Goal: Communication & Community: Share content

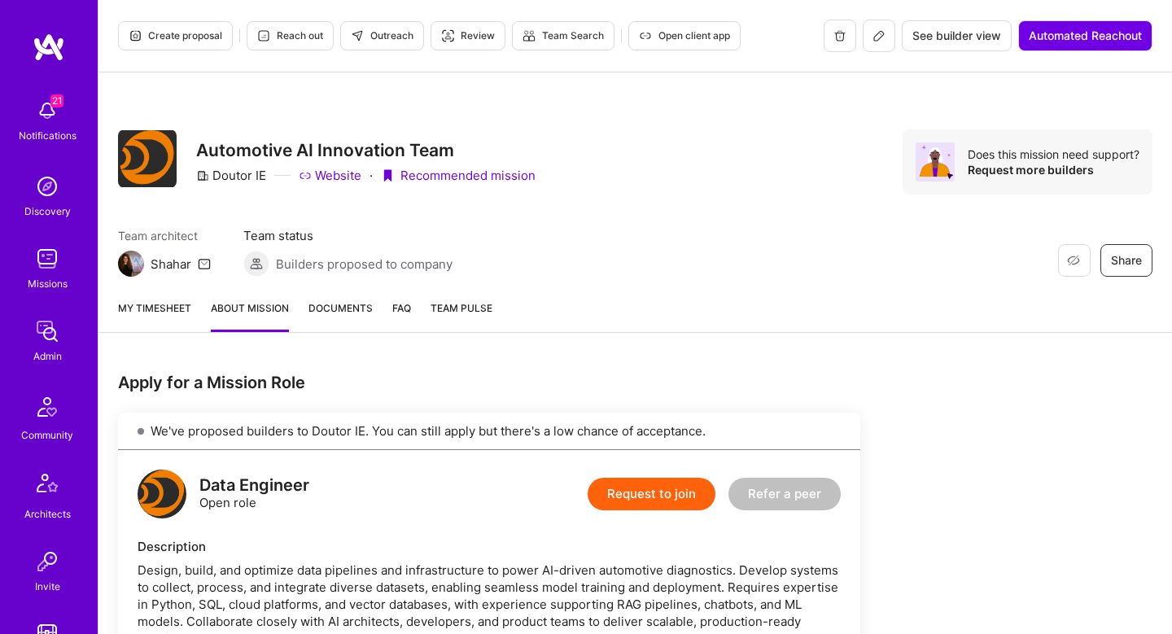
scroll to position [1008, 0]
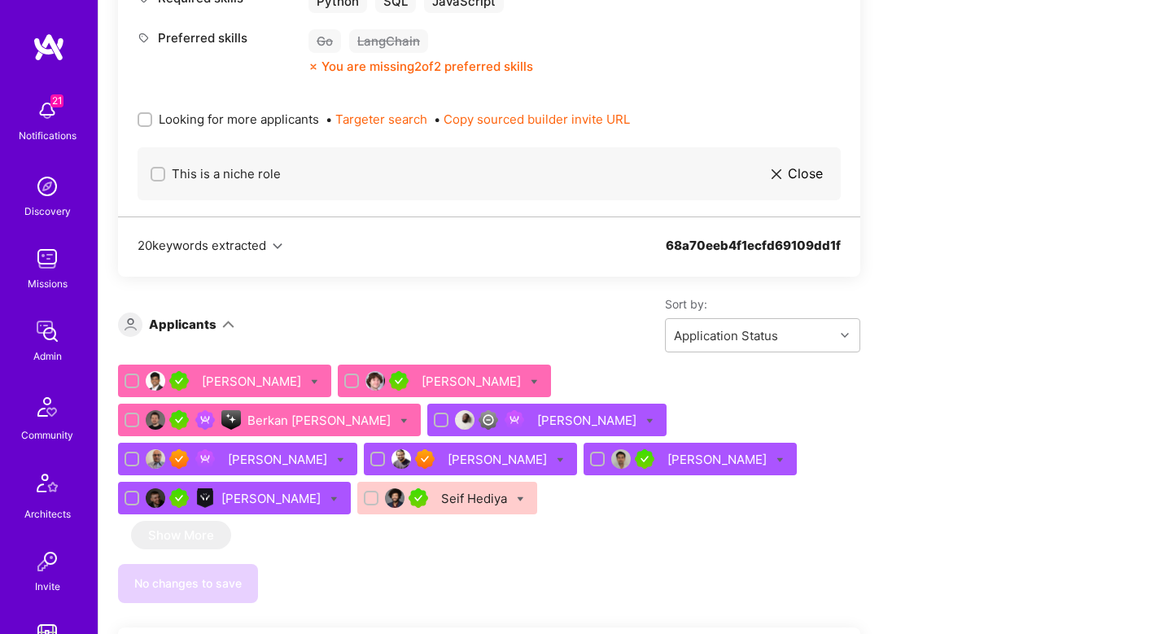
click at [444, 384] on div "Eli Romm" at bounding box center [473, 381] width 103 height 17
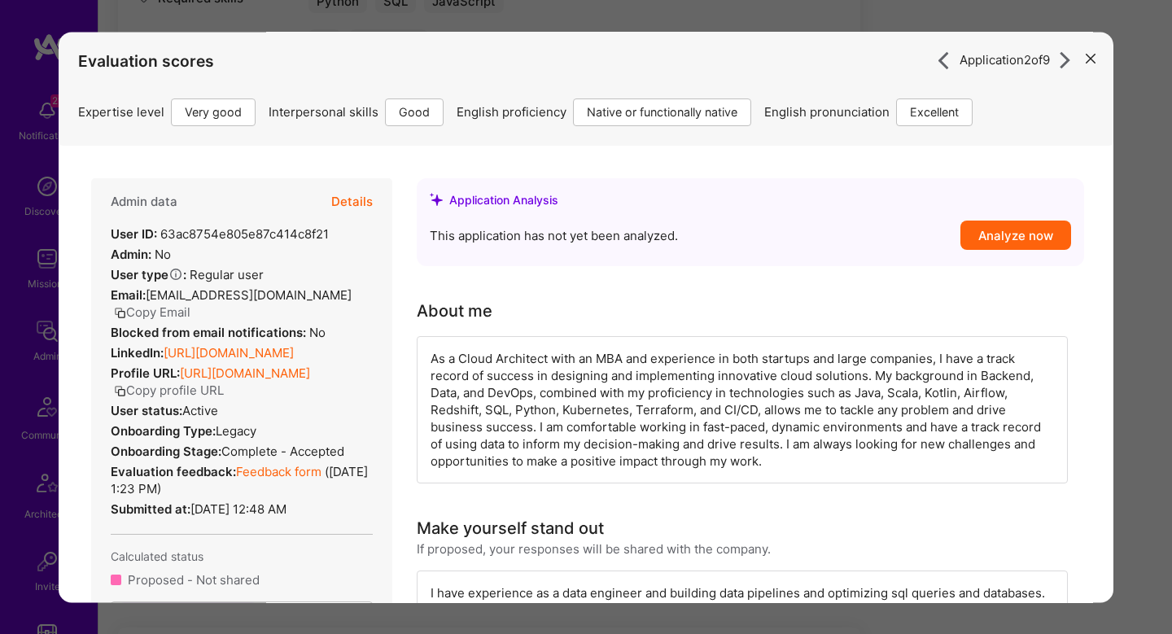
click at [352, 199] on button "Details" at bounding box center [352, 201] width 42 height 47
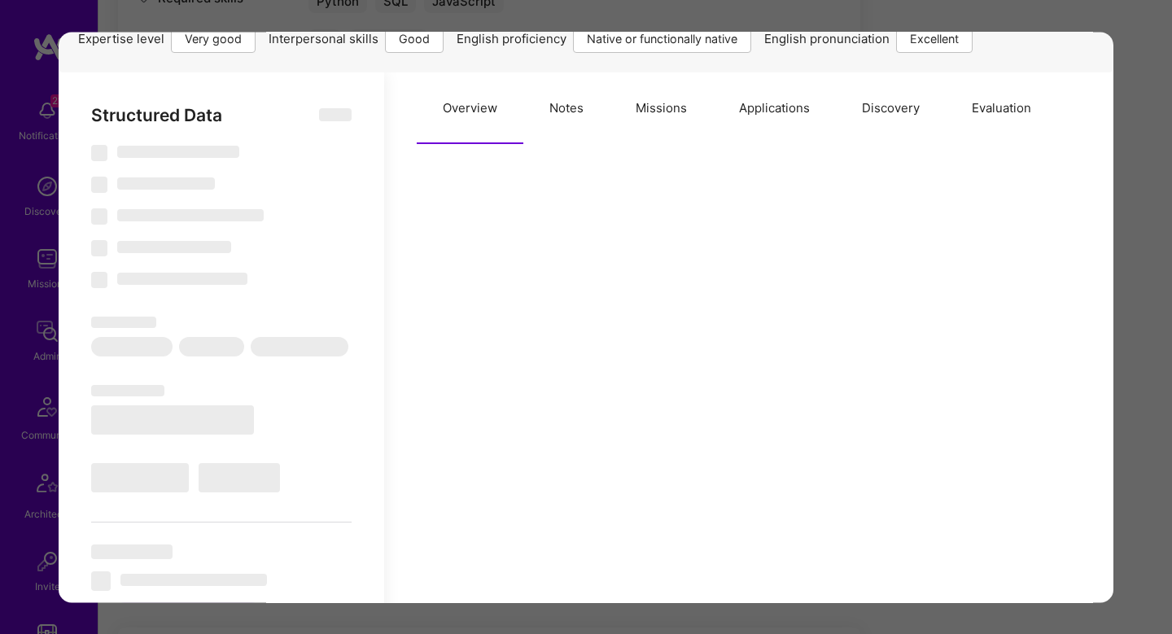
scroll to position [75, 0]
click at [1001, 107] on button "Evaluation" at bounding box center [1002, 107] width 112 height 72
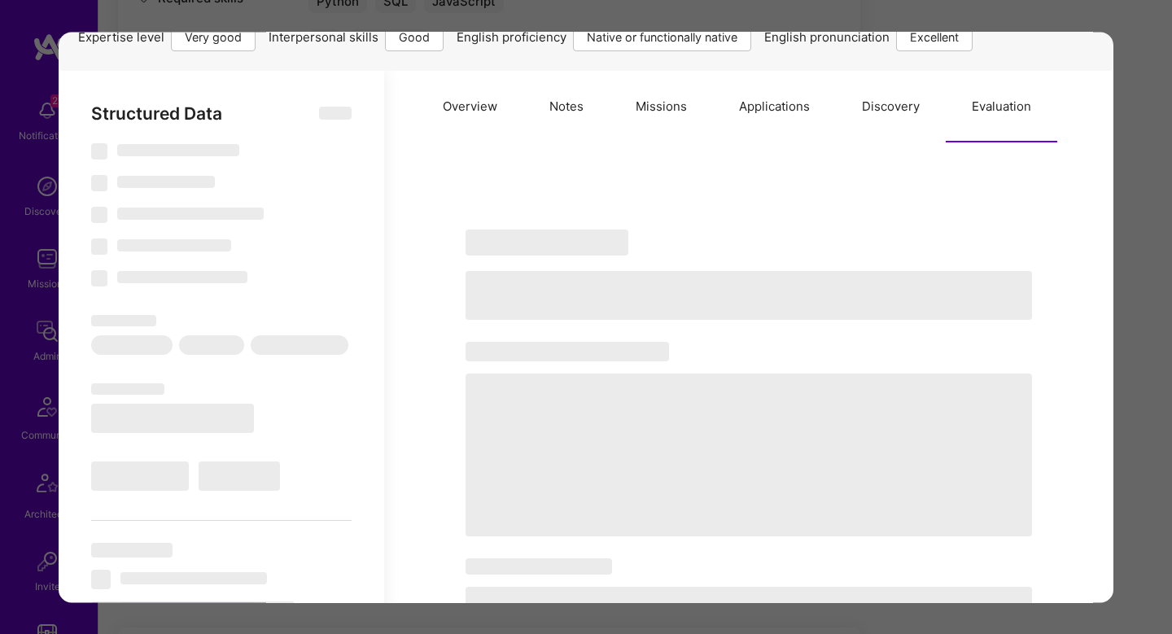
scroll to position [0, 0]
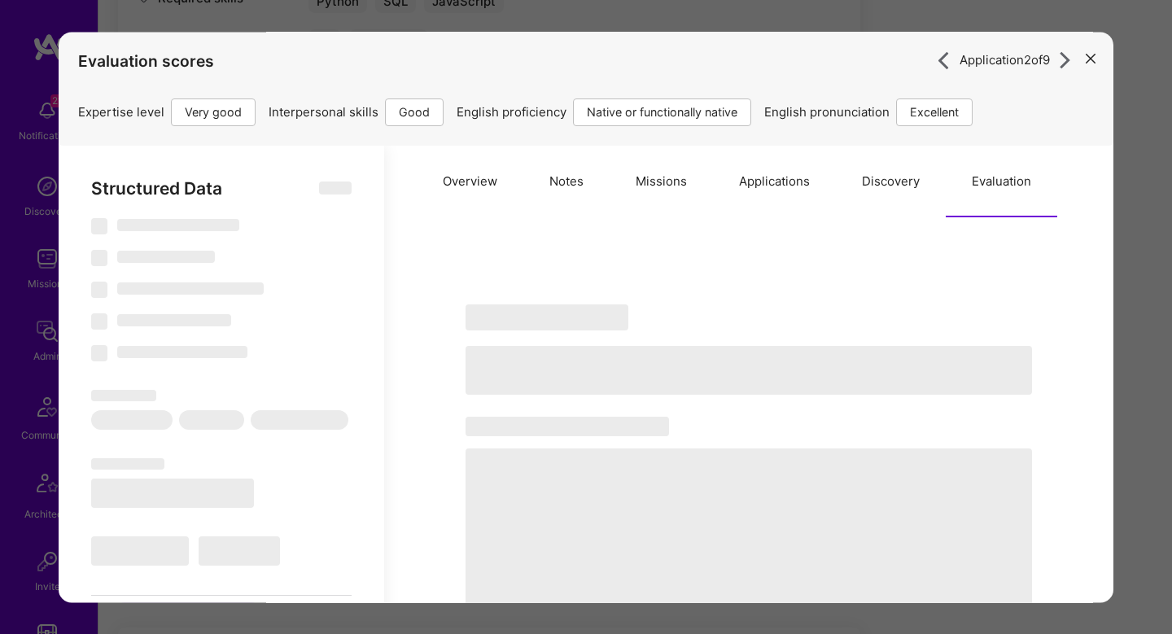
click at [1128, 215] on div "Application 2 of 9 Evaluation scores Expertise level Very good Interpersonal sk…" at bounding box center [586, 317] width 1172 height 634
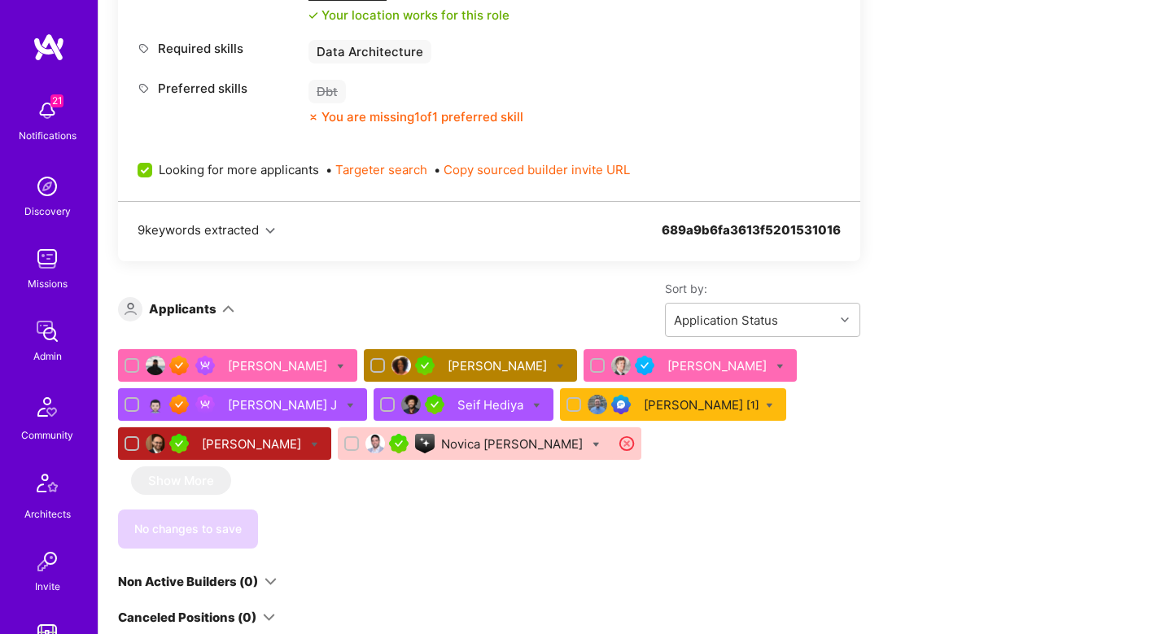
scroll to position [932, 0]
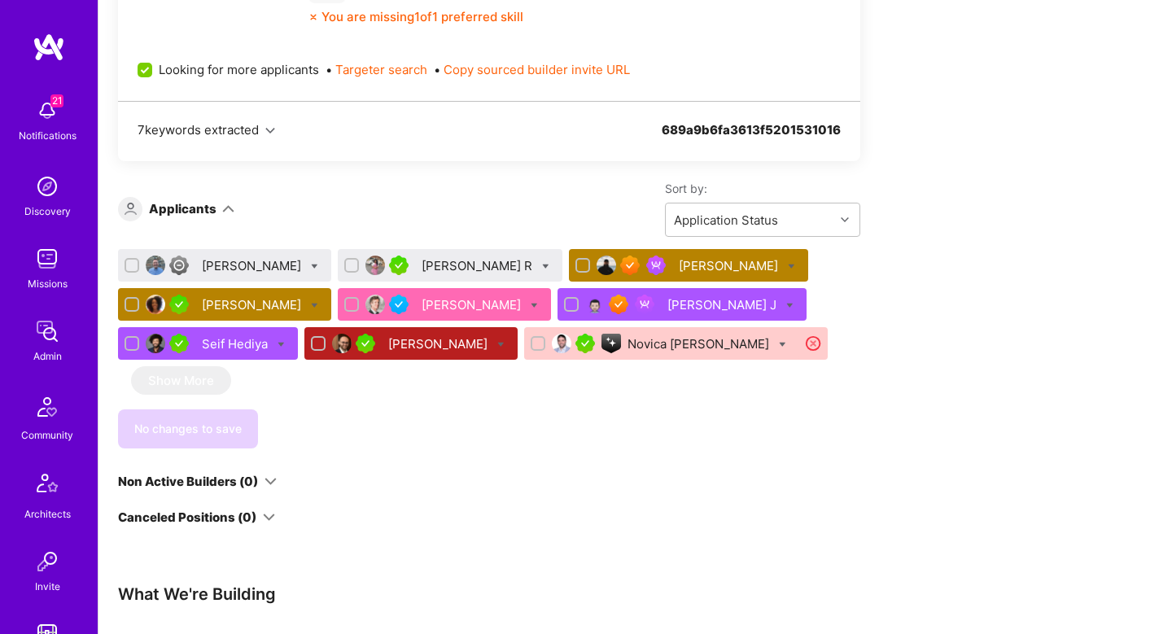
scroll to position [1032, 0]
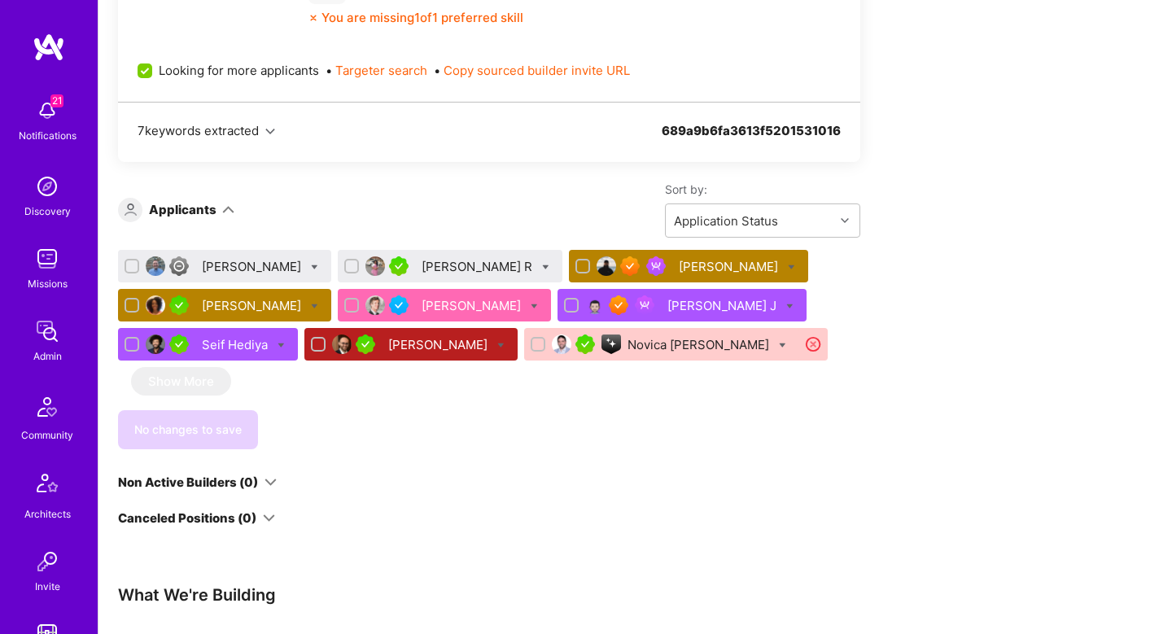
click at [531, 305] on icon at bounding box center [534, 306] width 7 height 7
checkbox input "true"
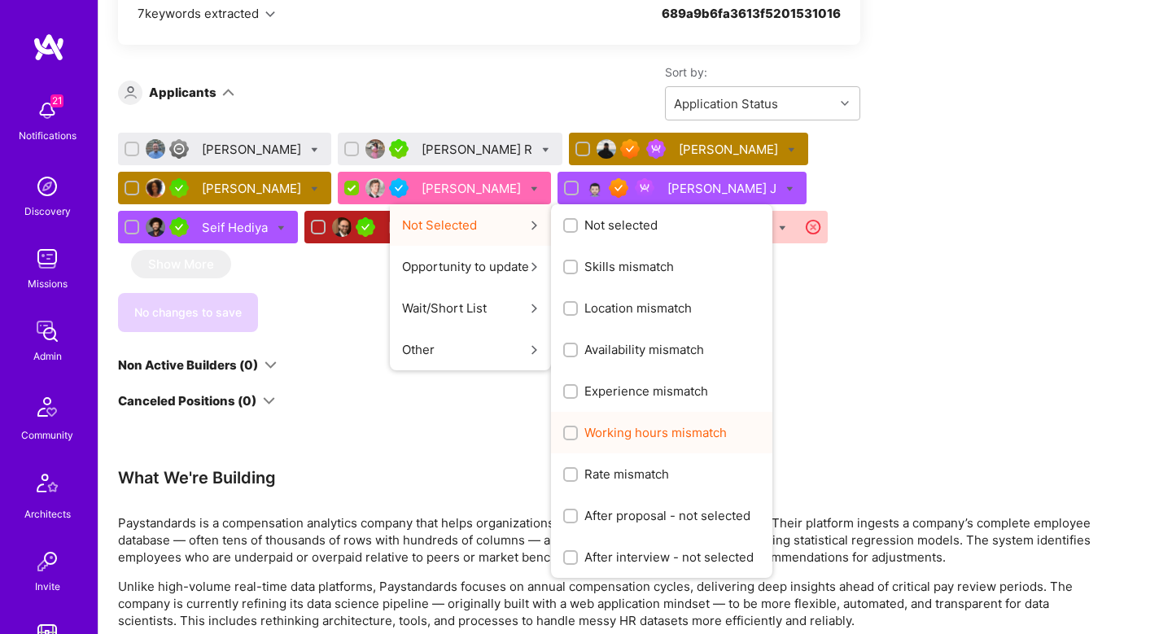
scroll to position [1146, 0]
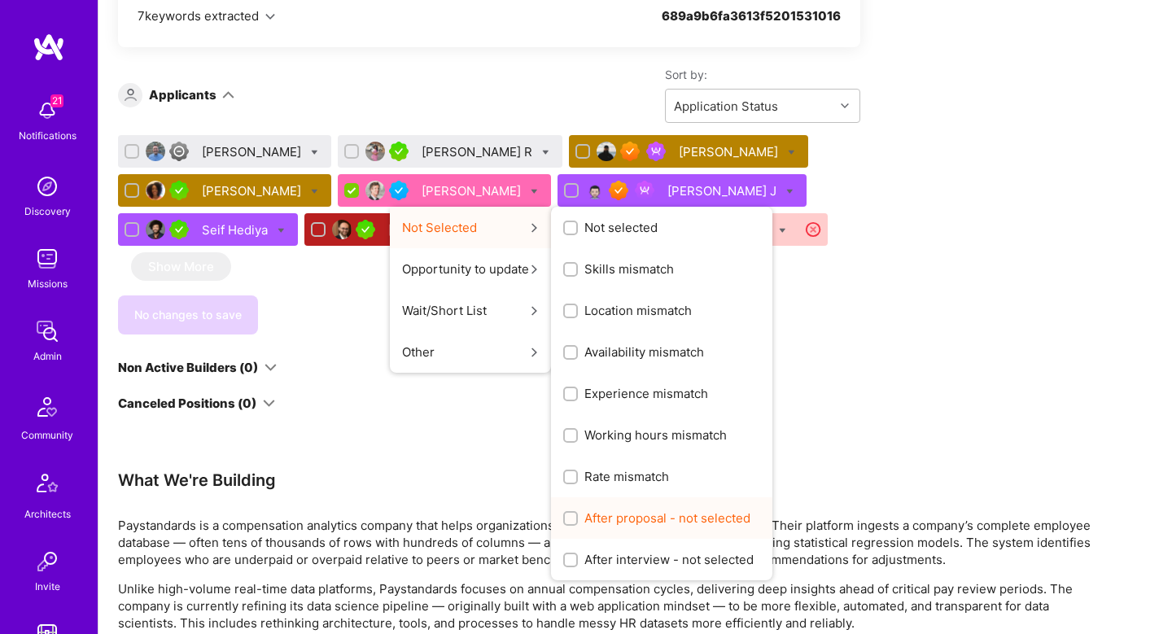
click at [620, 521] on span "After proposal - not selected" at bounding box center [668, 518] width 166 height 17
click at [578, 521] on input "After proposal - not selected" at bounding box center [572, 519] width 11 height 11
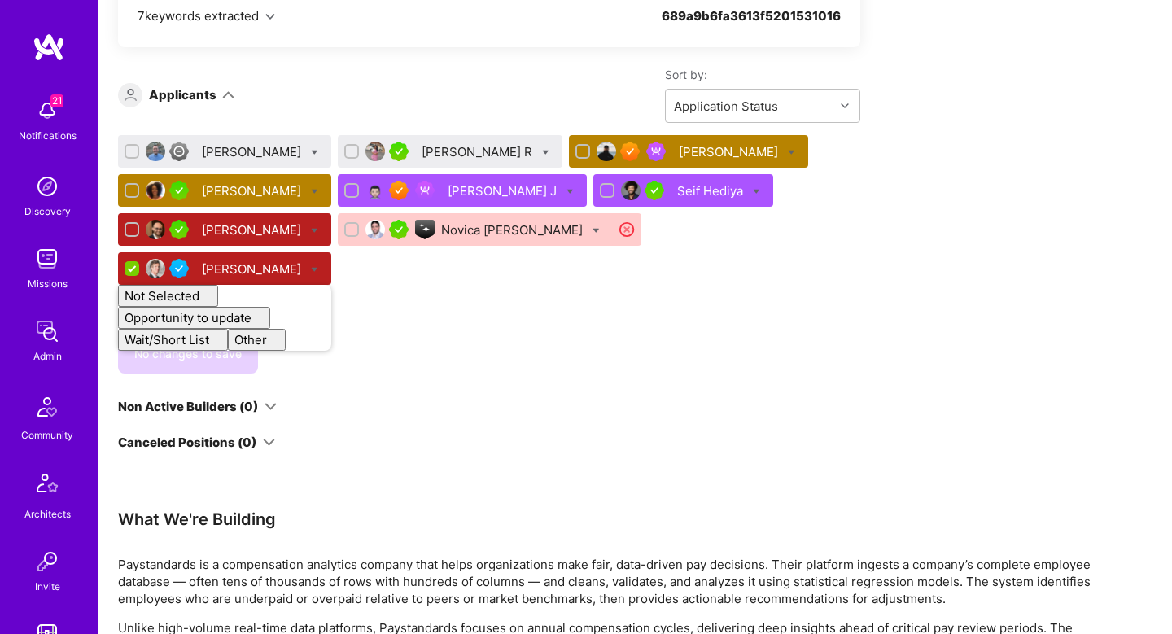
checkbox input "false"
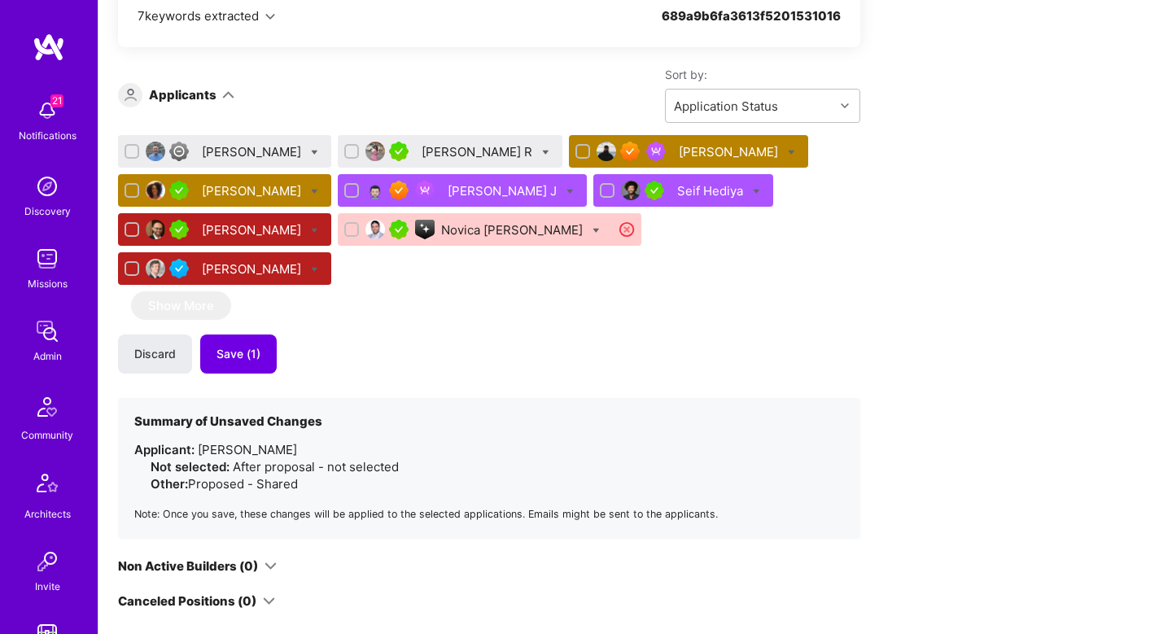
click at [389, 335] on div "Discard Save (1)" at bounding box center [489, 354] width 742 height 39
click at [247, 346] on span "Save (1)" at bounding box center [239, 354] width 44 height 16
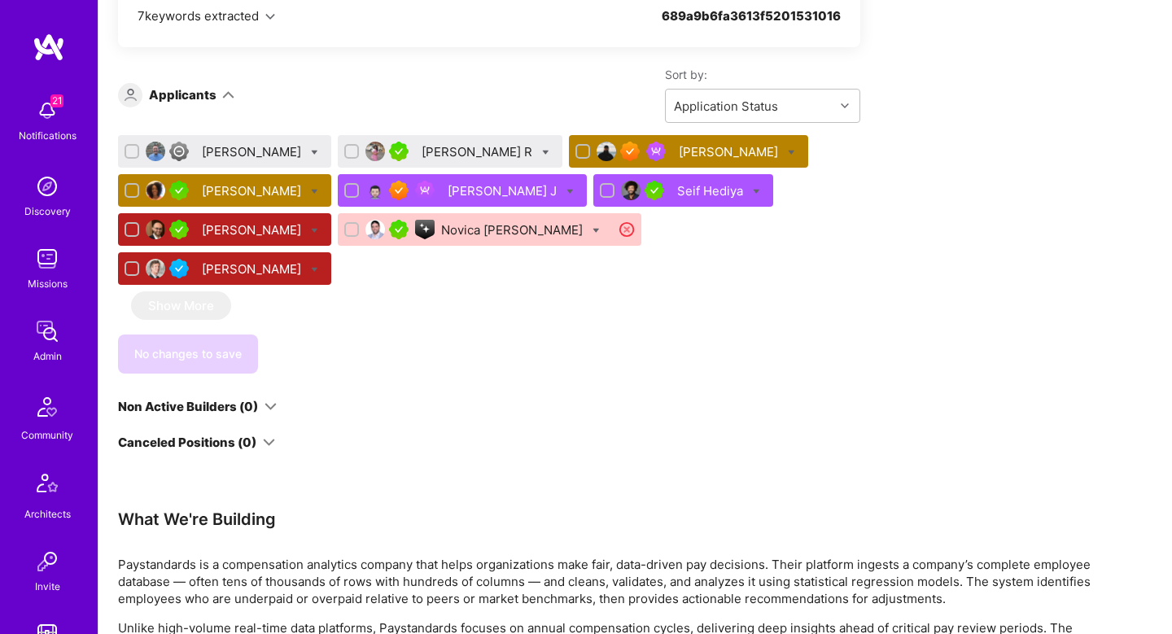
click at [433, 147] on div "Akshatha R" at bounding box center [479, 151] width 114 height 17
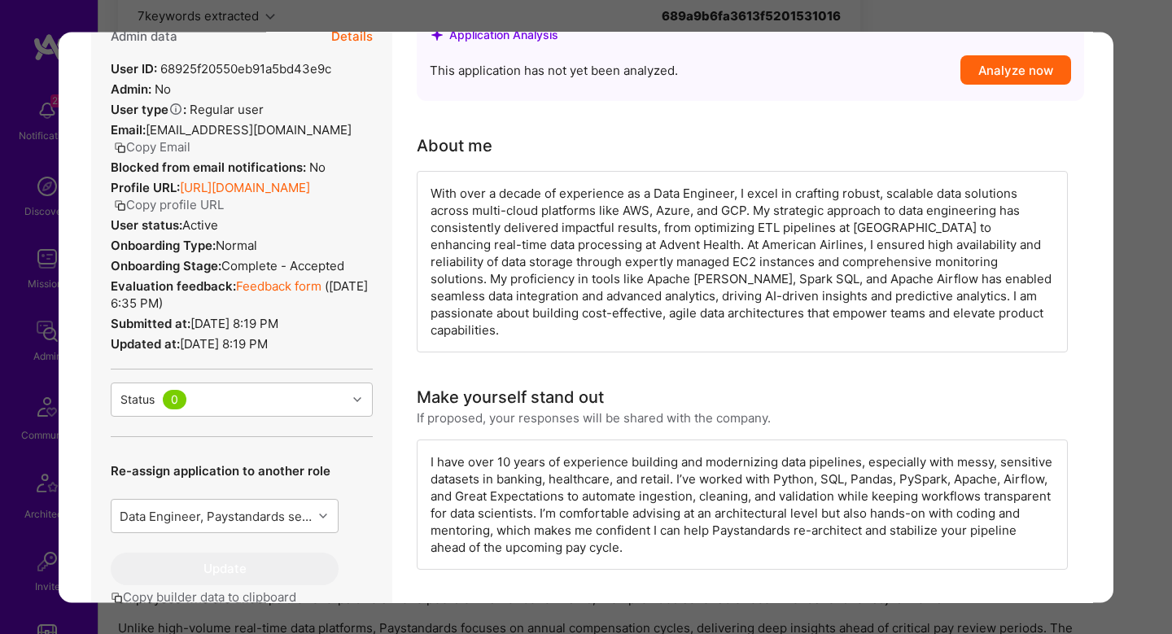
scroll to position [91, 0]
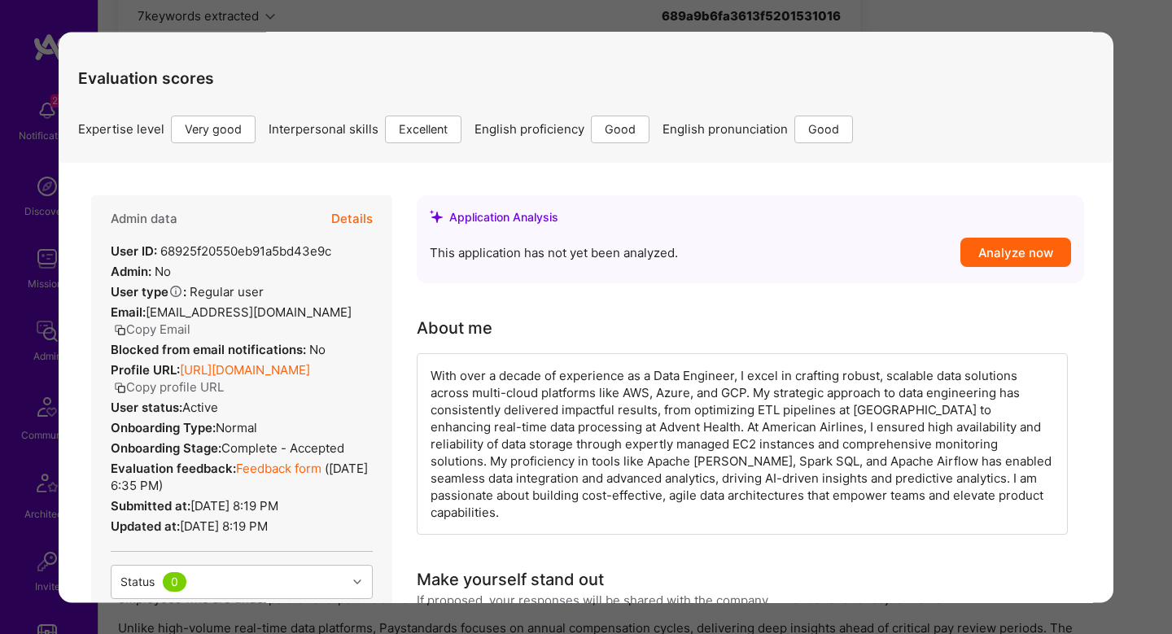
click at [264, 476] on link "Feedback form" at bounding box center [278, 468] width 85 height 15
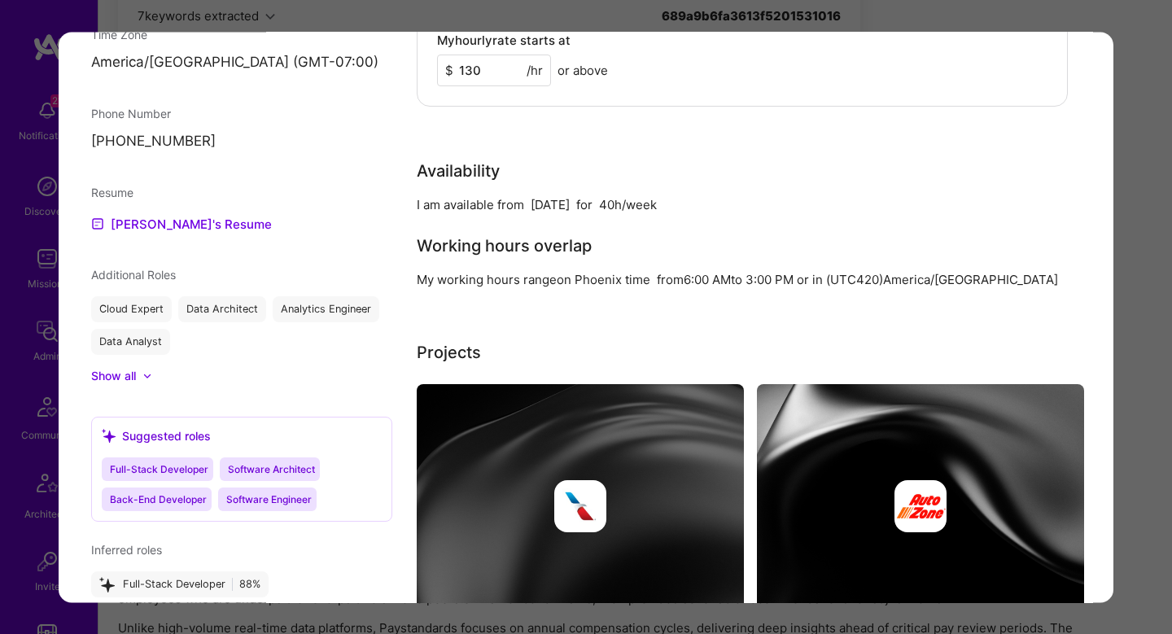
scroll to position [1389, 0]
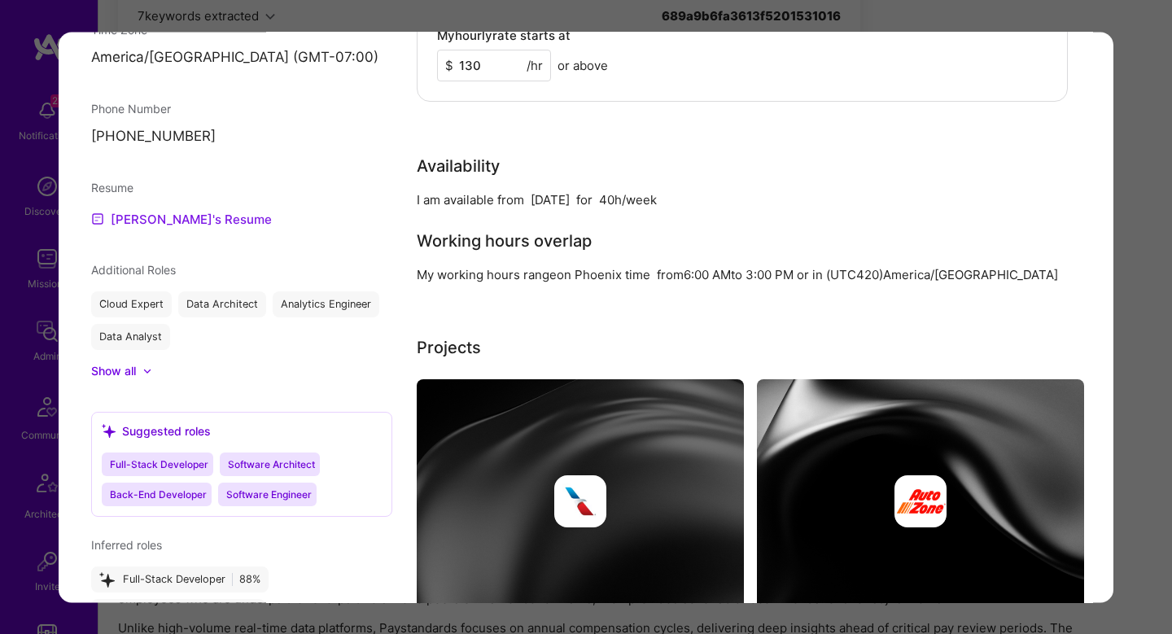
click at [178, 219] on link "Akshatha's Resume" at bounding box center [181, 219] width 181 height 20
click at [1145, 237] on div "Application 2 of 9 Builder Missing Requirements Required Location See locations…" at bounding box center [586, 317] width 1172 height 634
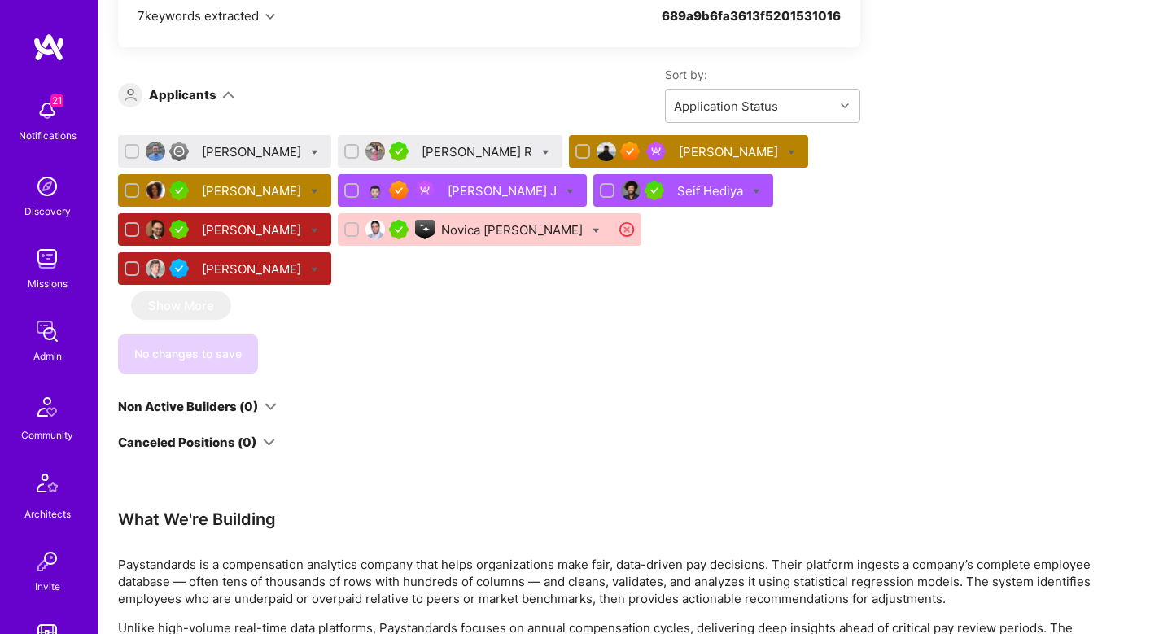
click at [542, 155] on icon at bounding box center [545, 152] width 7 height 7
checkbox input "true"
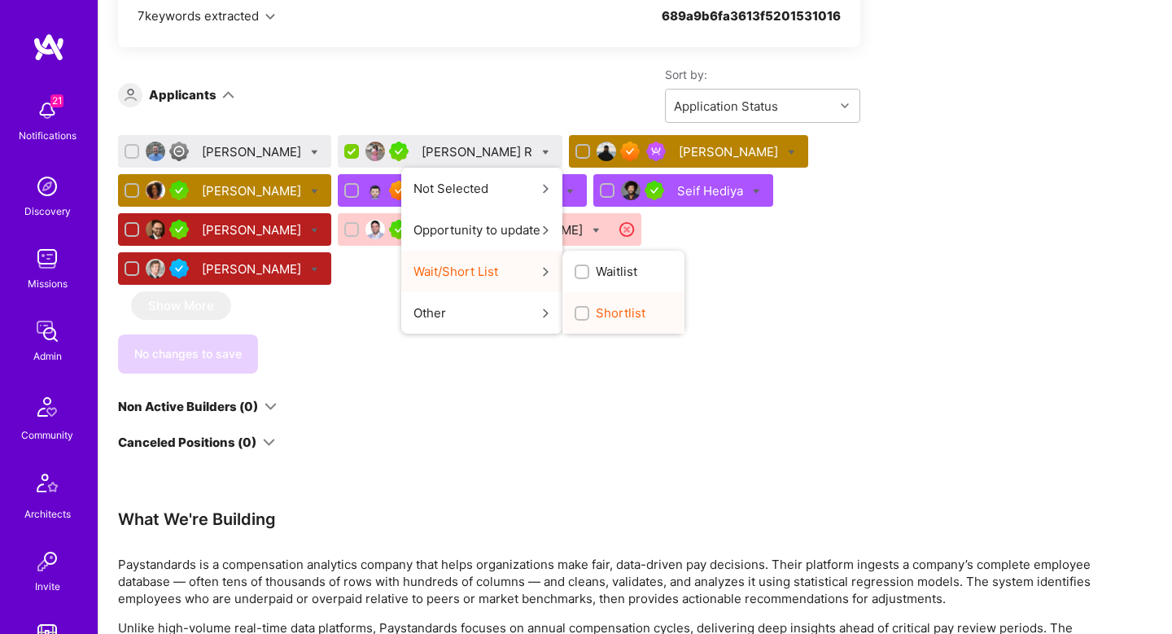
click at [596, 318] on span "Shortlist" at bounding box center [621, 312] width 50 height 17
click at [578, 318] on input "Shortlist" at bounding box center [583, 314] width 11 height 11
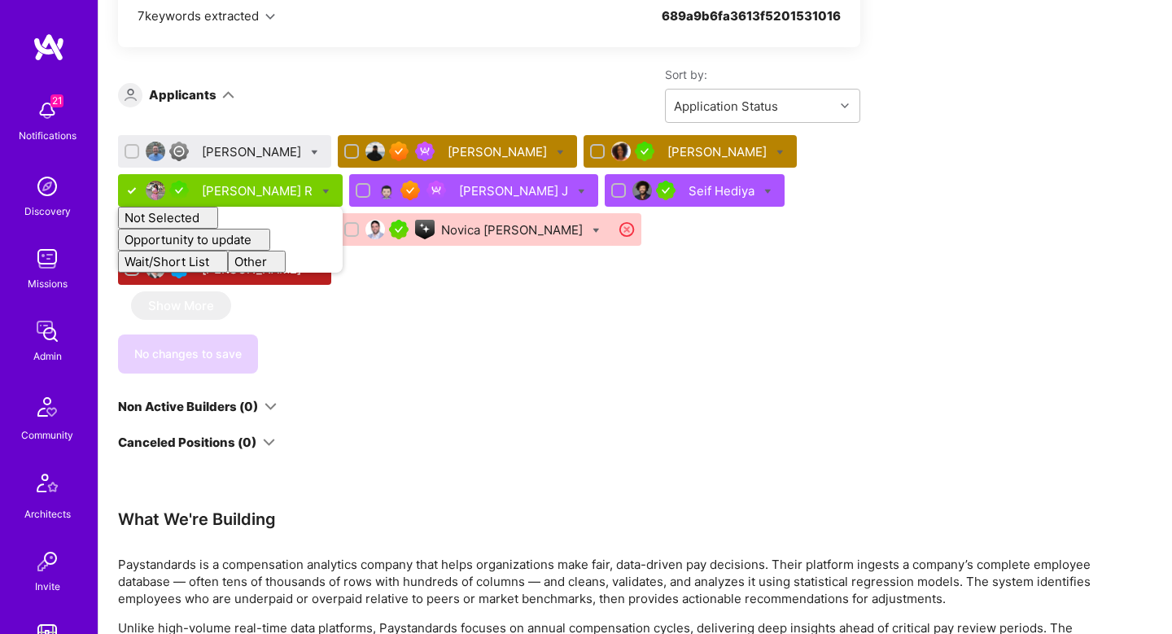
checkbox input "false"
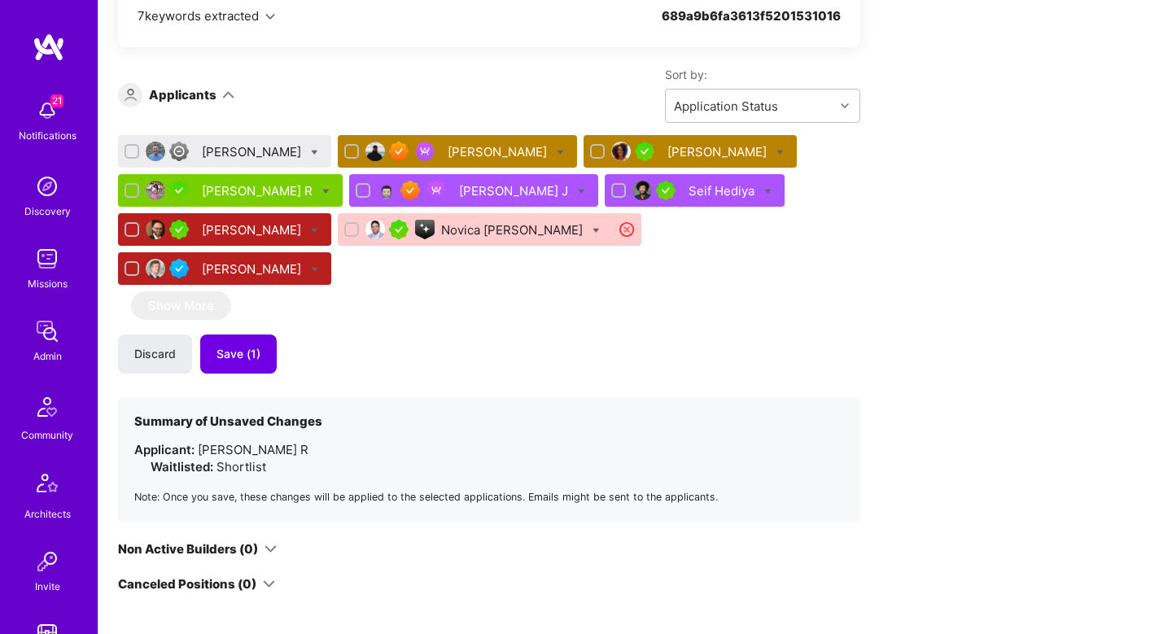
click at [222, 147] on div "[PERSON_NAME]" at bounding box center [253, 151] width 103 height 17
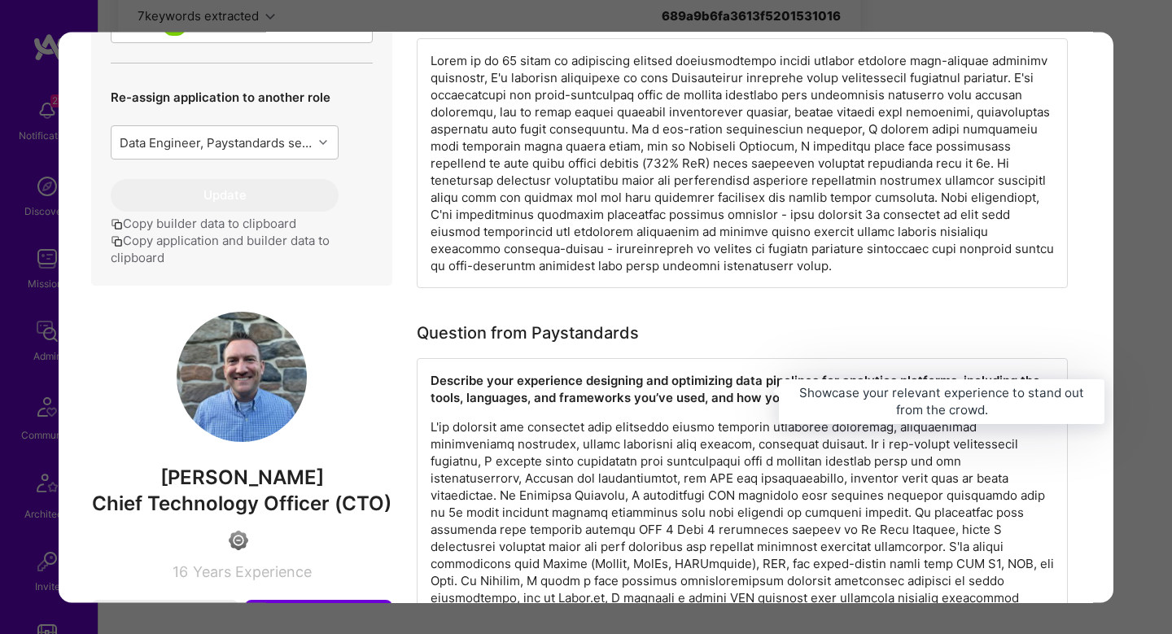
scroll to position [348, 0]
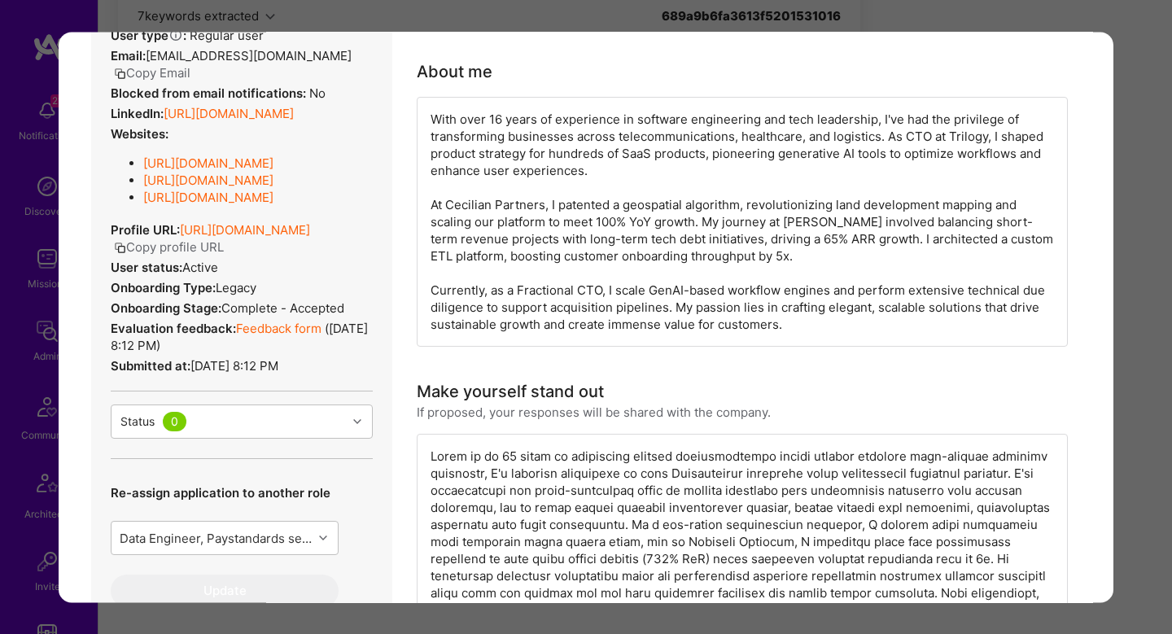
click at [261, 336] on link "Feedback form" at bounding box center [278, 328] width 85 height 15
click at [1132, 322] on div "Application 1 of 9 Builder Missing Requirements Rate $ 122 - $ 160 User set $ 1…" at bounding box center [586, 317] width 1172 height 634
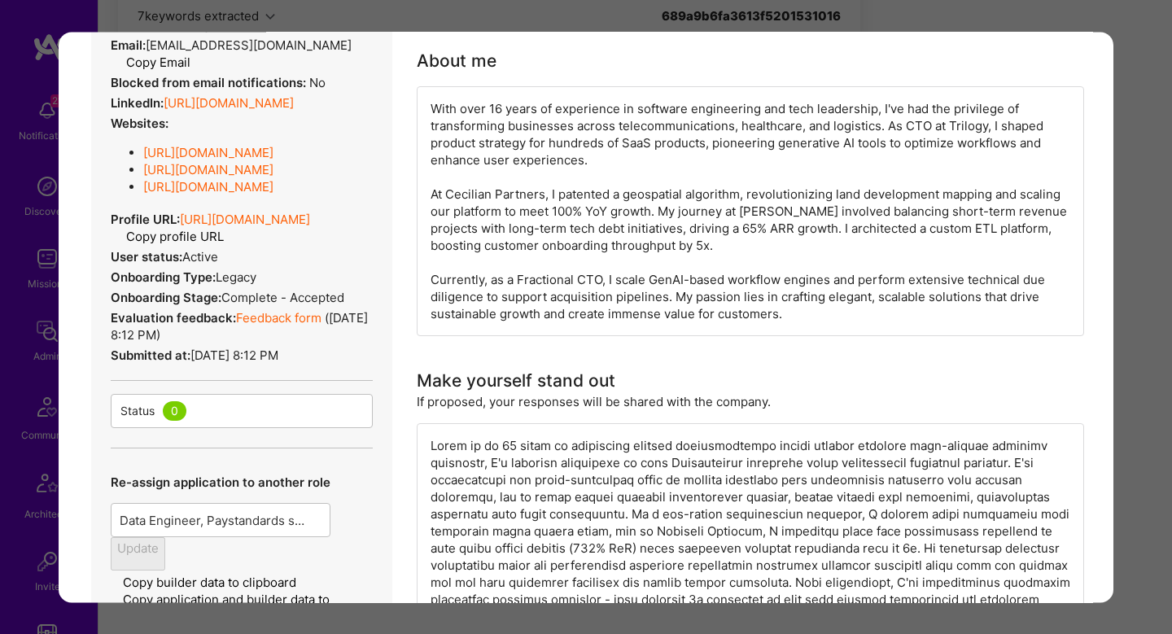
click at [1132, 322] on div "Apply for a Mission Role We’re actively looking for builders. This is the best …" at bounding box center [636, 332] width 1074 height 2376
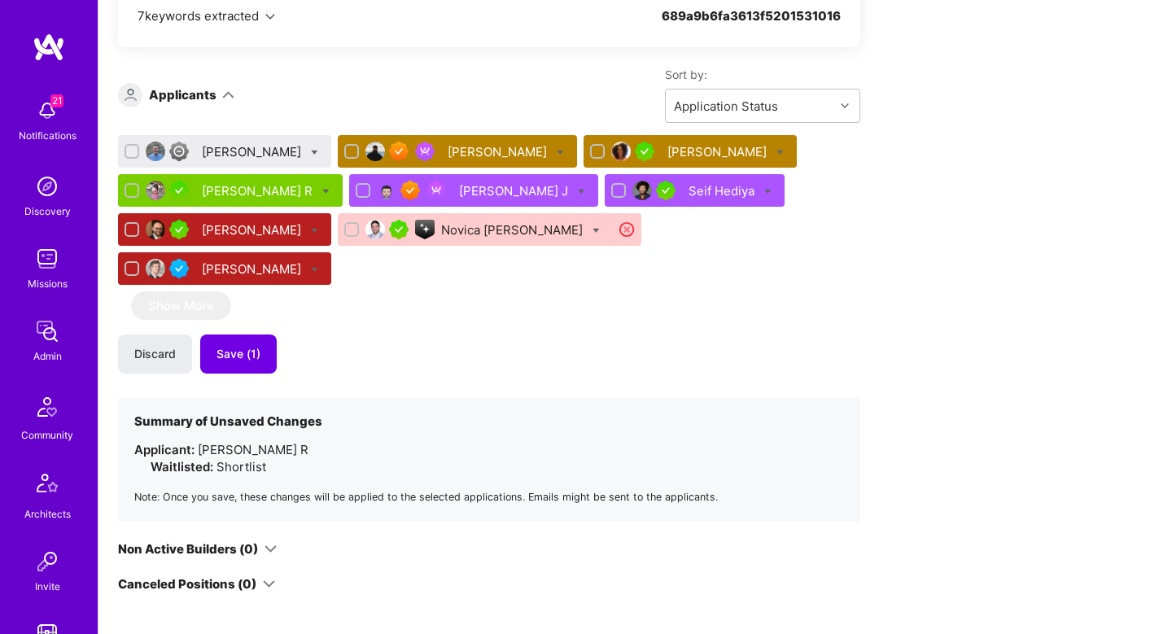
click at [226, 188] on div "Akshatha R" at bounding box center [259, 190] width 114 height 17
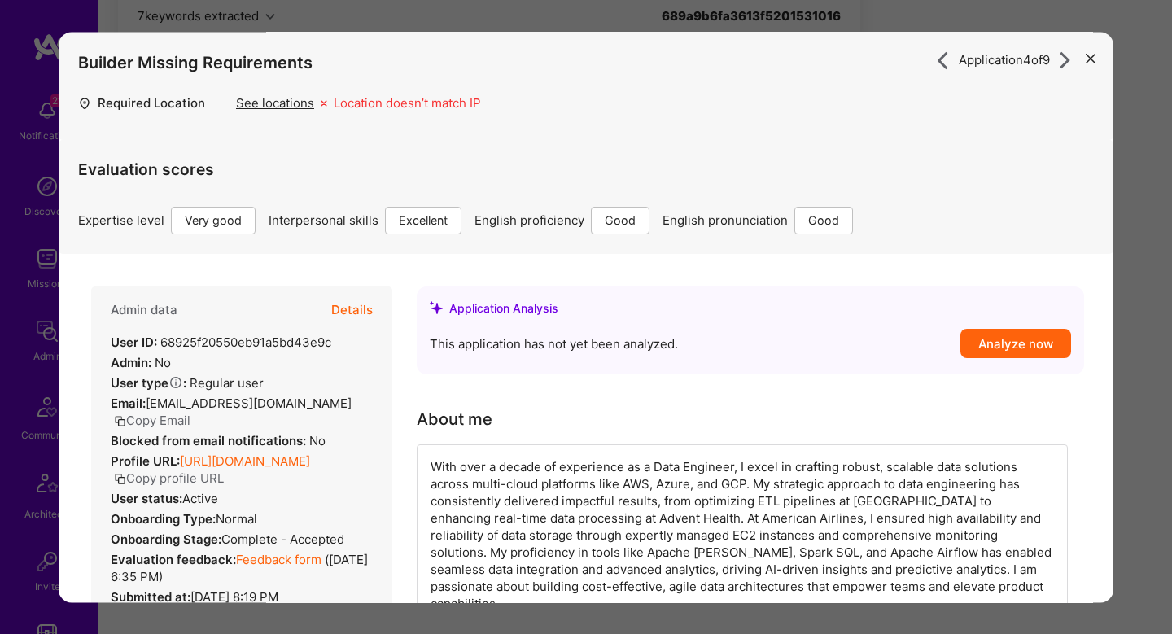
click at [360, 303] on button "Details" at bounding box center [352, 310] width 42 height 47
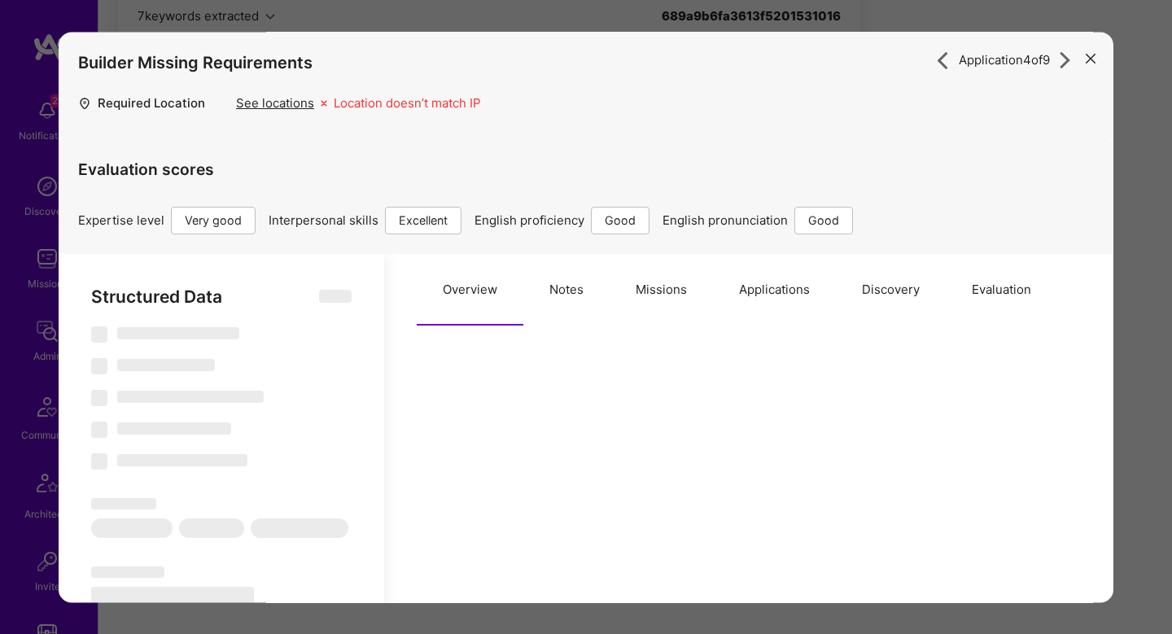
click at [997, 284] on button "Evaluation" at bounding box center [1002, 290] width 112 height 72
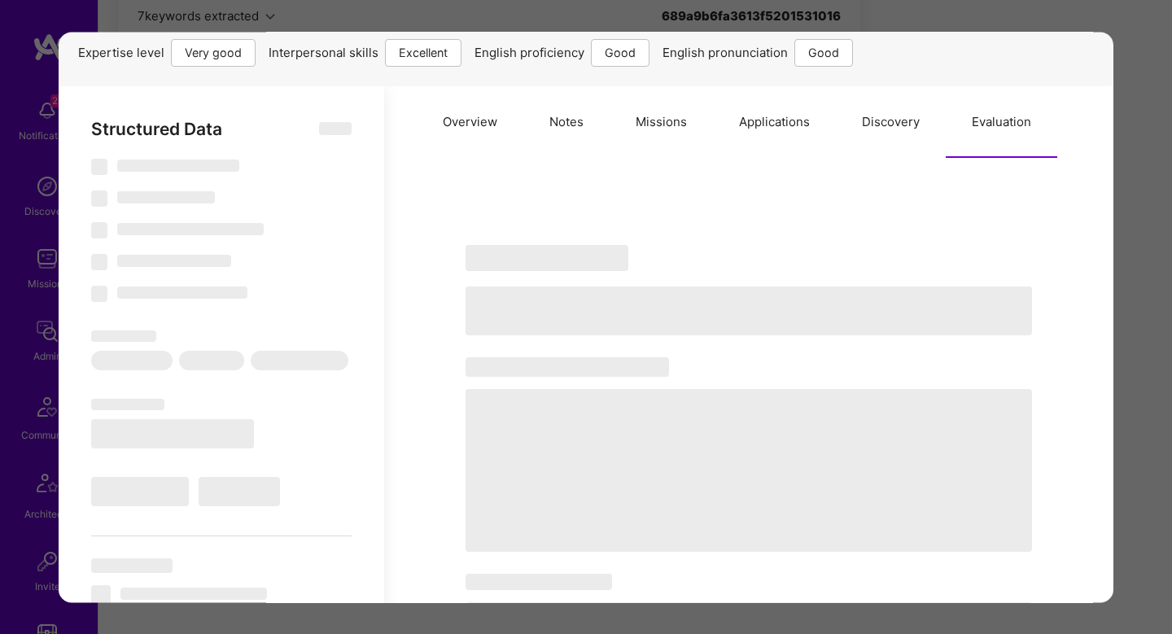
scroll to position [187, 0]
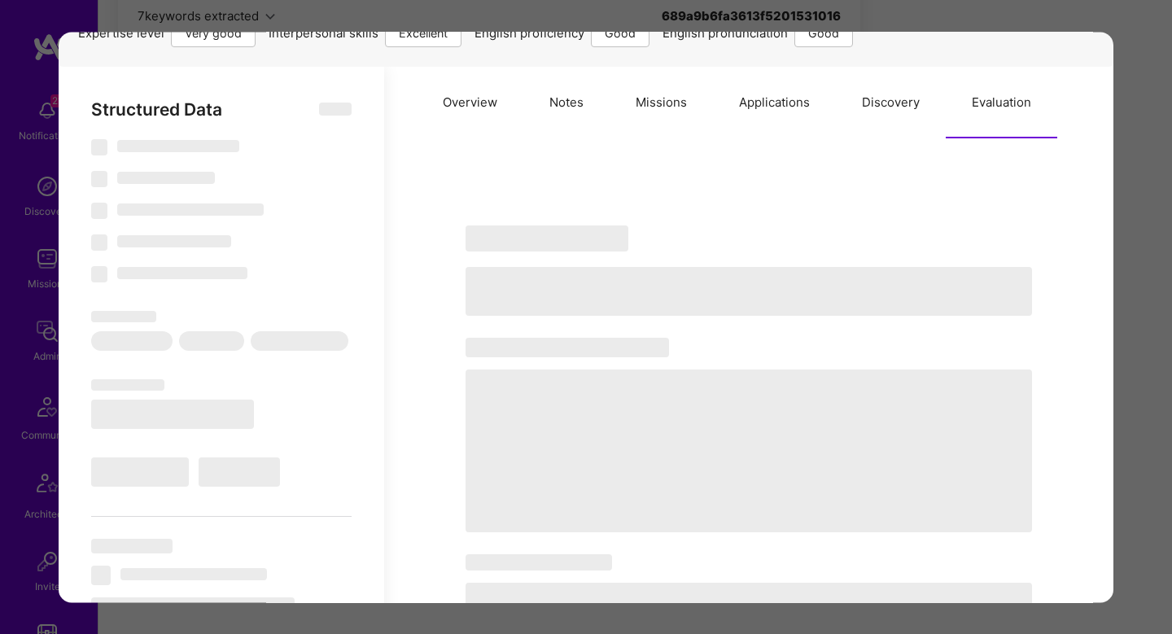
click at [1148, 222] on div "Application 4 of 9 Builder Missing Requirements Required Location See locations…" at bounding box center [586, 317] width 1172 height 634
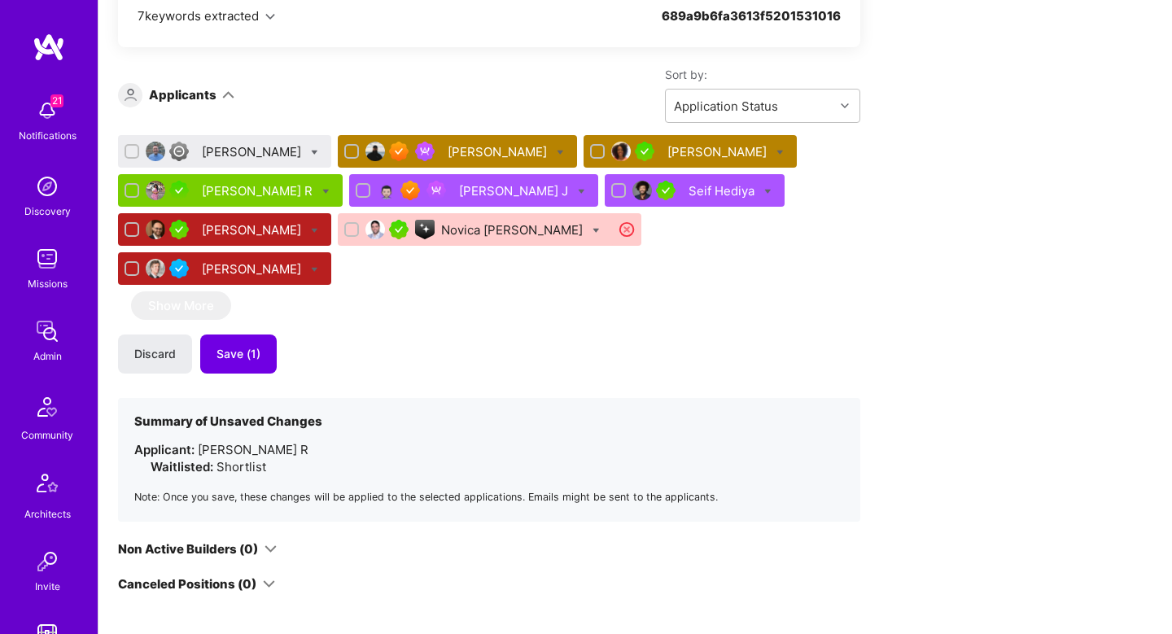
click at [1148, 222] on div "Apply for a Mission Role We’re actively looking for builders. This is the best …" at bounding box center [636, 332] width 1074 height 2376
click at [234, 147] on div "Joe Conley" at bounding box center [253, 151] width 103 height 17
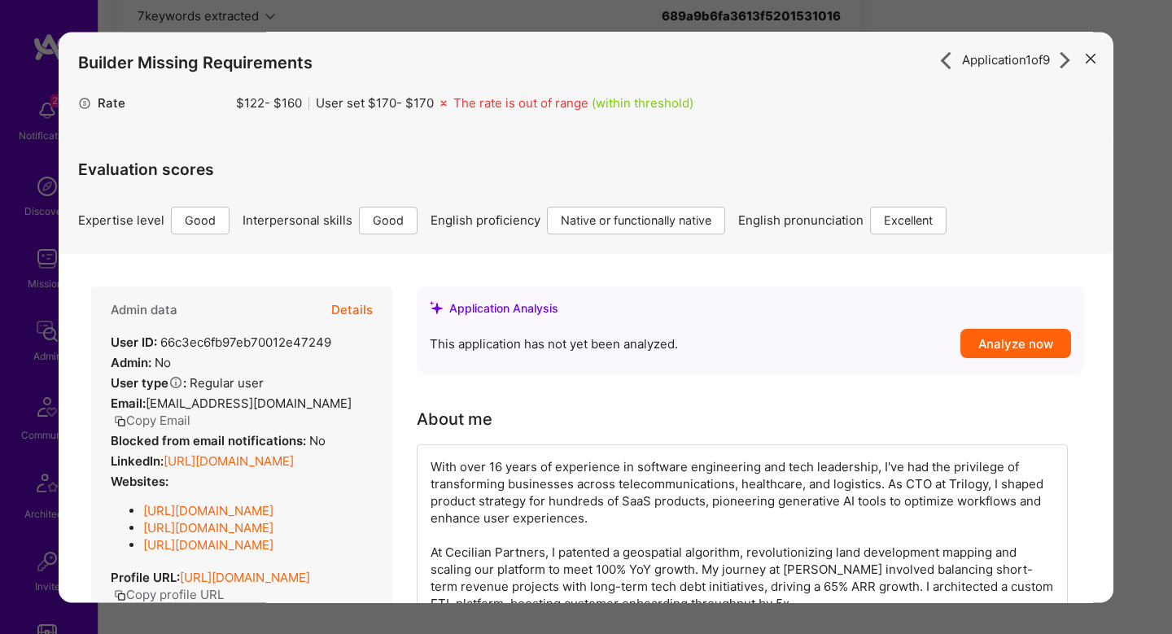
click at [366, 304] on button "Details" at bounding box center [352, 310] width 42 height 47
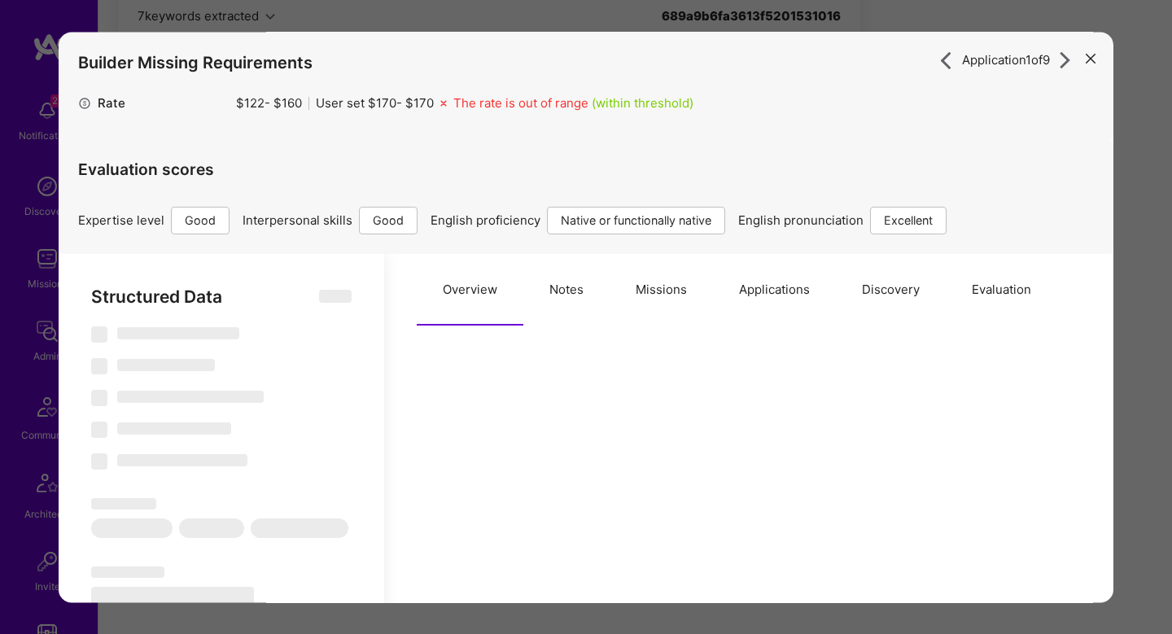
click at [1000, 281] on button "Evaluation" at bounding box center [1002, 290] width 112 height 72
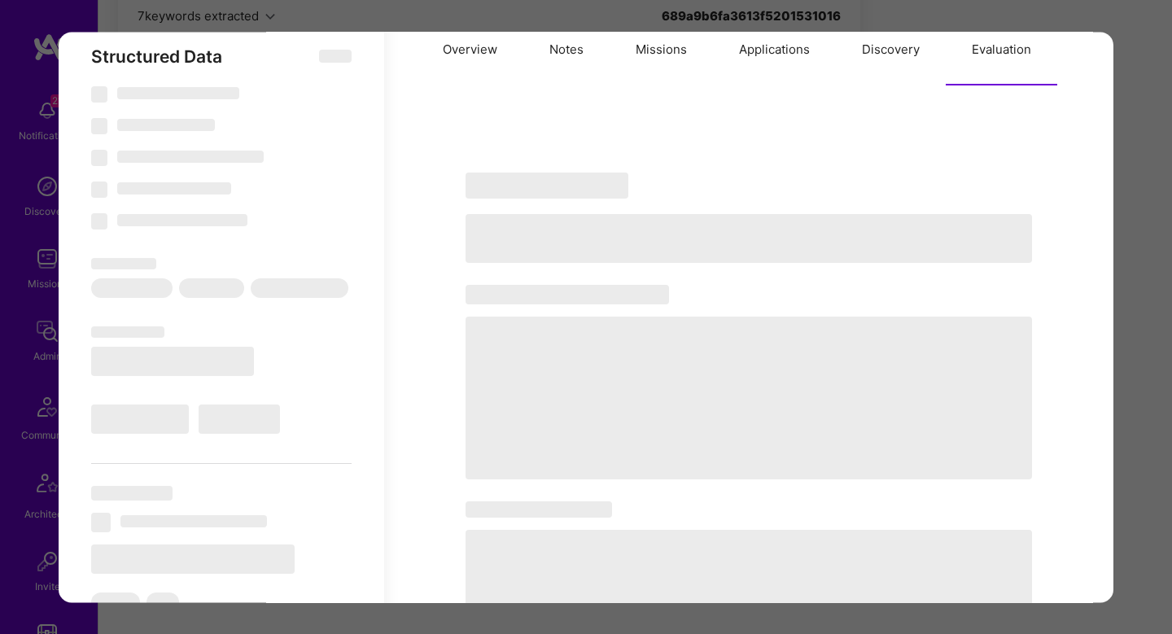
scroll to position [239, 0]
click at [1153, 205] on div "Application 1 of 9 Builder Missing Requirements Rate $ 122 - $ 160 User set $ 1…" at bounding box center [586, 317] width 1172 height 634
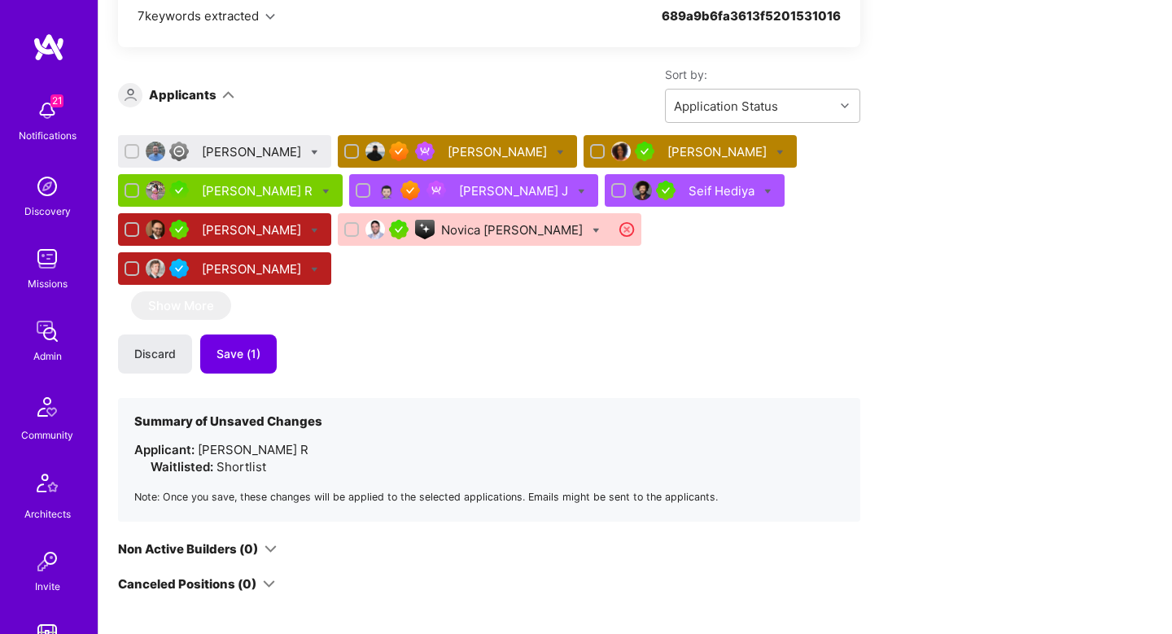
click at [1153, 205] on div "Apply for a Mission Role We’re actively looking for builders. This is the best …" at bounding box center [636, 332] width 1074 height 2376
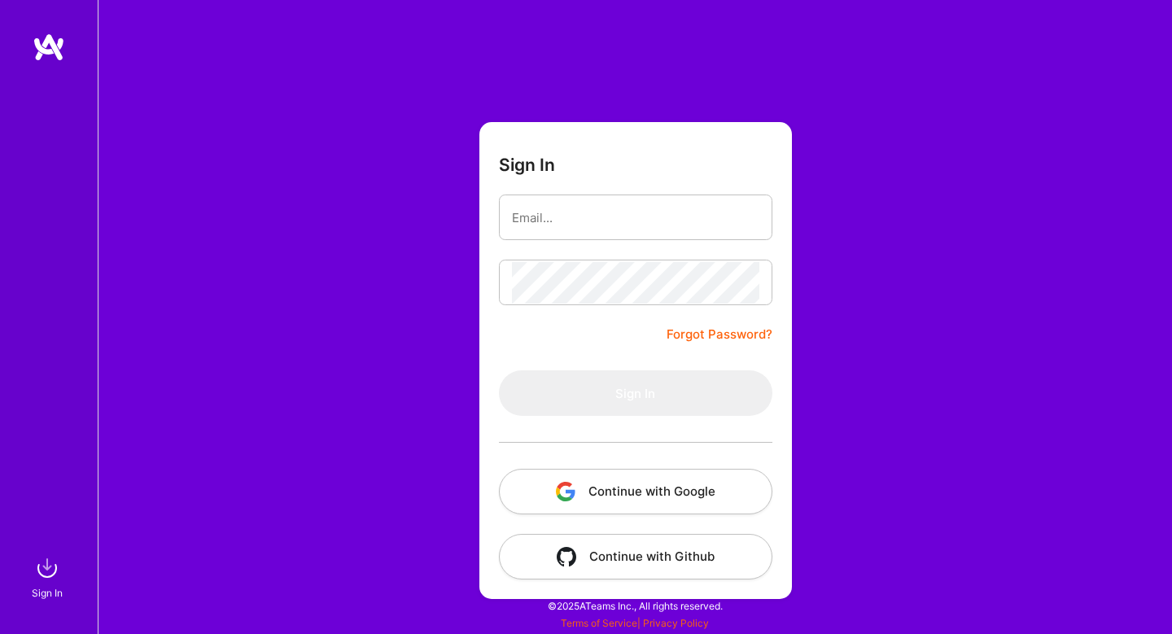
click at [580, 456] on div at bounding box center [636, 442] width 274 height 53
click at [580, 471] on button "Continue with Google" at bounding box center [636, 492] width 274 height 46
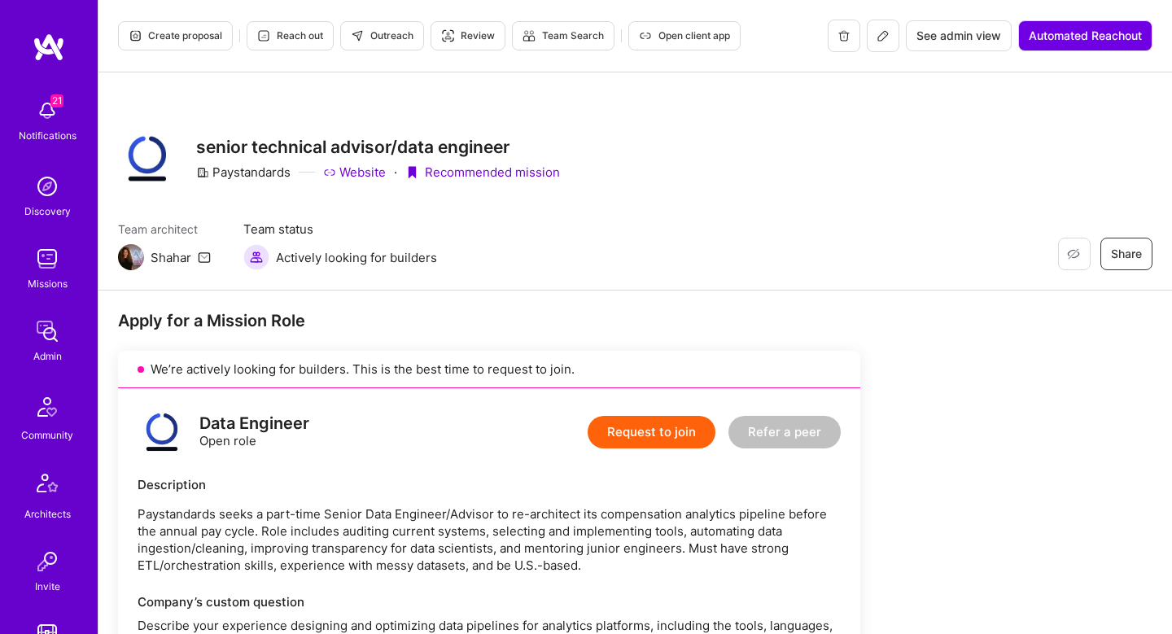
scroll to position [1146, 0]
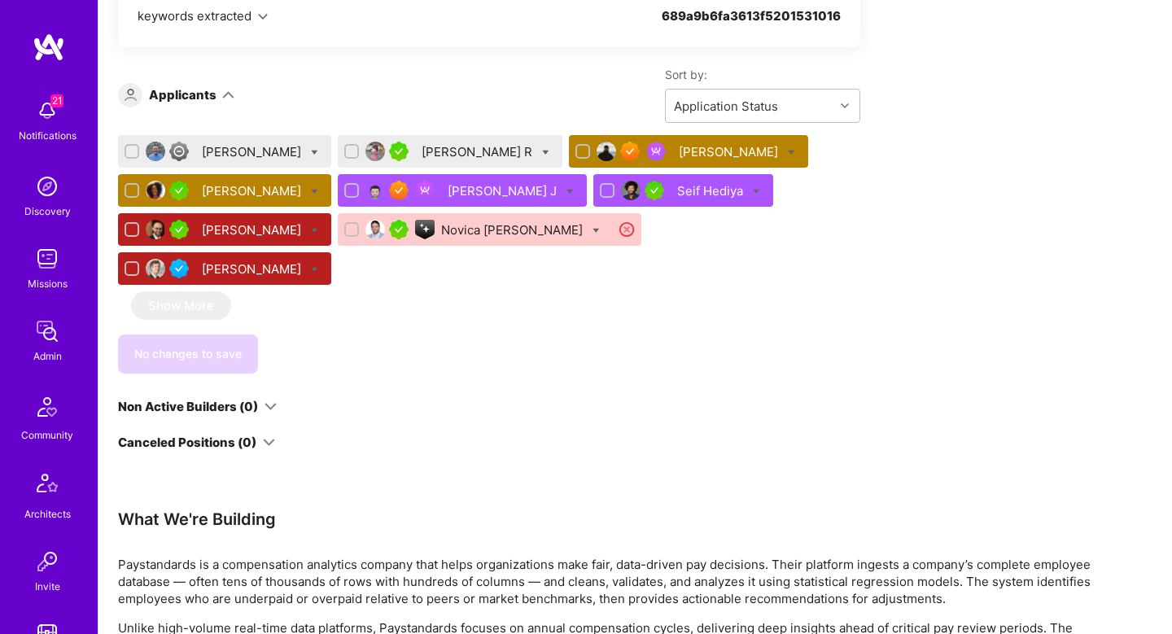
click at [426, 151] on div "Akshatha R" at bounding box center [479, 151] width 114 height 17
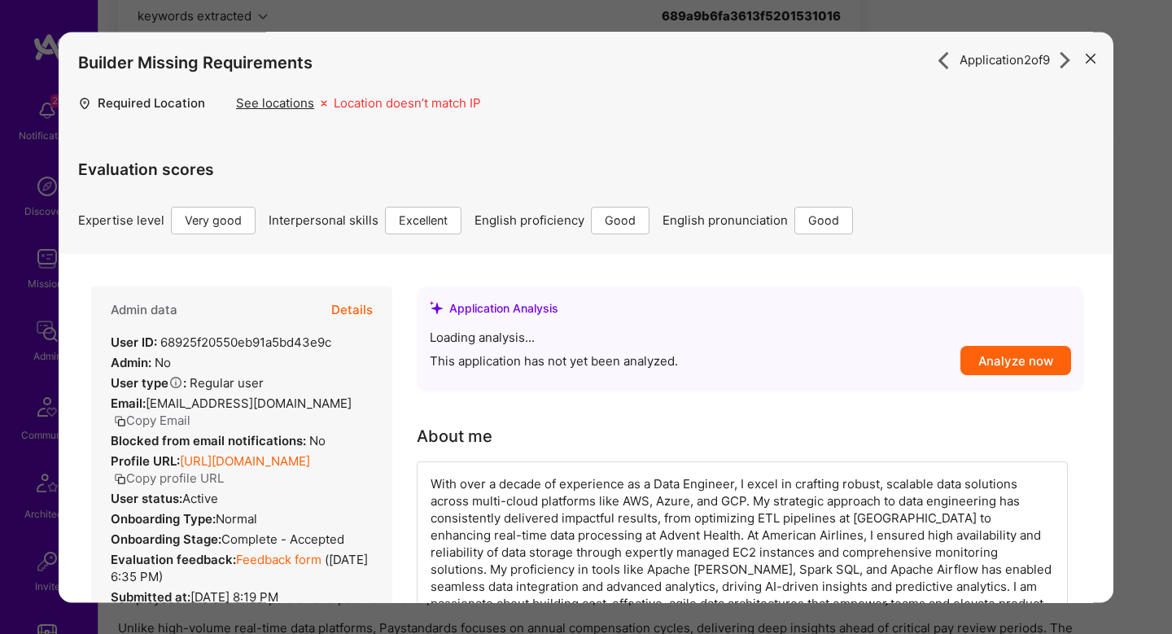
click at [357, 204] on div "Evaluation scores Expertise level Very good Interpersonal skills Excellent Engl…" at bounding box center [586, 187] width 1016 height 94
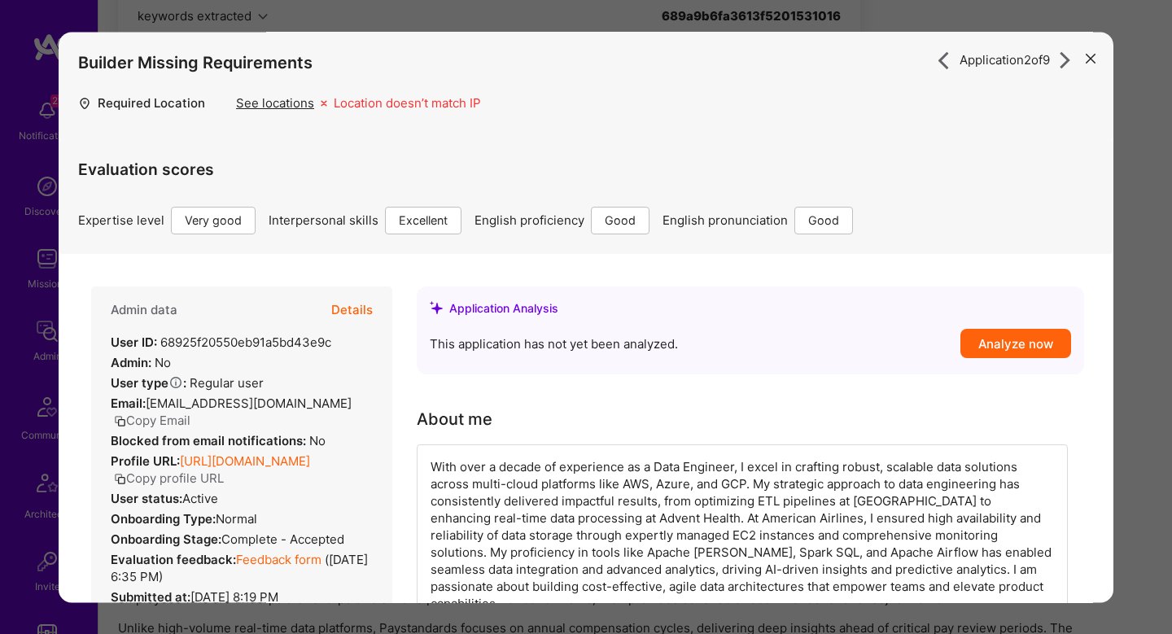
click at [364, 294] on button "Details" at bounding box center [352, 310] width 42 height 47
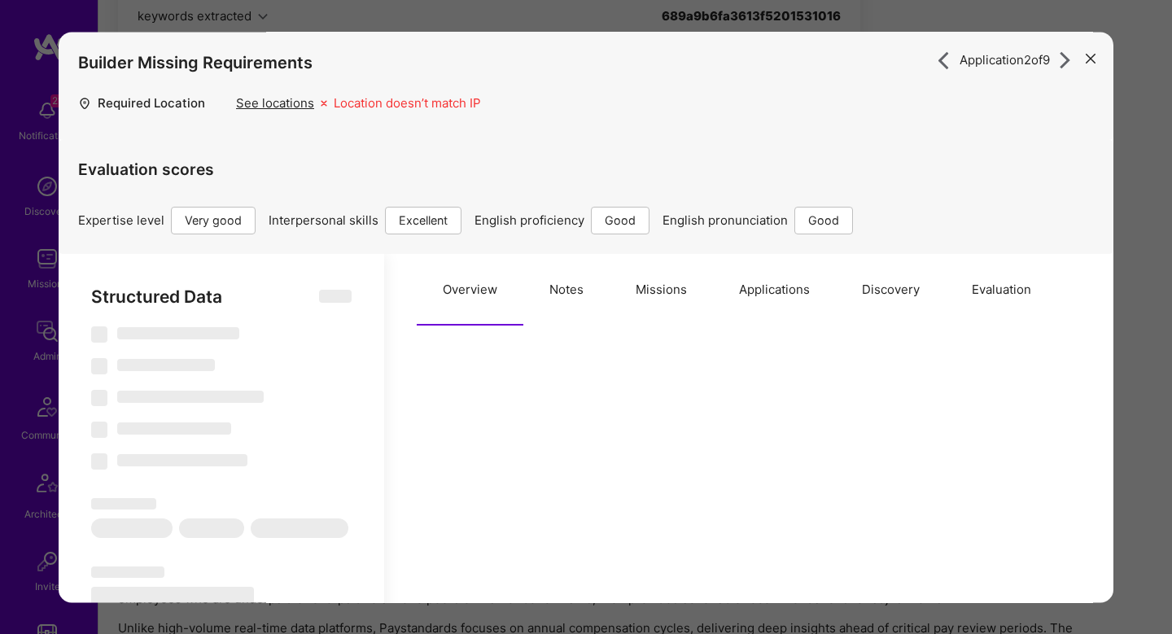
click at [1000, 304] on button "Evaluation" at bounding box center [1002, 290] width 112 height 72
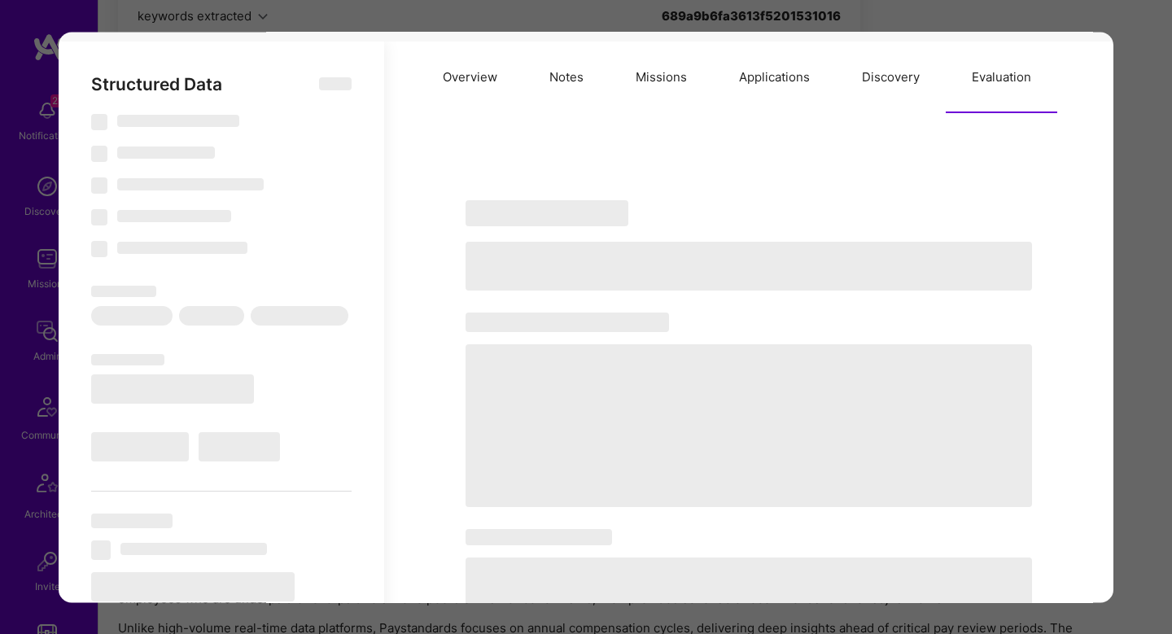
scroll to position [211, 0]
click at [885, 74] on button "Discovery" at bounding box center [891, 79] width 110 height 72
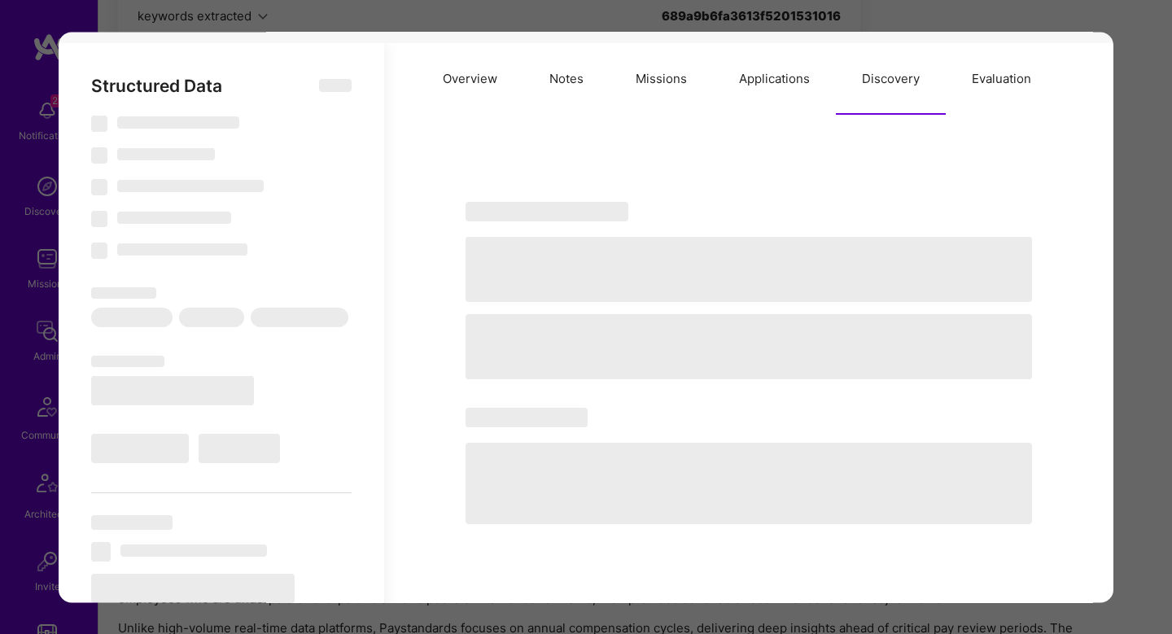
click at [758, 91] on button "Applications" at bounding box center [774, 79] width 123 height 72
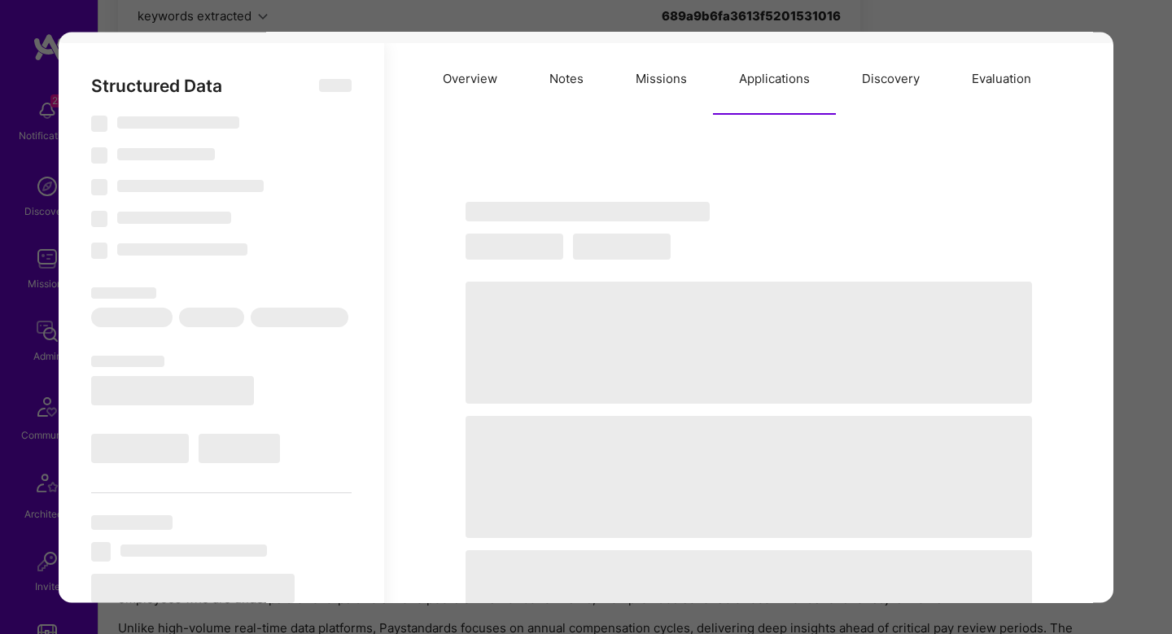
click at [659, 94] on button "Missions" at bounding box center [661, 79] width 103 height 72
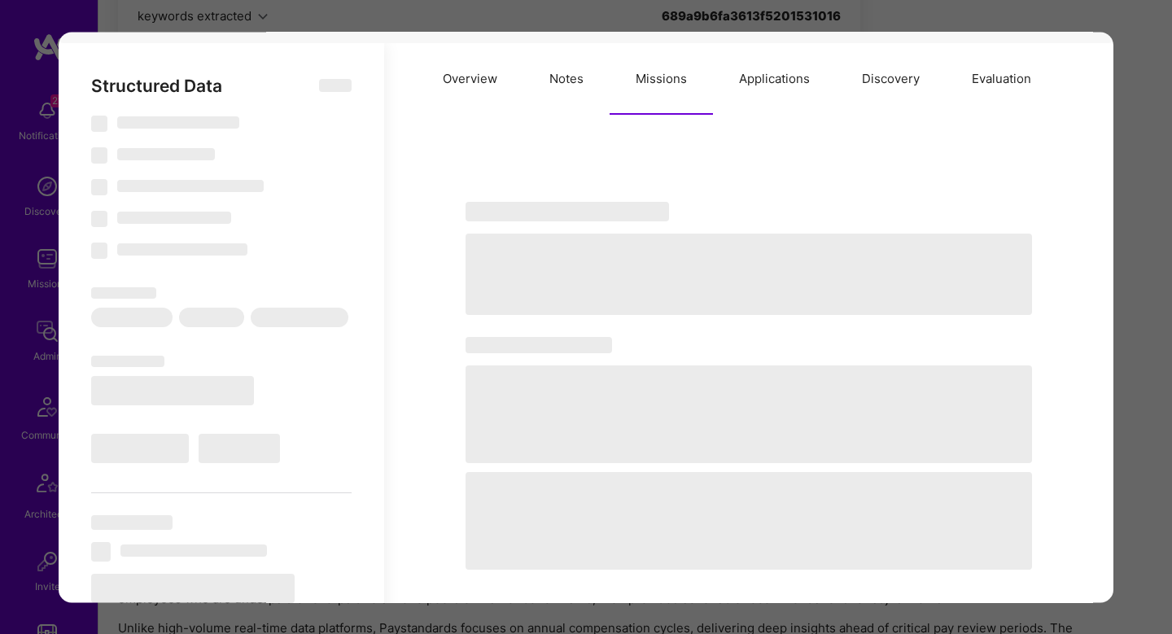
click at [575, 77] on button "Notes" at bounding box center [566, 79] width 86 height 72
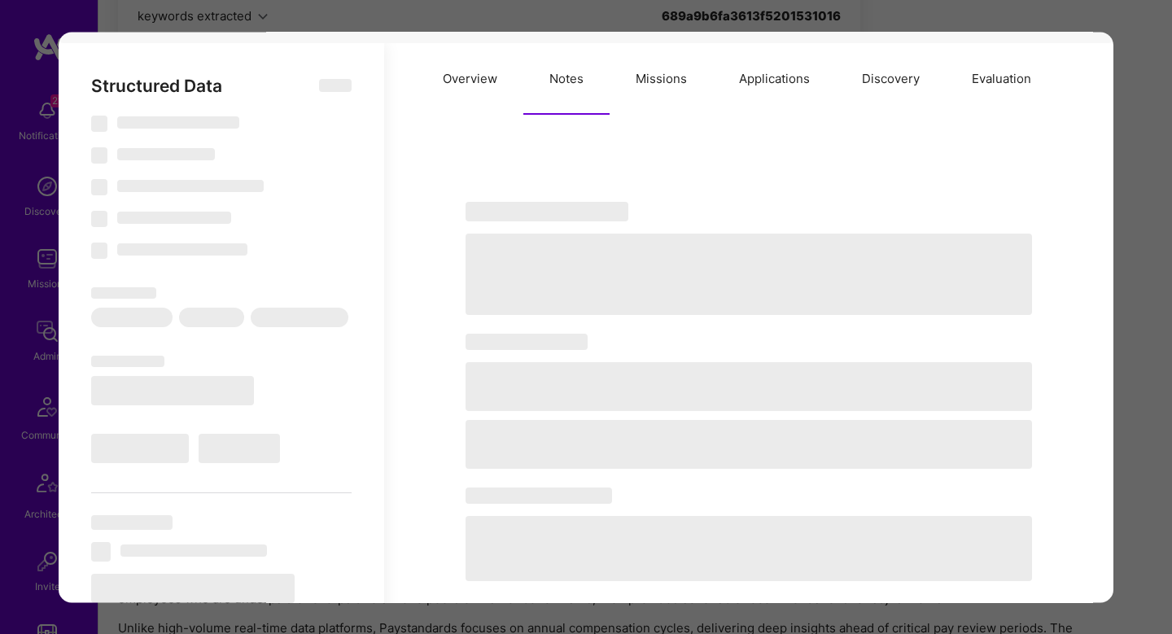
click at [478, 78] on button "Overview" at bounding box center [470, 79] width 107 height 72
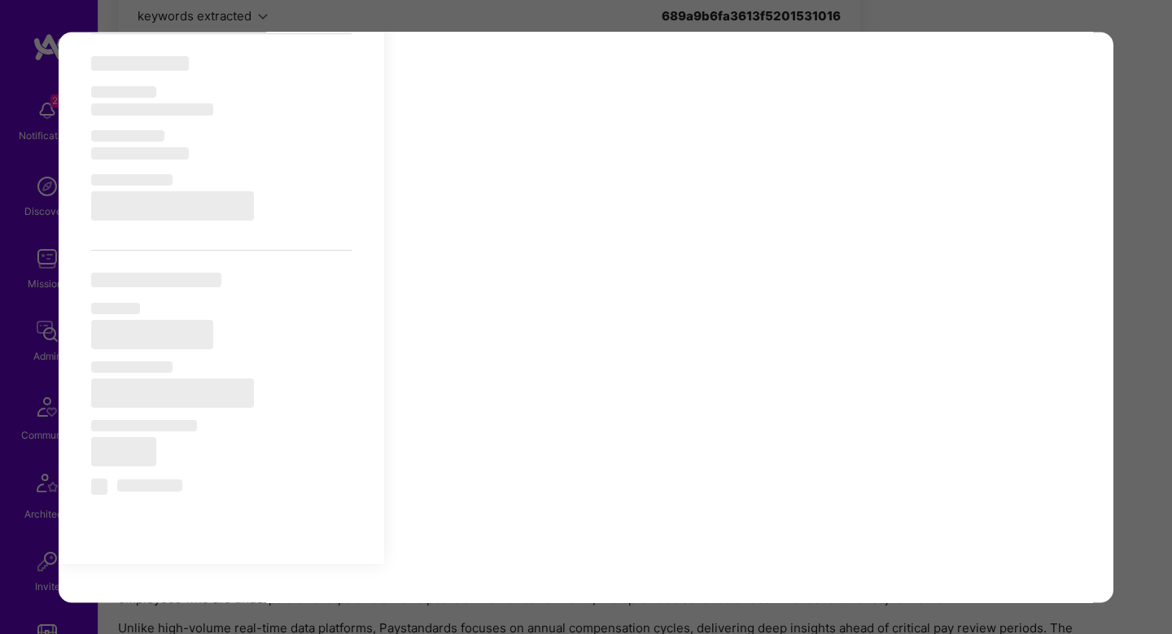
scroll to position [1028, 0]
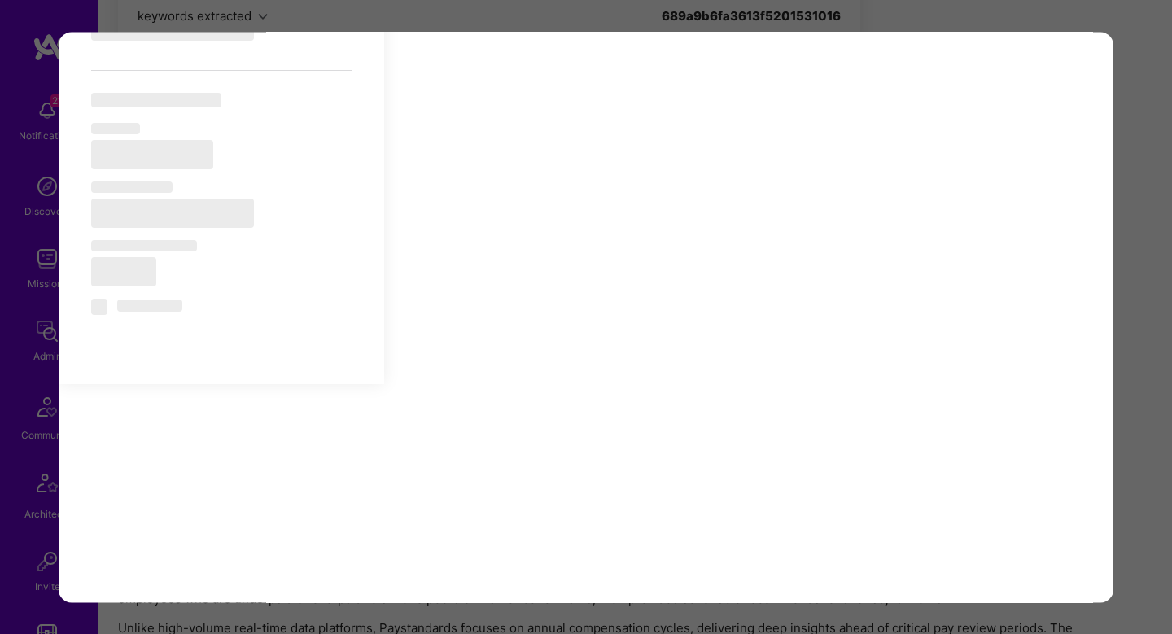
click at [1155, 160] on div "Application 2 of 9 Builder Missing Requirements Required Location See locations…" at bounding box center [586, 317] width 1172 height 634
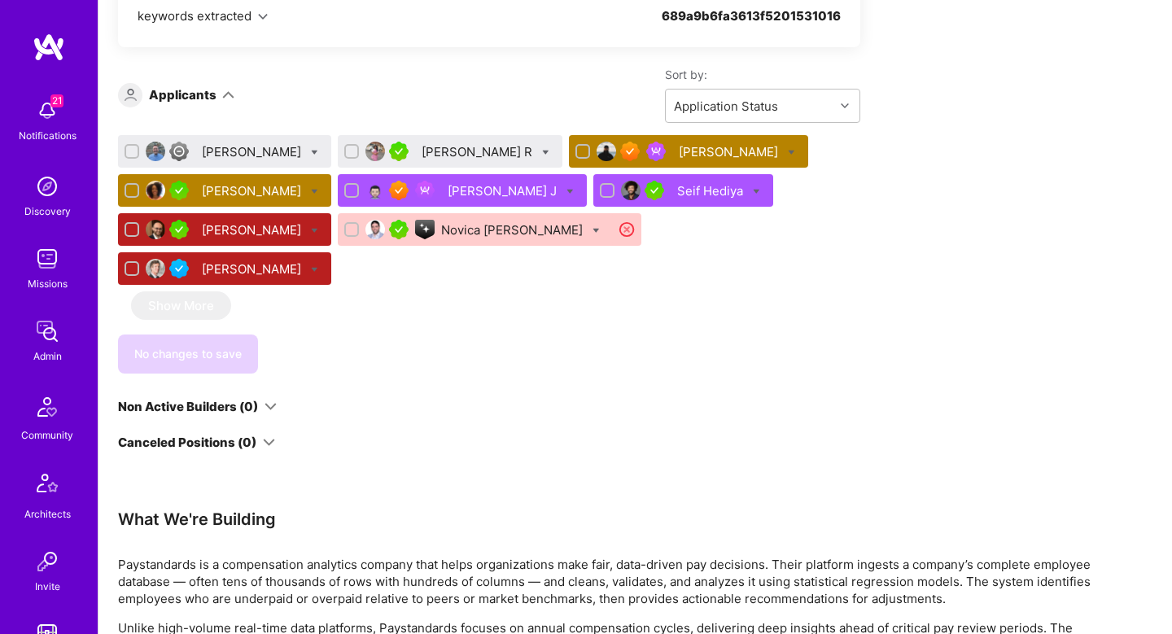
click at [242, 151] on div "Joe Conley" at bounding box center [253, 151] width 103 height 17
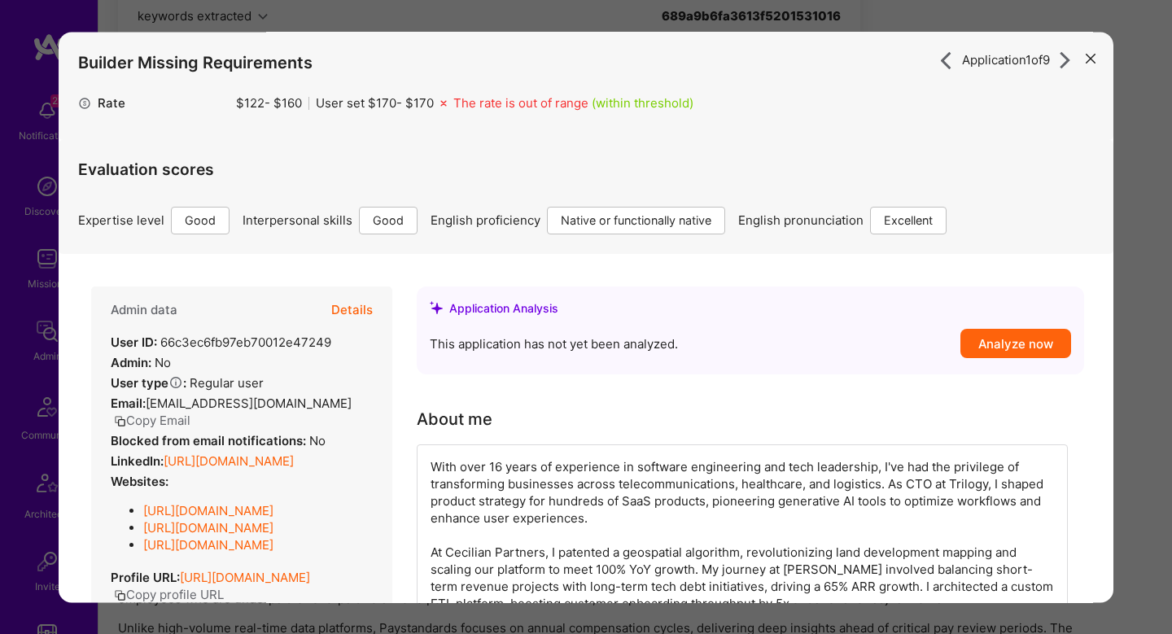
scroll to position [11, 0]
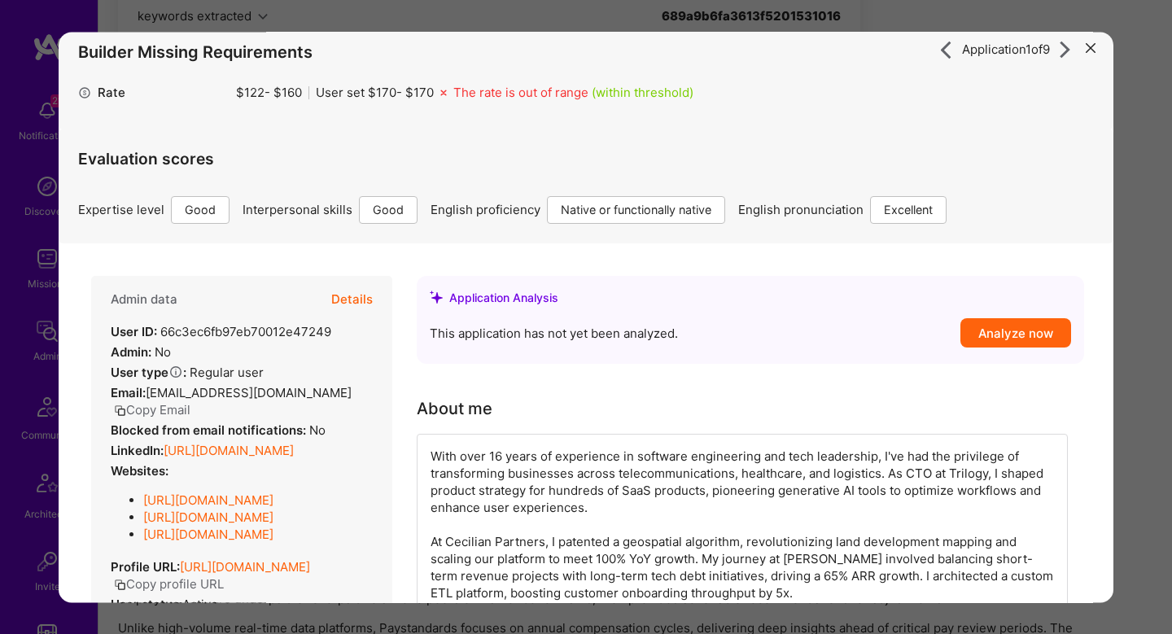
click at [352, 309] on button "Details" at bounding box center [352, 299] width 42 height 47
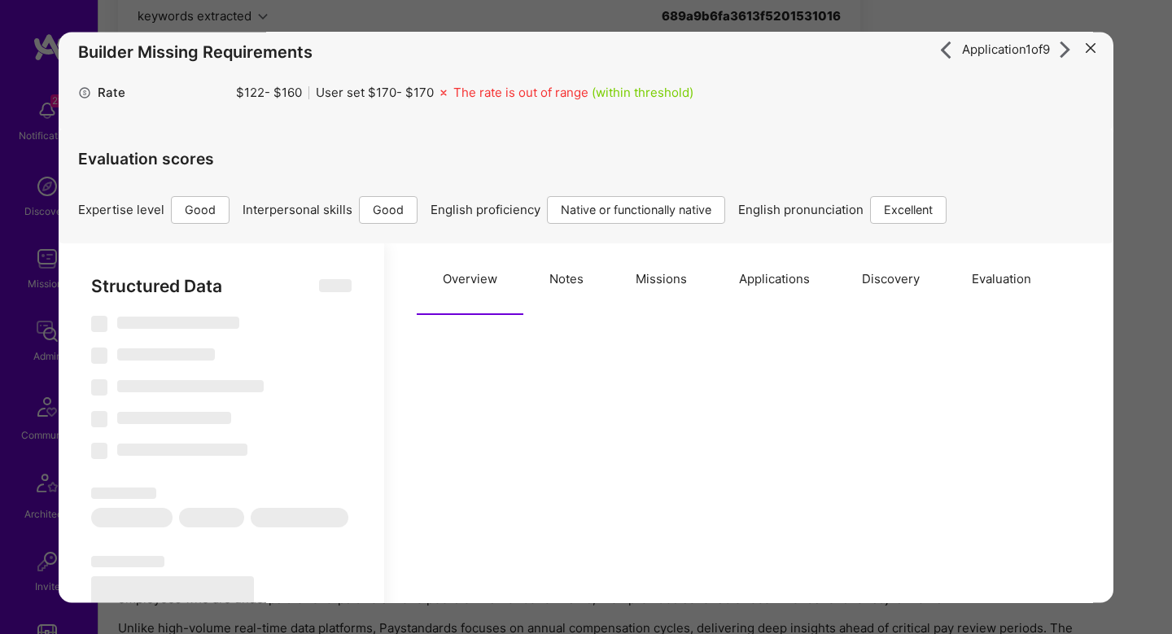
select select "Right Now"
select select "4"
select select "7"
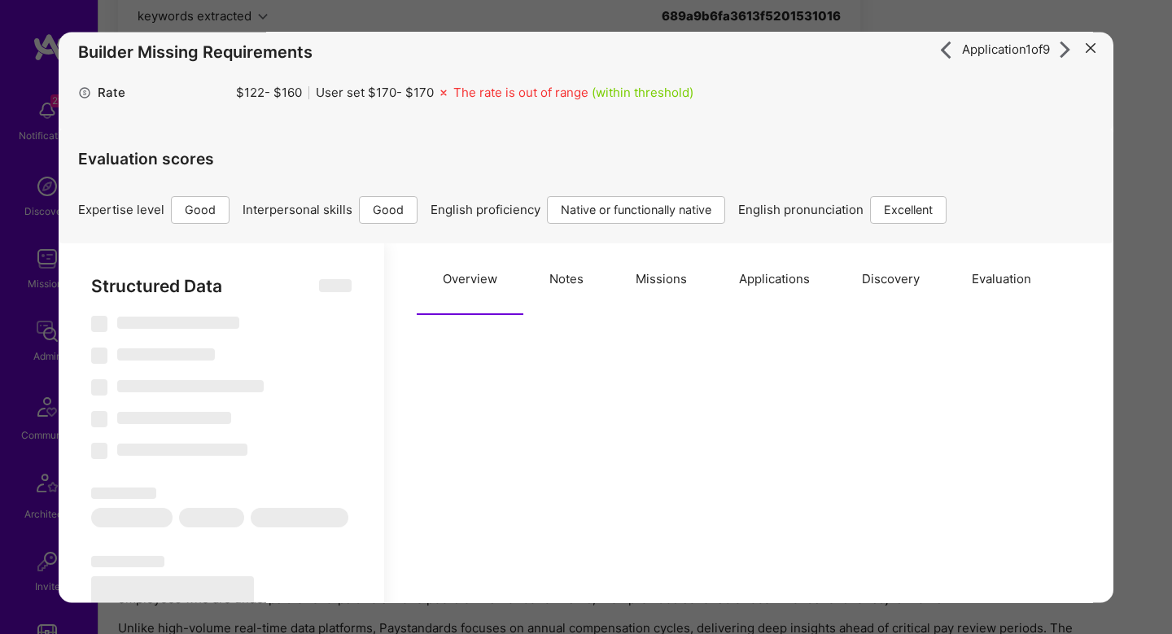
select select "US"
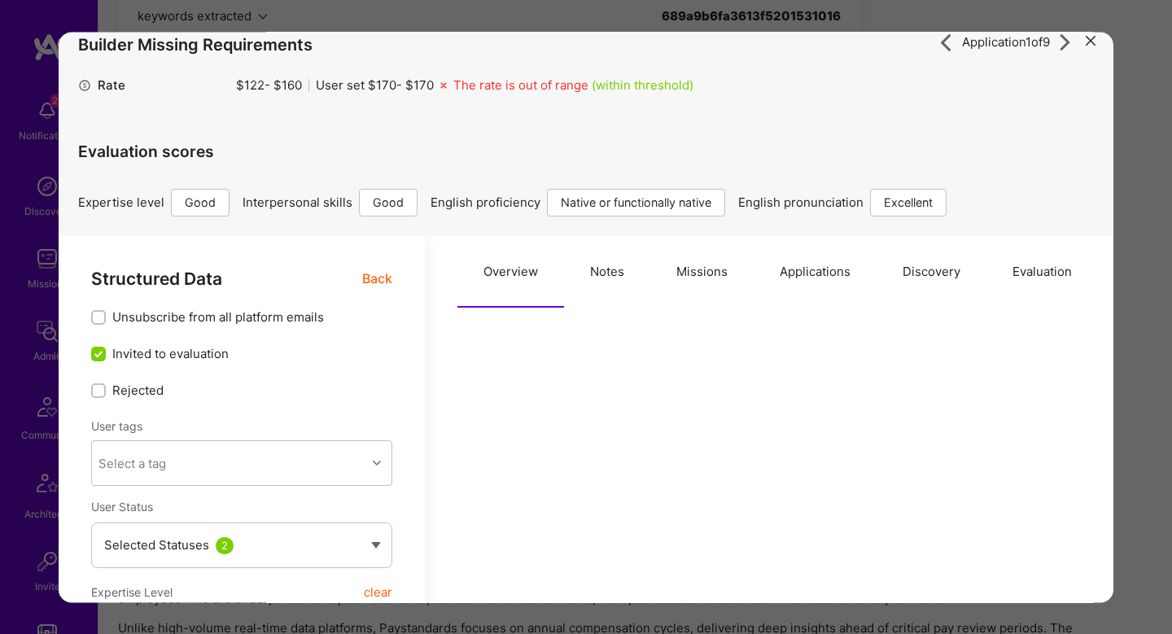
scroll to position [0, 0]
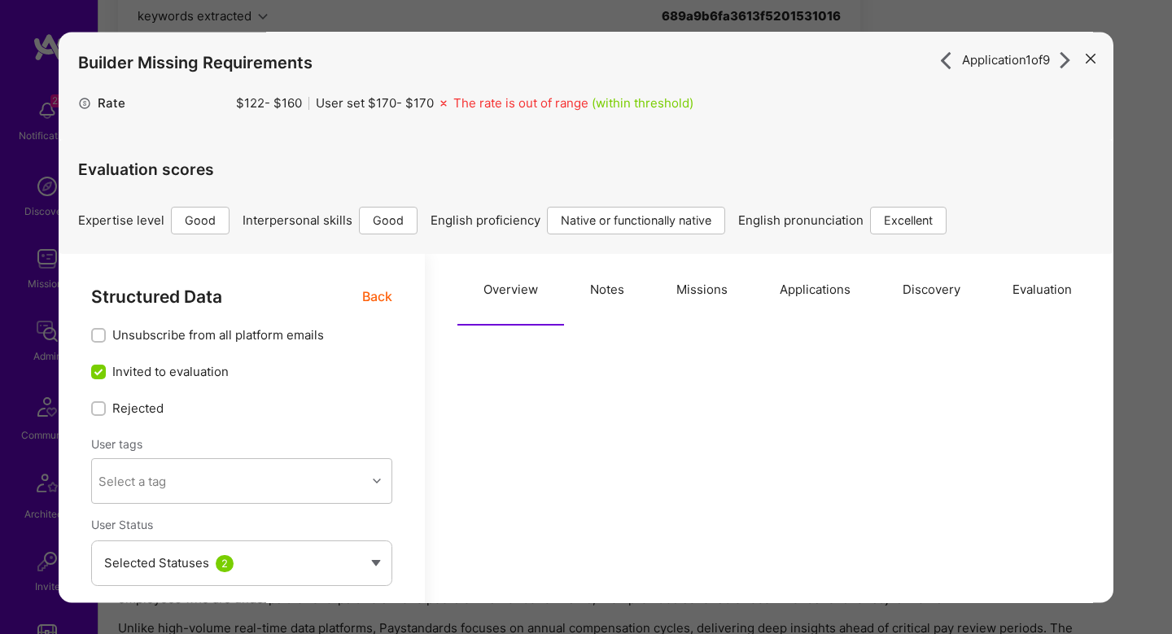
click at [614, 314] on button "Notes" at bounding box center [607, 290] width 86 height 72
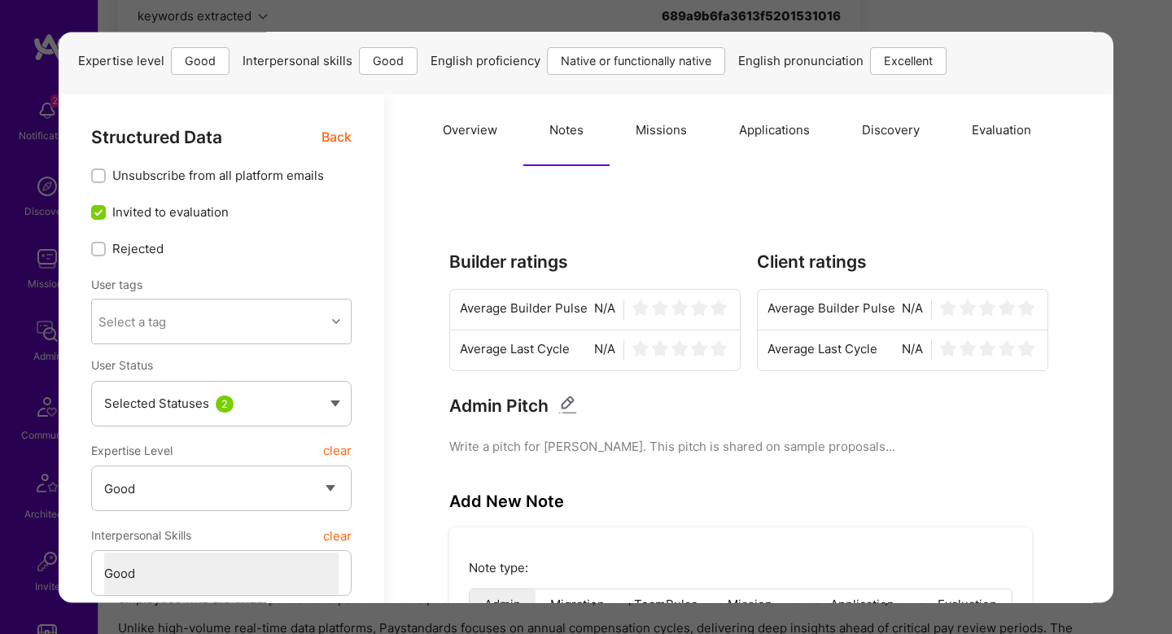
scroll to position [71, 0]
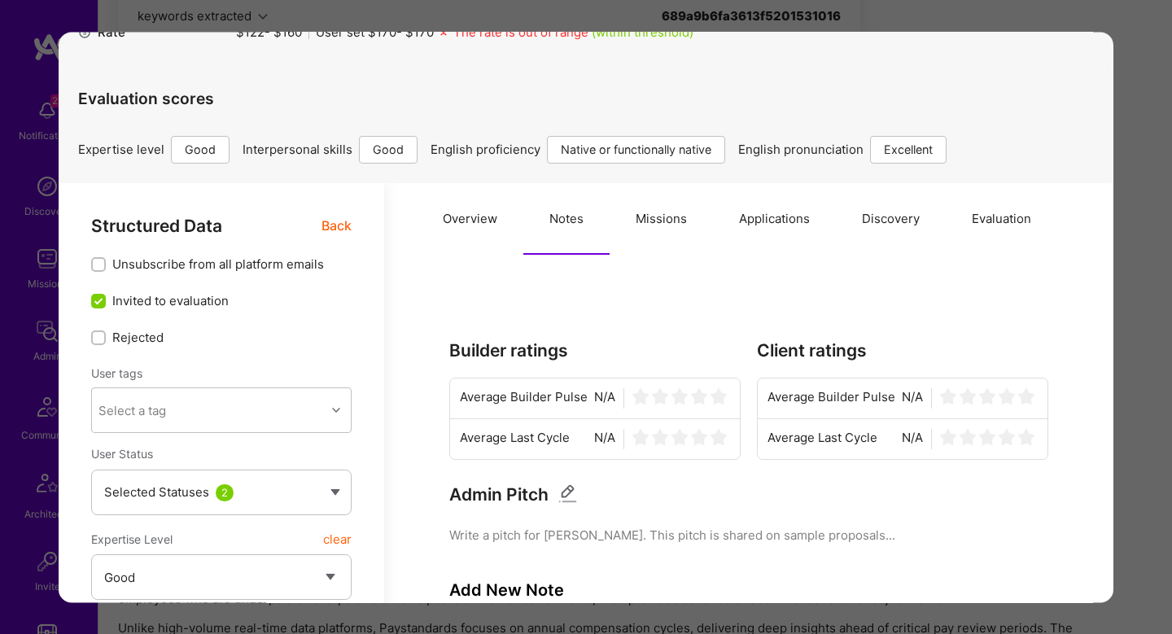
click at [675, 217] on button "Missions" at bounding box center [661, 219] width 103 height 72
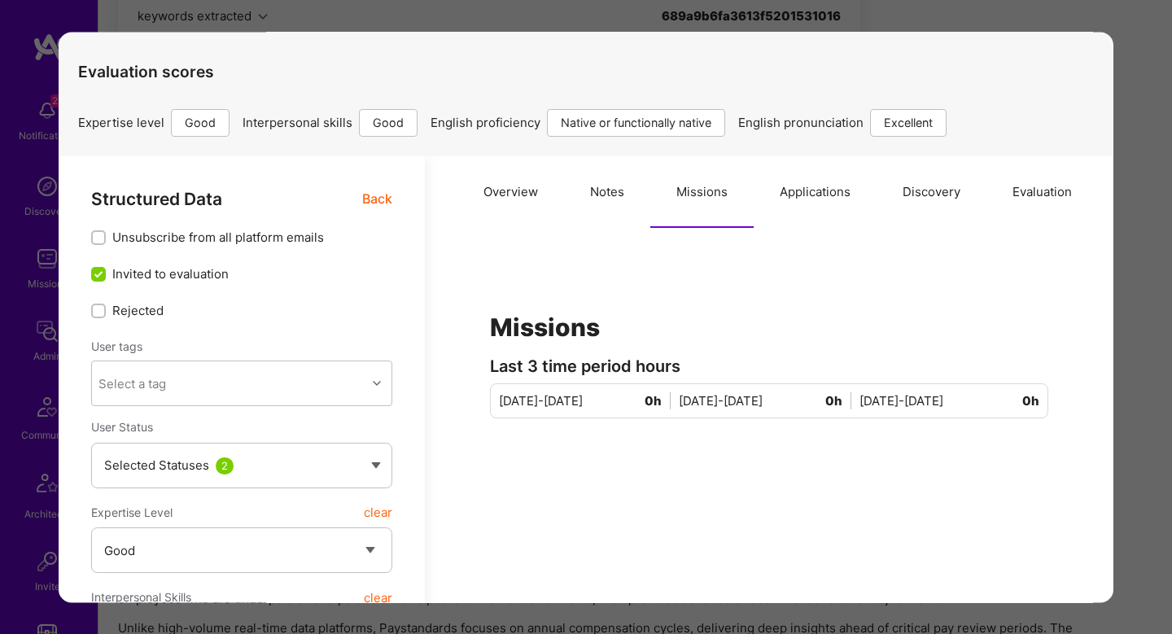
scroll to position [37, 0]
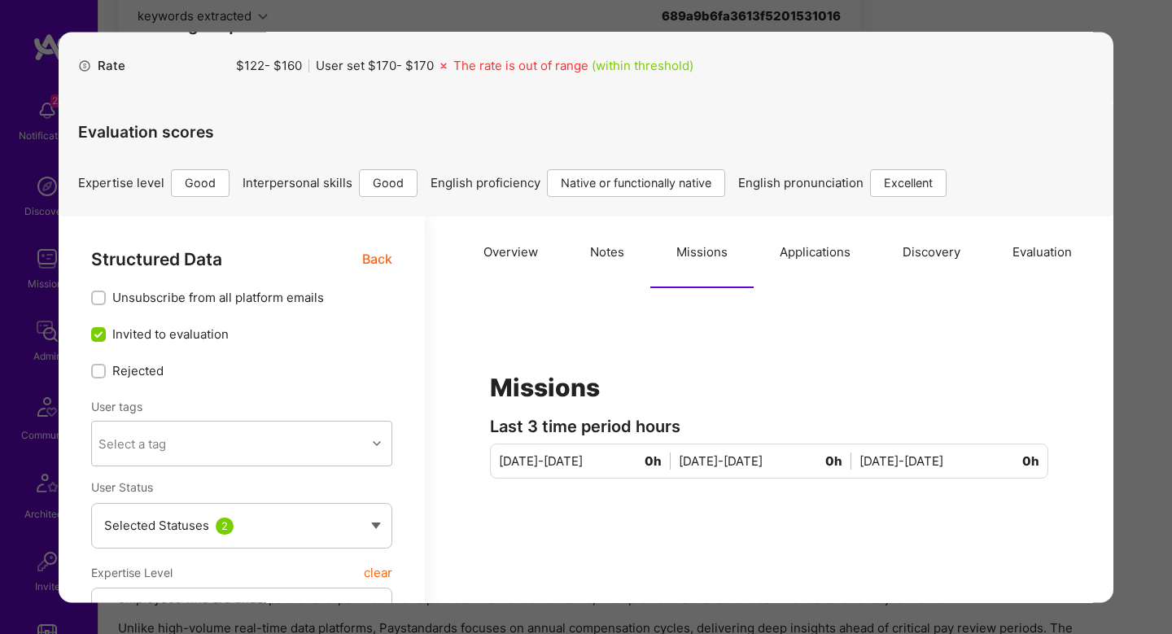
click at [808, 267] on button "Applications" at bounding box center [815, 253] width 123 height 72
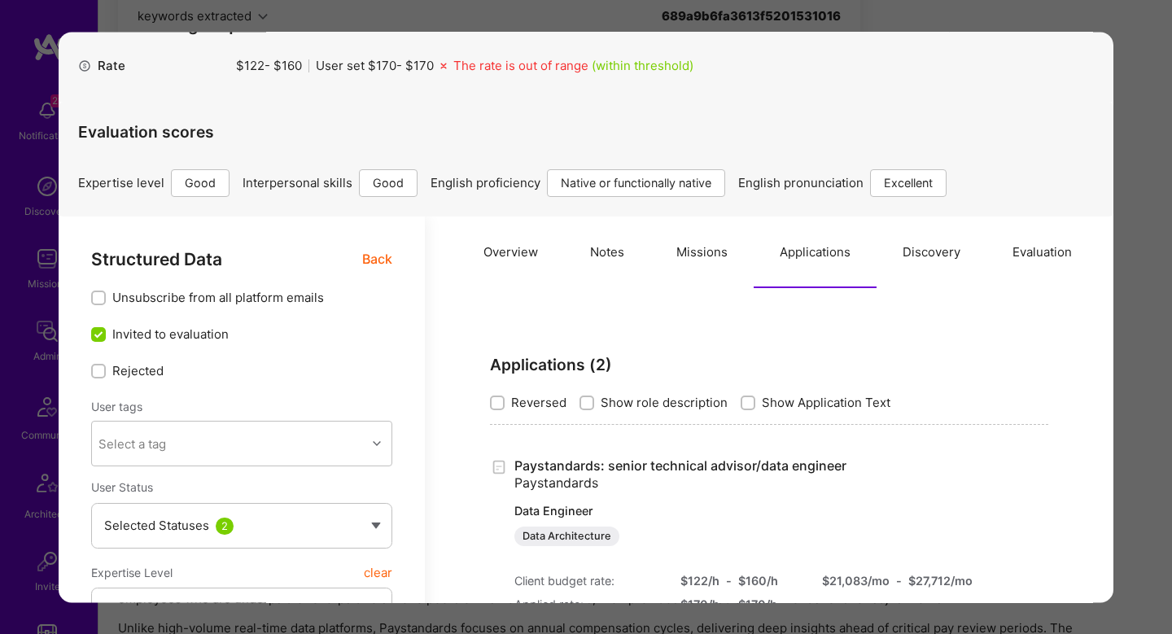
click at [975, 285] on button "Discovery" at bounding box center [932, 253] width 110 height 72
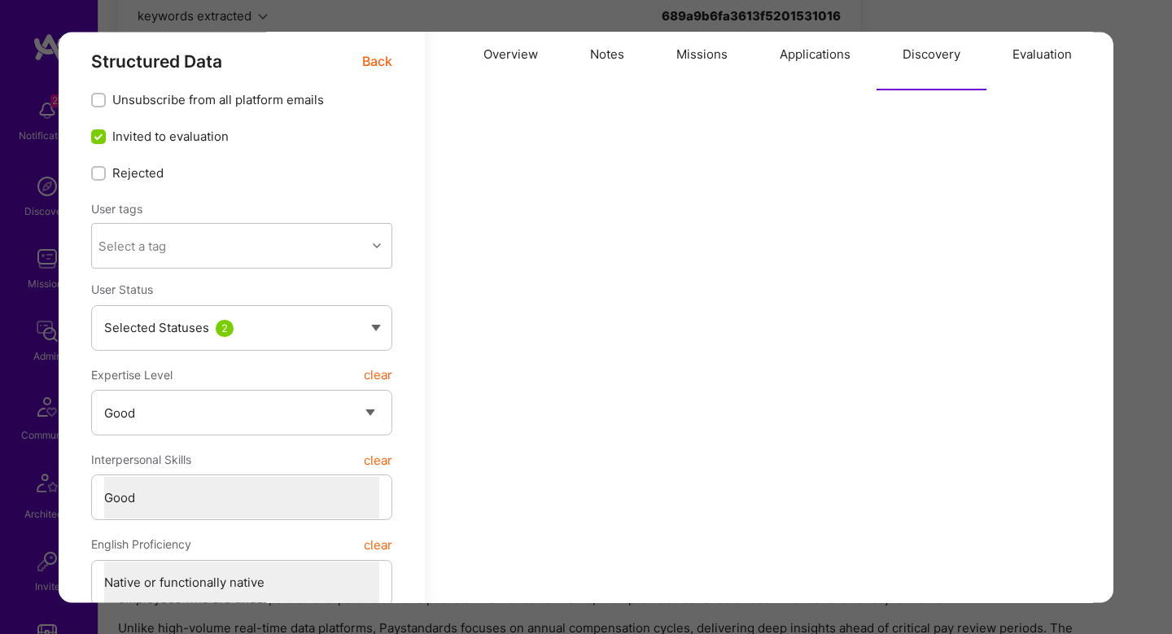
scroll to position [167, 0]
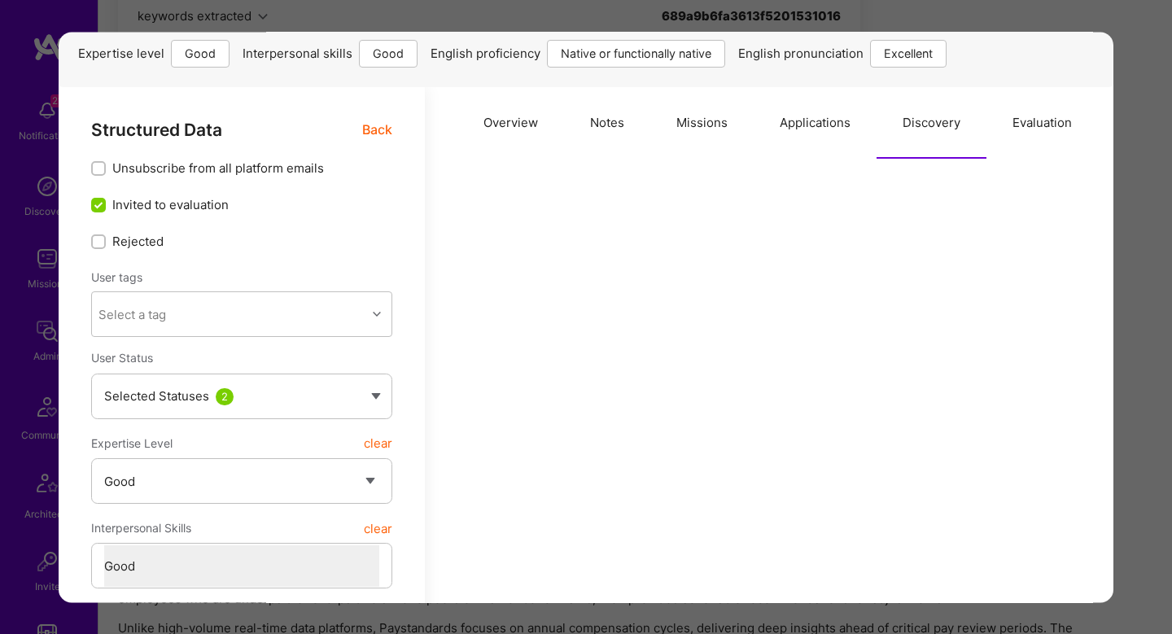
click at [1045, 117] on button "Evaluation" at bounding box center [1043, 123] width 112 height 72
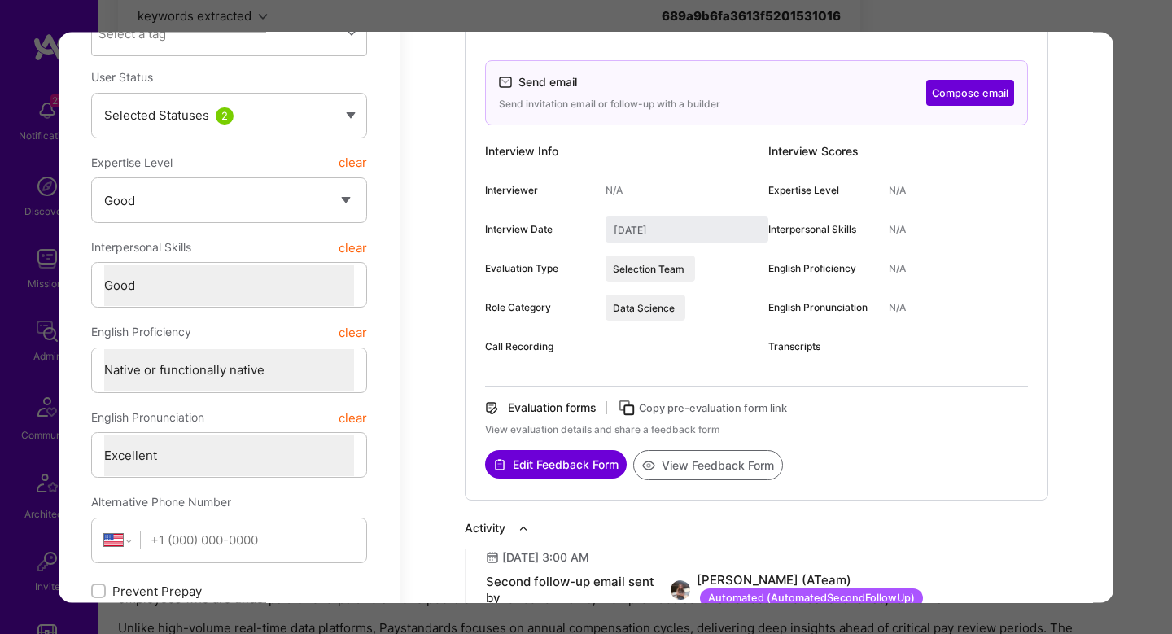
scroll to position [492, 0]
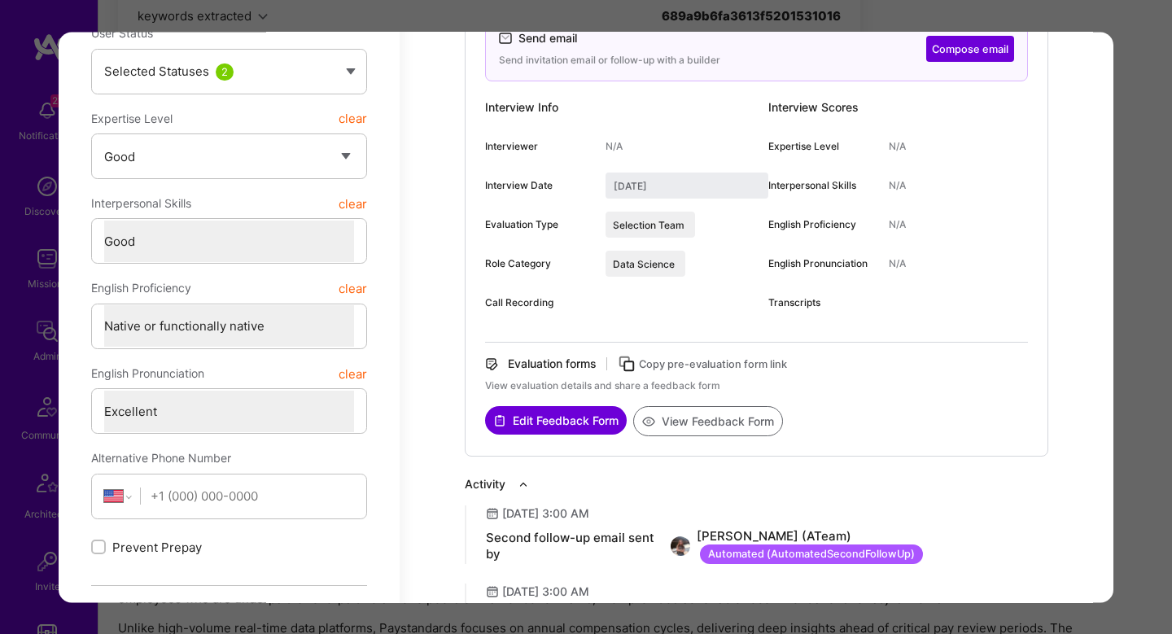
click at [715, 418] on button "View Feedback Form" at bounding box center [708, 421] width 150 height 30
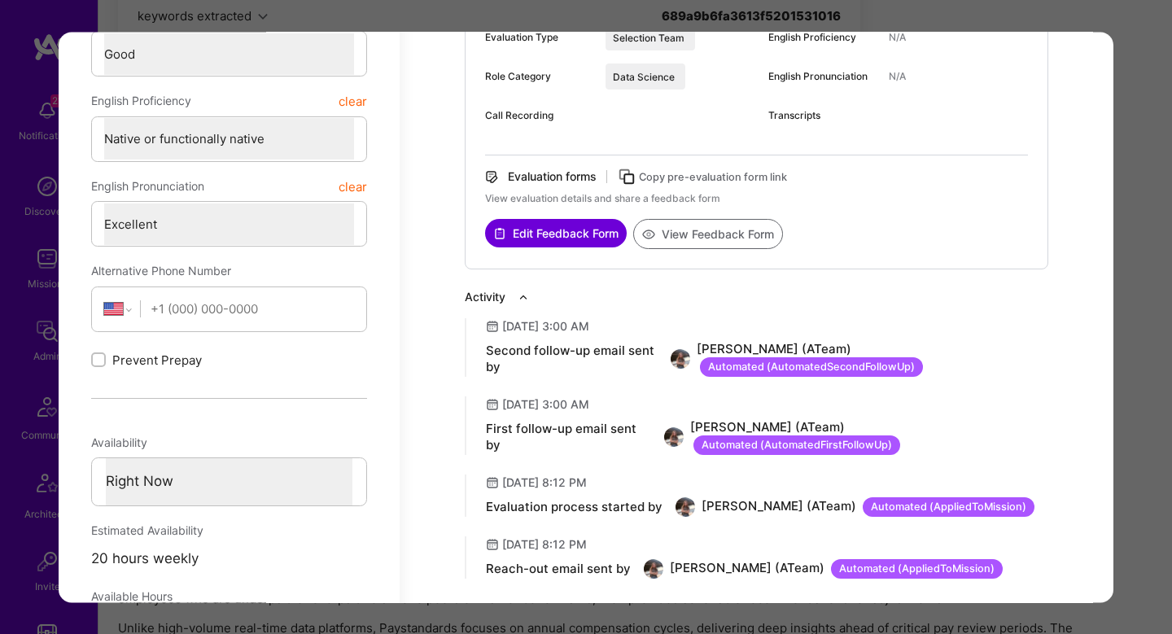
scroll to position [742, 0]
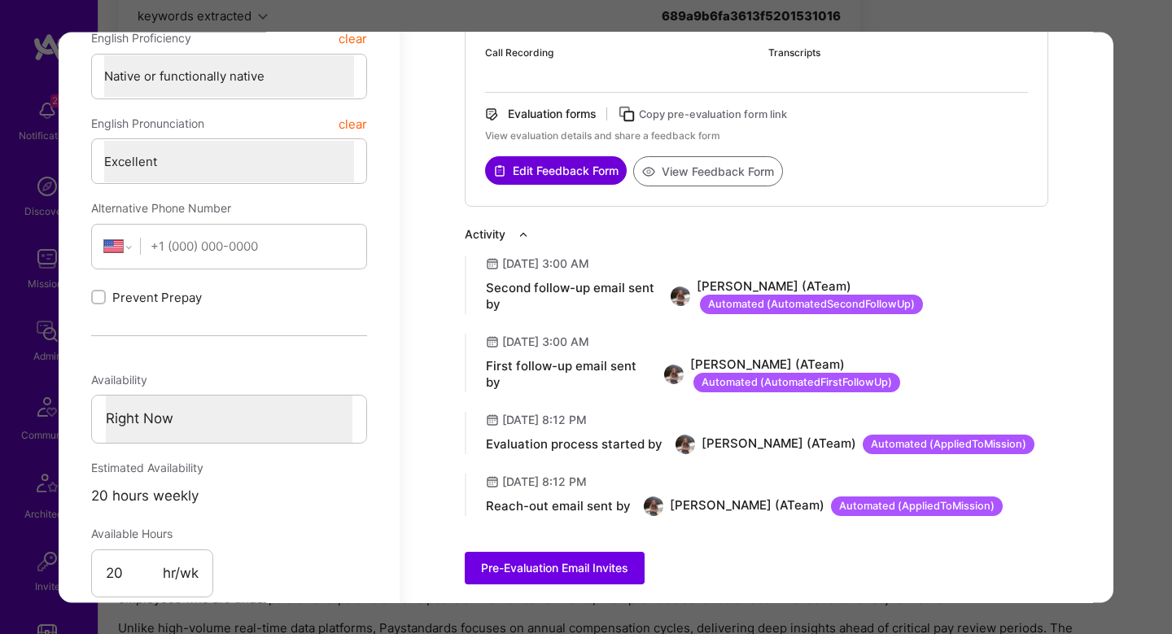
click at [1137, 339] on div "Application 1 of 9 Builder Missing Requirements Rate $ 122 - $ 160 User set $ 1…" at bounding box center [586, 317] width 1172 height 634
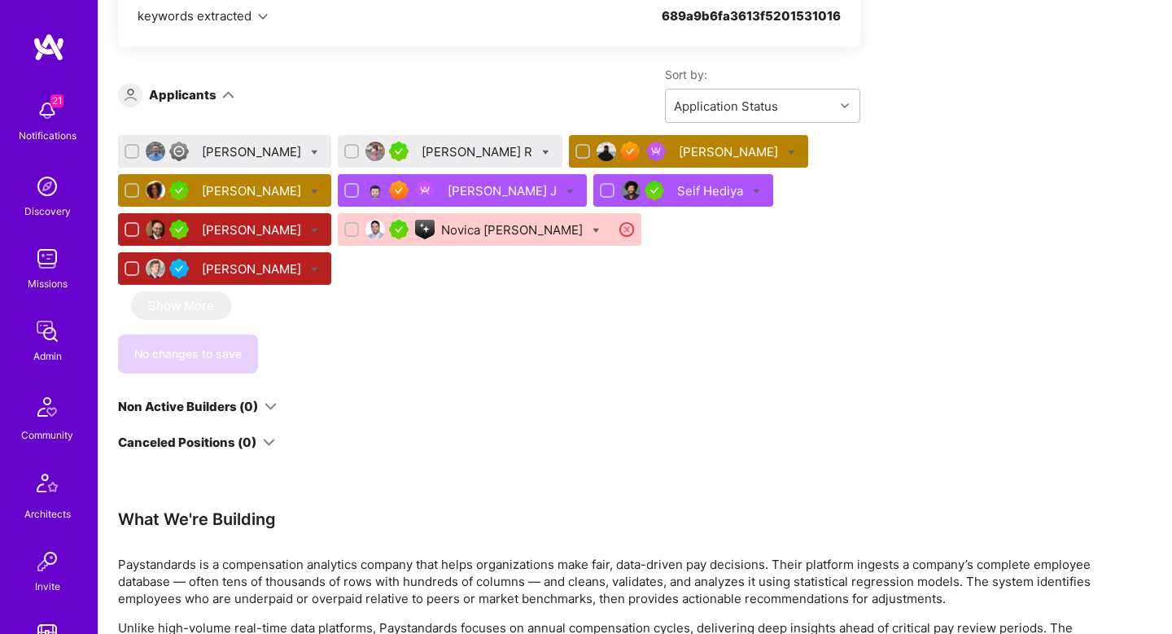
click at [422, 151] on div "Akshatha R" at bounding box center [479, 151] width 114 height 17
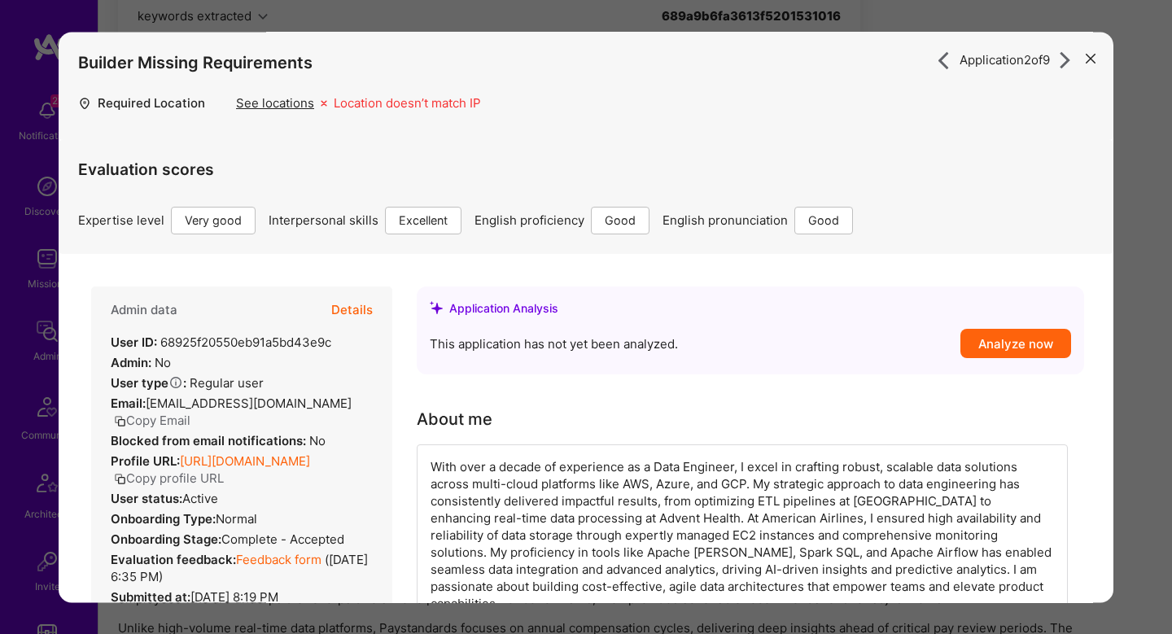
click at [353, 317] on button "Details" at bounding box center [352, 310] width 42 height 47
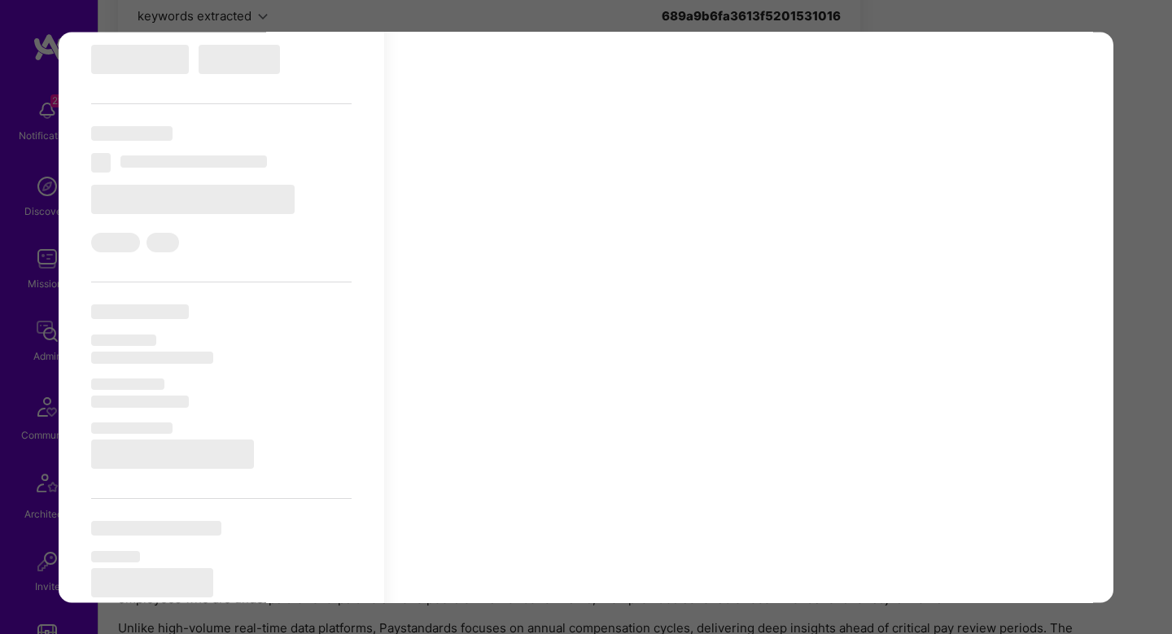
scroll to position [704, 0]
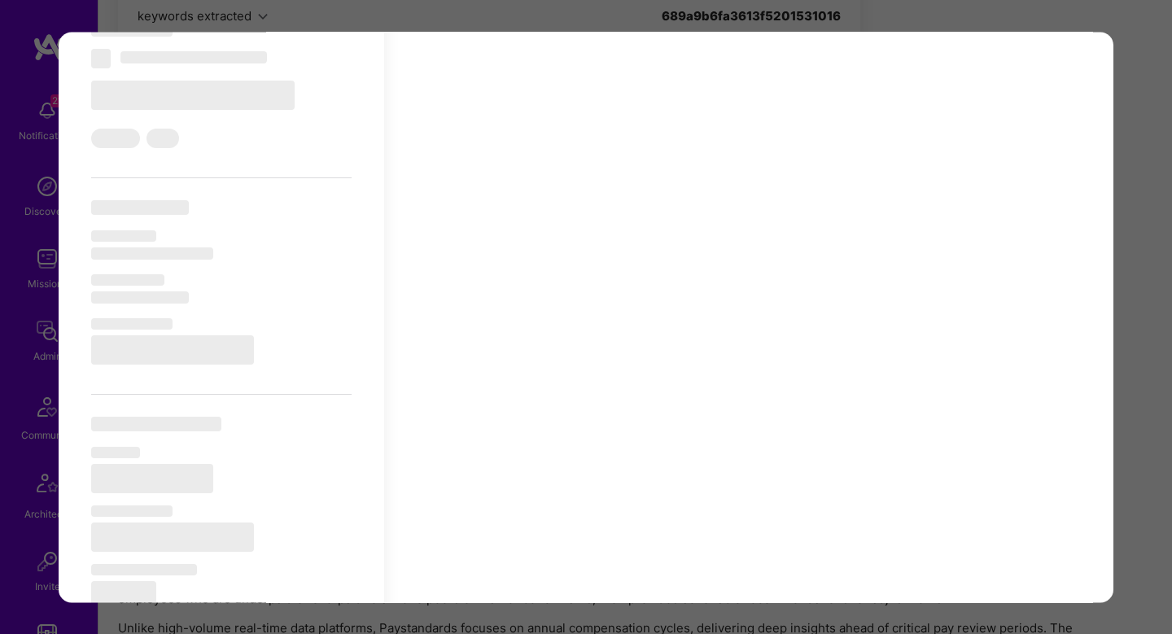
click at [1147, 378] on div "Application 2 of 9 Builder Missing Requirements Required Location See locations…" at bounding box center [586, 317] width 1172 height 634
click at [1147, 378] on div "Apply for a Mission Role We’re actively looking for builders. This is the best …" at bounding box center [636, 261] width 1074 height 2234
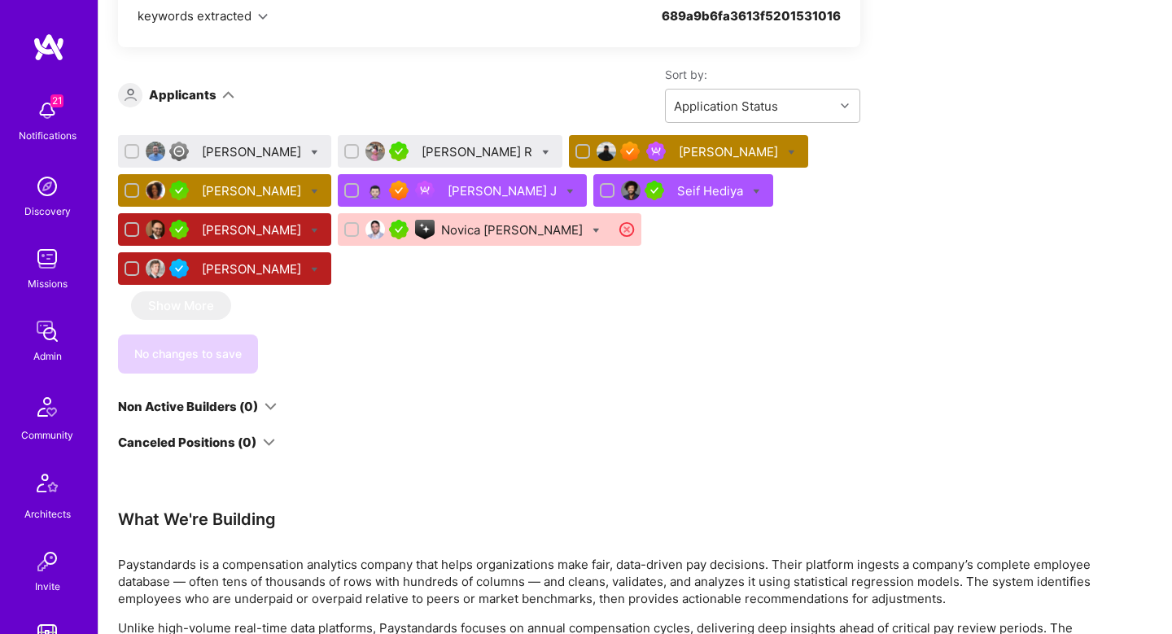
click at [431, 149] on div "Akshatha R" at bounding box center [479, 151] width 114 height 17
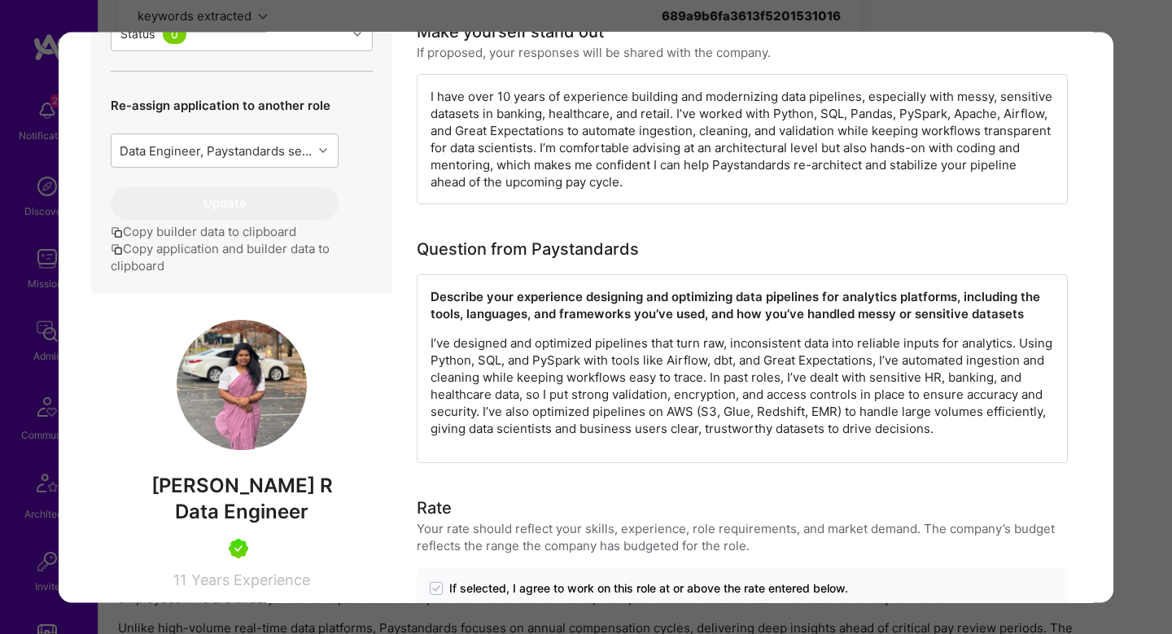
scroll to position [690, 0]
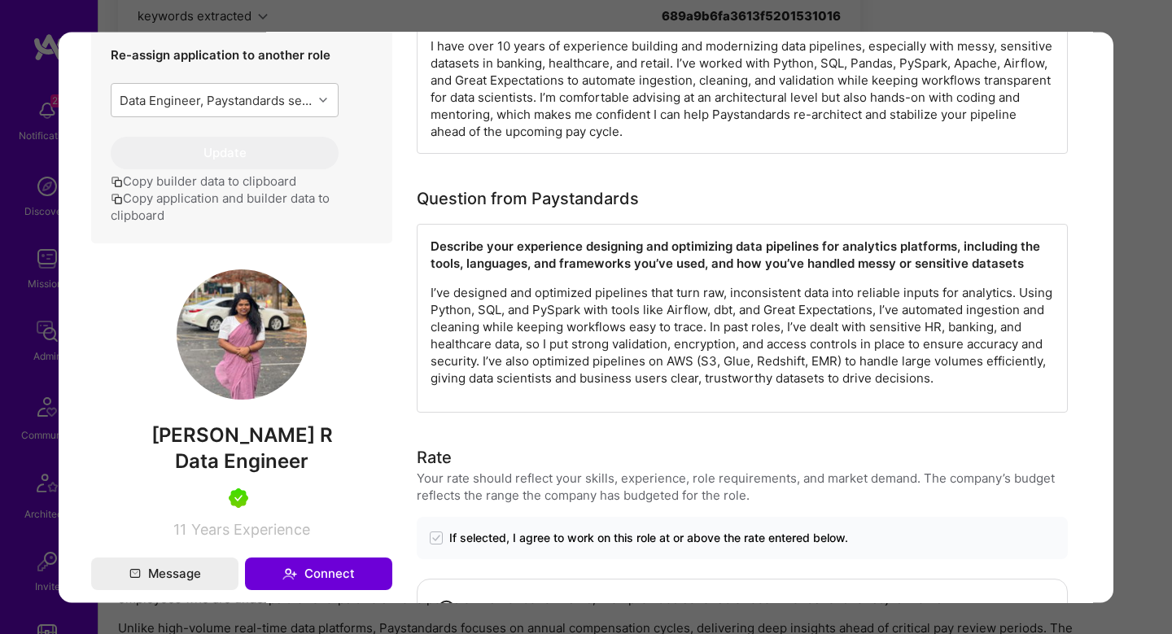
click at [1147, 418] on div "Application 2 of 9 Builder Missing Requirements Required Location See locations…" at bounding box center [586, 317] width 1172 height 634
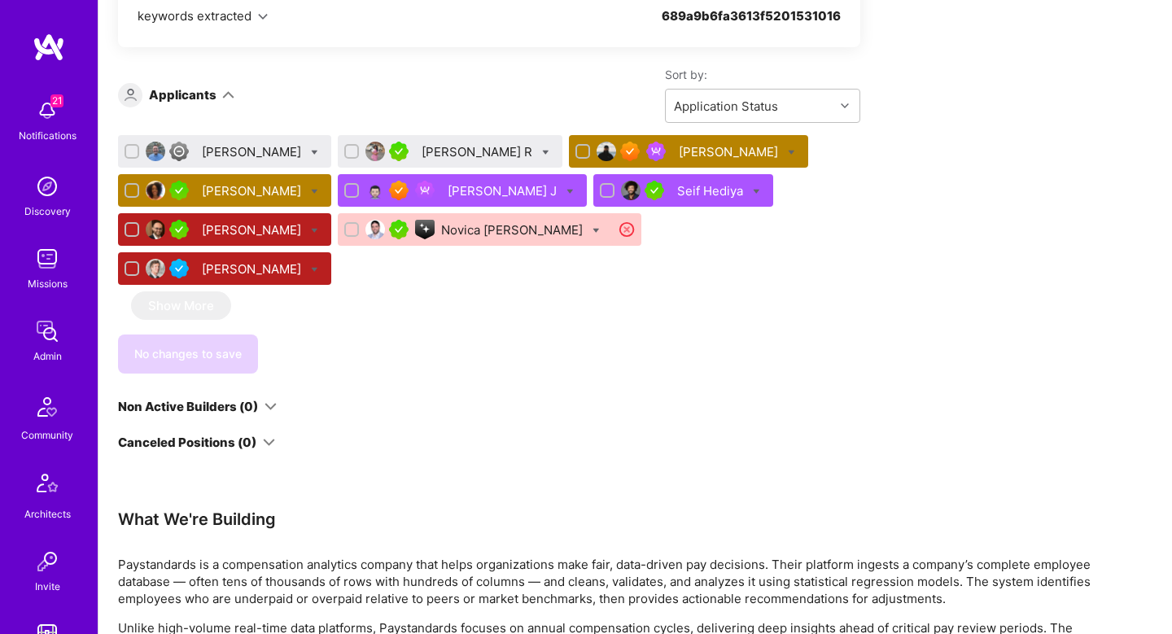
click at [217, 154] on div "Joe Conley" at bounding box center [253, 151] width 103 height 17
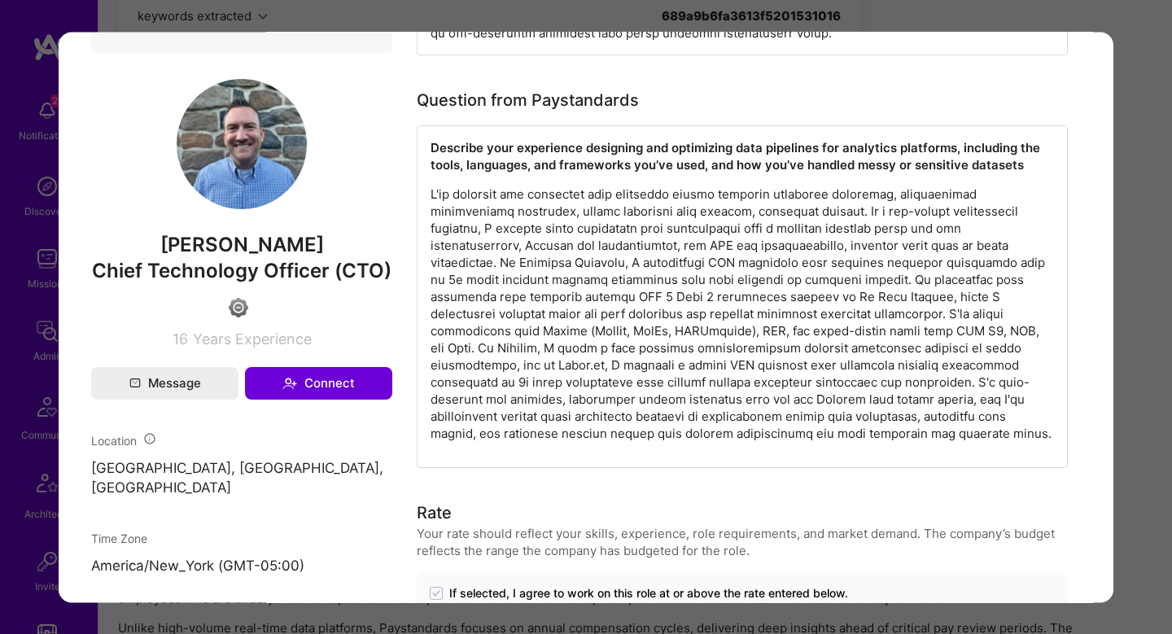
scroll to position [1110, 0]
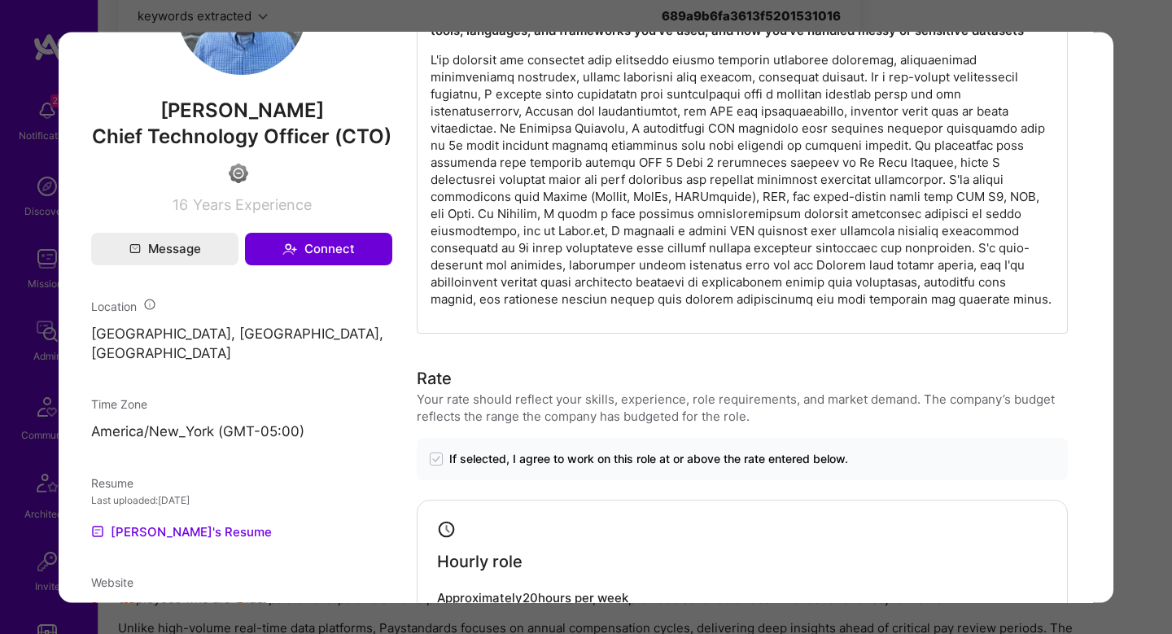
click at [242, 123] on span "Joe Conley" at bounding box center [241, 111] width 301 height 24
copy span "Joe Conley"
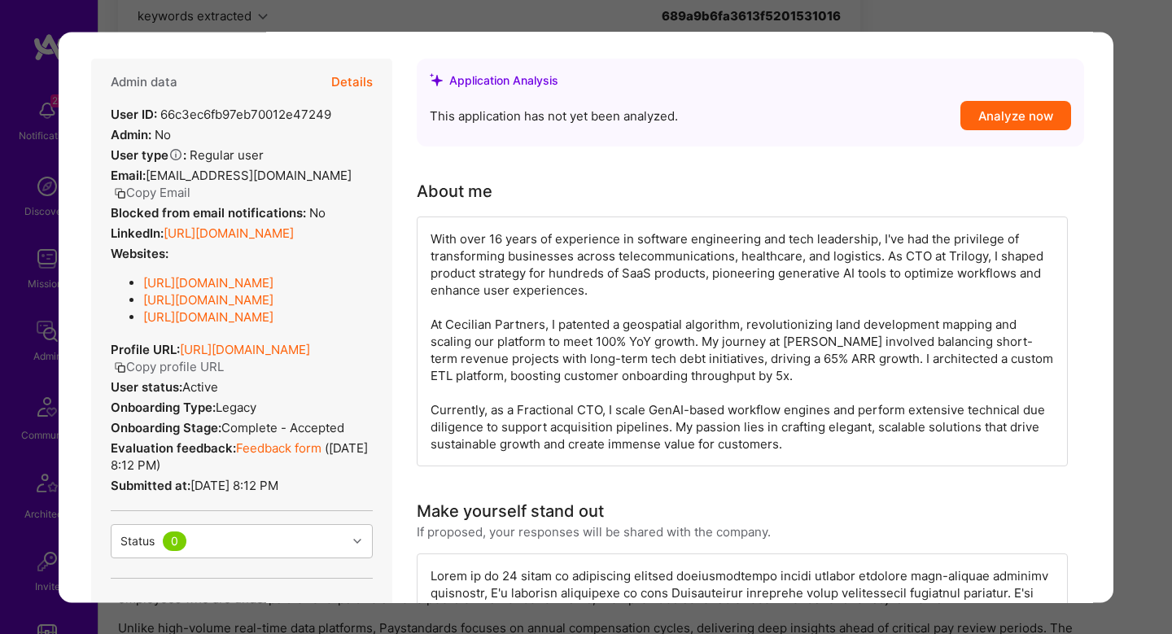
scroll to position [0, 0]
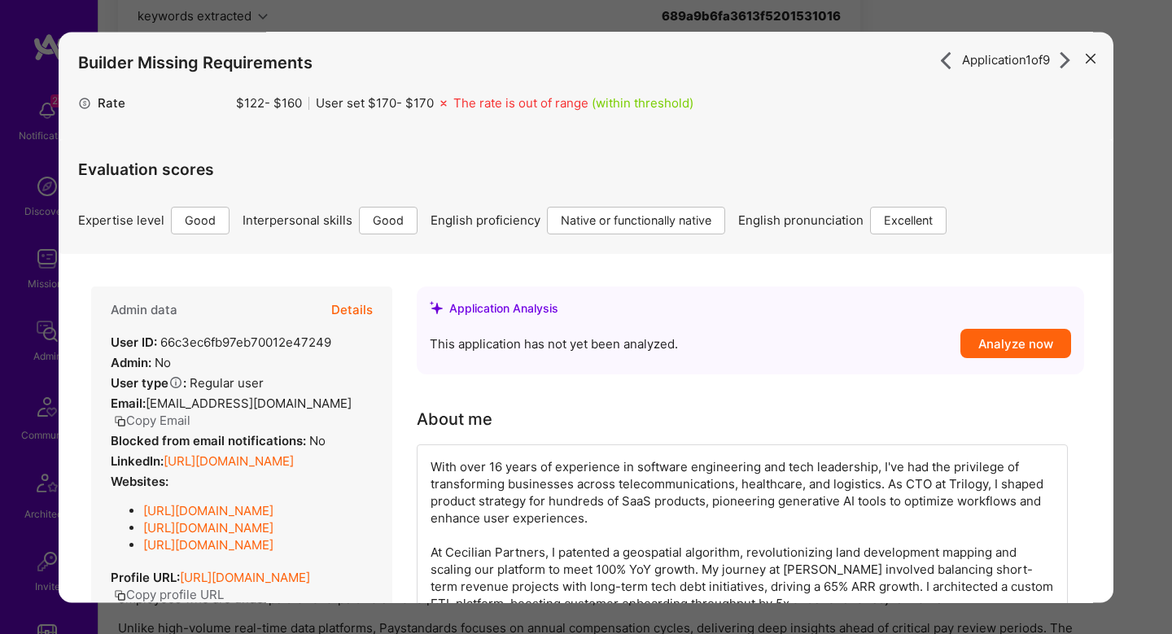
click at [351, 307] on button "Details" at bounding box center [352, 310] width 42 height 47
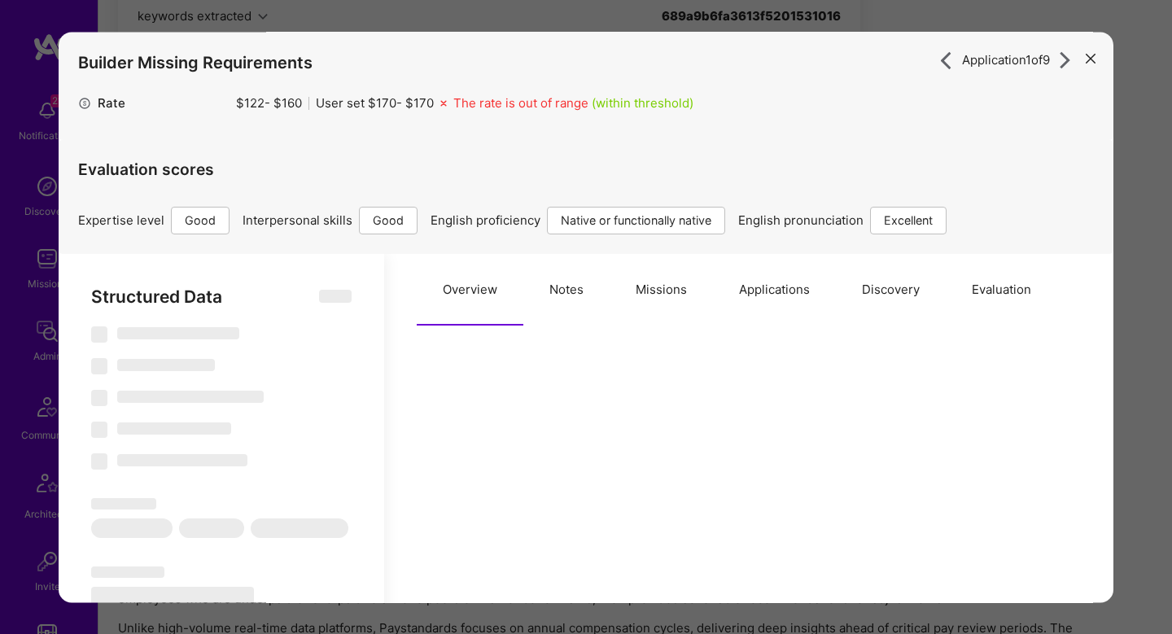
click at [1005, 291] on button "Evaluation" at bounding box center [1002, 290] width 112 height 72
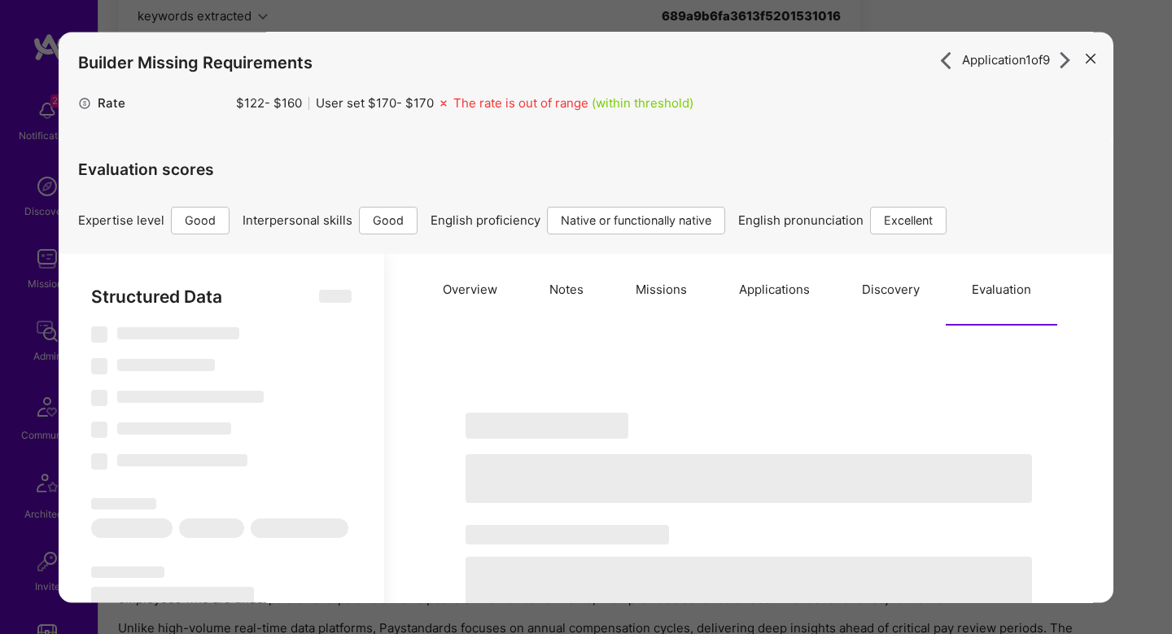
type textarea "x"
select select "Right Now"
select select "4"
select select "7"
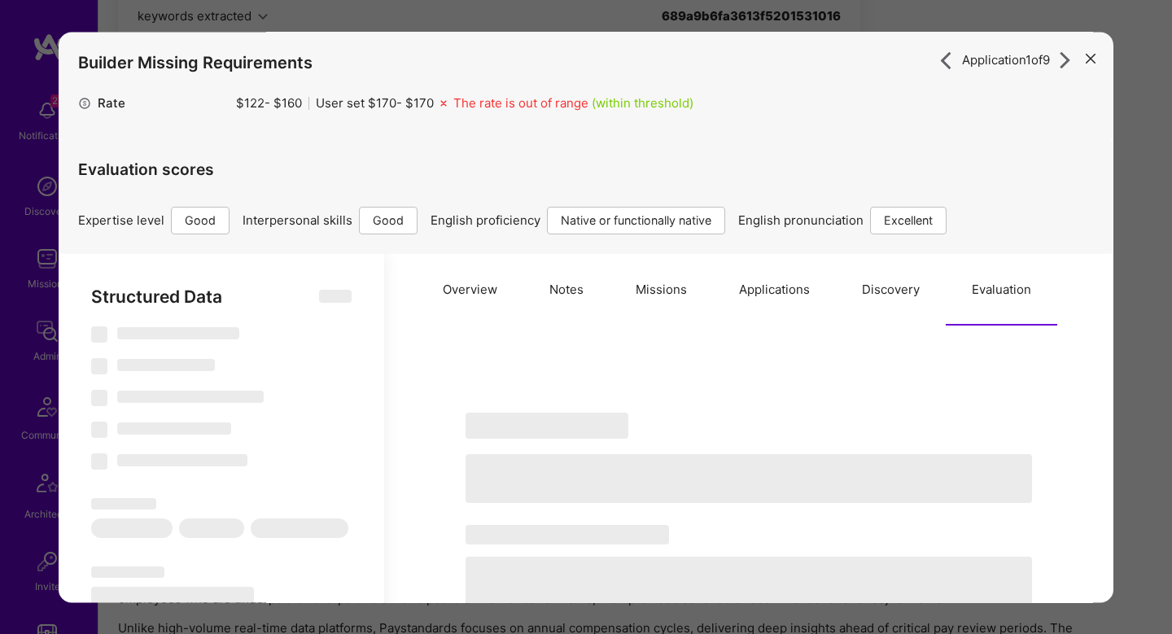
select select "7"
select select "US"
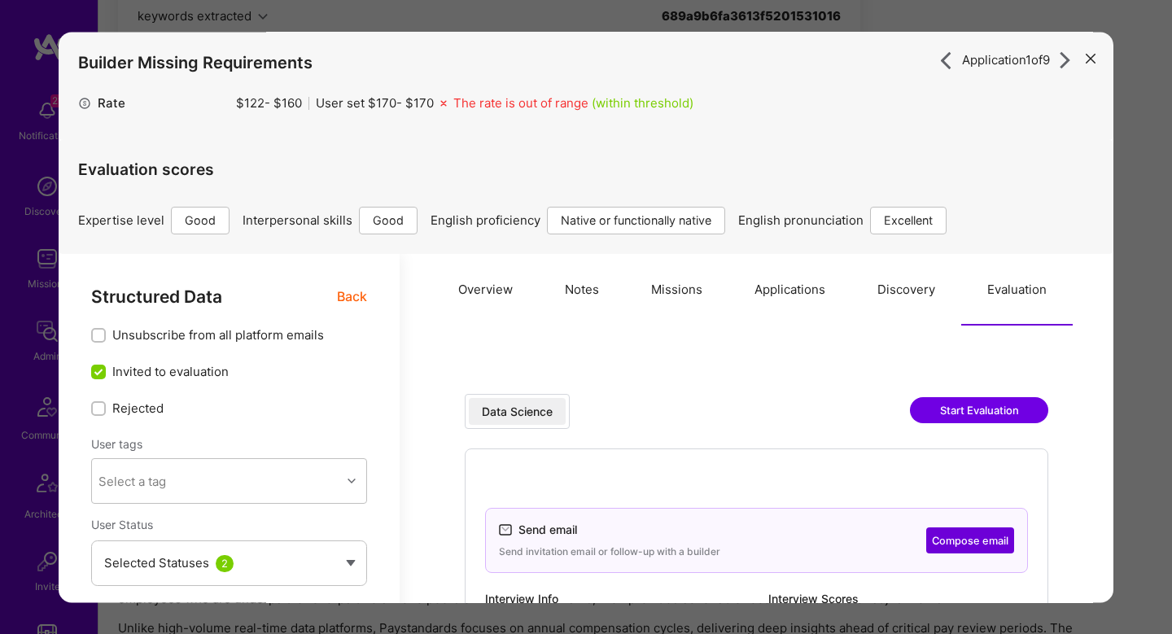
click at [358, 300] on span "Back" at bounding box center [352, 297] width 30 height 20
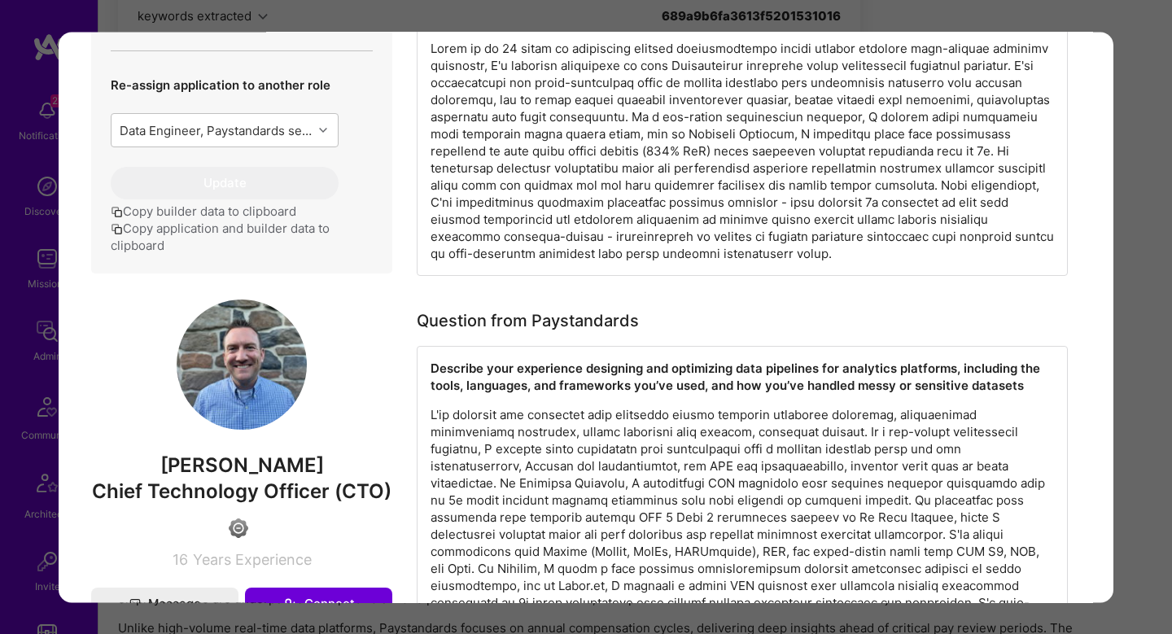
scroll to position [768, 0]
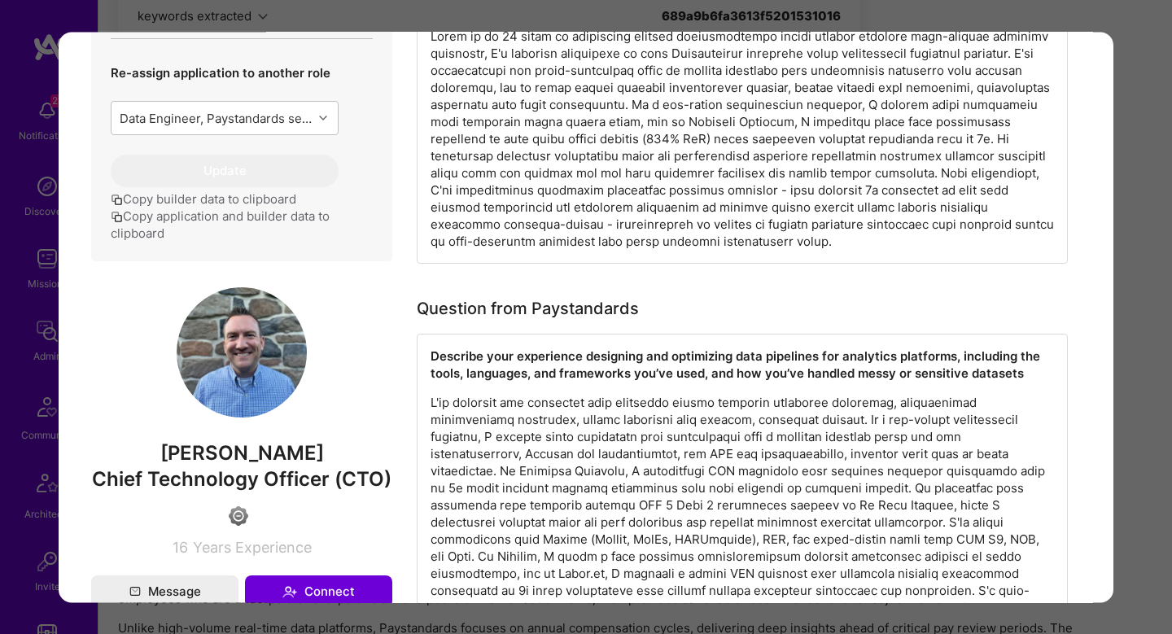
click at [1143, 160] on div "Application 1 of 9 Builder Missing Requirements Rate $ 122 - $ 160 User set $ 1…" at bounding box center [586, 317] width 1172 height 634
click at [1167, 143] on div "Application 1 of 9 Builder Missing Requirements Rate $ 122 - $ 160 User set $ 1…" at bounding box center [586, 317] width 1172 height 634
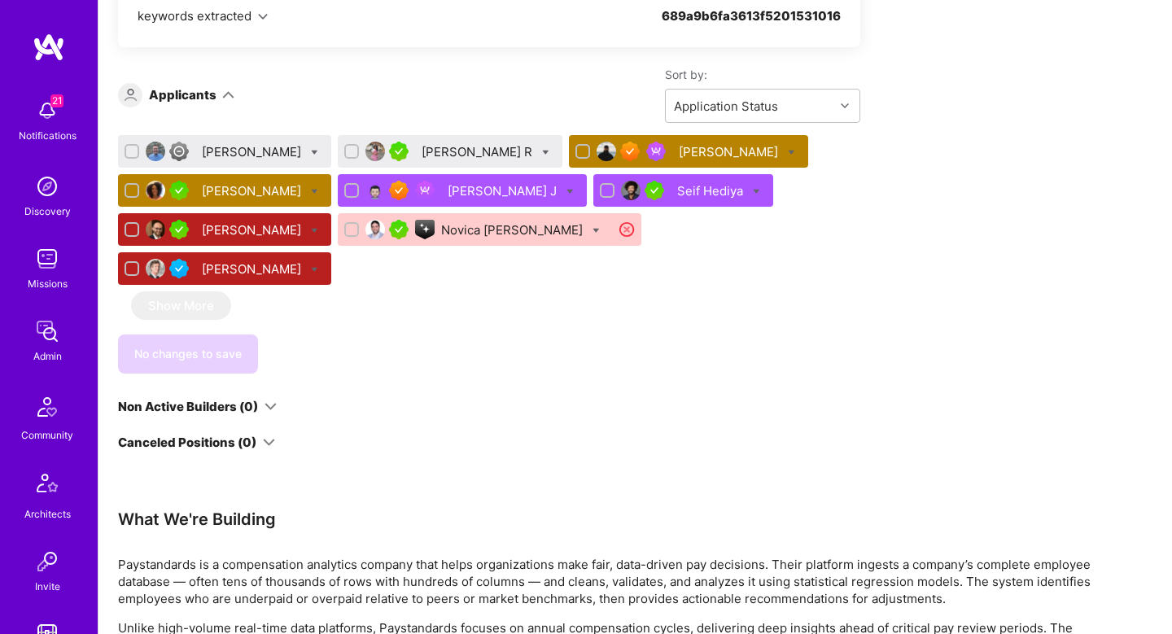
click at [1167, 143] on div "Apply for a Mission Role We’re actively looking for builders. This is the best …" at bounding box center [636, 261] width 1074 height 2234
click at [400, 164] on div "Akshatha R" at bounding box center [450, 151] width 225 height 33
click at [422, 153] on div "Akshatha R" at bounding box center [479, 151] width 114 height 17
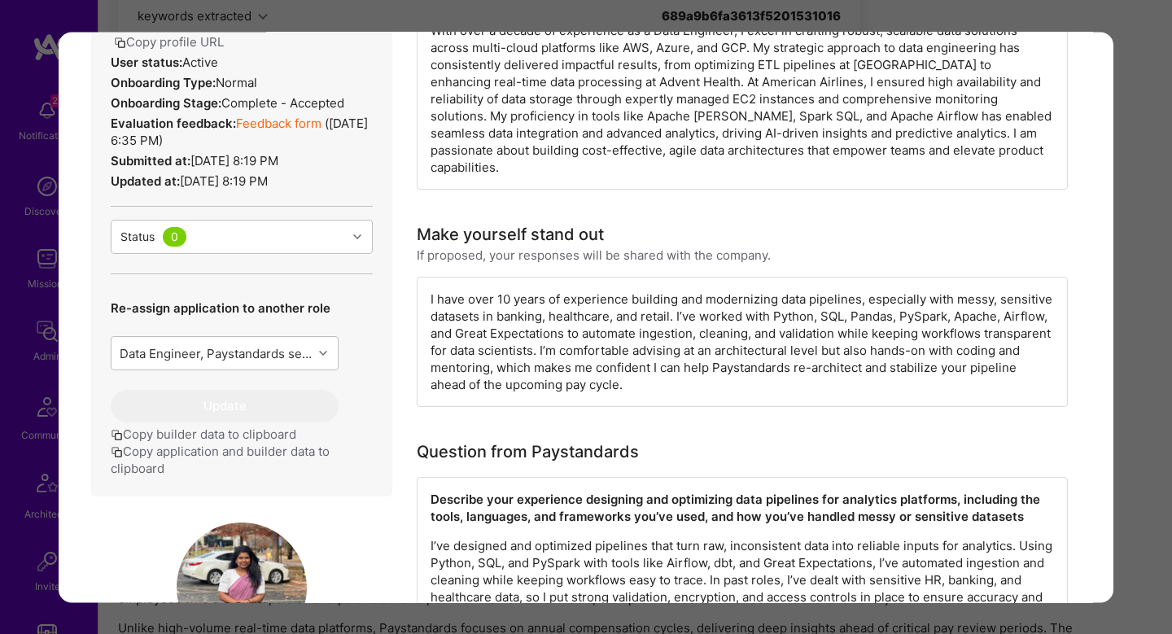
scroll to position [670, 0]
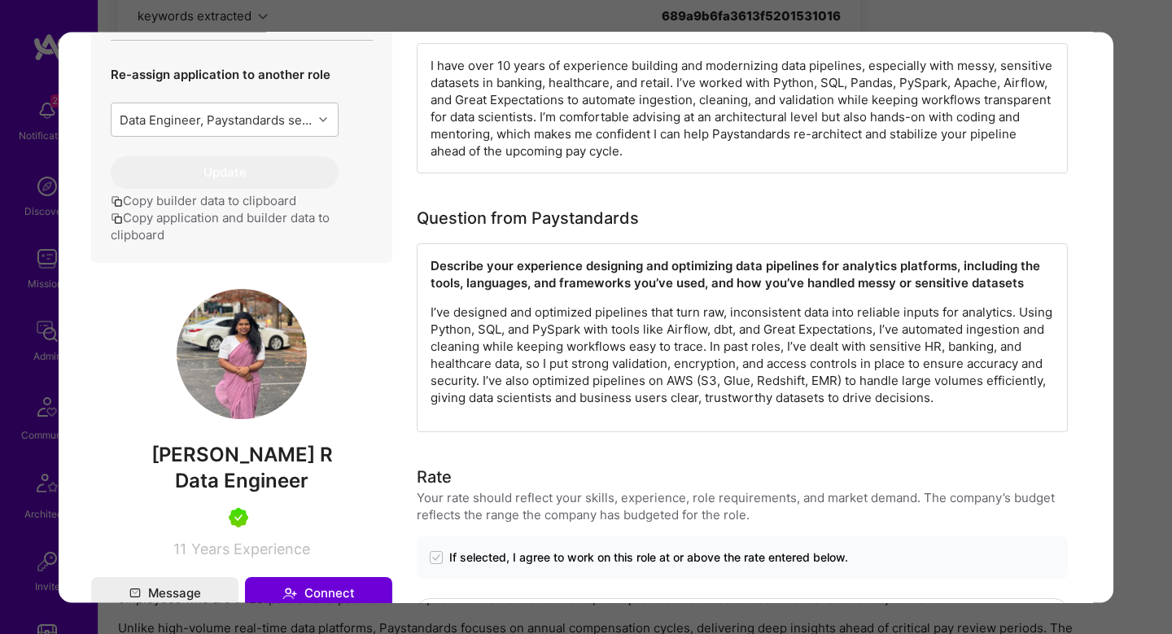
click at [1148, 310] on div "Application 2 of 9 Builder Missing Requirements Required Location See locations…" at bounding box center [586, 317] width 1172 height 634
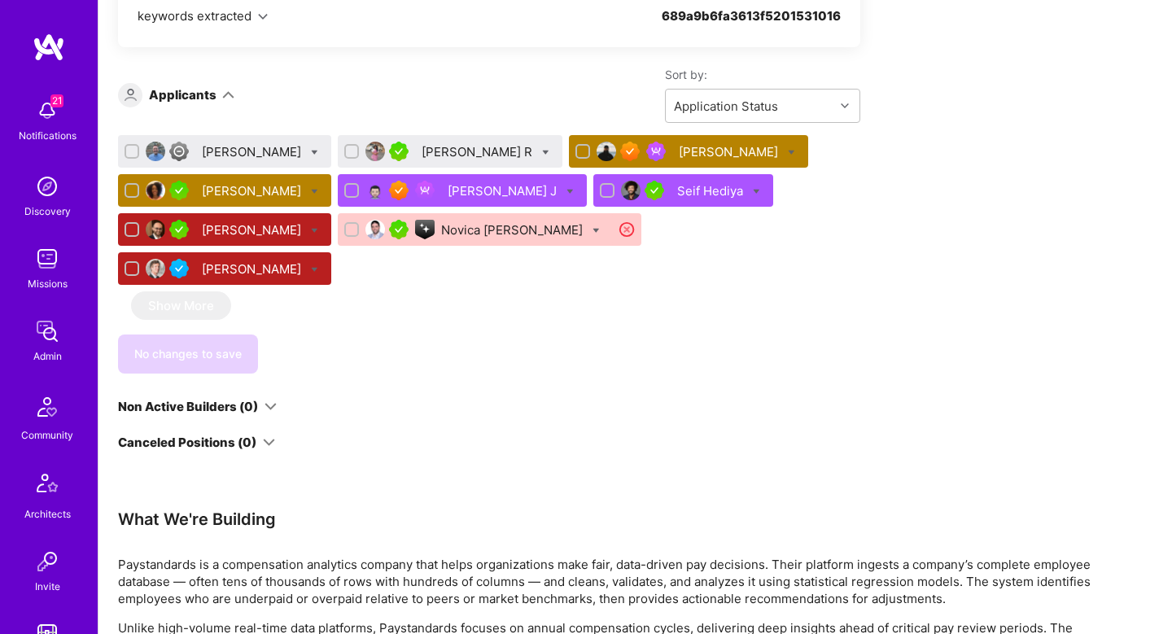
scroll to position [1002, 0]
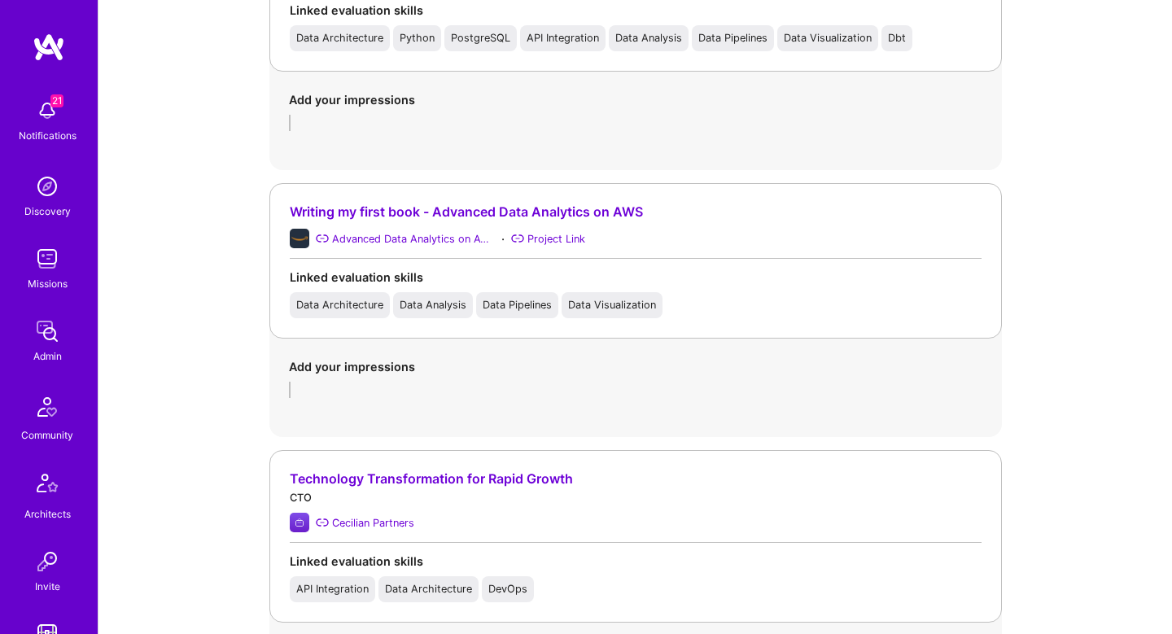
scroll to position [1701, 0]
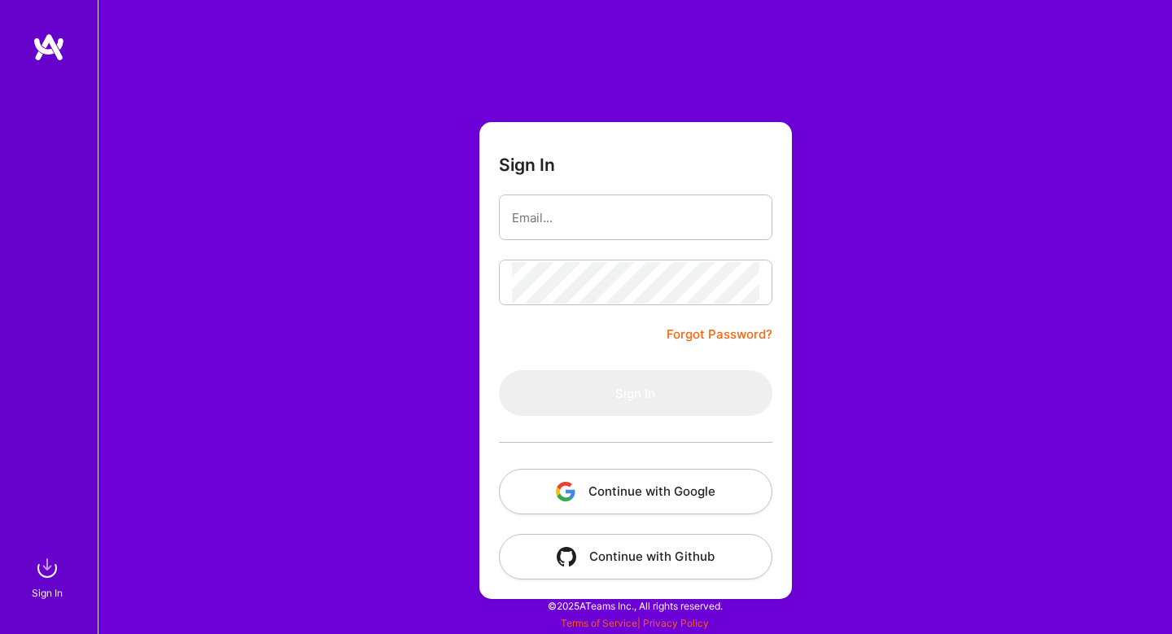
click at [621, 483] on button "Continue with Google" at bounding box center [636, 492] width 274 height 46
click at [634, 500] on button "Continue with Google" at bounding box center [636, 492] width 274 height 46
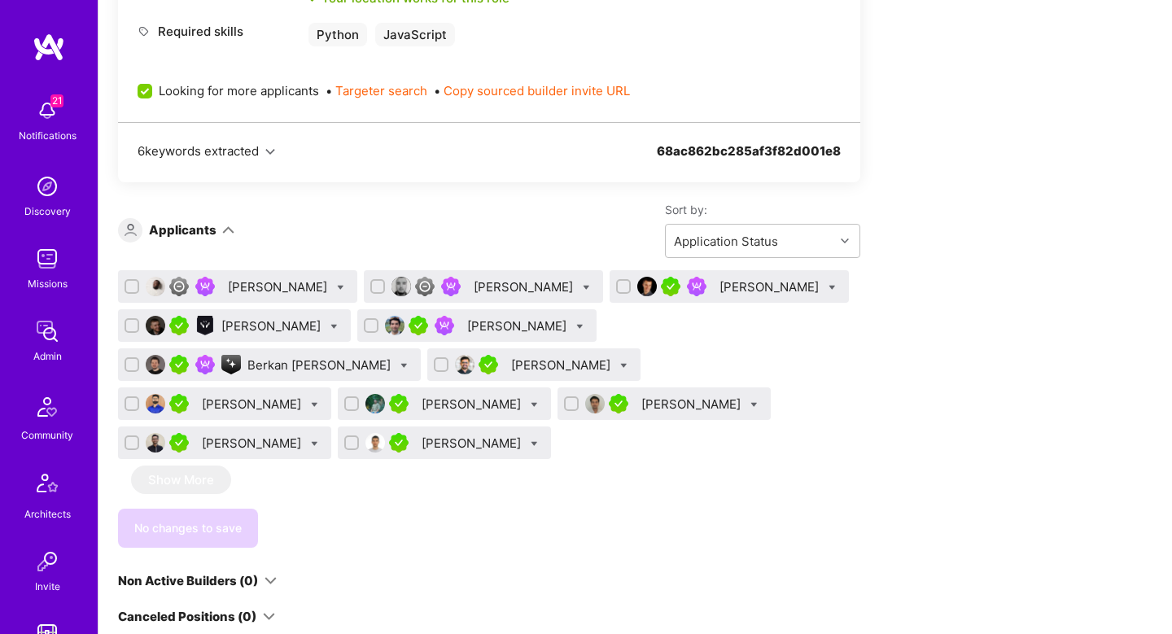
scroll to position [1032, 0]
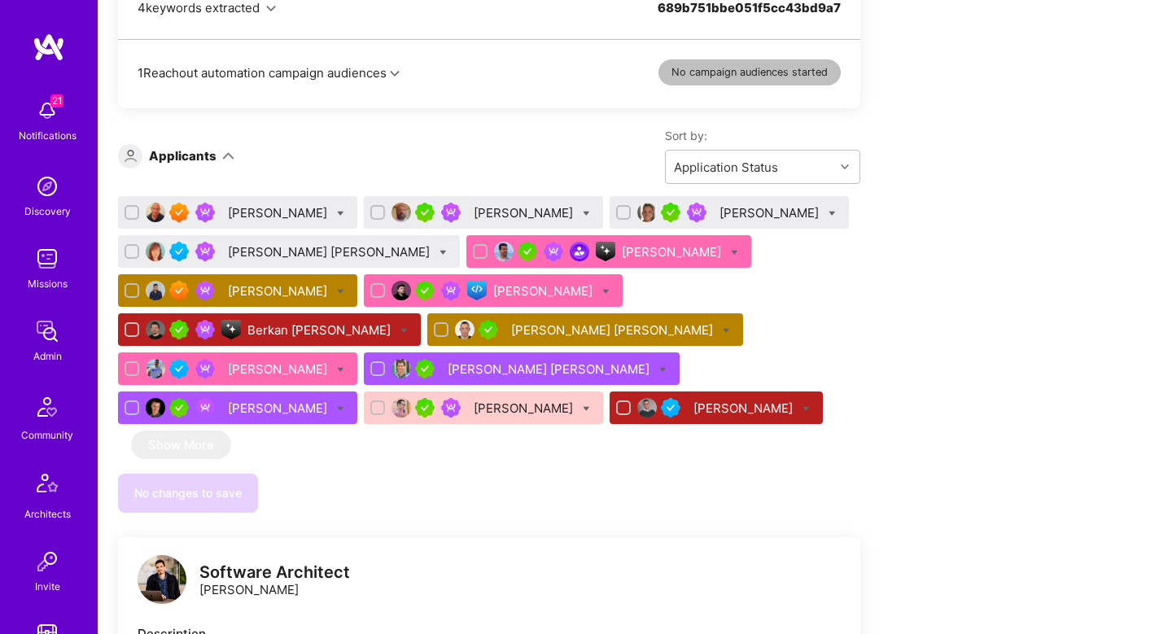
scroll to position [1111, 0]
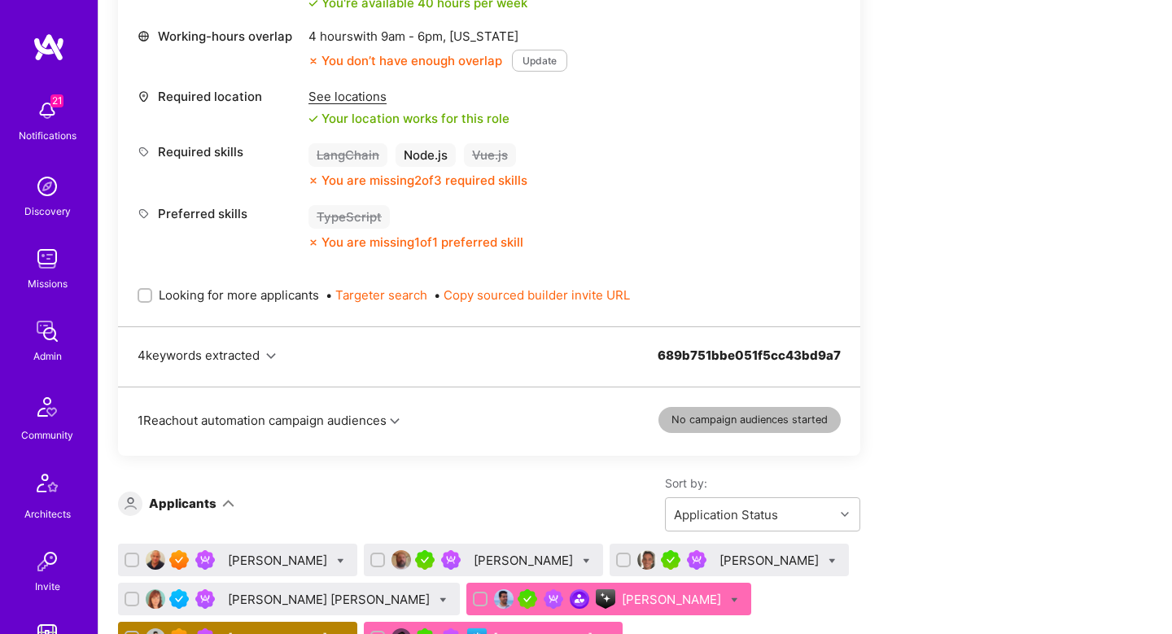
scroll to position [910, 0]
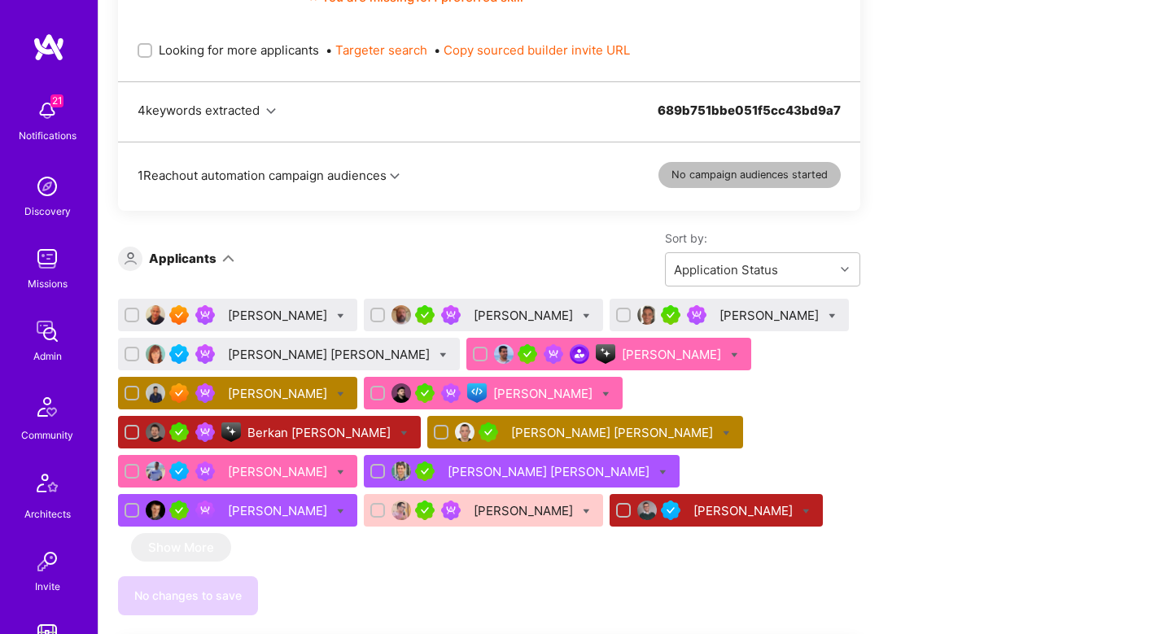
click at [138, 55] on label "Looking for more applicants" at bounding box center [229, 50] width 182 height 17
click at [141, 55] on input "Looking for more applicants" at bounding box center [146, 51] width 11 height 11
checkbox input "true"
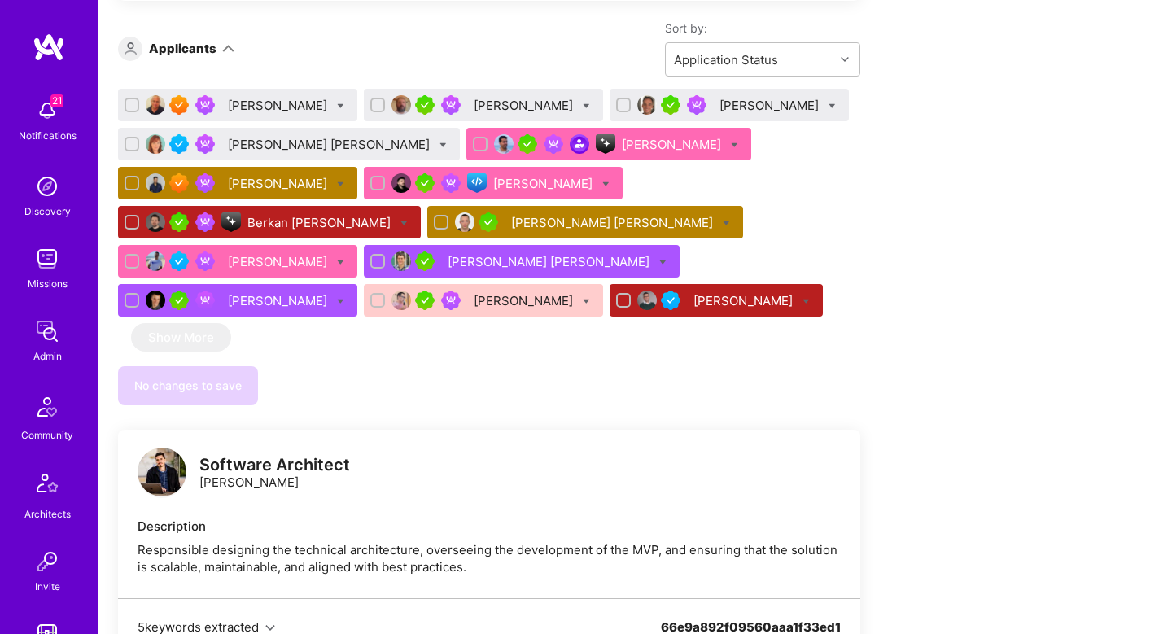
scroll to position [1117, 0]
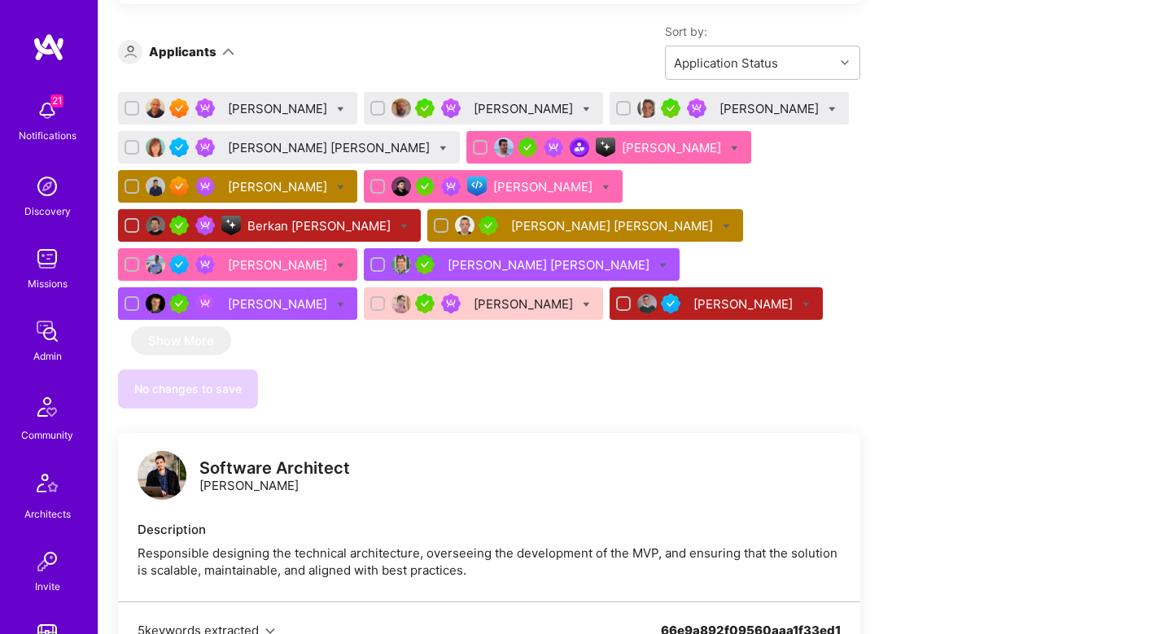
click at [337, 186] on icon at bounding box center [340, 187] width 7 height 7
checkbox input "true"
click at [443, 300] on div "Thom Lamb James Donaghue Joe Newbry Yolanda Robla Mota Gonçalo Peres Sam Okpara…" at bounding box center [489, 250] width 742 height 317
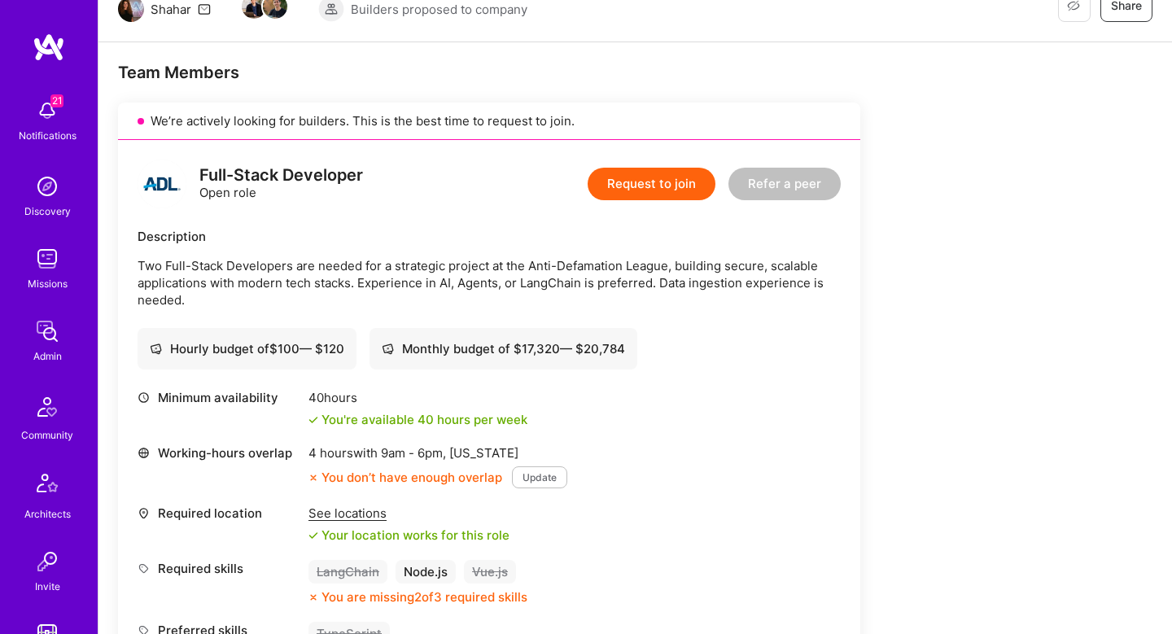
scroll to position [0, 0]
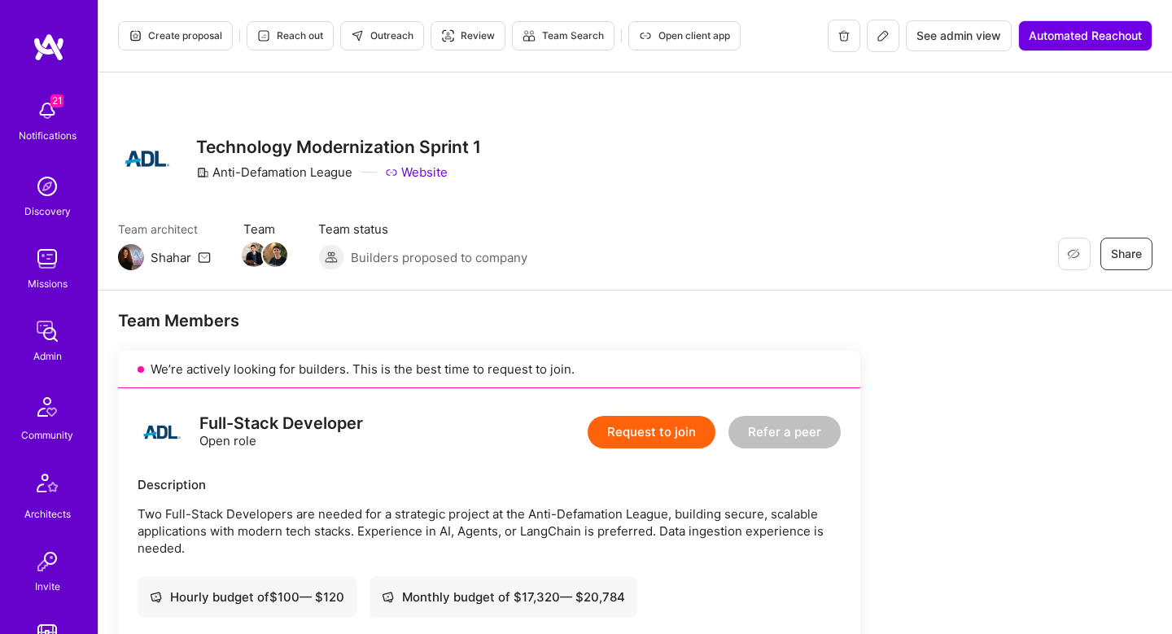
click at [406, 37] on span "Outreach" at bounding box center [382, 35] width 63 height 15
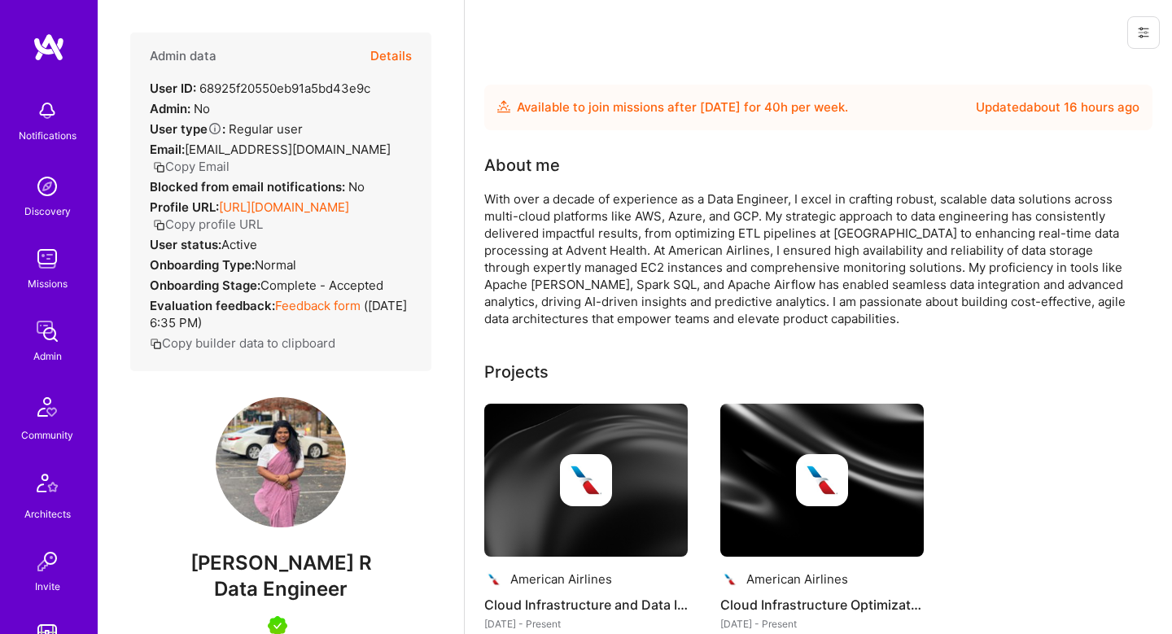
click at [408, 55] on button "Details" at bounding box center [391, 56] width 42 height 47
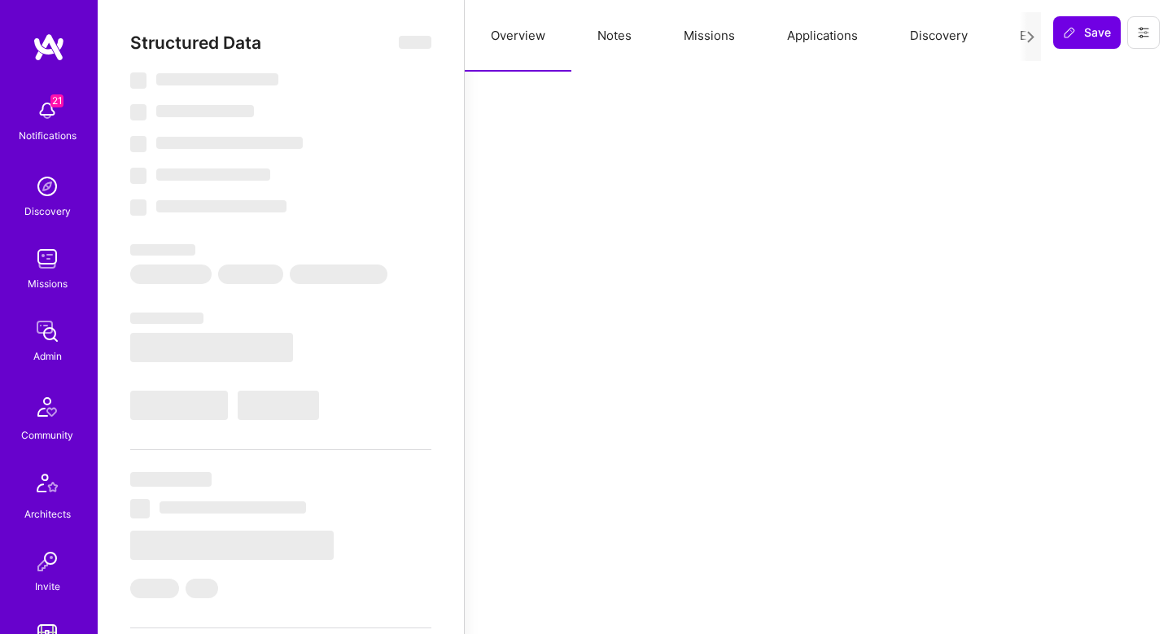
click at [602, 51] on button "Notes" at bounding box center [615, 36] width 86 height 72
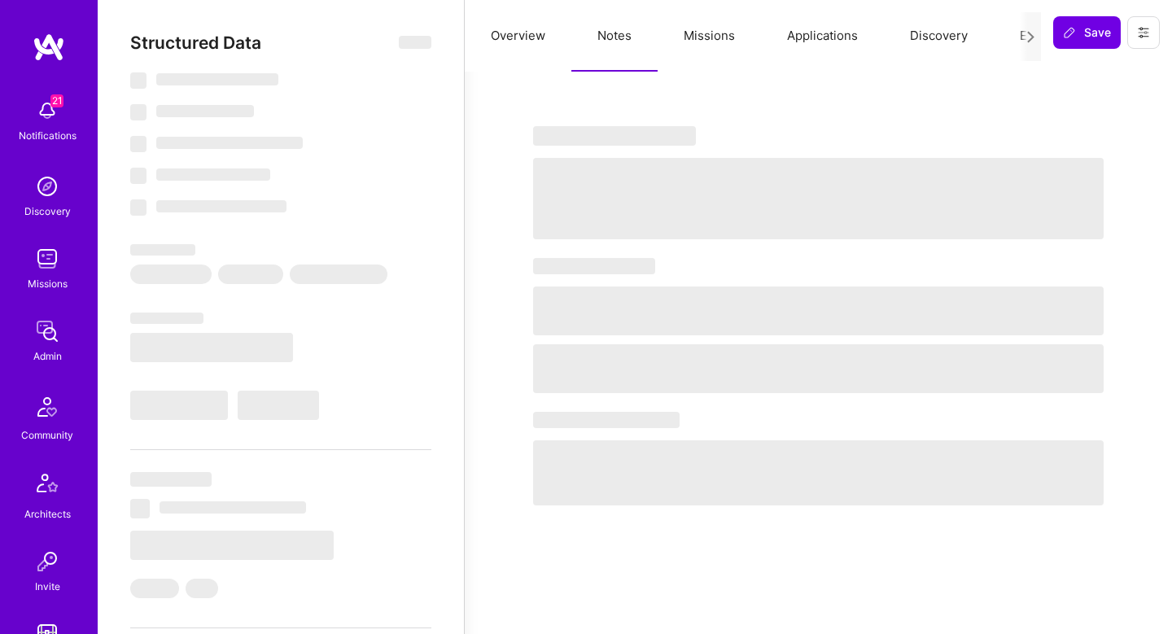
click at [808, 46] on button "Applications" at bounding box center [822, 36] width 123 height 72
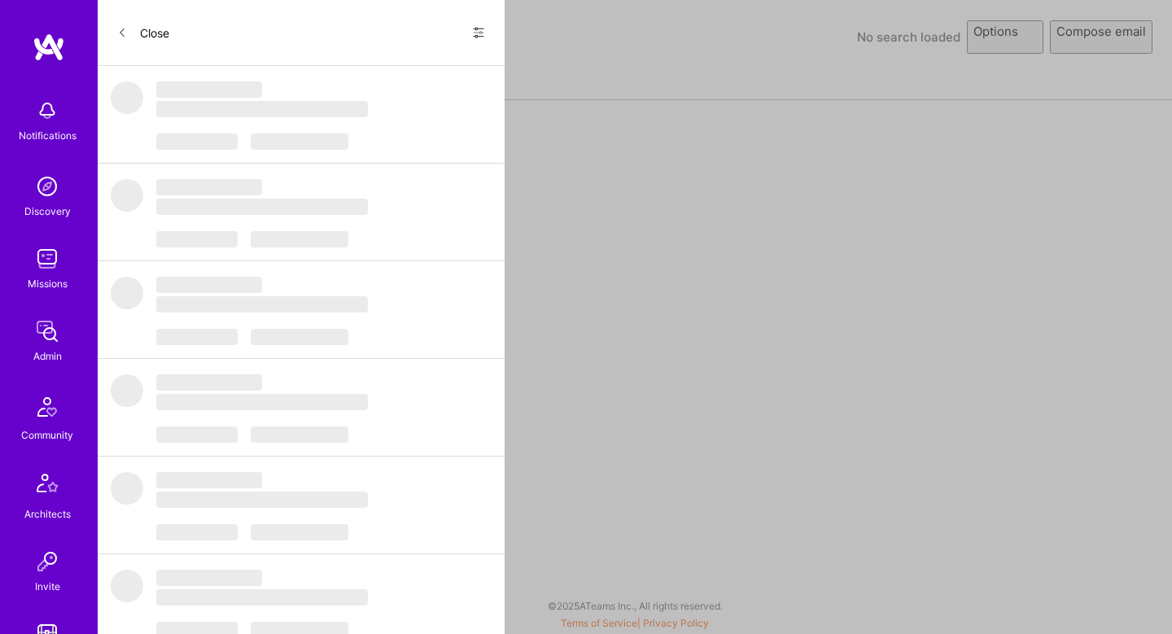
select select "rich-reachout"
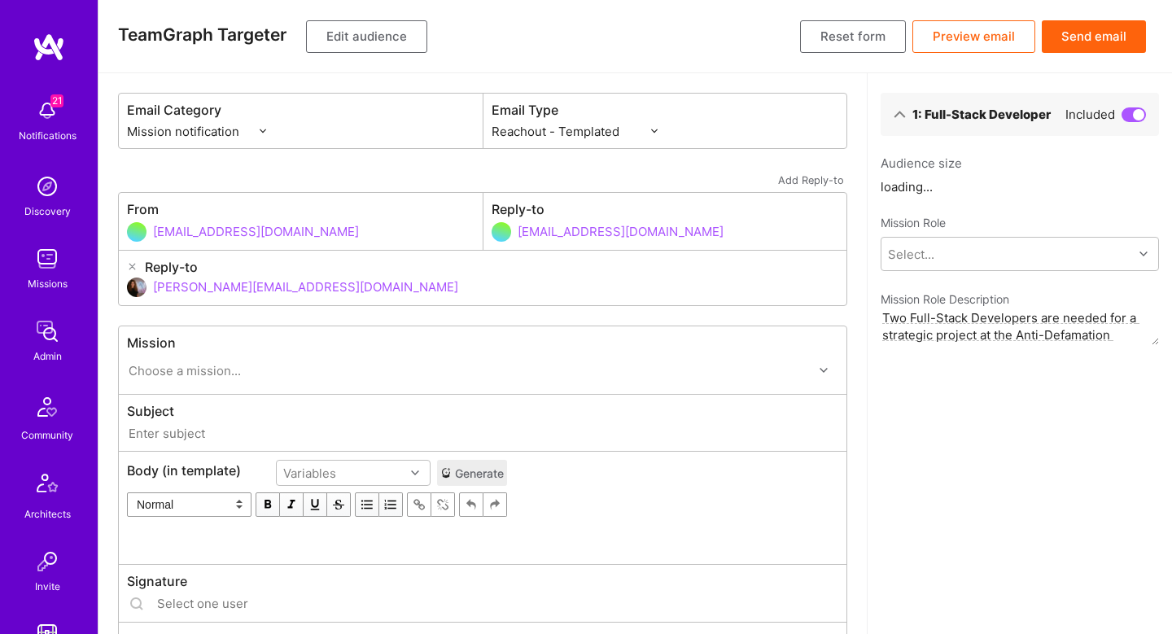
click at [381, 36] on button "Edit audience" at bounding box center [366, 36] width 121 height 33
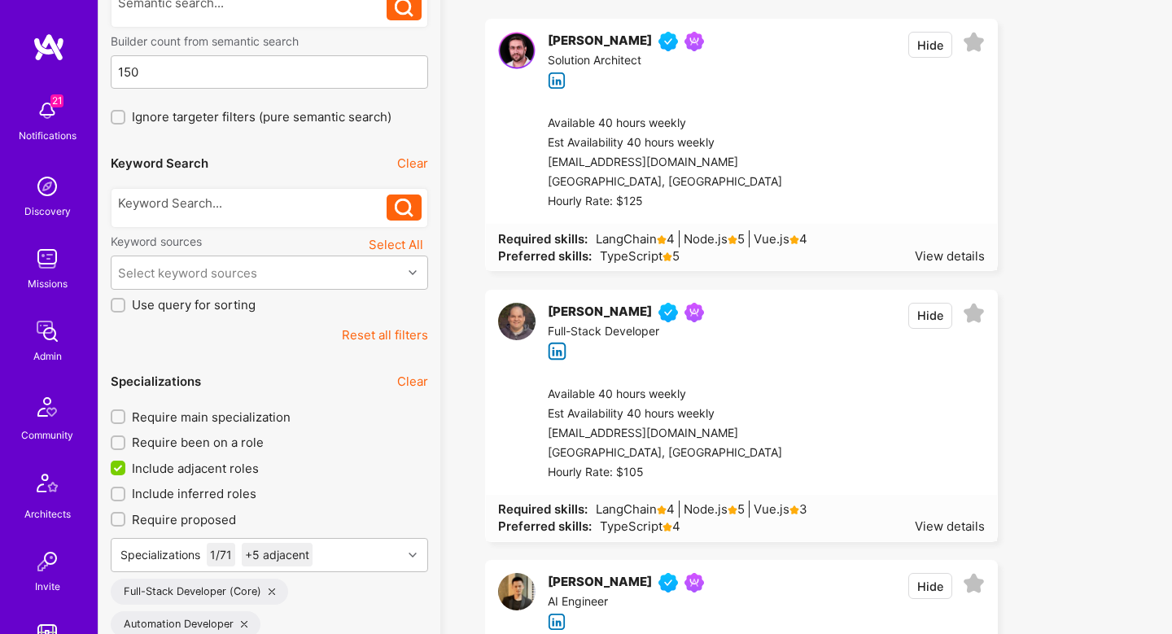
scroll to position [2121, 0]
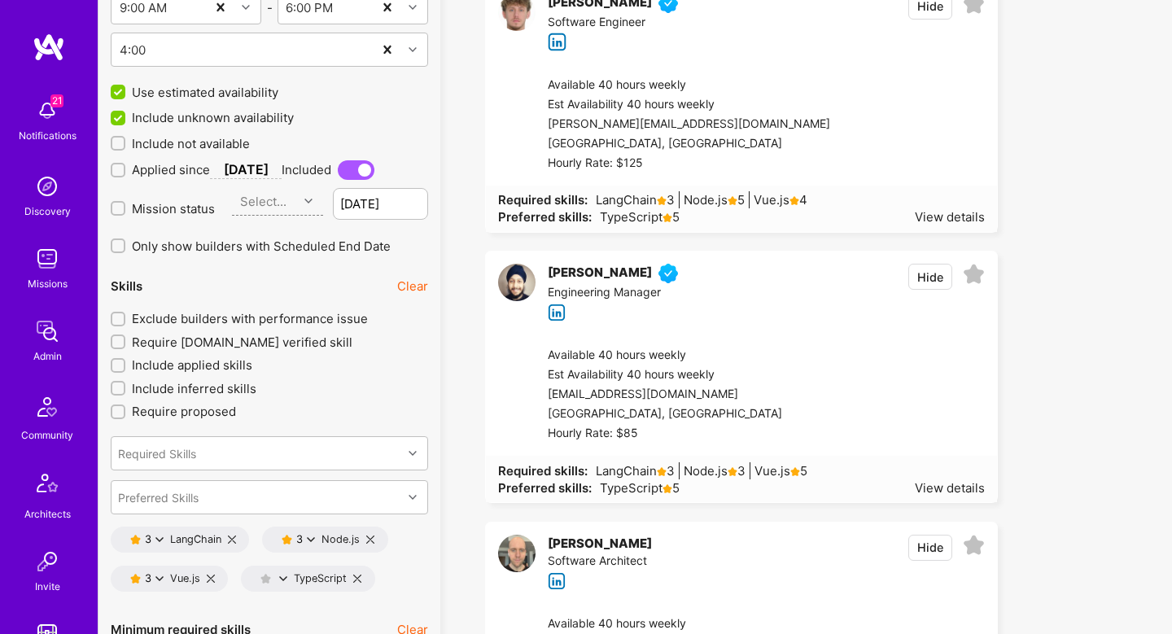
click at [197, 322] on span "Exclude builders with performance issue" at bounding box center [250, 318] width 236 height 17
click at [125, 322] on input "Exclude builders with performance issue" at bounding box center [119, 319] width 11 height 11
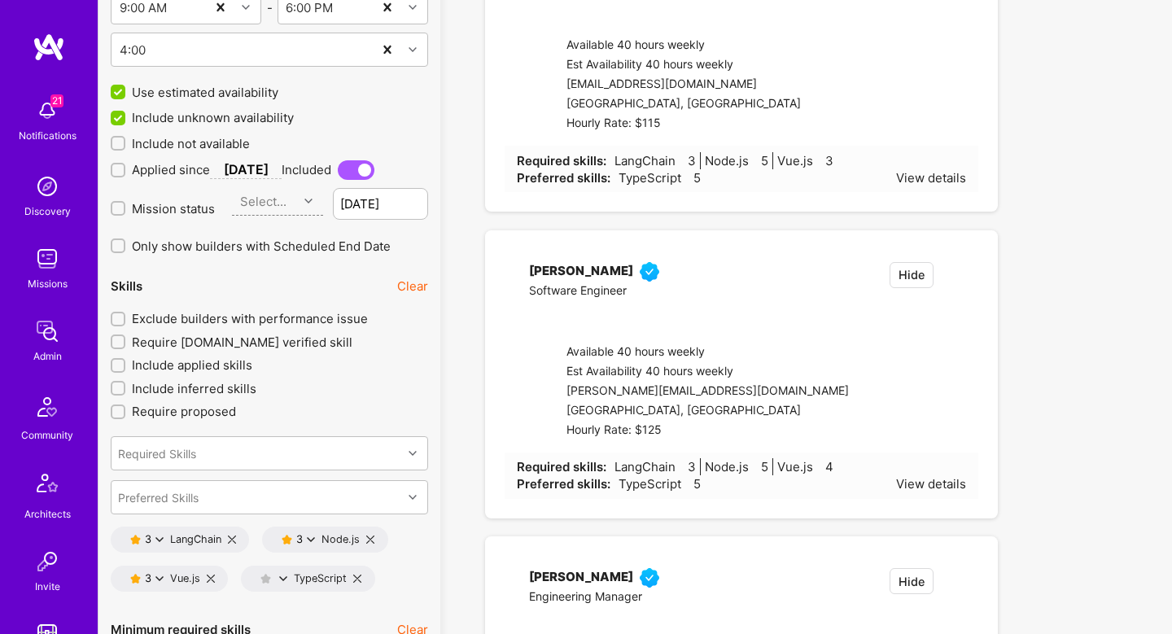
checkbox input "true"
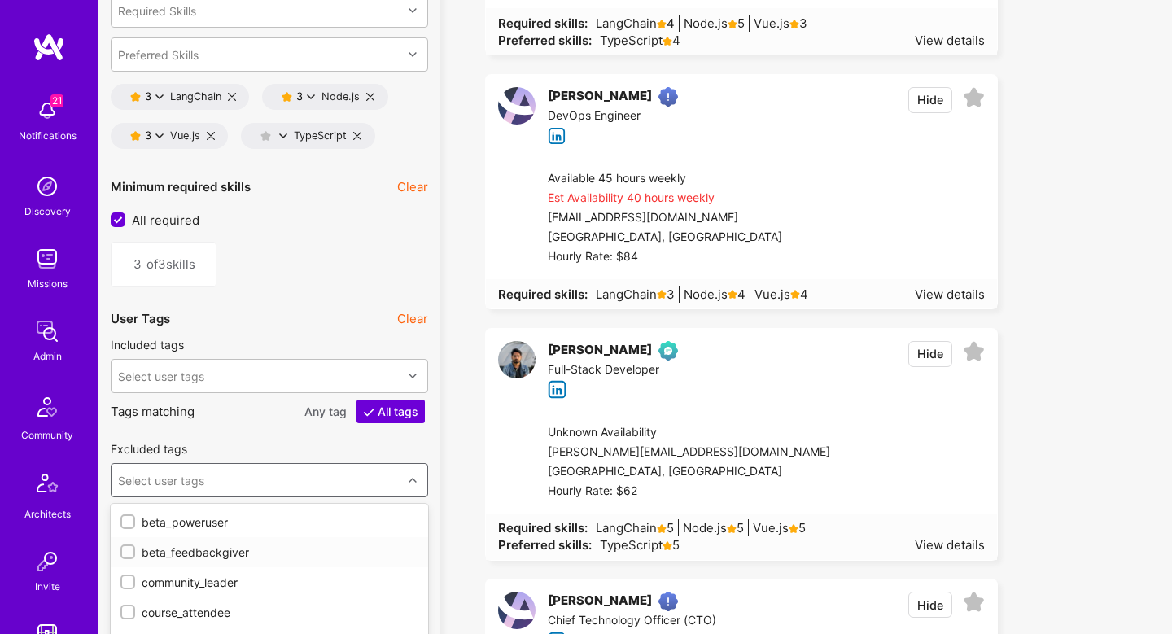
scroll to position [2682, 0]
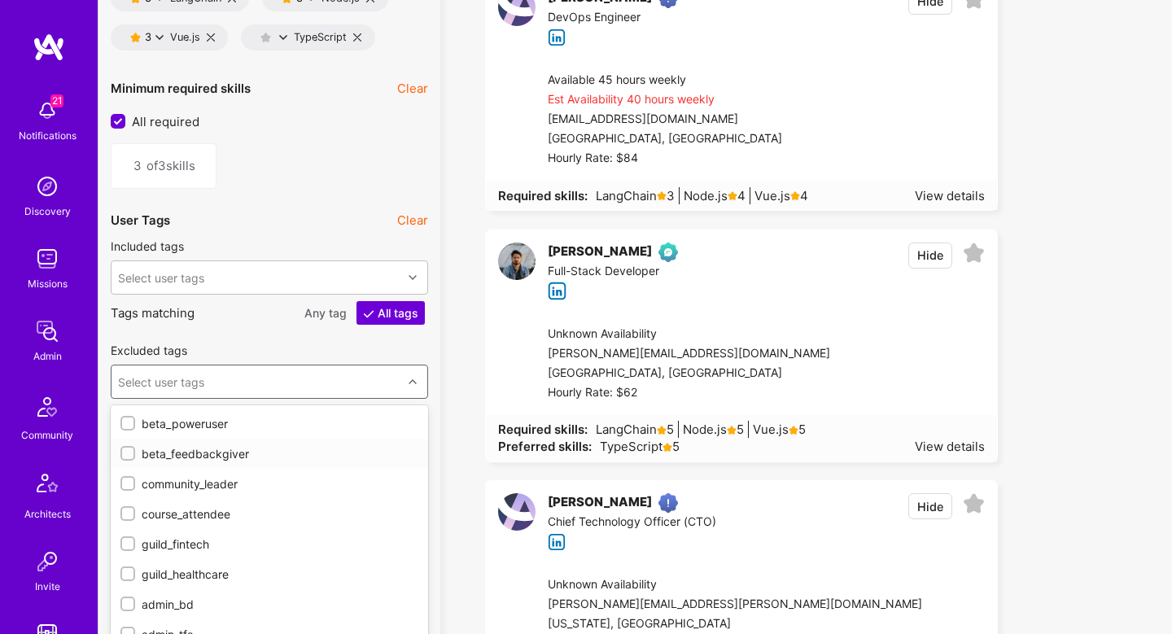
click at [262, 399] on div "option beta_feedbackgiver focused, 2 of 43. 43 results available. Use Up and Do…" at bounding box center [270, 382] width 318 height 34
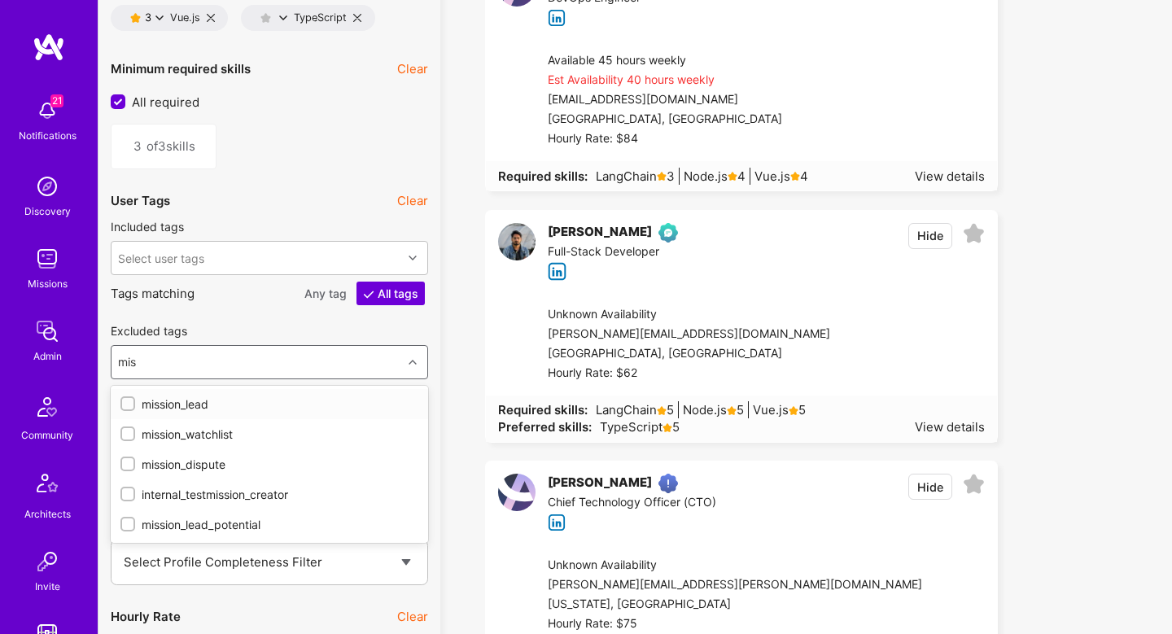
type input "miss"
click at [197, 428] on div "mission_watchlist" at bounding box center [269, 434] width 298 height 17
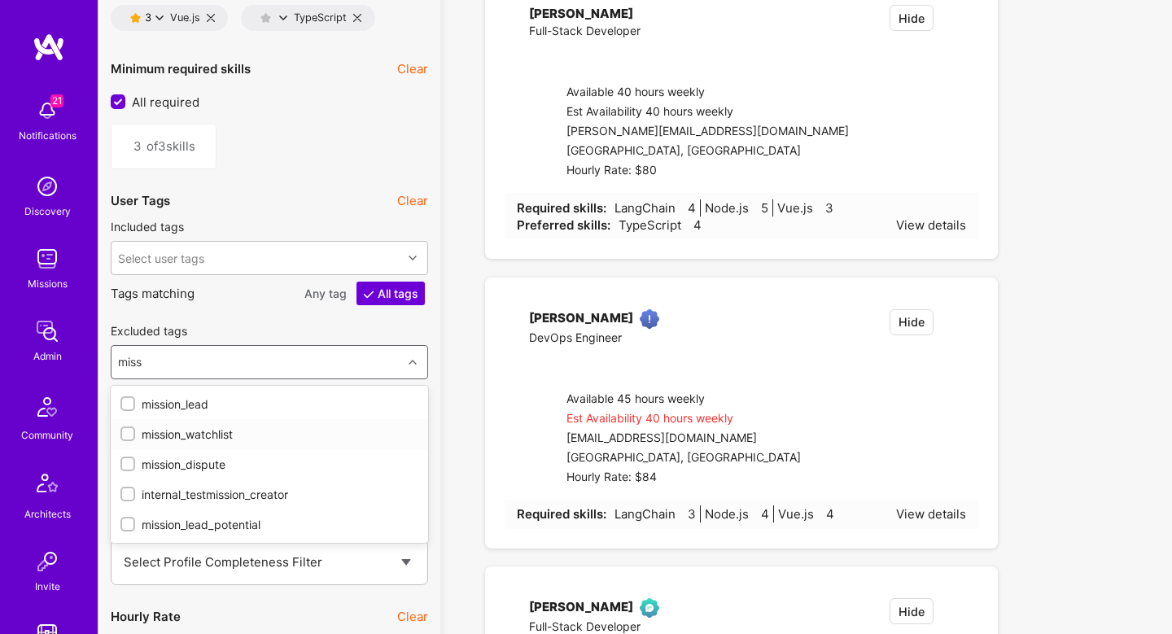
checkbox input "true"
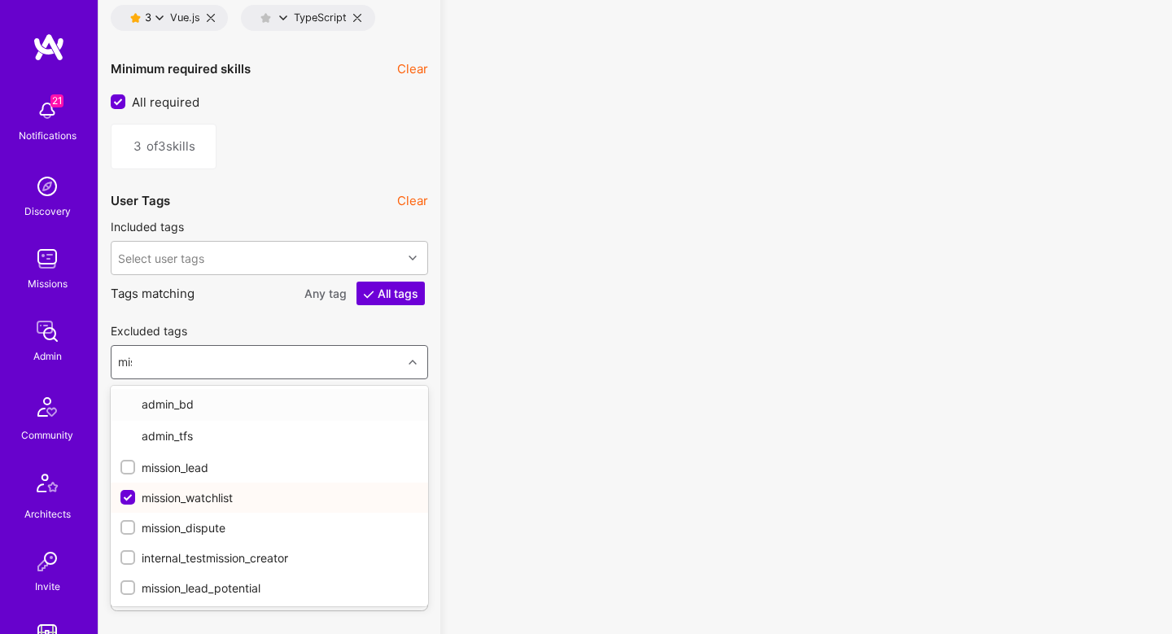
type input "miss"
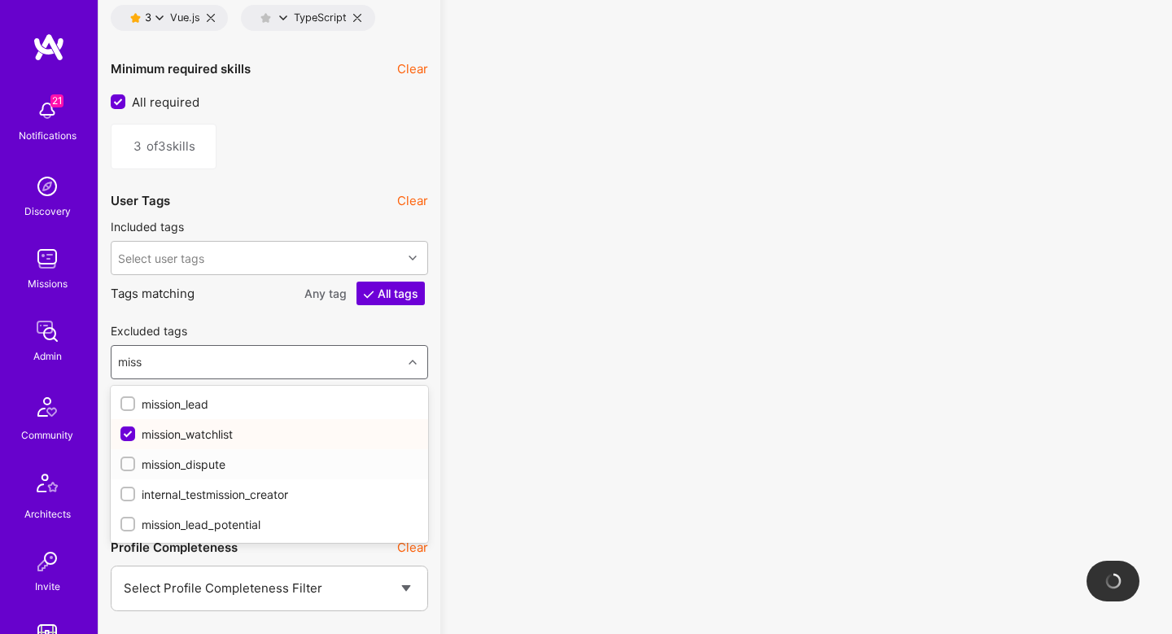
click at [204, 468] on div "mission_dispute" at bounding box center [269, 464] width 298 height 17
checkbox input "true"
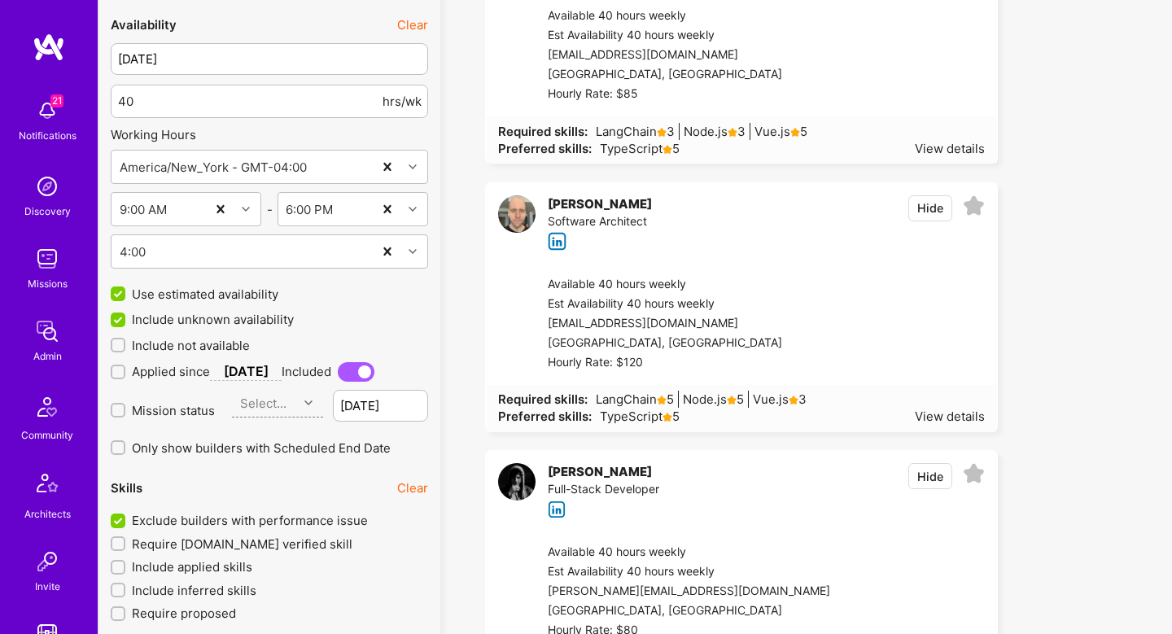
scroll to position [1916, 0]
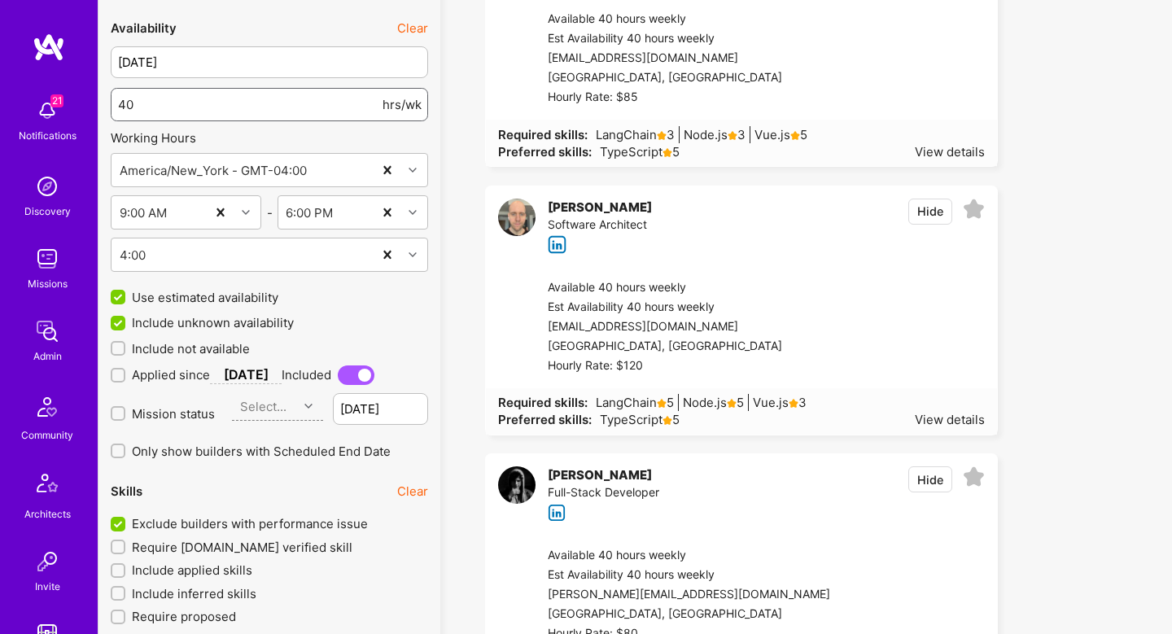
click at [122, 103] on input "40" at bounding box center [248, 105] width 261 height 42
type input "30"
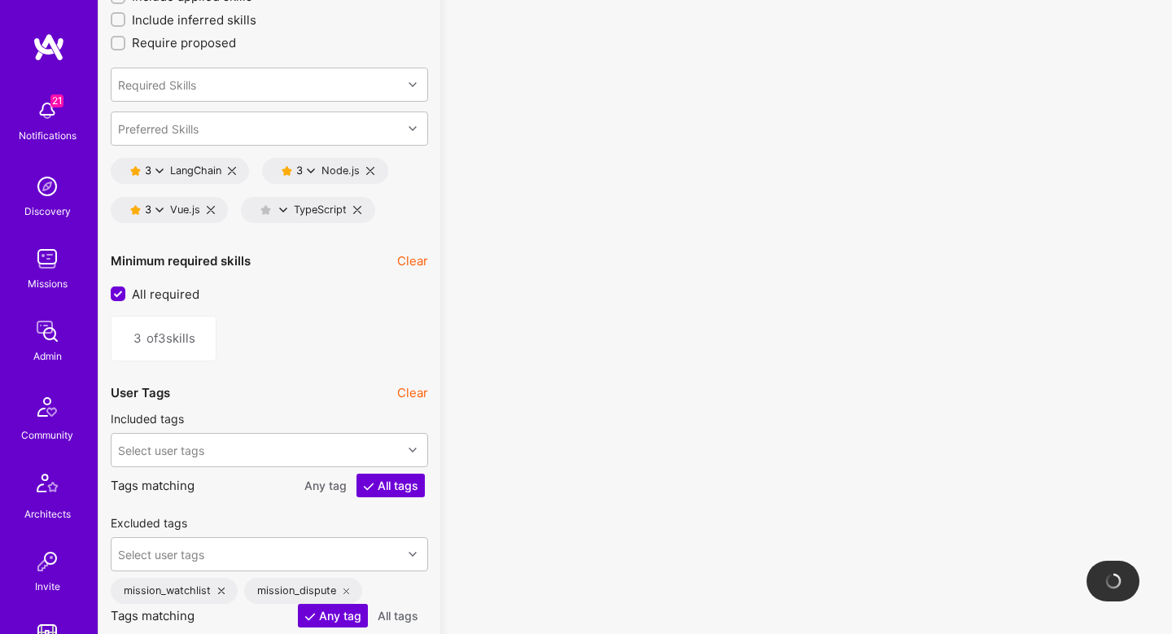
scroll to position [2456, 0]
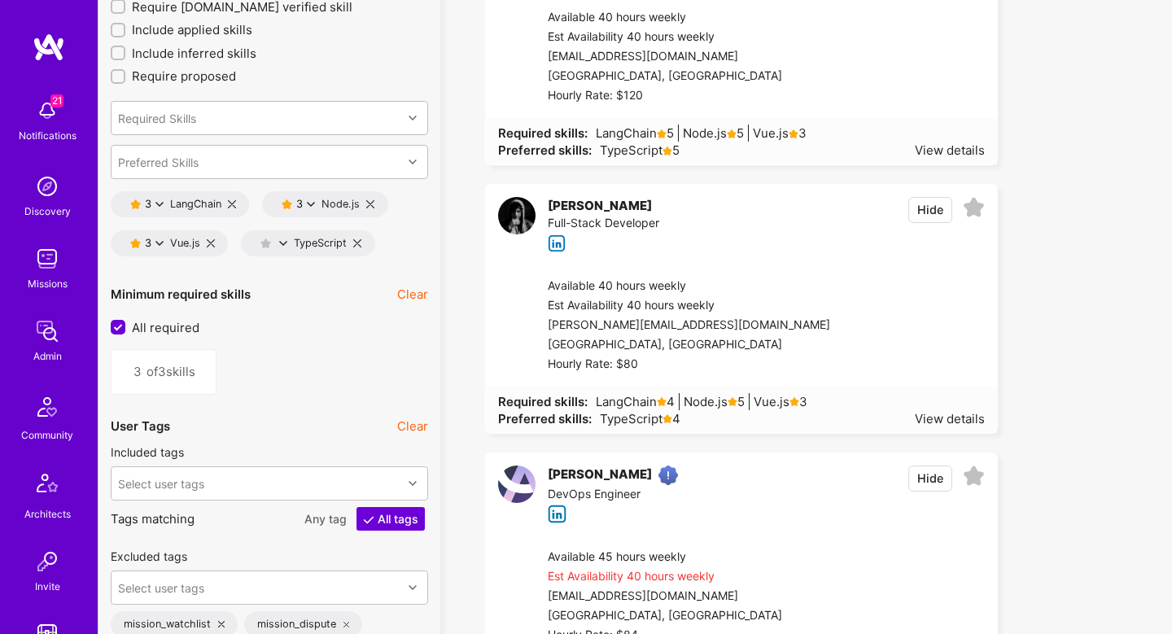
click at [153, 242] on div "3" at bounding box center [150, 243] width 11 height 12
click at [221, 423] on button "Preferred Skills" at bounding box center [231, 423] width 122 height 34
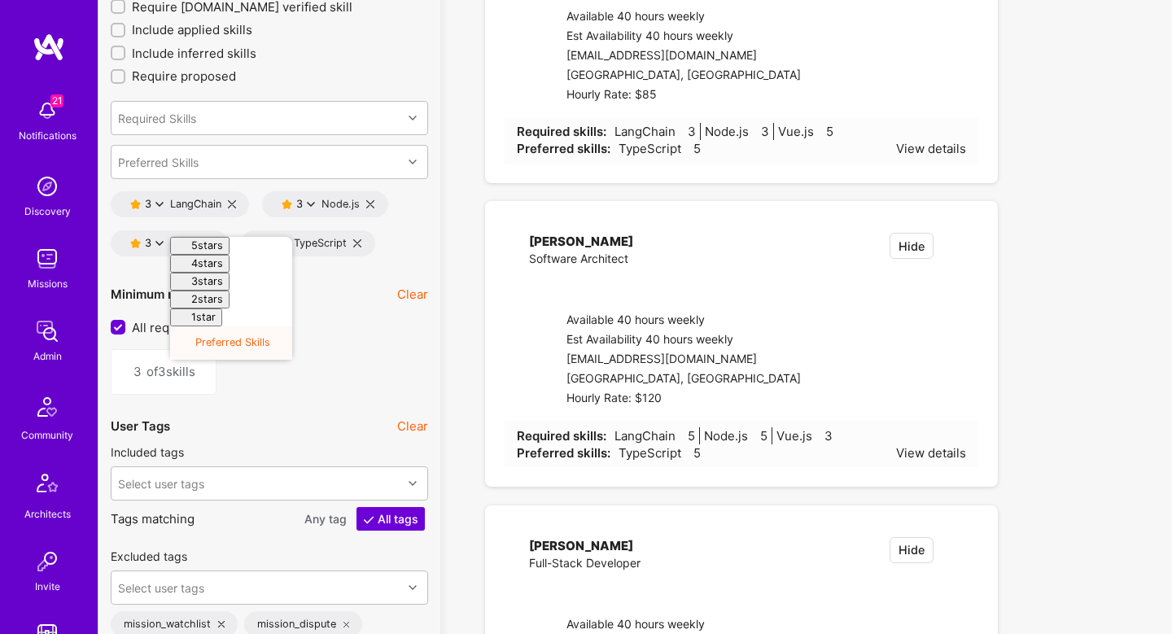
type input "2"
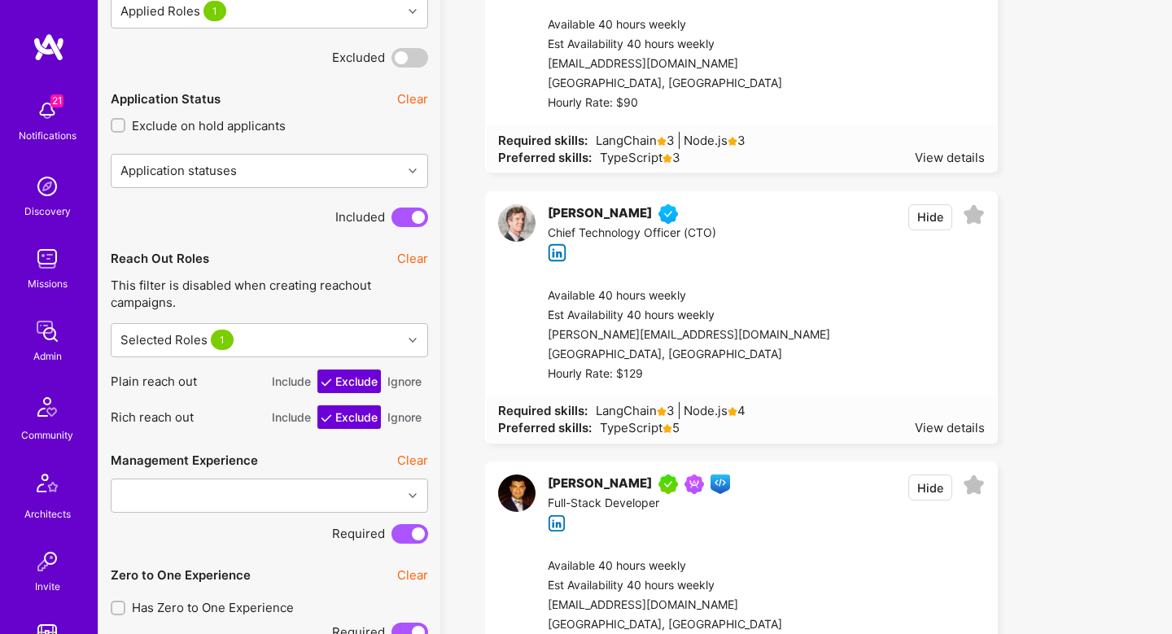
scroll to position [1100, 0]
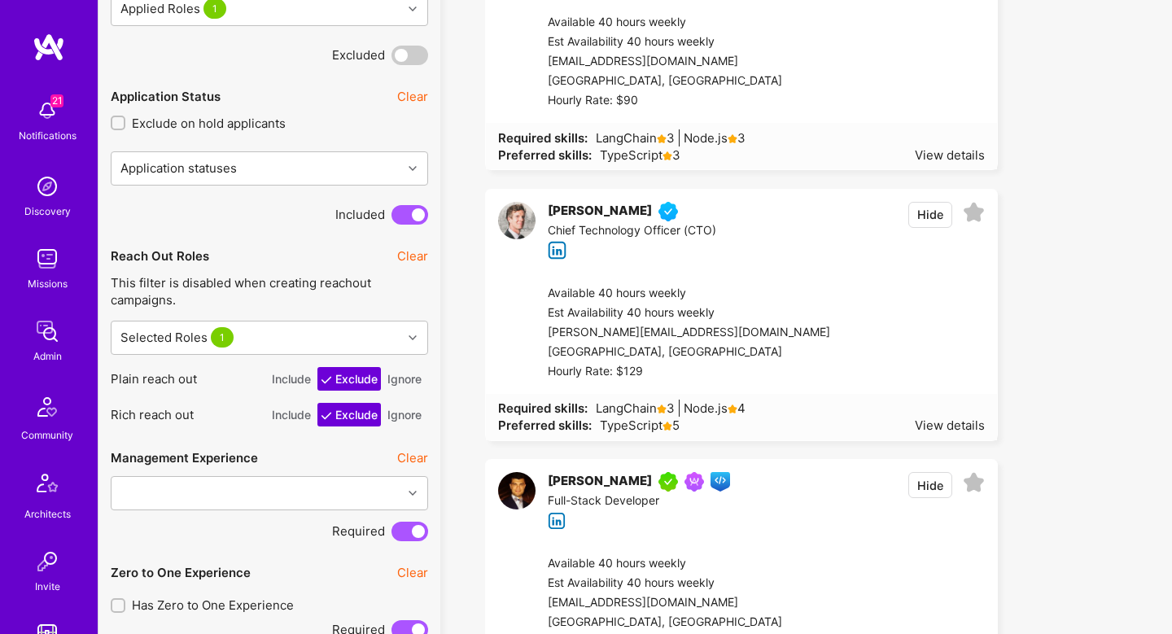
click at [405, 370] on button "Ignore" at bounding box center [404, 379] width 41 height 24
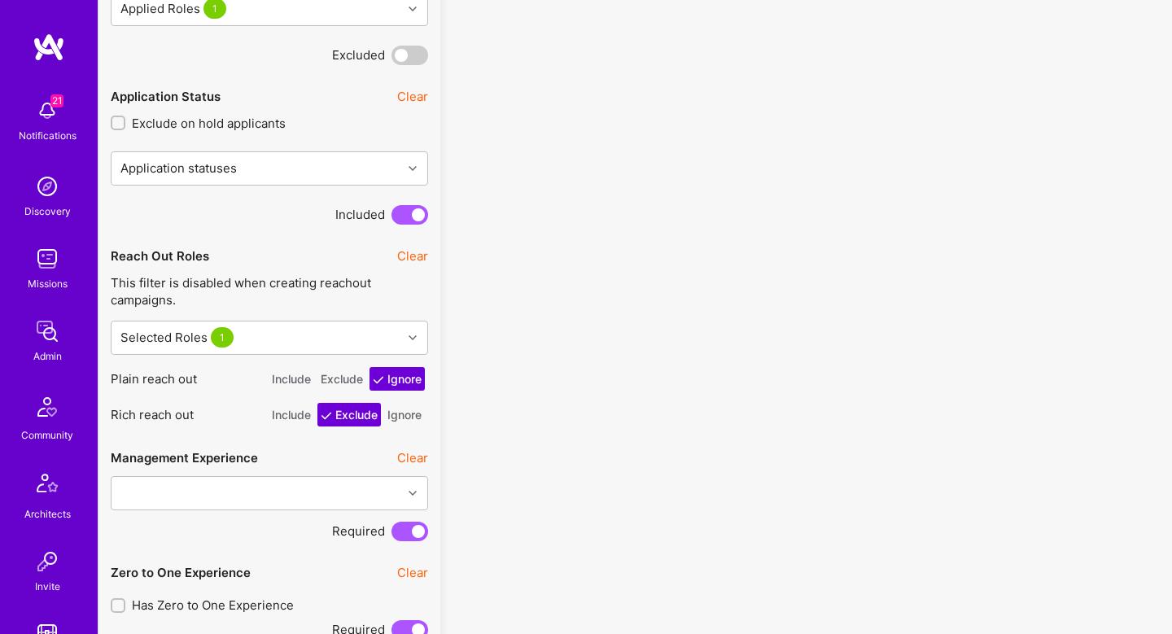
click at [405, 410] on button "Ignore" at bounding box center [404, 415] width 41 height 24
click at [349, 348] on div "Selected Roles 1" at bounding box center [257, 338] width 291 height 33
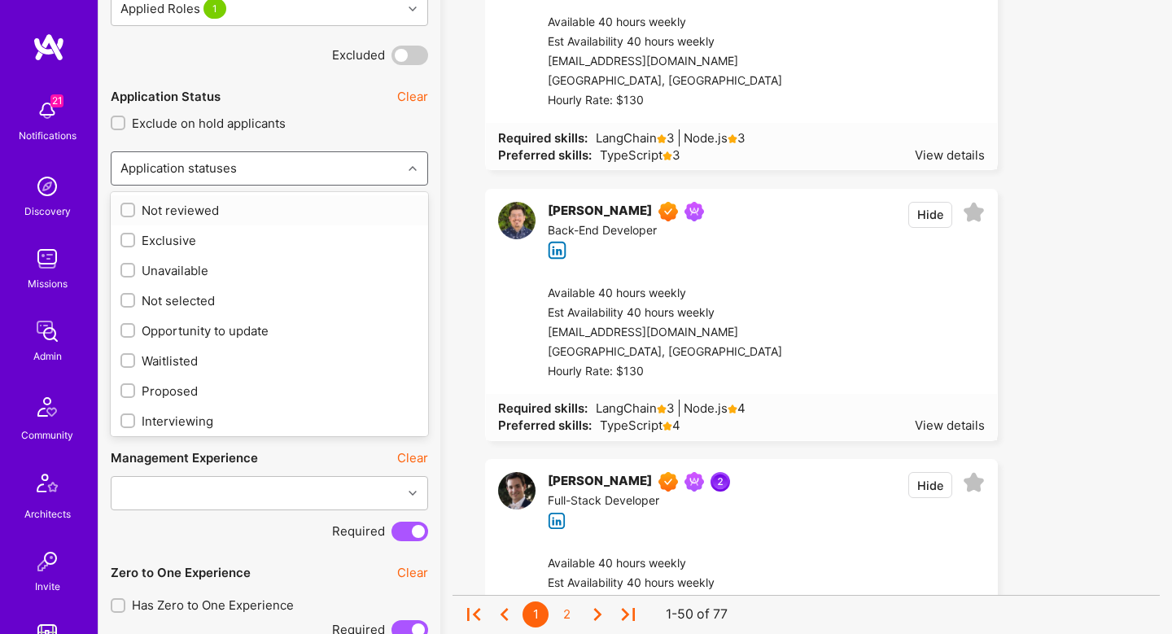
click at [380, 169] on div "Application statuses" at bounding box center [257, 168] width 291 height 33
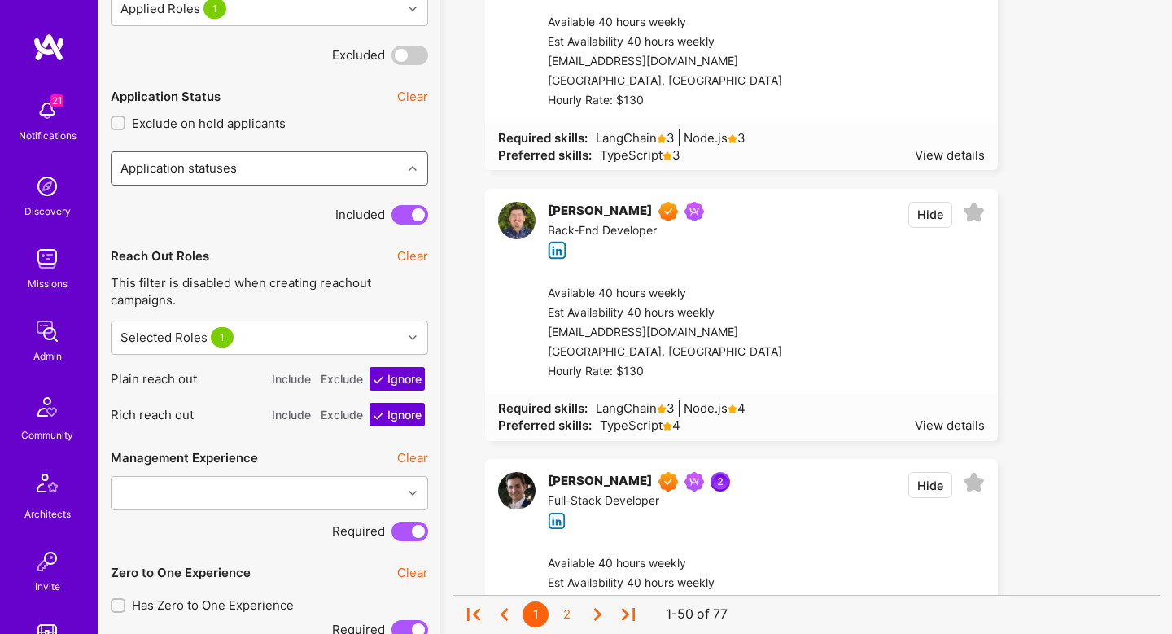
click at [380, 169] on div "Application statuses" at bounding box center [257, 168] width 291 height 33
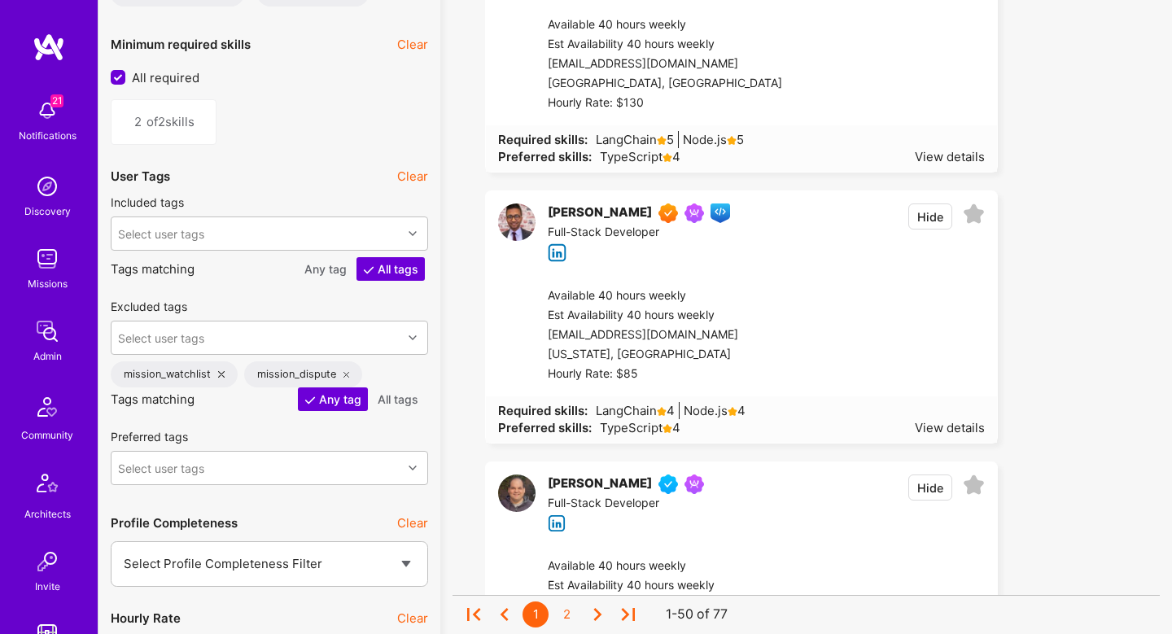
scroll to position [2832, 0]
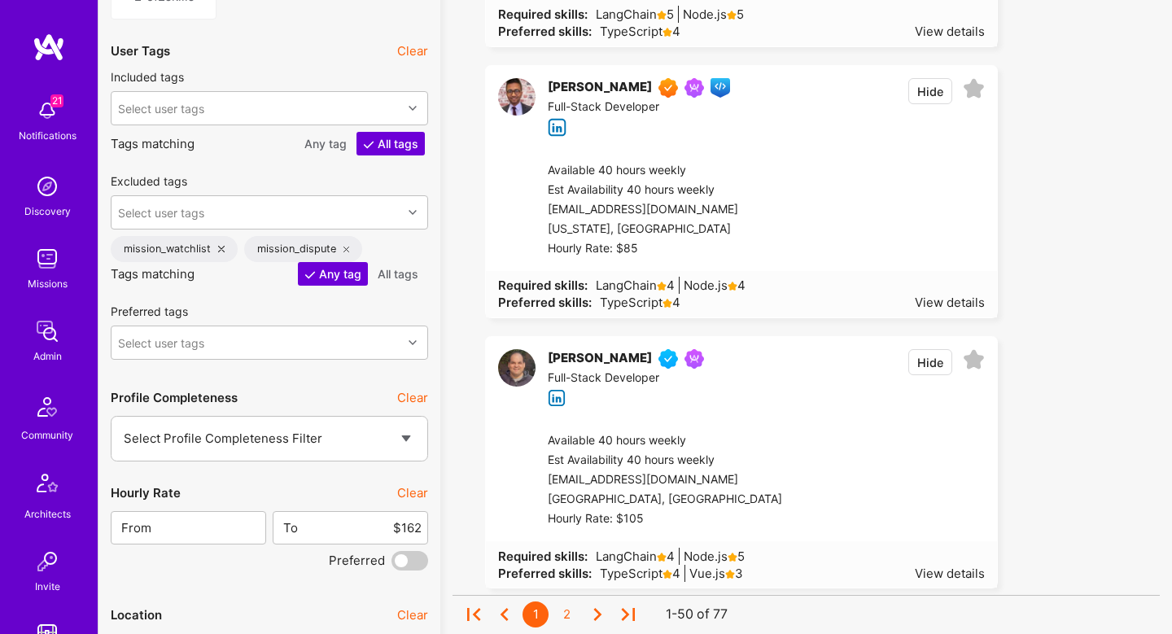
click at [924, 368] on button "Hide" at bounding box center [931, 362] width 44 height 26
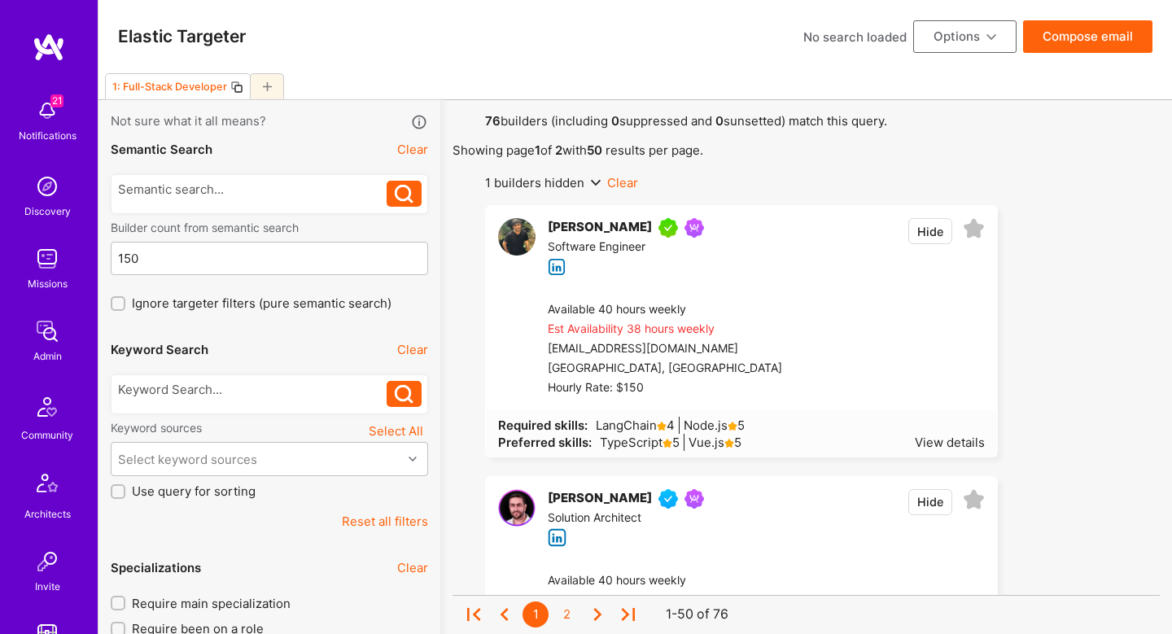
click at [1079, 50] on button "Compose email" at bounding box center [1087, 36] width 129 height 33
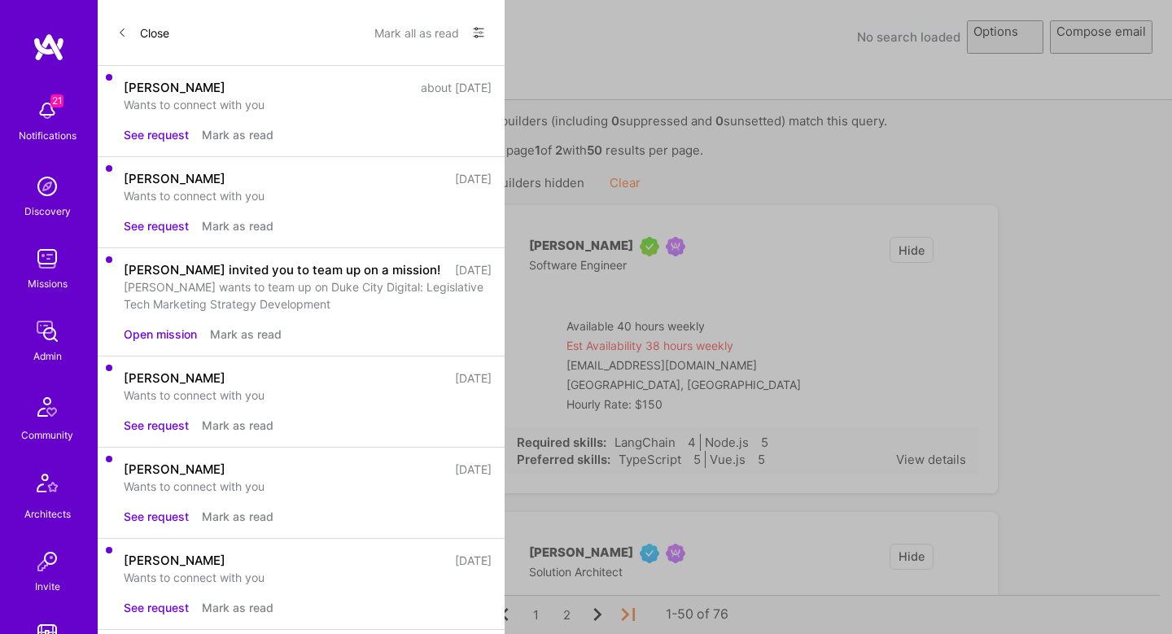
select select "rich-reachout"
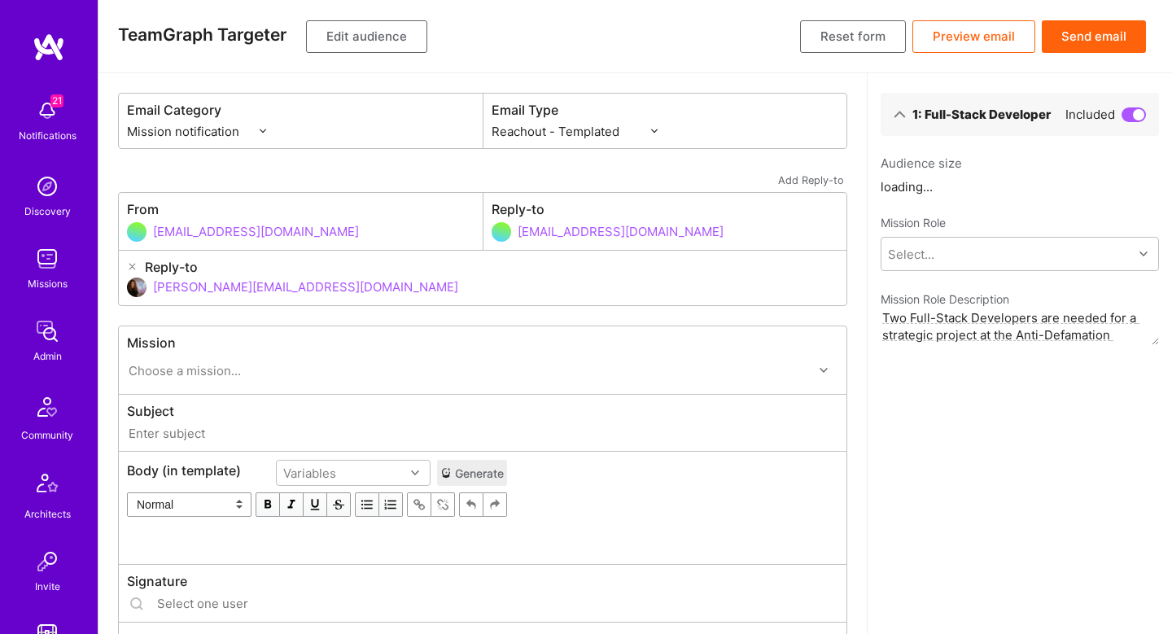
type input "A.Team // ADL: Technology Modernization Sprint 1"
type input "shahar@a.team"
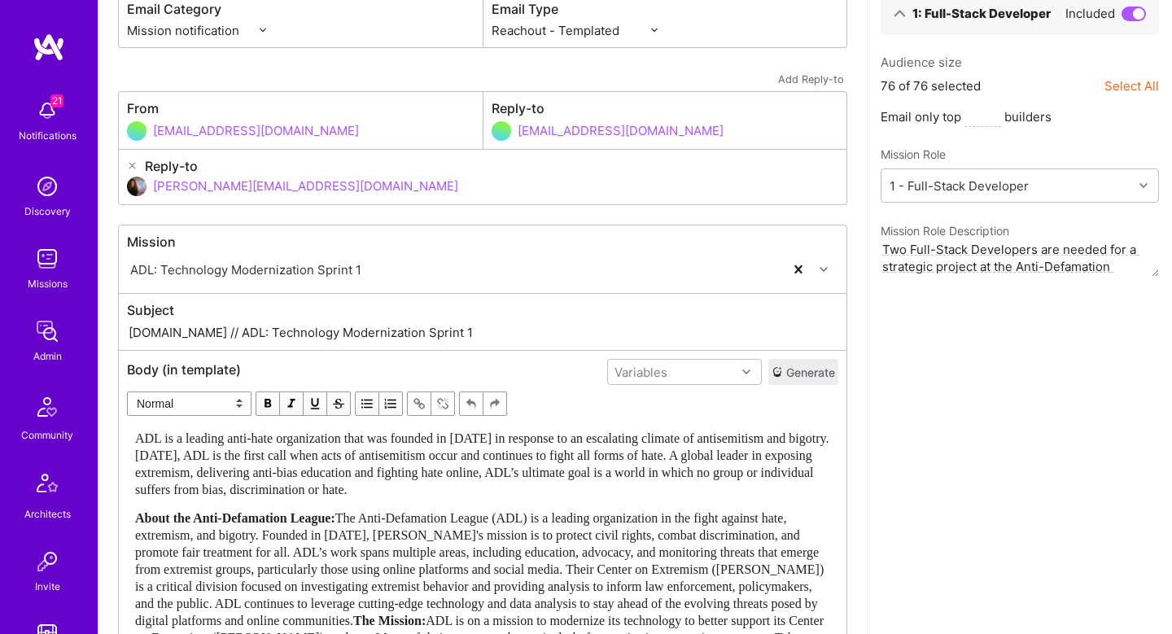
scroll to position [100, 0]
click at [802, 376] on button "Generate" at bounding box center [804, 373] width 70 height 26
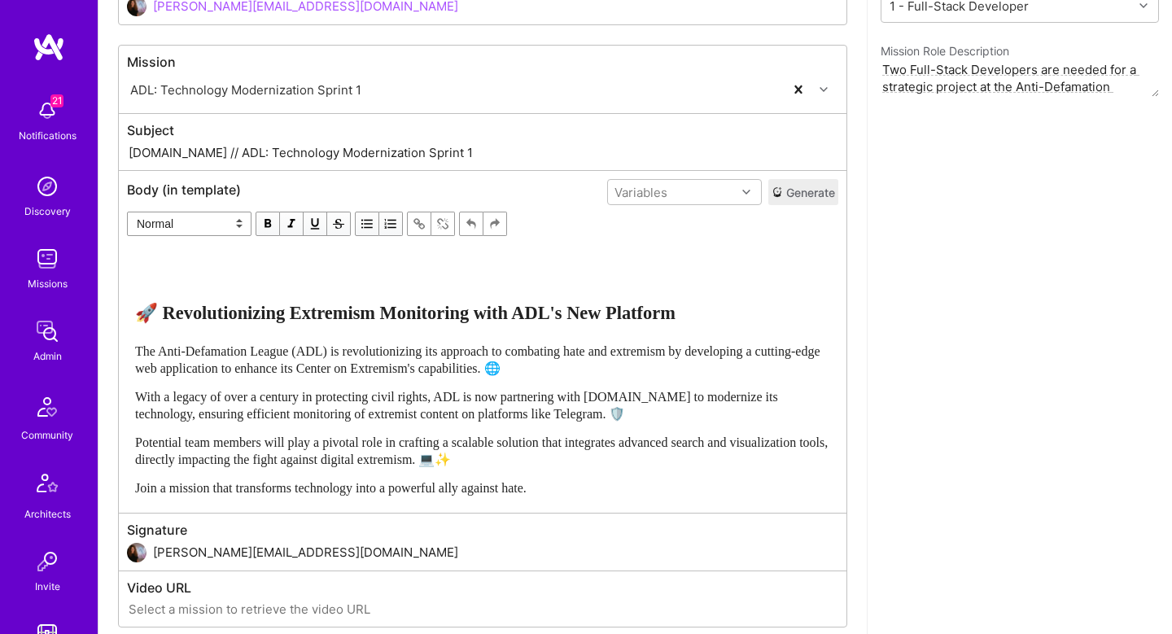
scroll to position [0, 0]
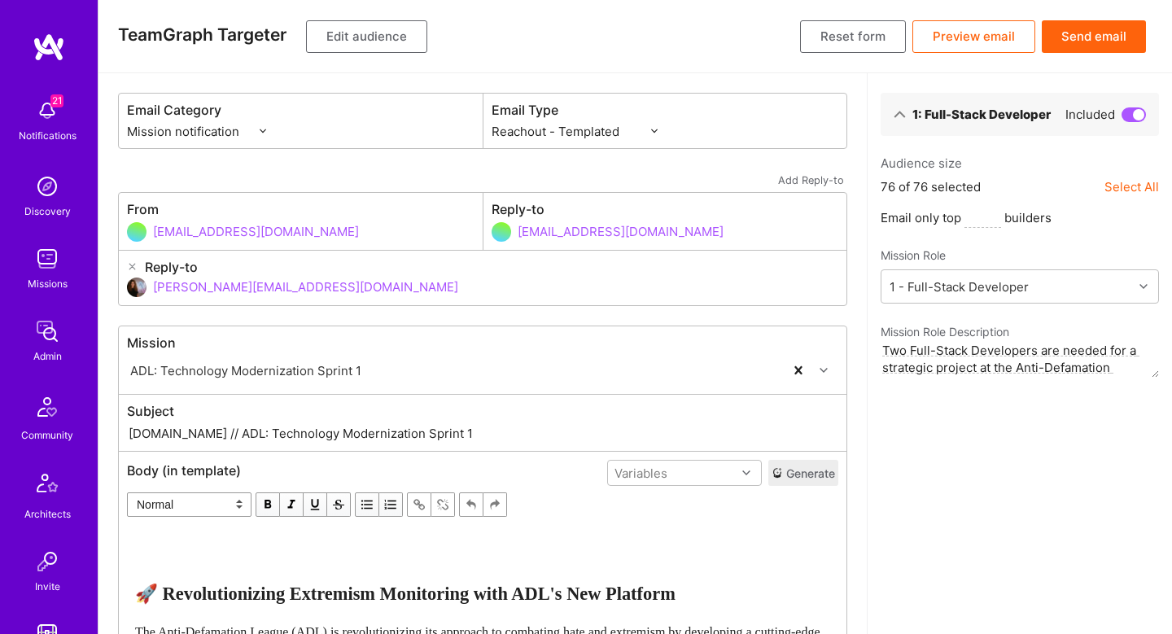
click at [1107, 42] on button "Send email" at bounding box center [1094, 36] width 104 height 33
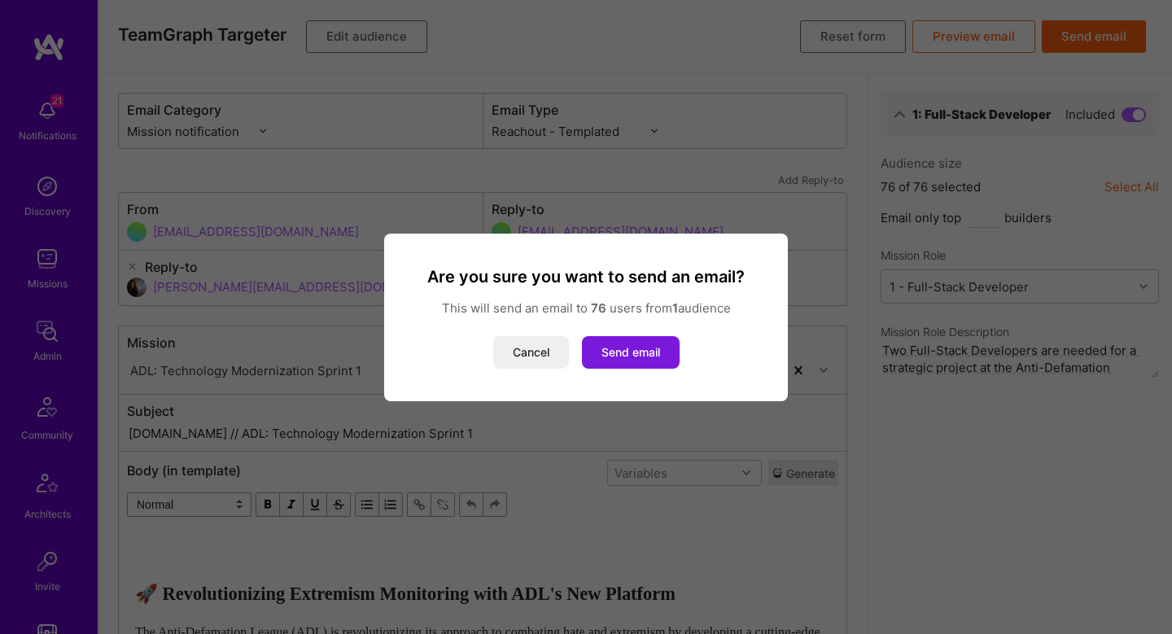
click at [649, 353] on button "Send email" at bounding box center [631, 352] width 98 height 33
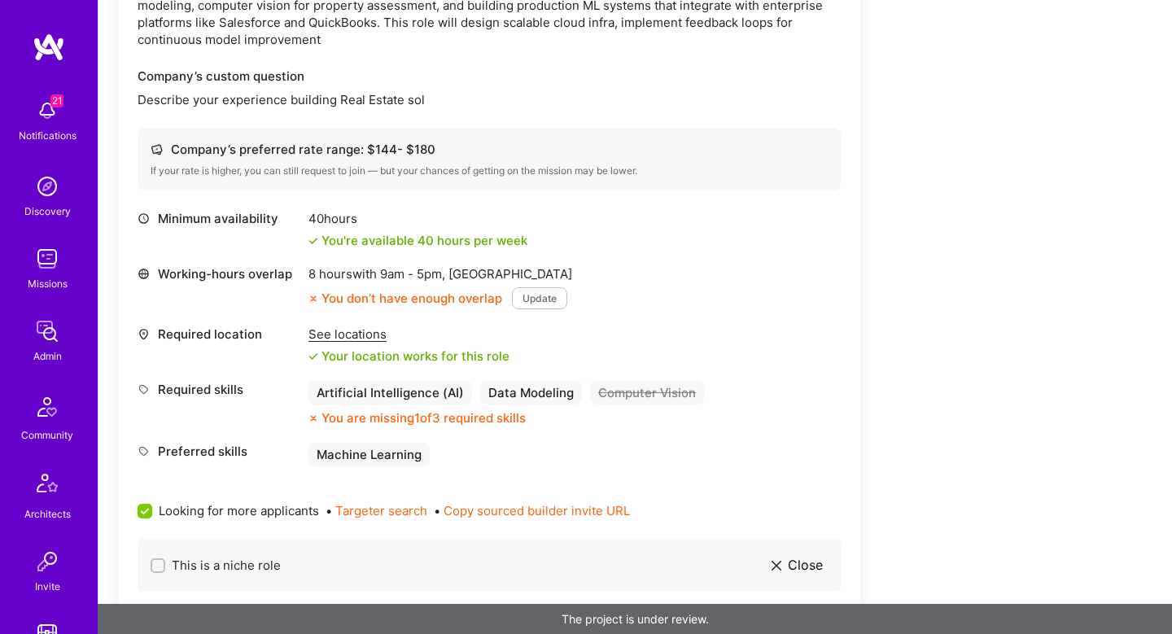
scroll to position [1302, 0]
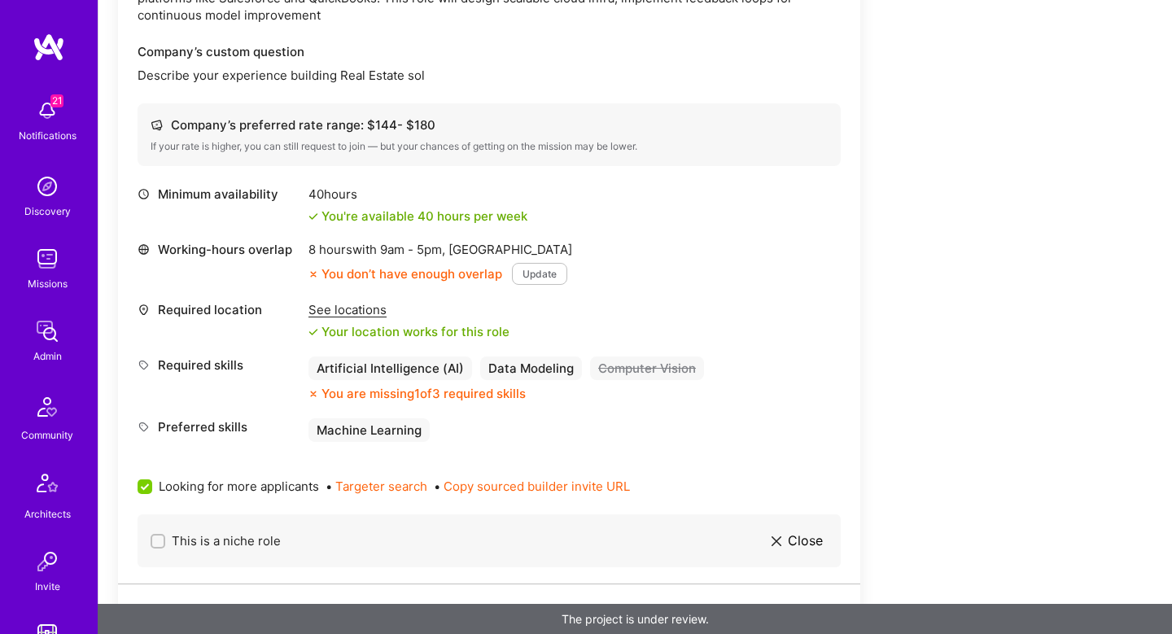
click at [327, 306] on div "See locations" at bounding box center [409, 309] width 201 height 17
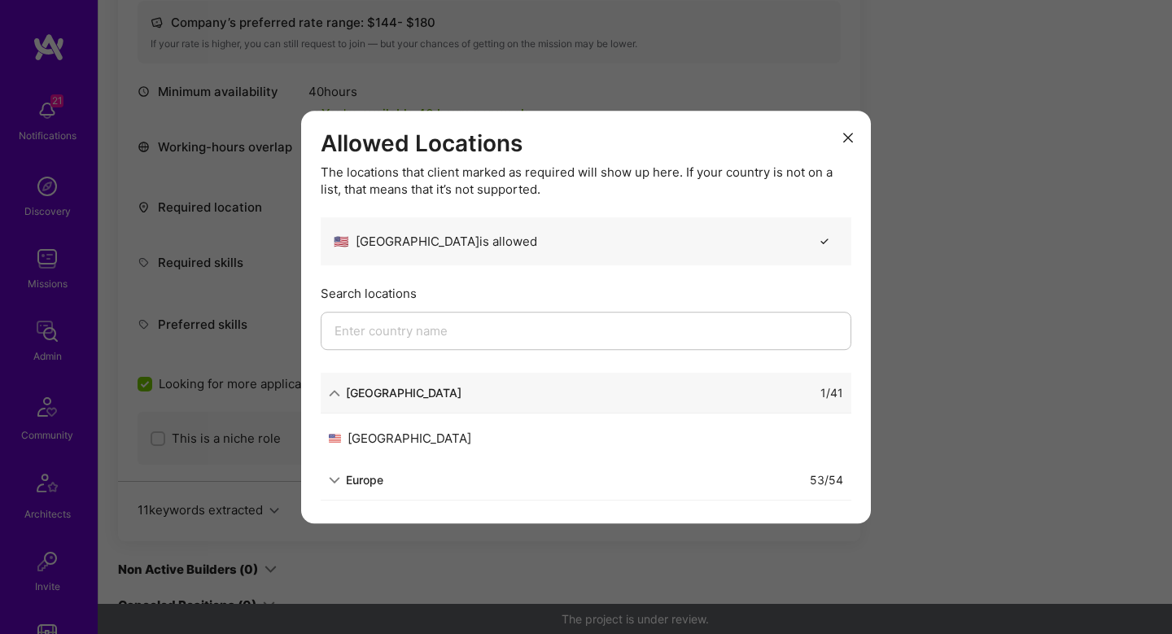
click at [1005, 371] on div "Allowed Locations The locations that client marked as required will show up her…" at bounding box center [586, 317] width 1172 height 634
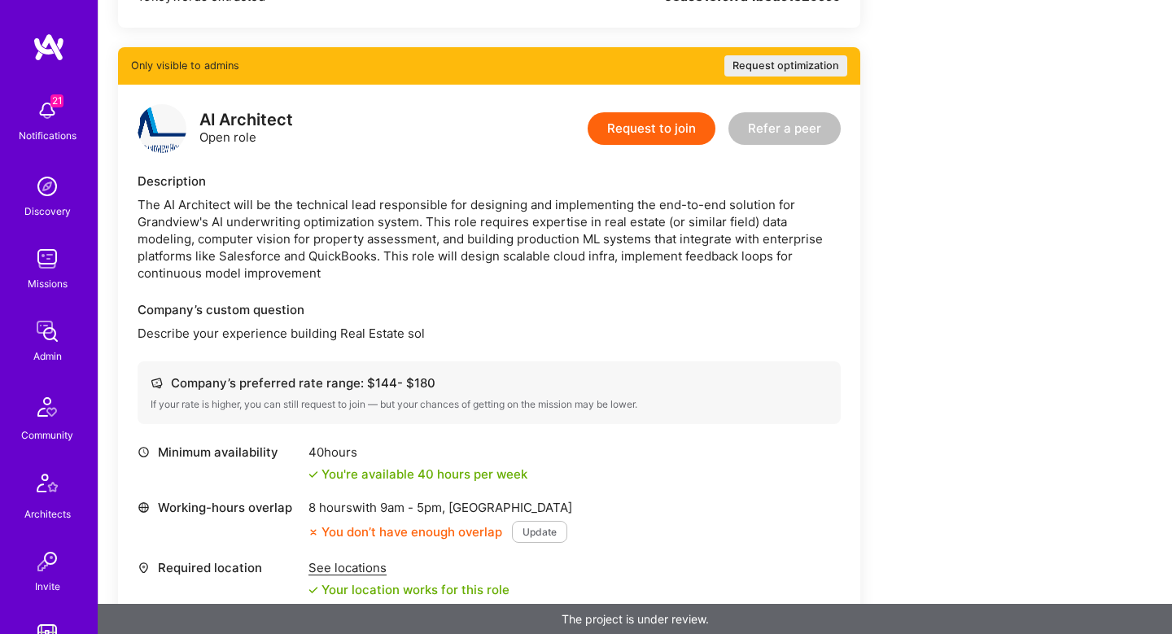
scroll to position [1075, 0]
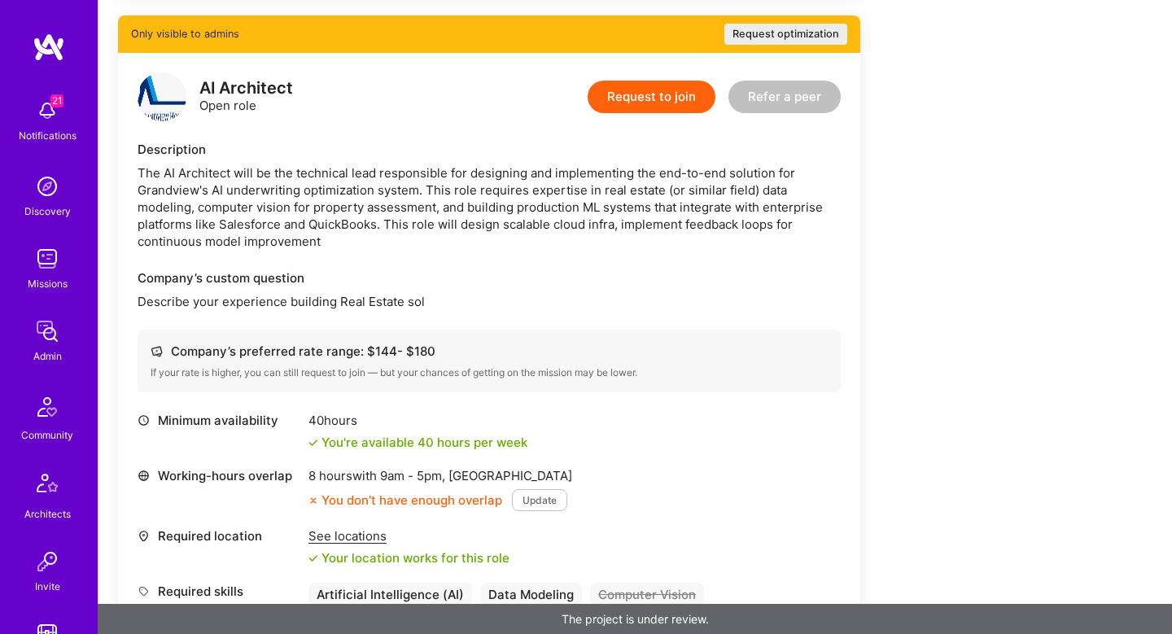
click at [423, 303] on p "Describe your experience building Real Estate sol" at bounding box center [489, 301] width 703 height 17
click at [669, 211] on div "The AI Architect will be the technical lead responsible for designing and imple…" at bounding box center [489, 206] width 703 height 85
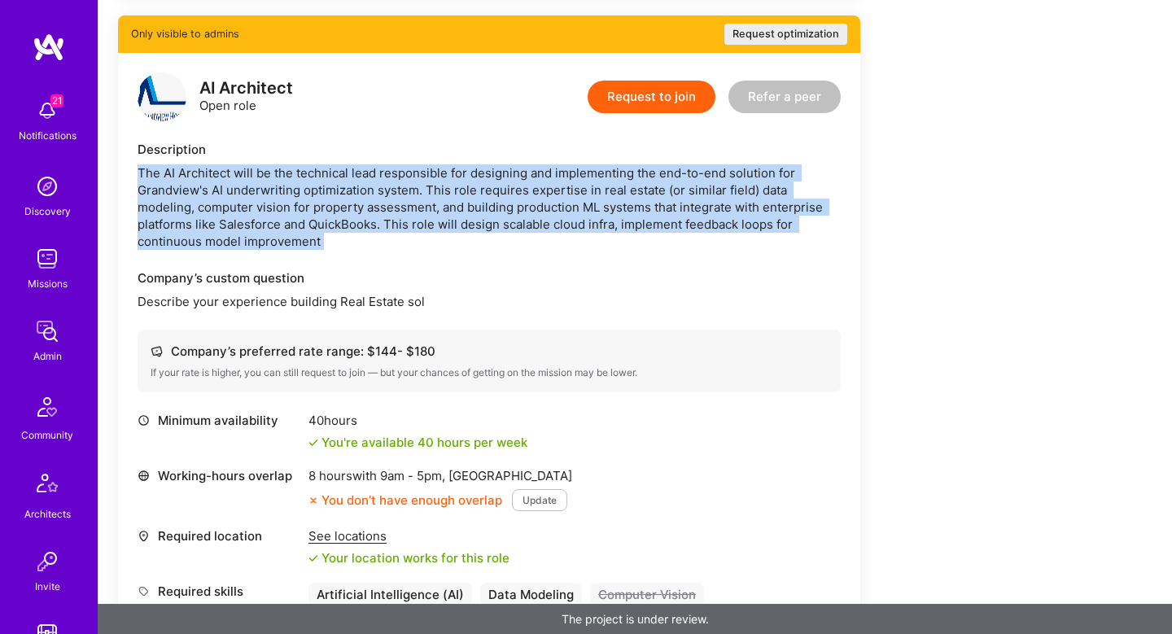
click at [669, 211] on div "The AI Architect will be the technical lead responsible for designing and imple…" at bounding box center [489, 206] width 703 height 85
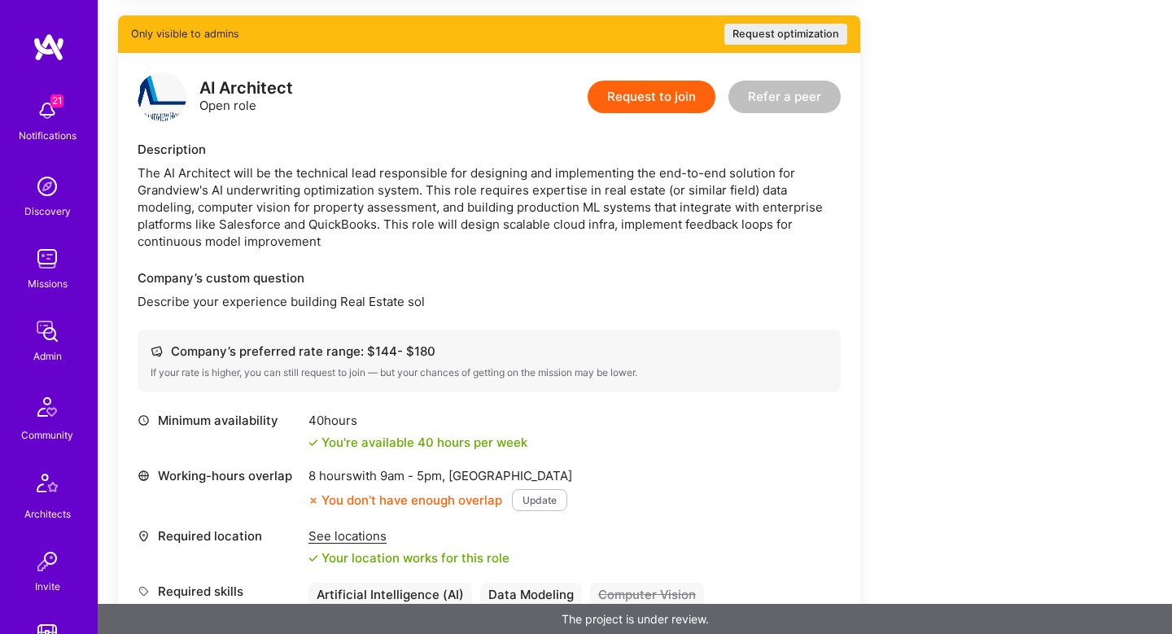
click at [622, 212] on div "The AI Architect will be the technical lead responsible for designing and imple…" at bounding box center [489, 206] width 703 height 85
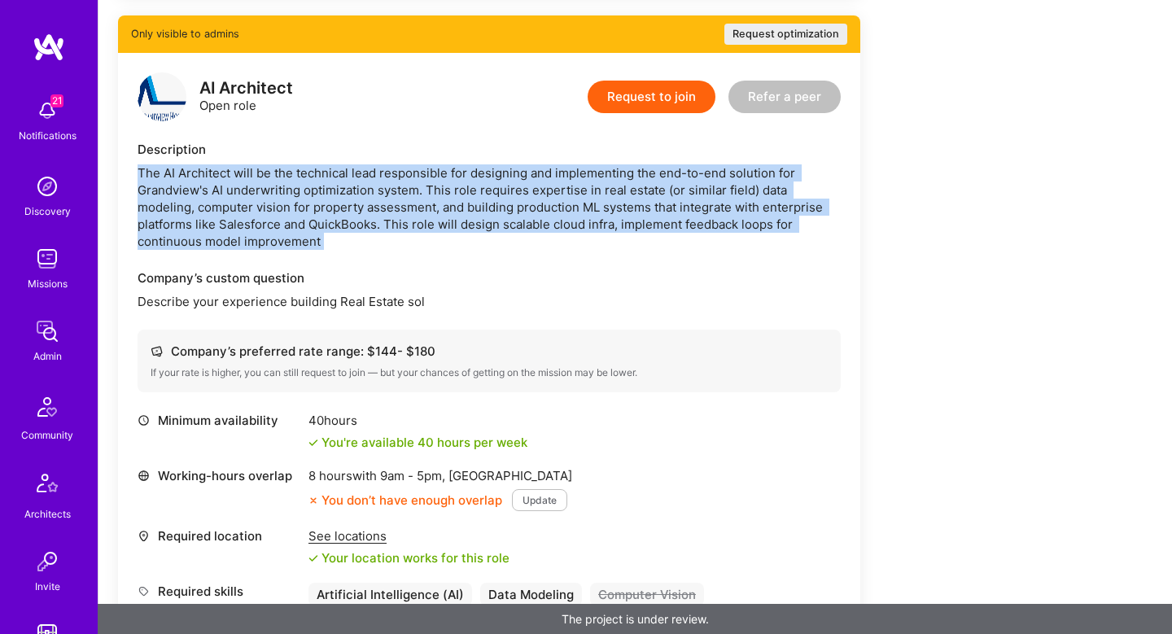
click at [622, 212] on div "The AI Architect will be the technical lead responsible for designing and imple…" at bounding box center [489, 206] width 703 height 85
click at [472, 239] on div "The AI Architect will be the technical lead responsible for designing and imple…" at bounding box center [489, 206] width 703 height 85
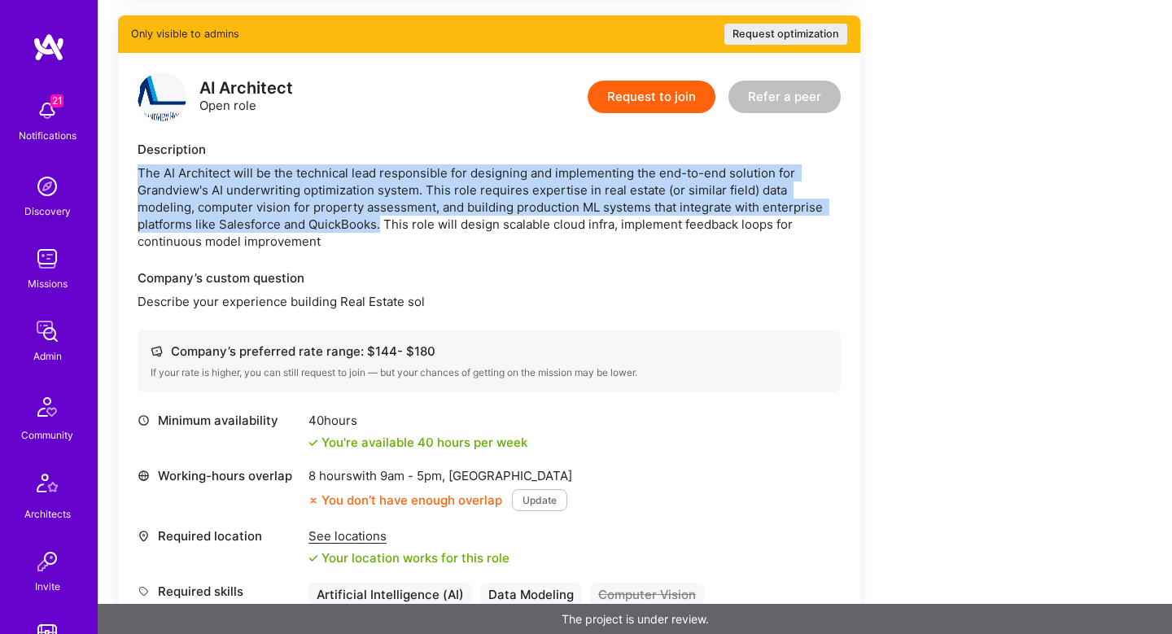
drag, startPoint x: 140, startPoint y: 177, endPoint x: 379, endPoint y: 226, distance: 243.7
click at [379, 226] on div "The AI Architect will be the technical lead responsible for designing and imple…" at bounding box center [489, 206] width 703 height 85
copy div "The AI Architect will be the technical lead responsible for designing and imple…"
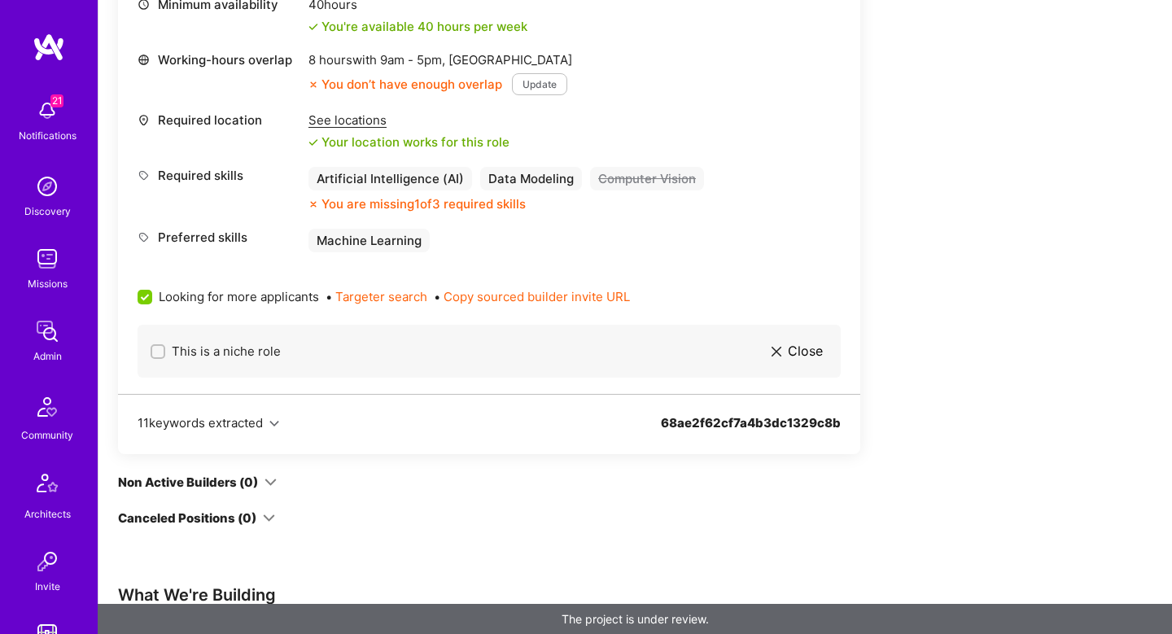
scroll to position [2165, 0]
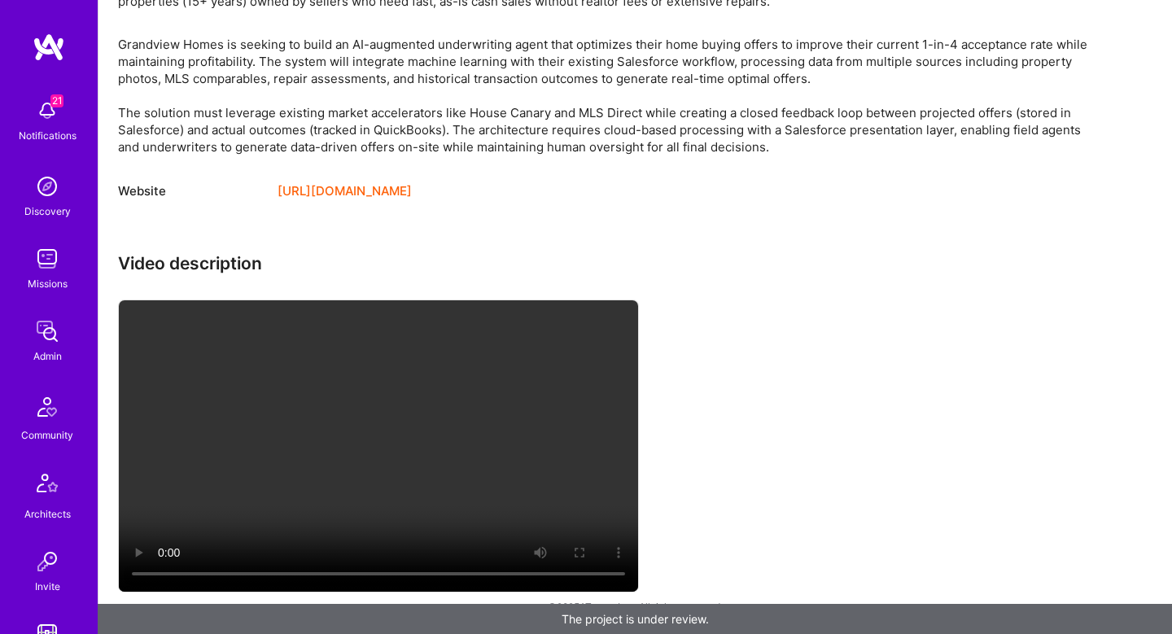
click at [411, 413] on video at bounding box center [378, 445] width 519 height 291
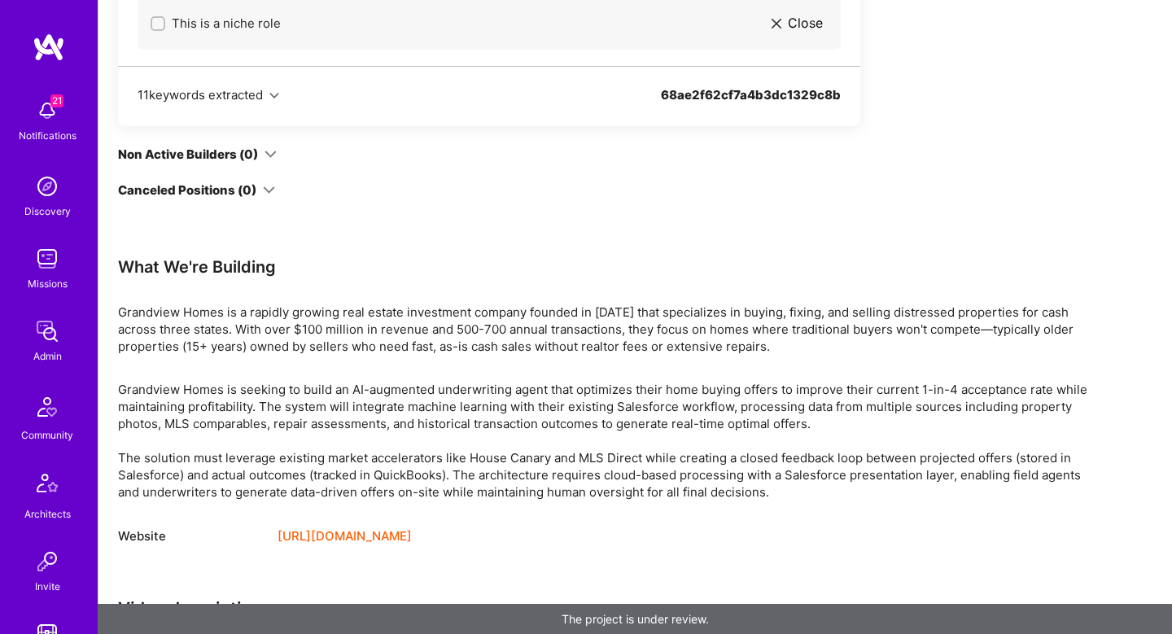
scroll to position [1295, 0]
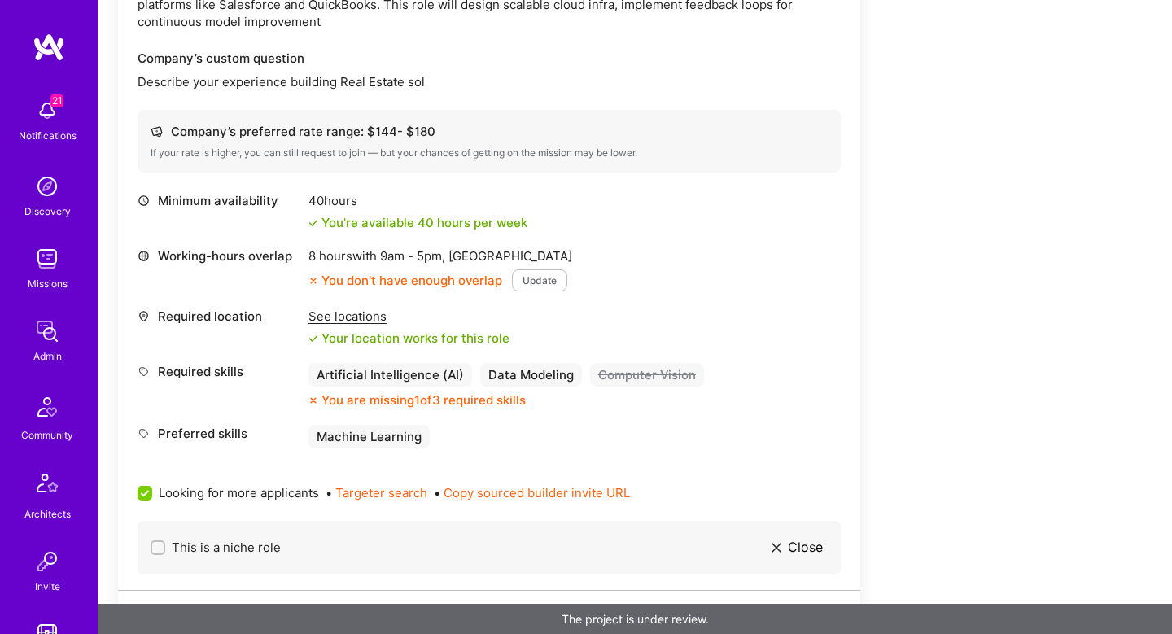
click at [353, 322] on div "See locations" at bounding box center [409, 316] width 201 height 17
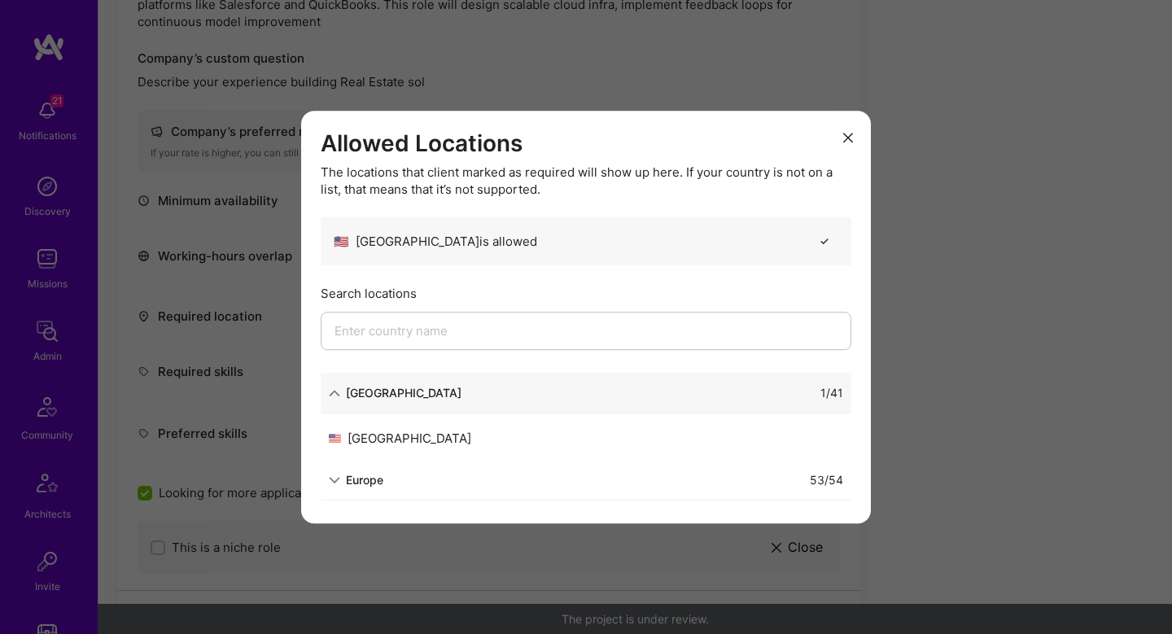
click at [992, 275] on div "Allowed Locations The locations that client marked as required will show up her…" at bounding box center [586, 317] width 1172 height 634
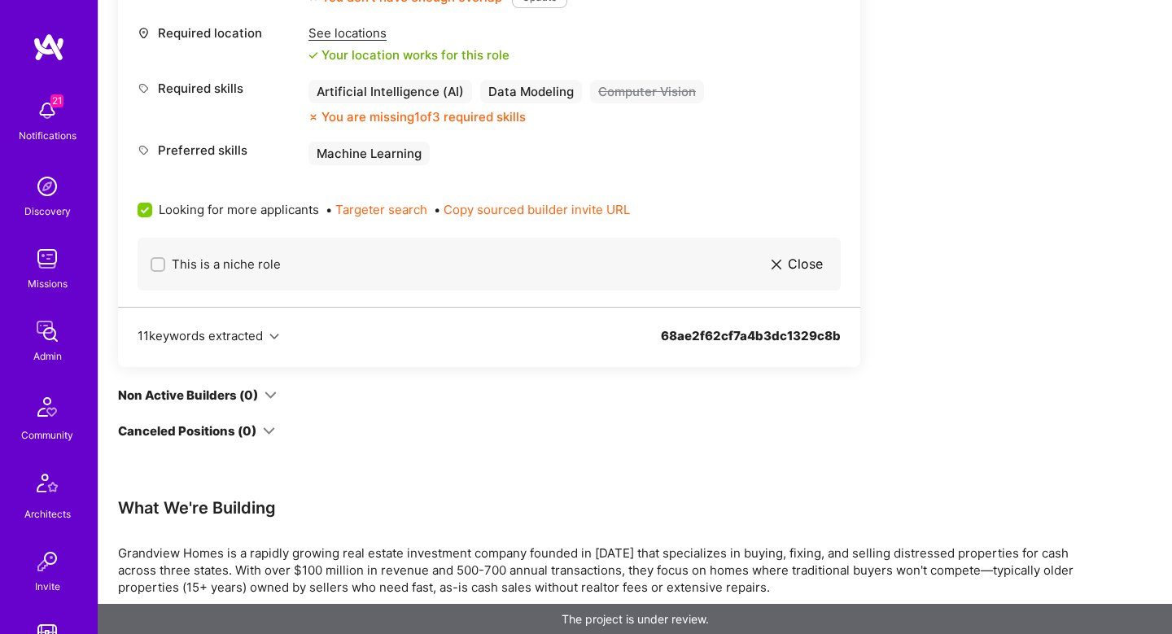
scroll to position [2165, 0]
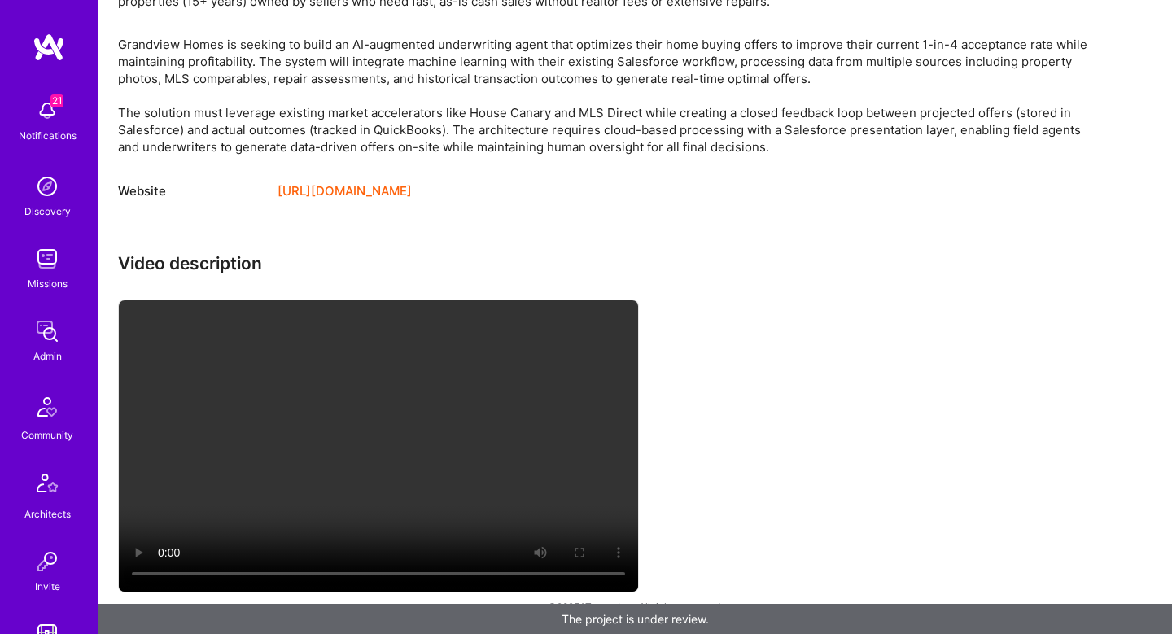
click at [477, 379] on video at bounding box center [378, 445] width 519 height 291
click at [455, 375] on video at bounding box center [378, 445] width 519 height 291
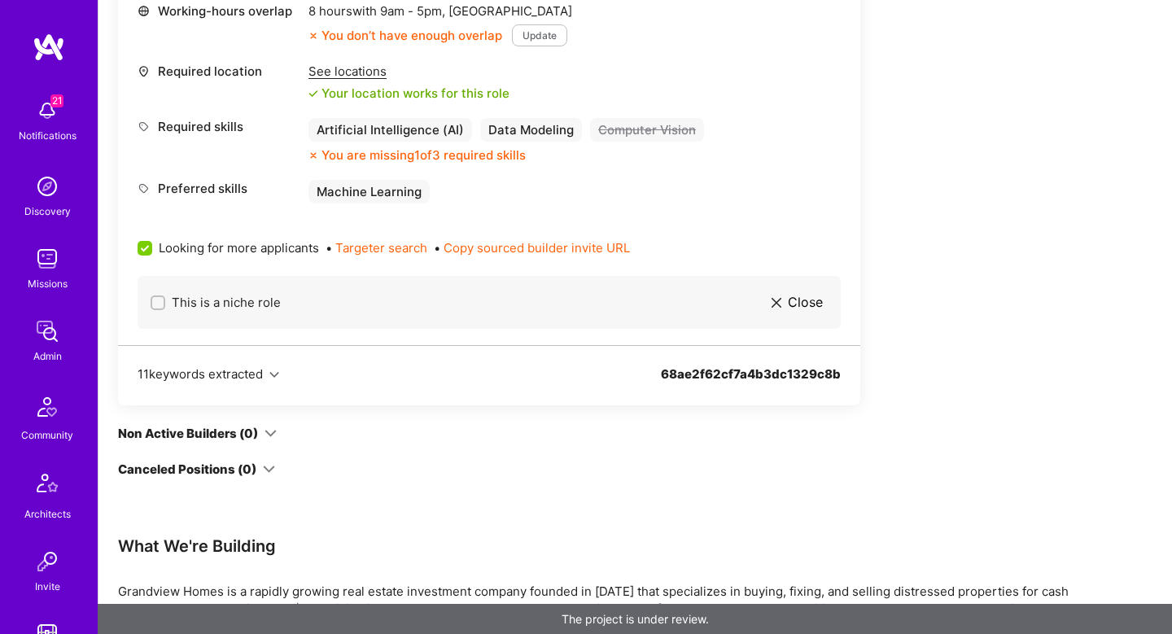
scroll to position [1321, 0]
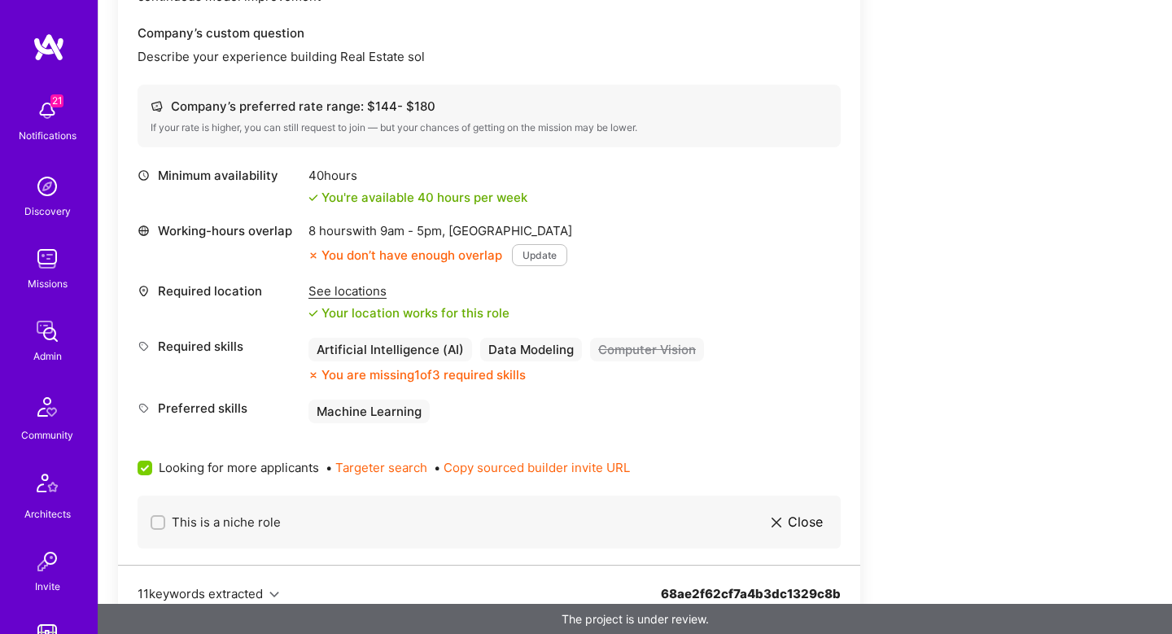
click at [360, 286] on div "See locations" at bounding box center [409, 291] width 201 height 17
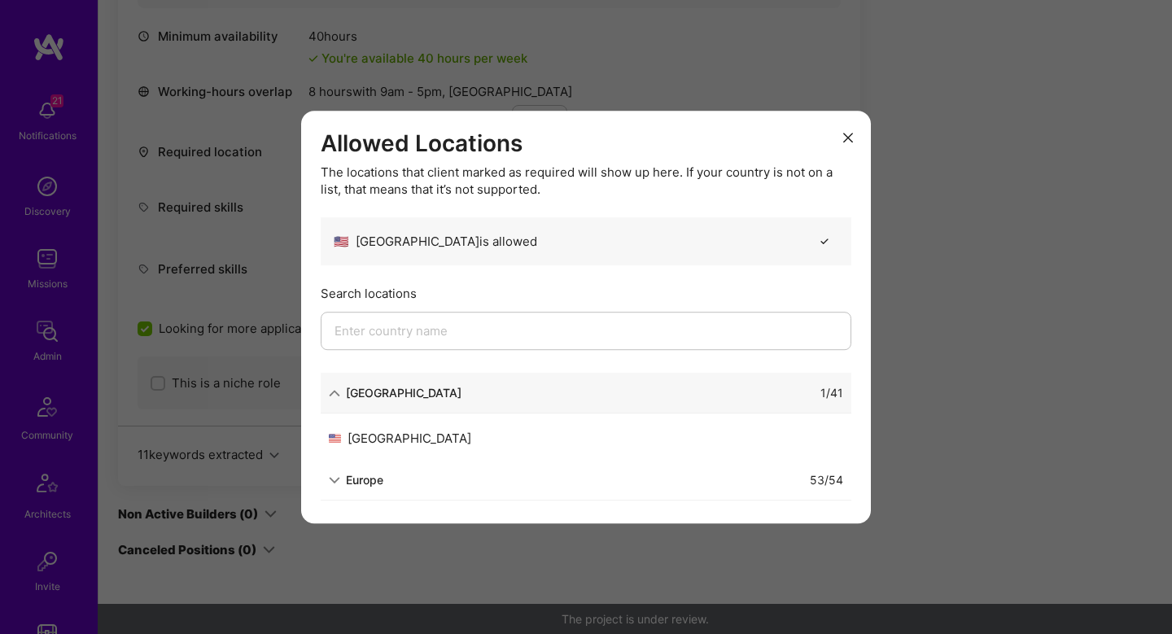
scroll to position [1461, 0]
click at [961, 309] on div "Allowed Locations The locations that client marked as required will show up her…" at bounding box center [586, 317] width 1172 height 634
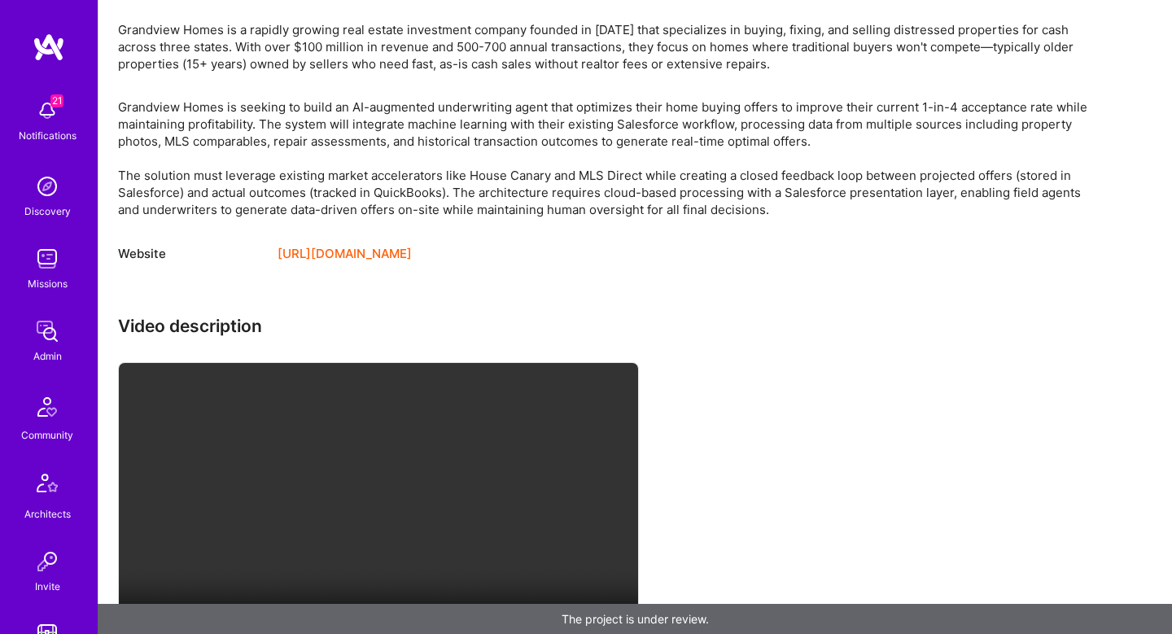
scroll to position [2165, 0]
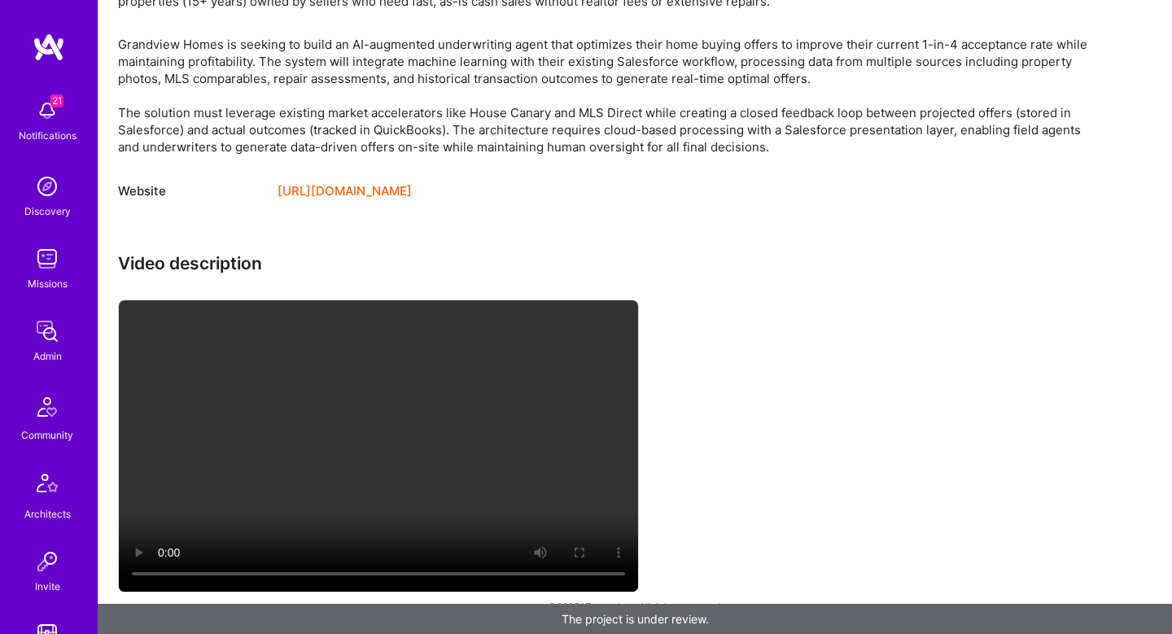
click at [436, 388] on video at bounding box center [378, 445] width 519 height 291
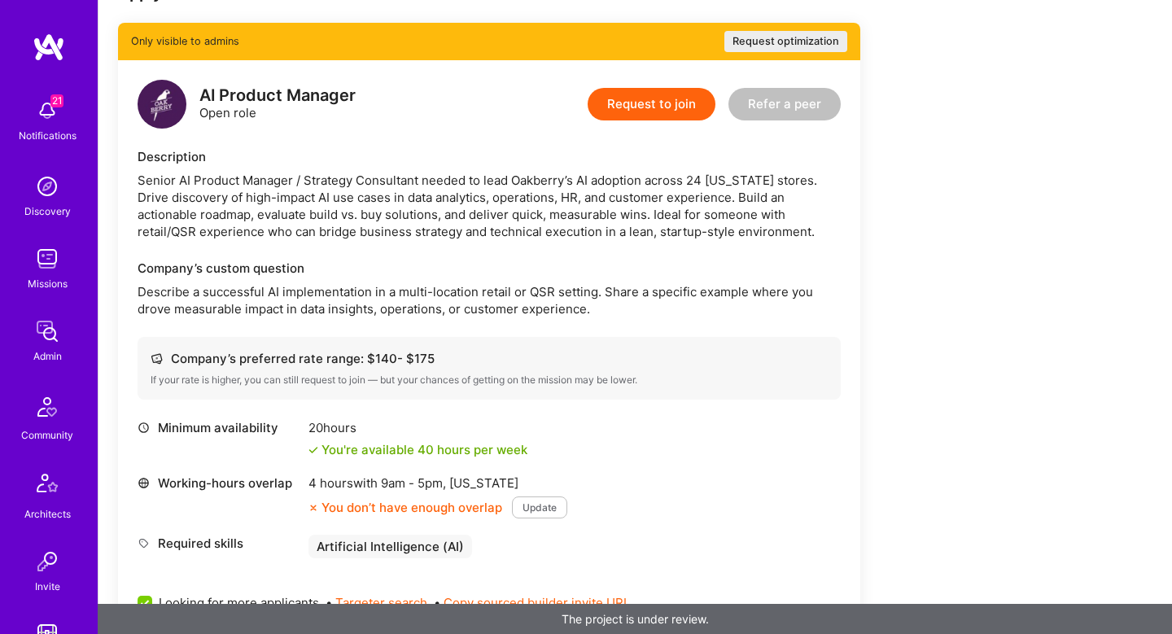
scroll to position [321, 0]
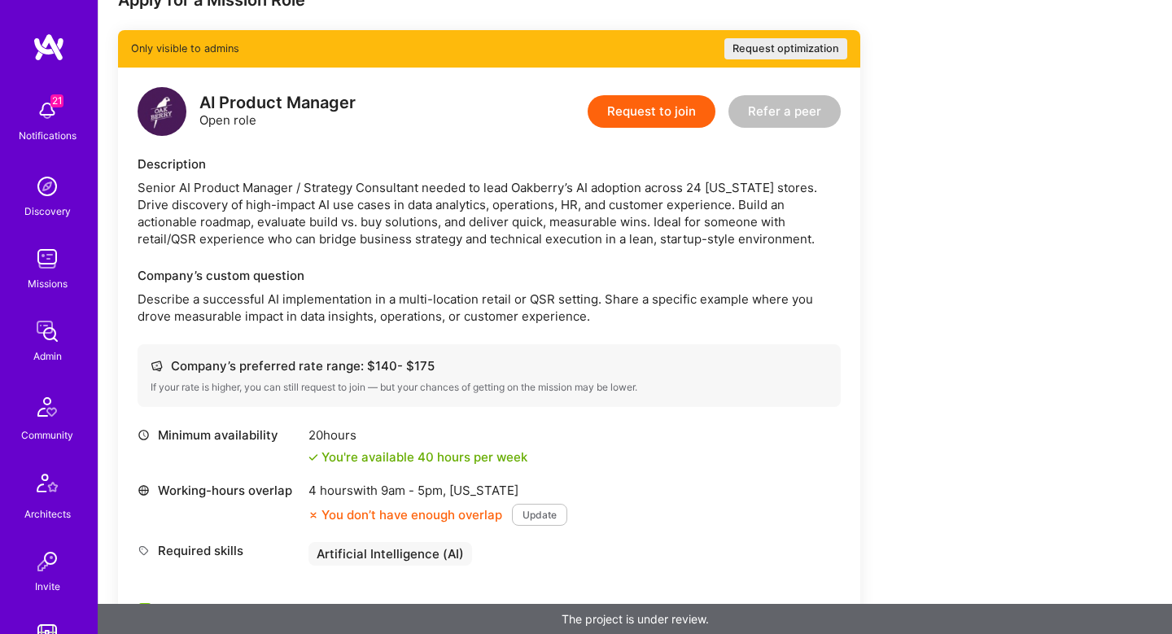
click at [253, 191] on div "Senior AI Product Manager / Strategy Consultant needed to lead Oakberry’s AI ad…" at bounding box center [489, 213] width 703 height 68
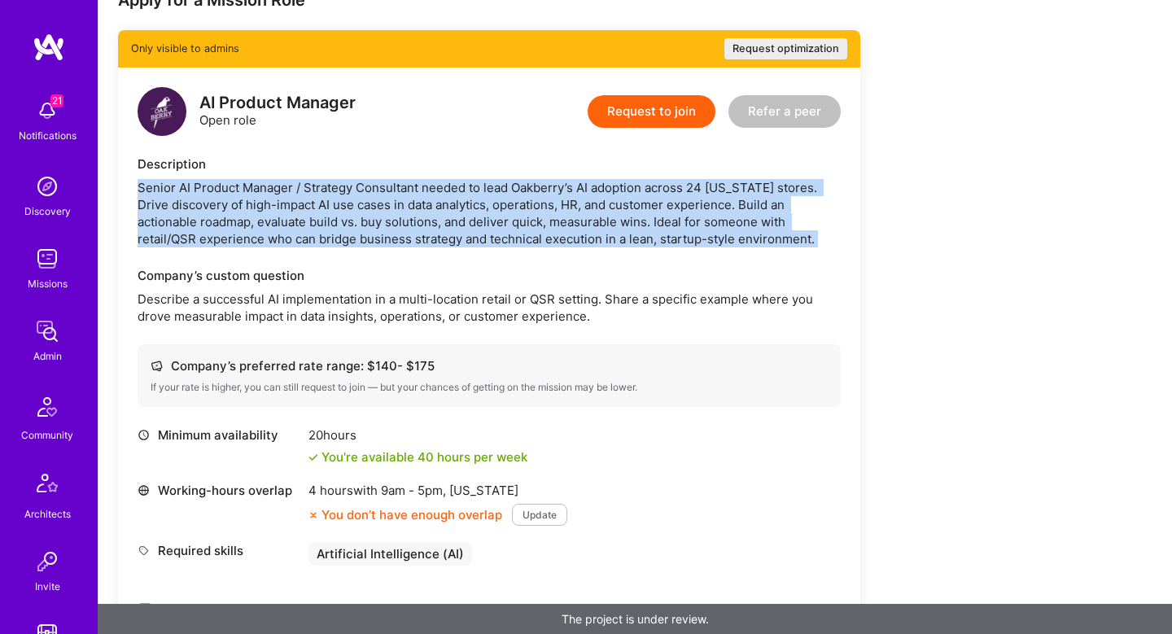
click at [253, 191] on div "Senior AI Product Manager / Strategy Consultant needed to lead Oakberry’s AI ad…" at bounding box center [489, 213] width 703 height 68
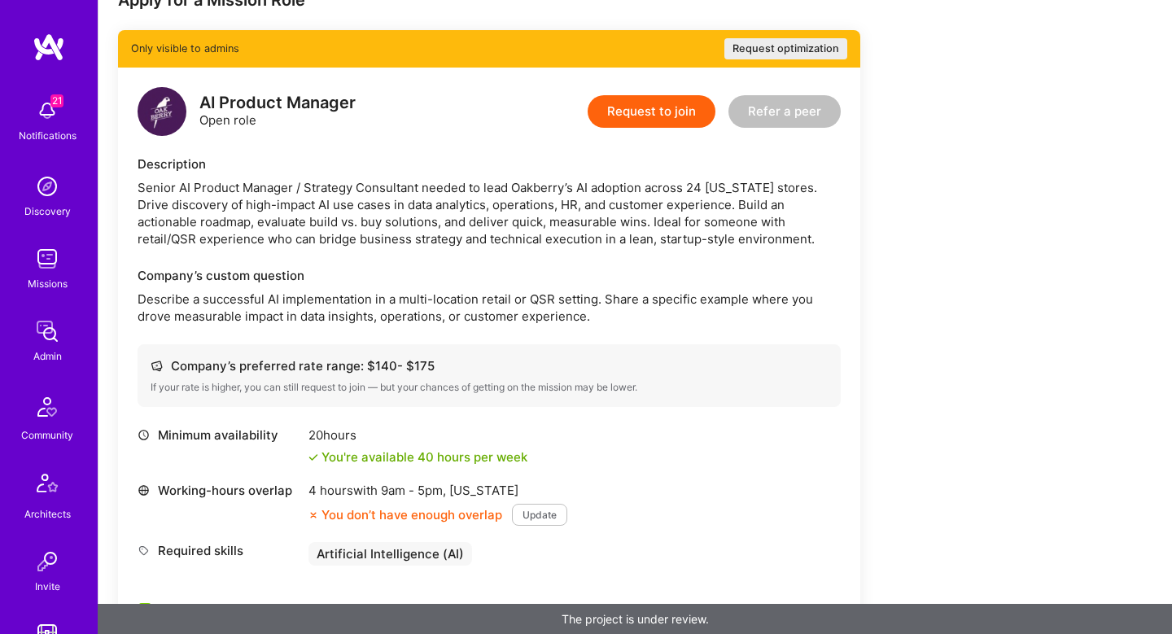
click at [301, 193] on div "Senior AI Product Manager / Strategy Consultant needed to lead Oakberry’s AI ad…" at bounding box center [489, 213] width 703 height 68
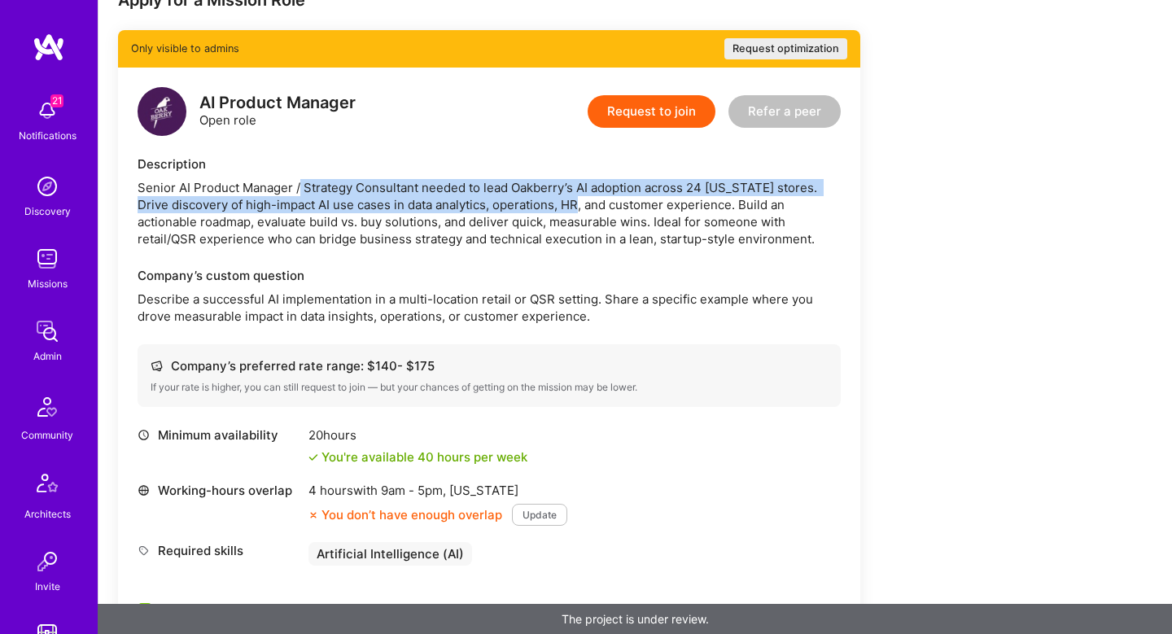
drag, startPoint x: 301, startPoint y: 193, endPoint x: 536, endPoint y: 199, distance: 234.6
click at [536, 199] on div "Senior AI Product Manager / Strategy Consultant needed to lead Oakberry’s AI ad…" at bounding box center [489, 213] width 703 height 68
click at [551, 195] on div "Senior AI Product Manager / Strategy Consultant needed to lead Oakberry’s AI ad…" at bounding box center [489, 213] width 703 height 68
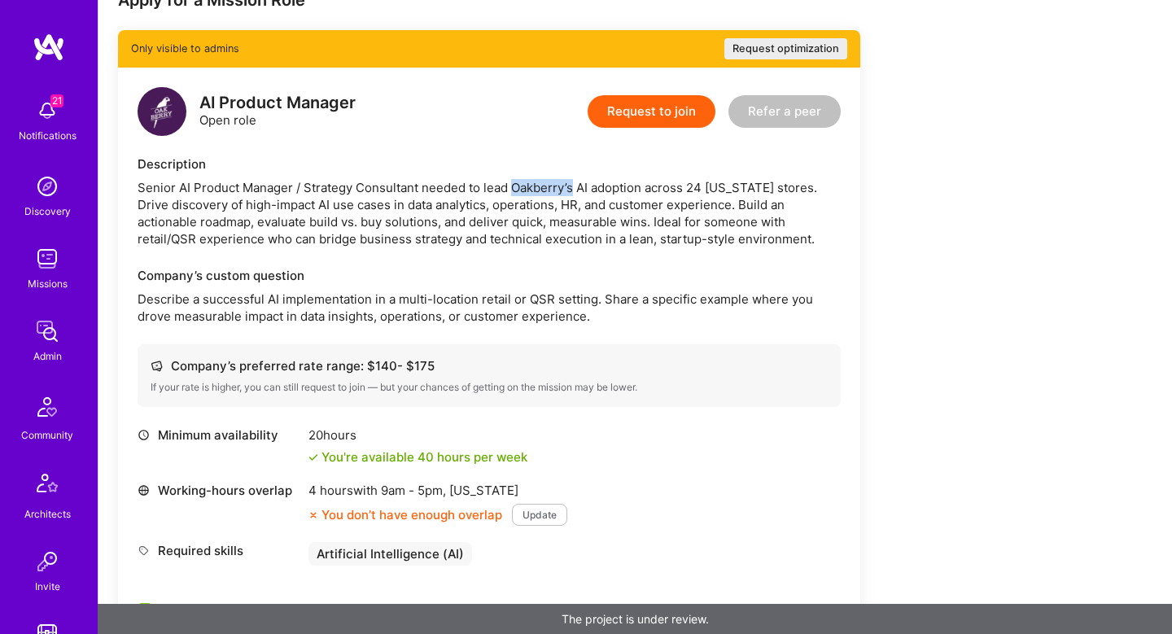
click at [551, 195] on div "Senior AI Product Manager / Strategy Consultant needed to lead Oakberry’s AI ad…" at bounding box center [489, 213] width 703 height 68
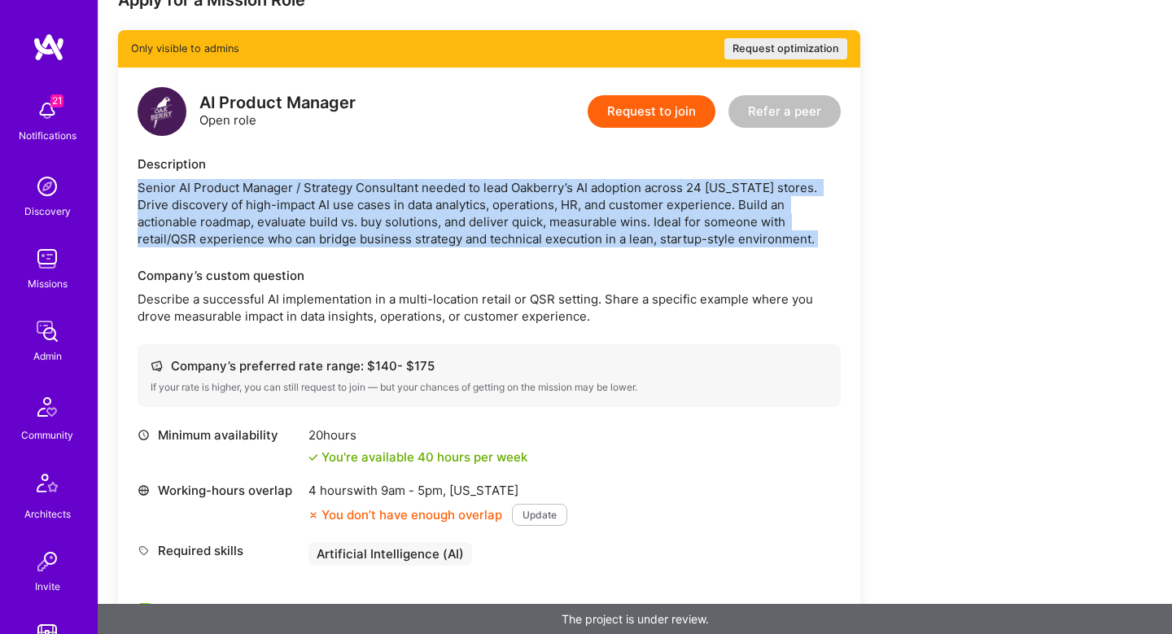
click at [551, 195] on div "Senior AI Product Manager / Strategy Consultant needed to lead Oakberry’s AI ad…" at bounding box center [489, 213] width 703 height 68
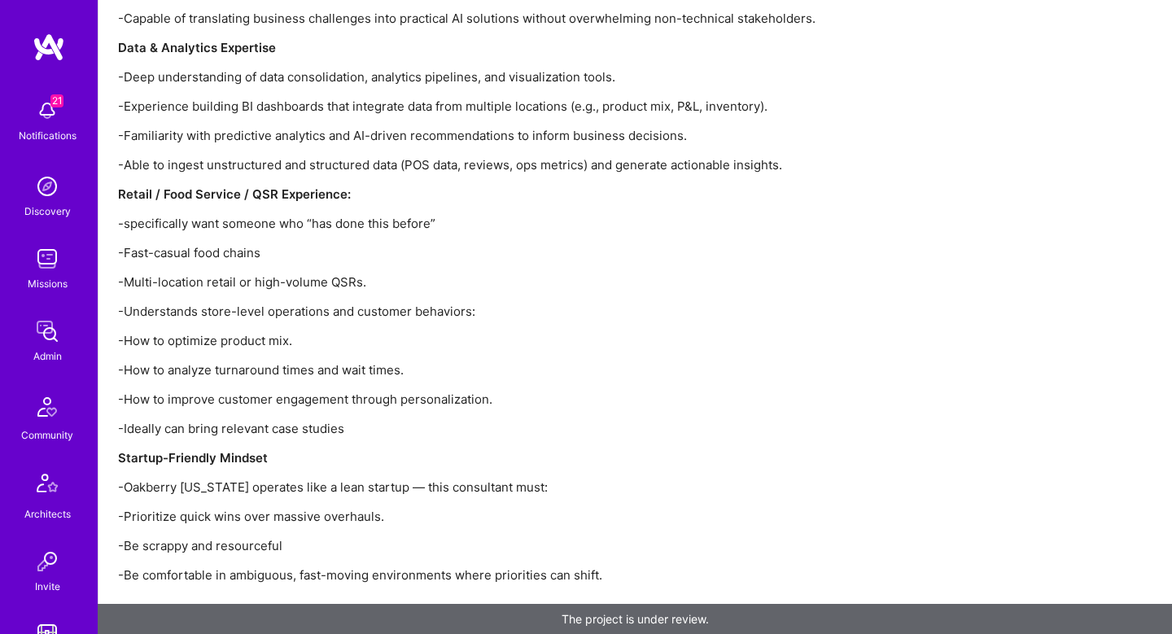
scroll to position [2424, 0]
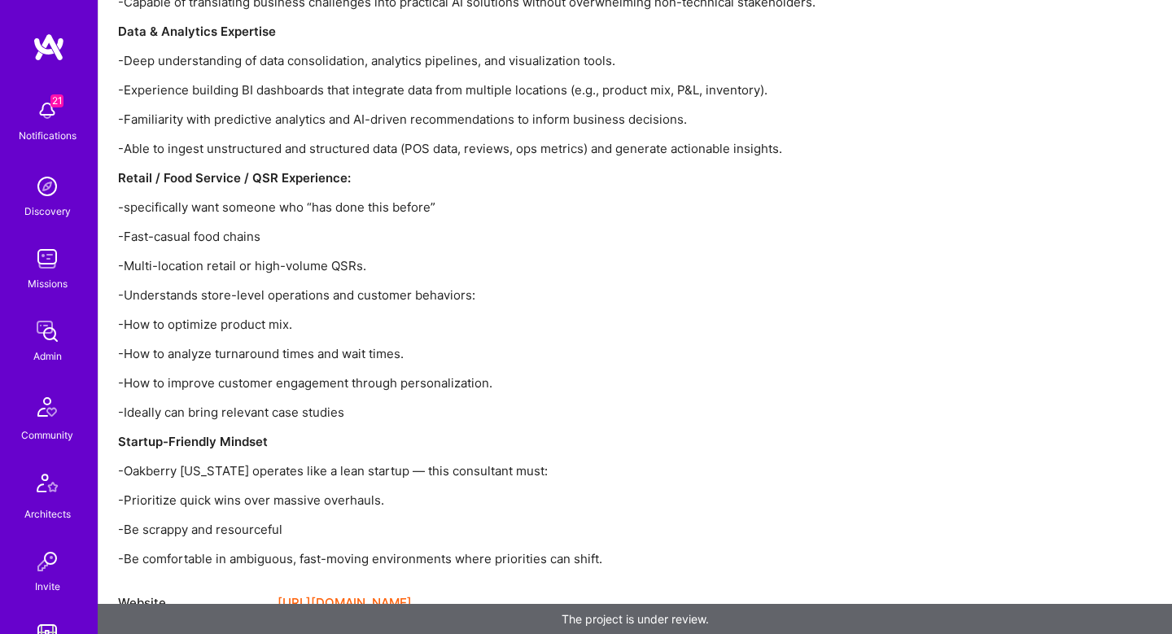
click at [192, 199] on p "-specifically want someone who “has done this before”" at bounding box center [606, 207] width 977 height 17
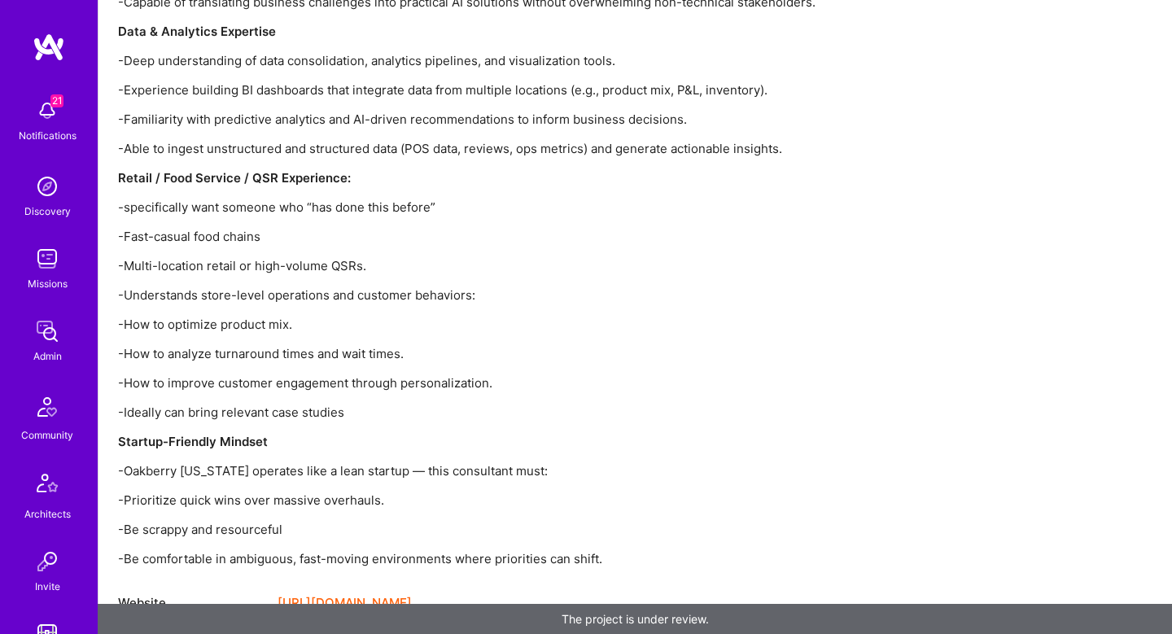
click at [125, 492] on p "-Prioritize quick wins over massive overhauls." at bounding box center [606, 500] width 977 height 17
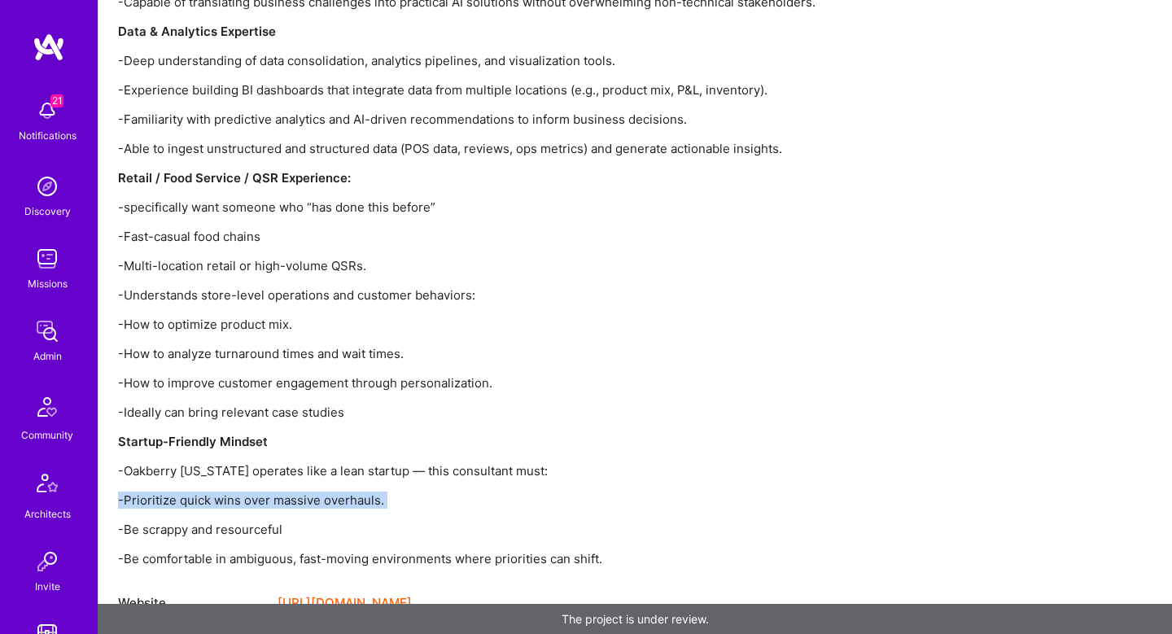
click at [125, 492] on p "-Prioritize quick wins over massive overhauls." at bounding box center [606, 500] width 977 height 17
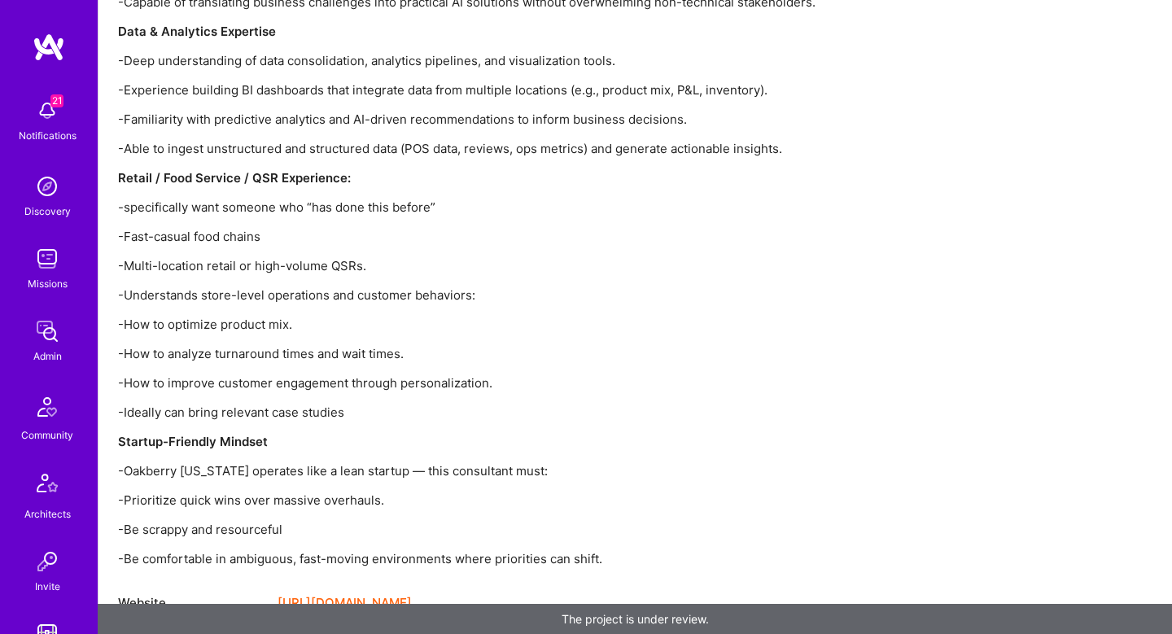
click at [125, 521] on p "-Be scrappy and resourceful" at bounding box center [606, 529] width 977 height 17
click at [245, 550] on p "-Be comfortable in ambiguous, fast-moving environments where priorities can shi…" at bounding box center [606, 558] width 977 height 17
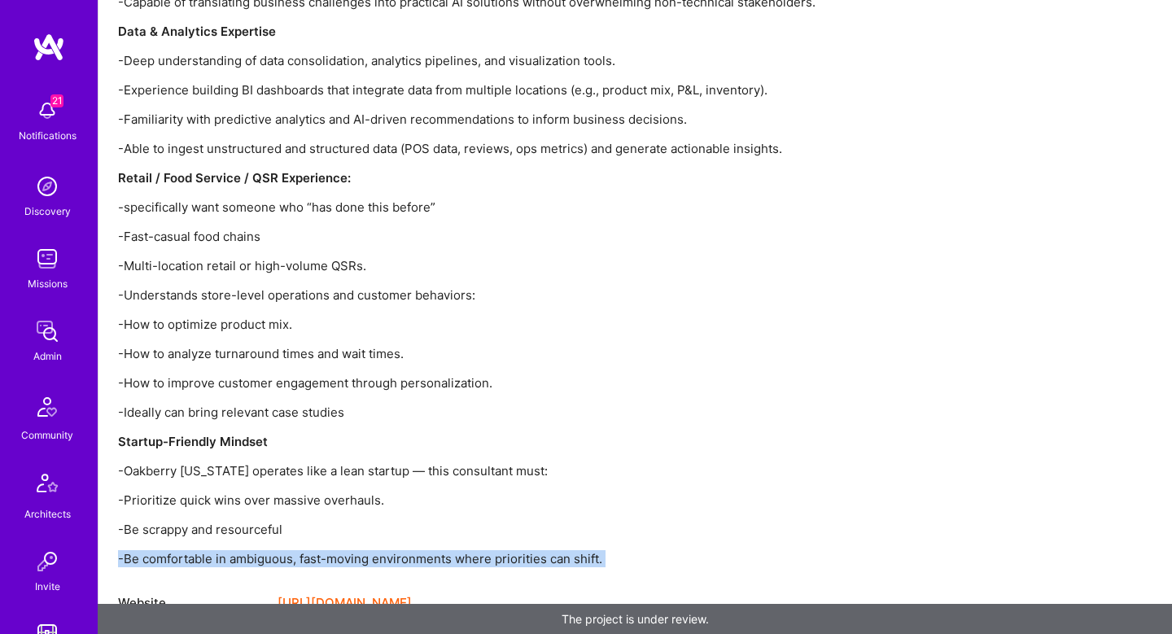
click at [245, 550] on p "-Be comfortable in ambiguous, fast-moving environments where priorities can shi…" at bounding box center [606, 558] width 977 height 17
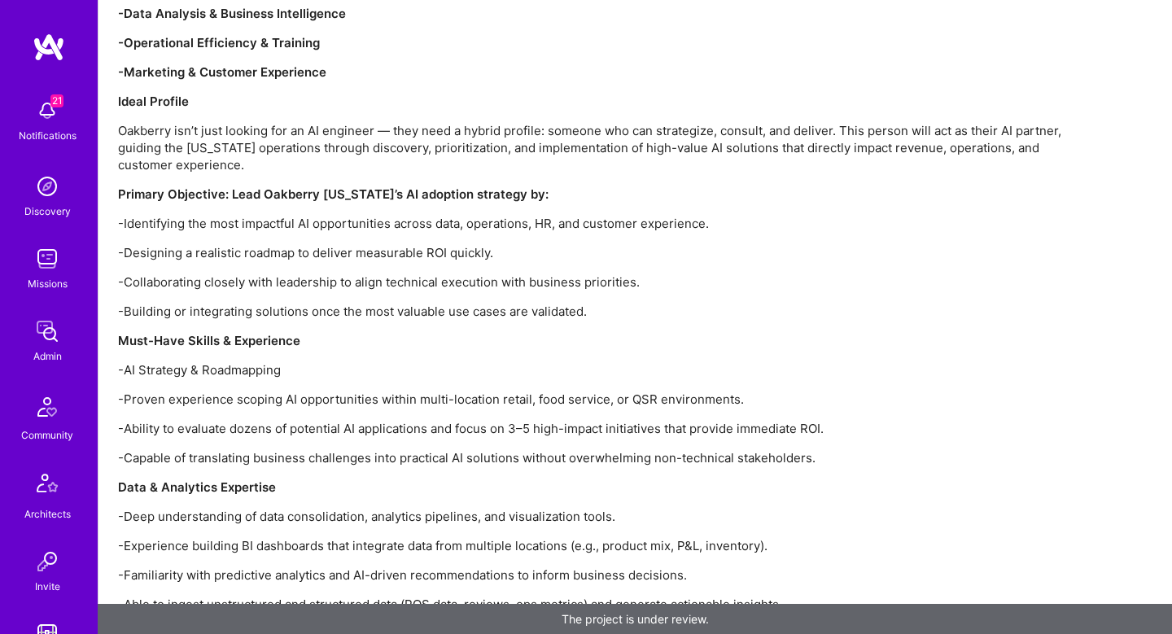
scroll to position [1968, 0]
click at [382, 274] on p "-Collaborating closely with leadership to align technical execution with busine…" at bounding box center [606, 282] width 977 height 17
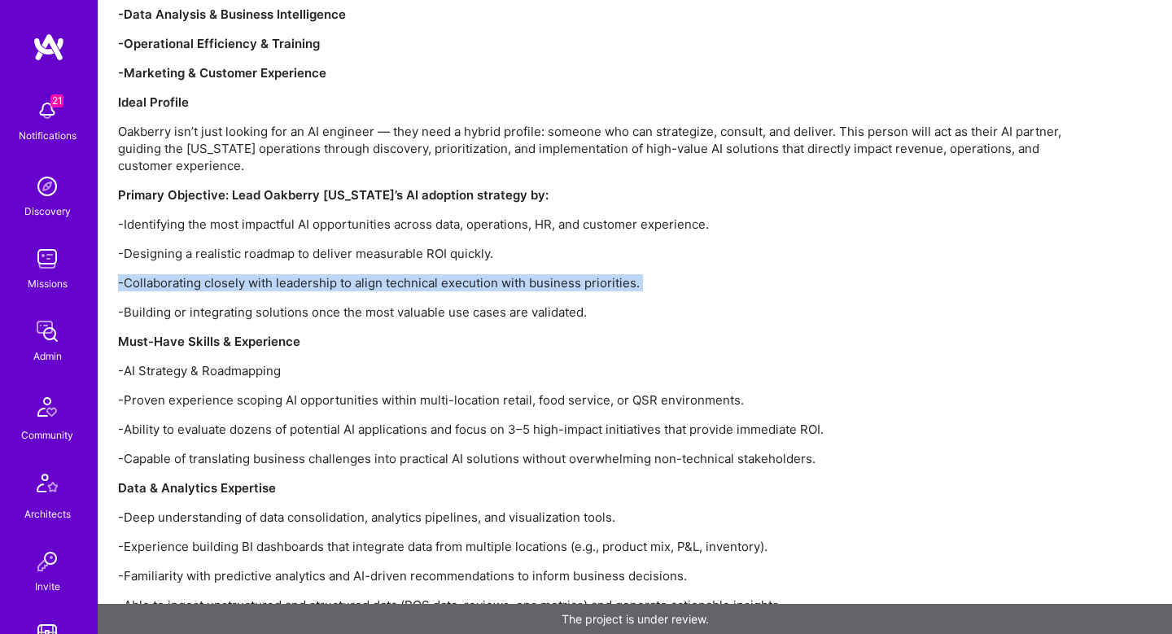
click at [382, 274] on p "-Collaborating closely with leadership to align technical execution with busine…" at bounding box center [606, 282] width 977 height 17
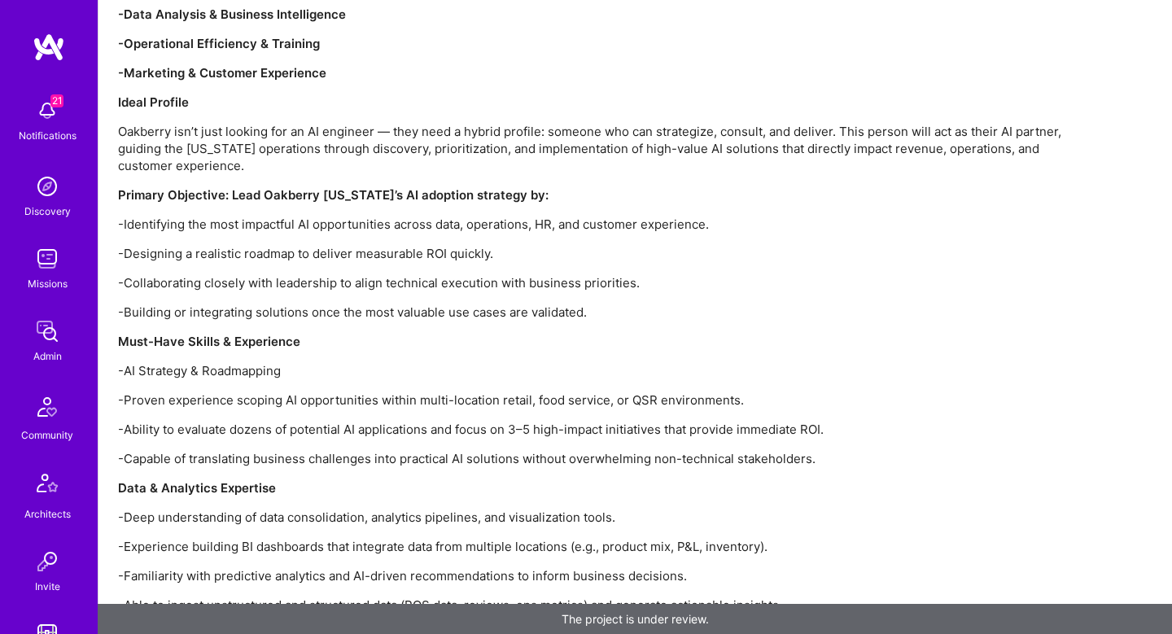
click at [379, 274] on p "-Collaborating closely with leadership to align technical execution with busine…" at bounding box center [606, 282] width 977 height 17
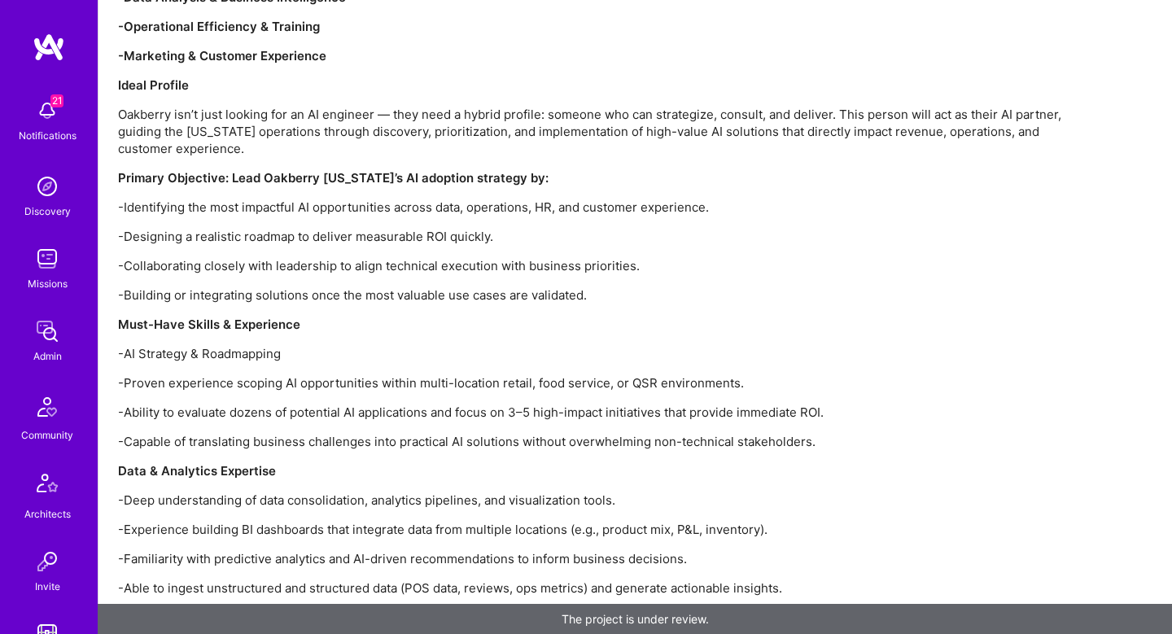
scroll to position [1983, 0]
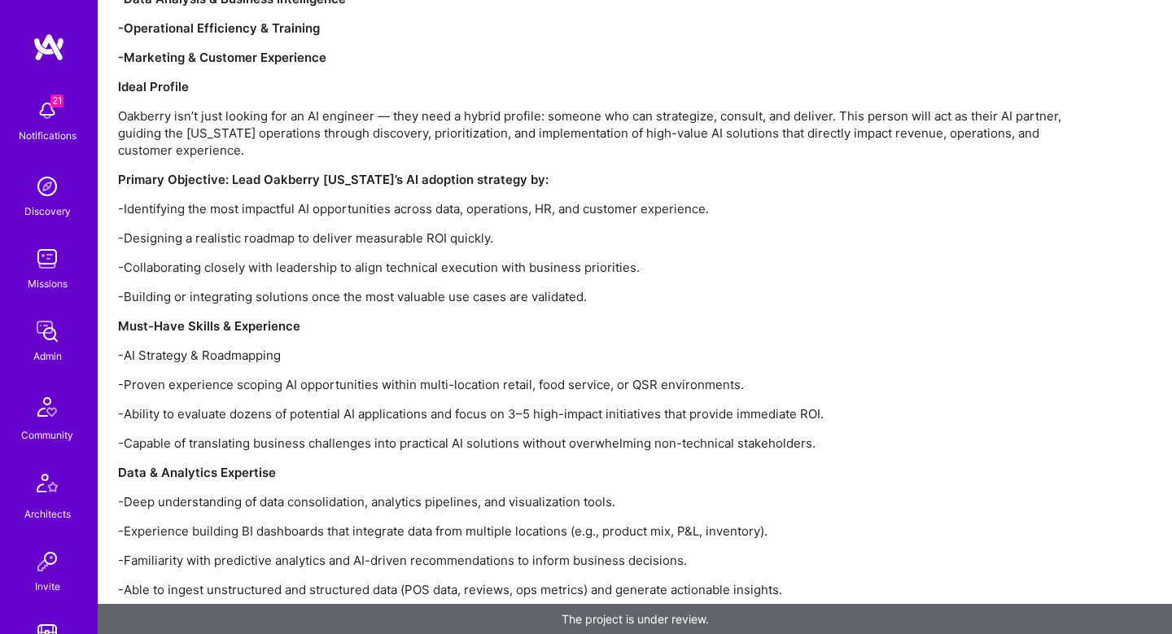
click at [379, 258] on div "Project Overview – Oakberry AI Enablement Oakberry is exploring ways to integra…" at bounding box center [606, 269] width 977 height 1480
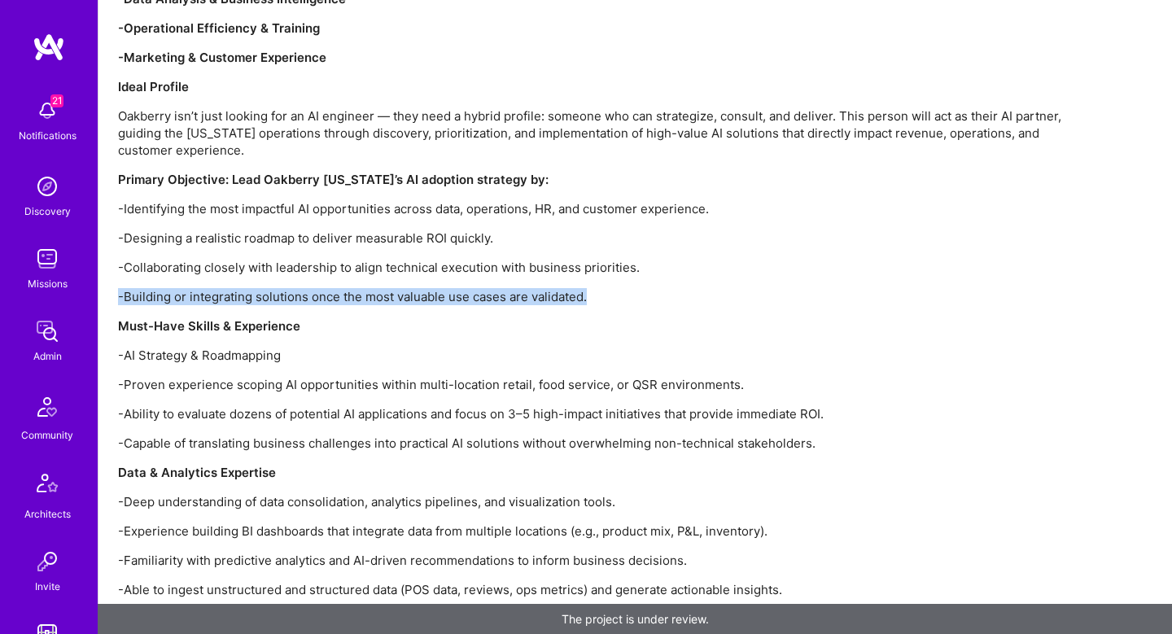
click at [379, 258] on div "Project Overview – Oakberry AI Enablement Oakberry is exploring ways to integra…" at bounding box center [606, 269] width 977 height 1480
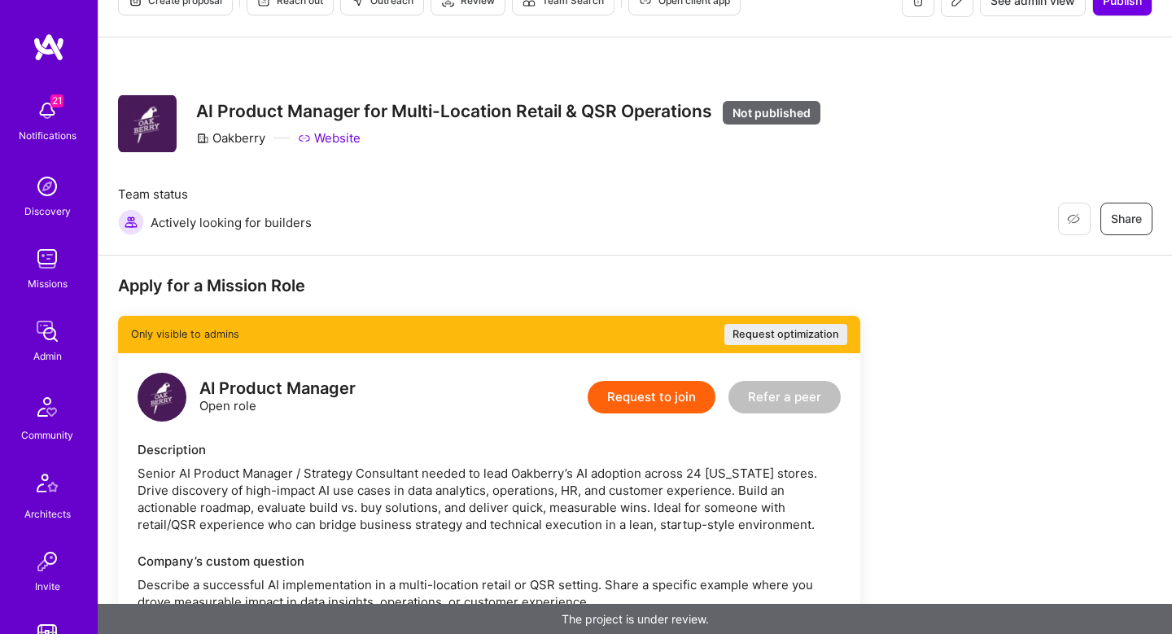
scroll to position [0, 0]
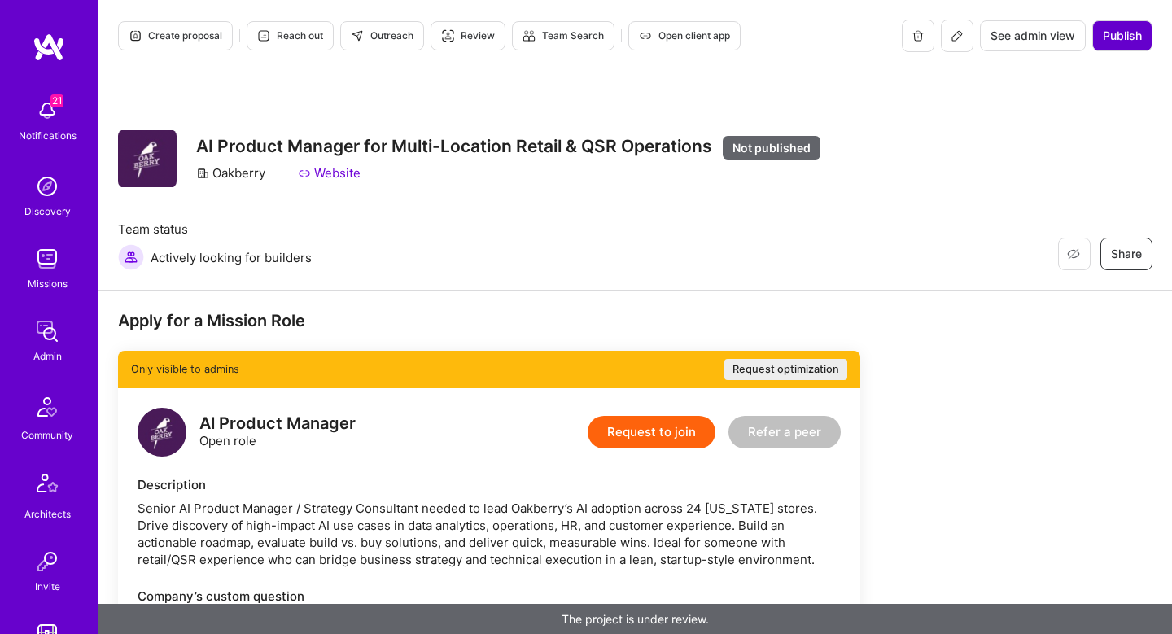
click at [1120, 36] on span "Publish" at bounding box center [1122, 36] width 39 height 16
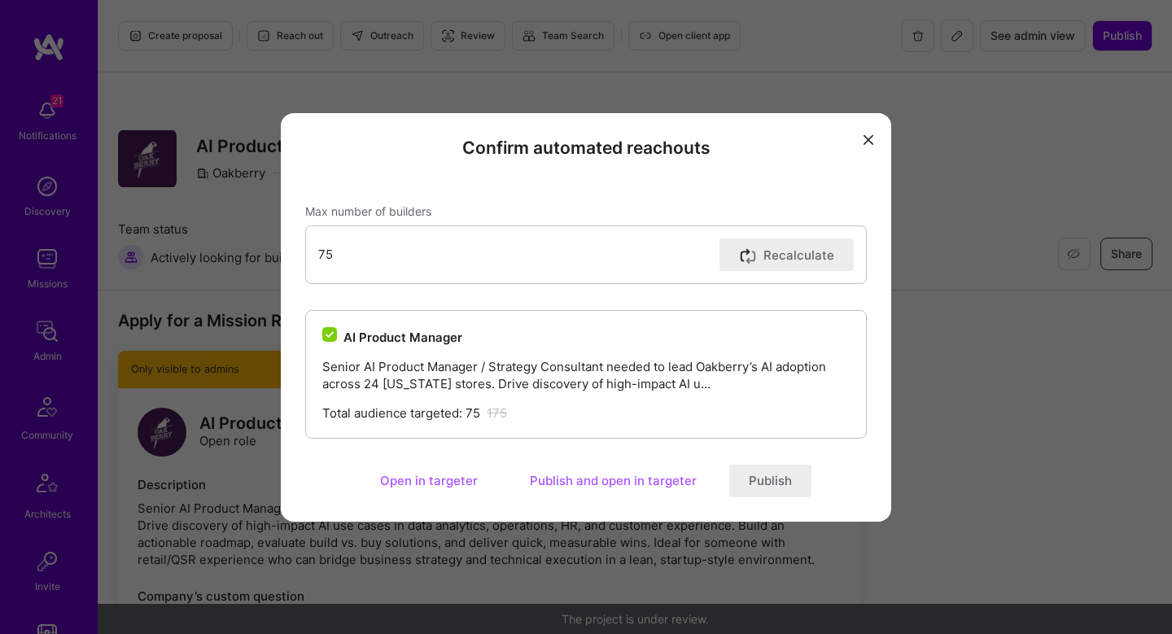
click at [559, 489] on button "Publish and open in targeter" at bounding box center [613, 481] width 206 height 33
click at [573, 480] on button "Publish and open in targeter" at bounding box center [613, 481] width 206 height 33
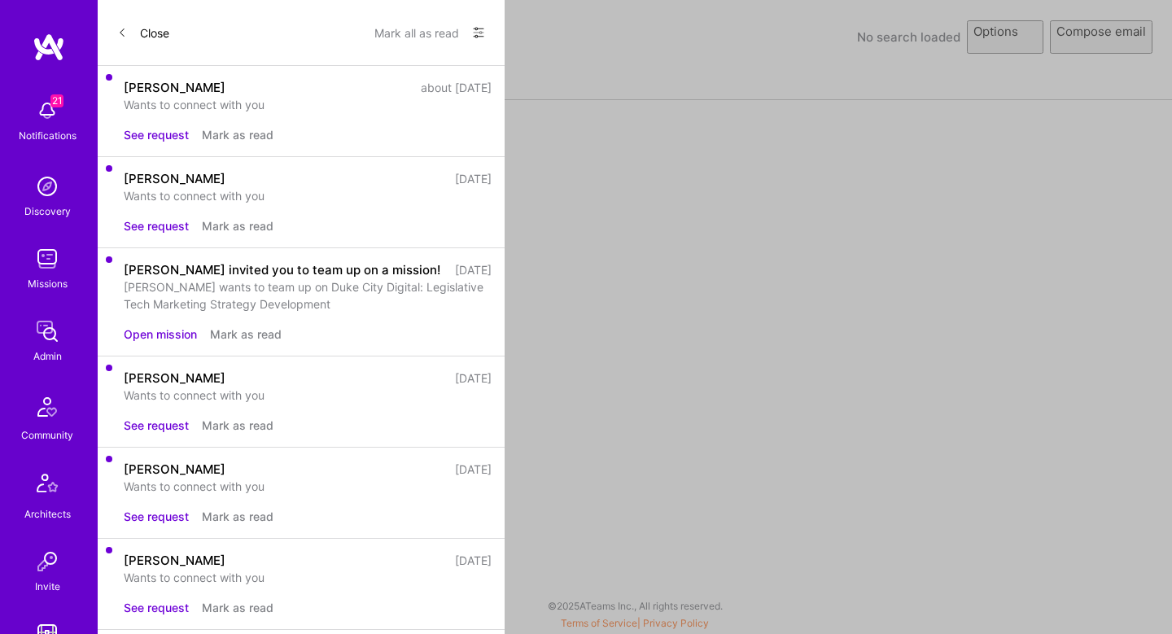
select select "rich-reachout"
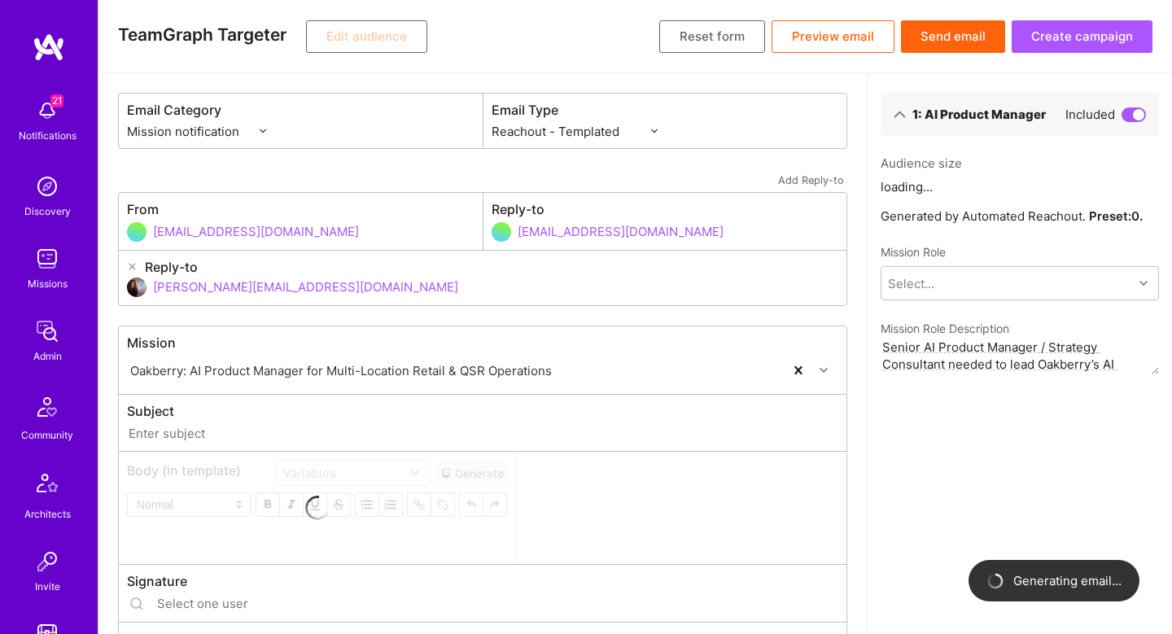
type input "A.Team // Oakberry: AI Product Manager for Multi-Location Retail & QSR Operatio…"
type input "shahar@a.team"
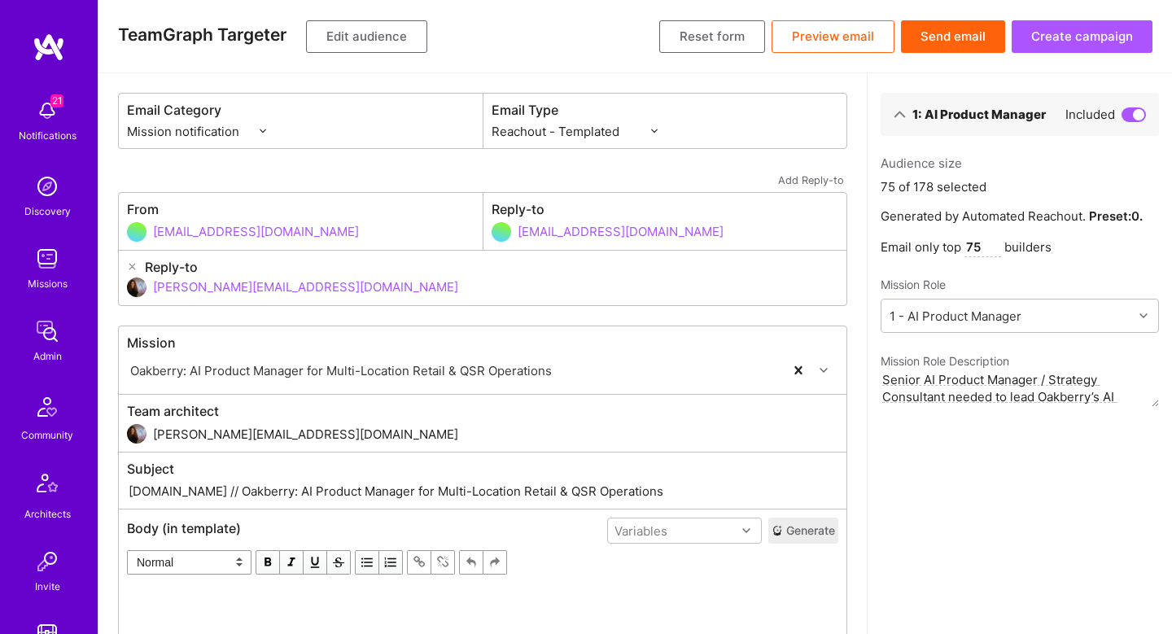
click at [396, 34] on button "Edit audience" at bounding box center [366, 36] width 121 height 33
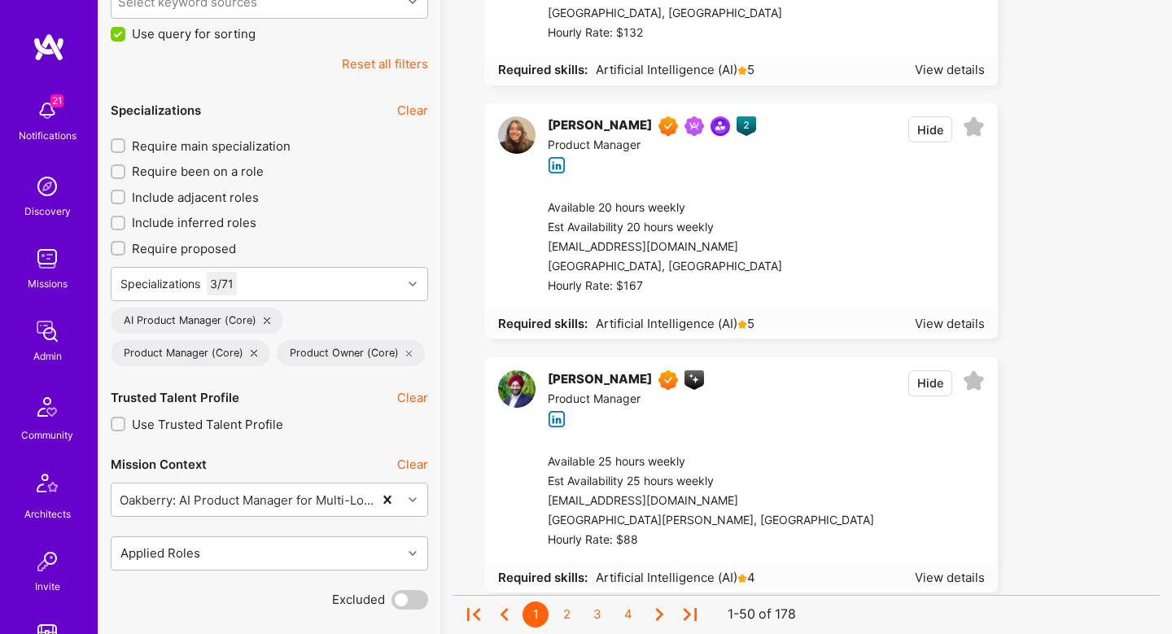
scroll to position [615, 0]
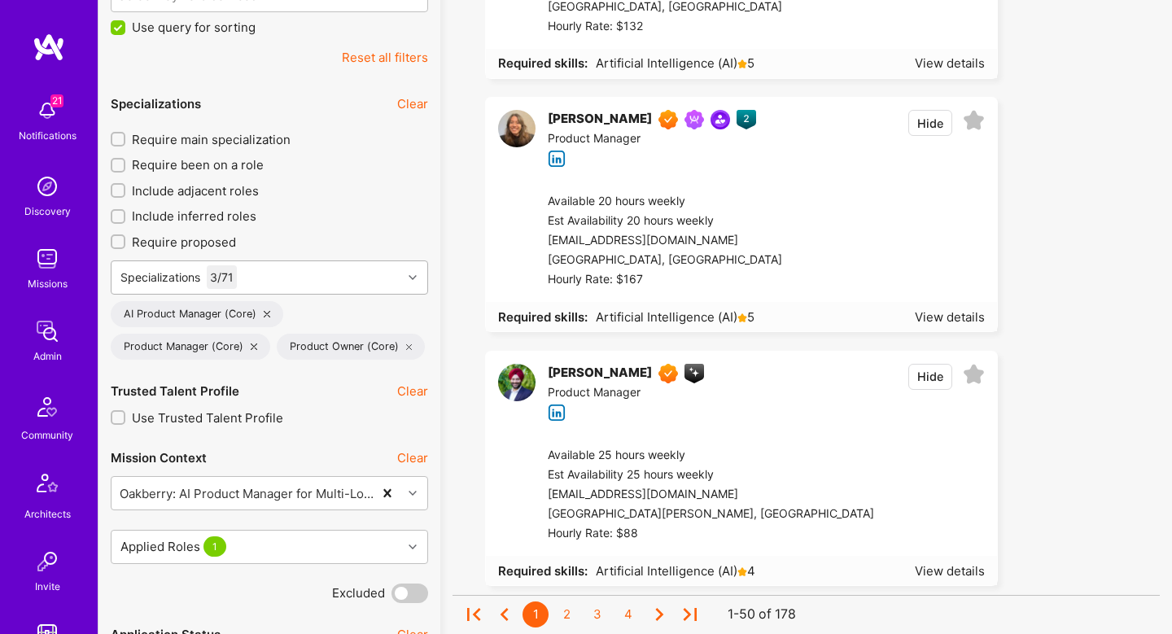
click at [326, 280] on div "Specializations 3 / 71" at bounding box center [257, 277] width 291 height 33
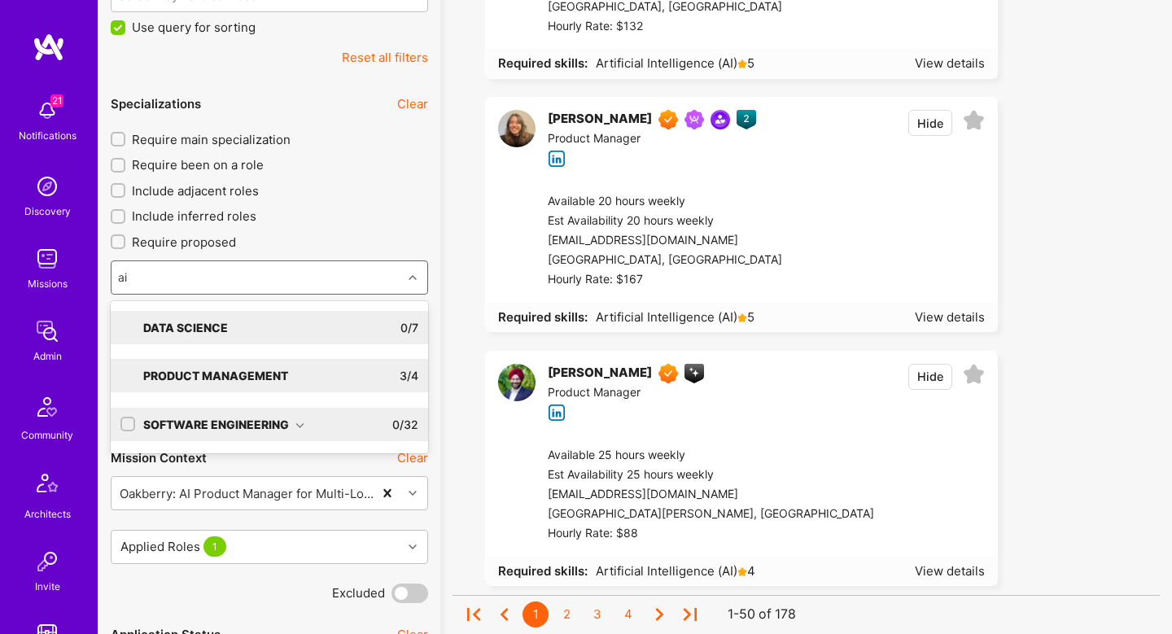
type input "ai a"
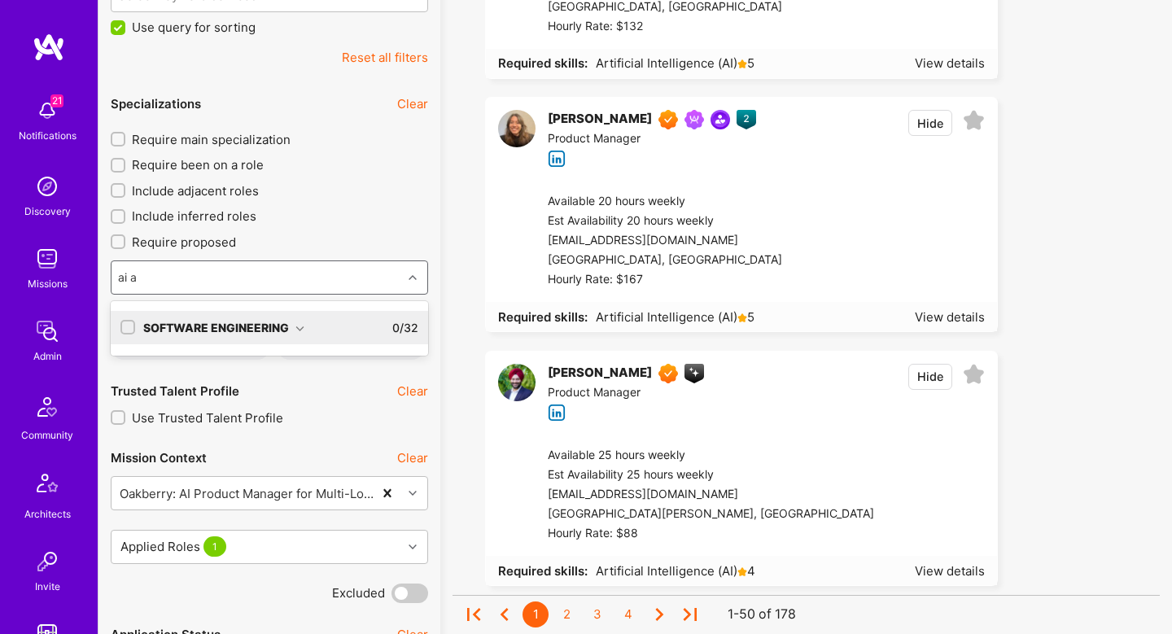
click at [315, 311] on div "Software Engineering 0 / 32" at bounding box center [276, 327] width 283 height 33
click at [161, 376] on div "Software Engineering 0 / 32 AI Architect" at bounding box center [270, 343] width 318 height 79
click at [161, 372] on div "AI Architect" at bounding box center [270, 361] width 318 height 30
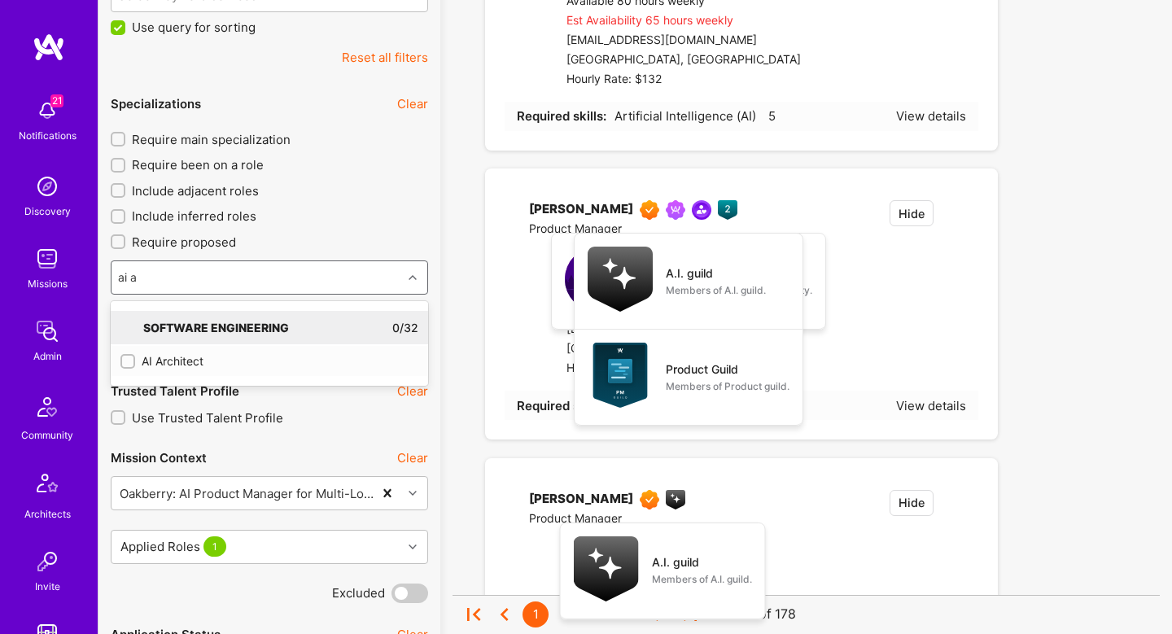
checkbox input "true"
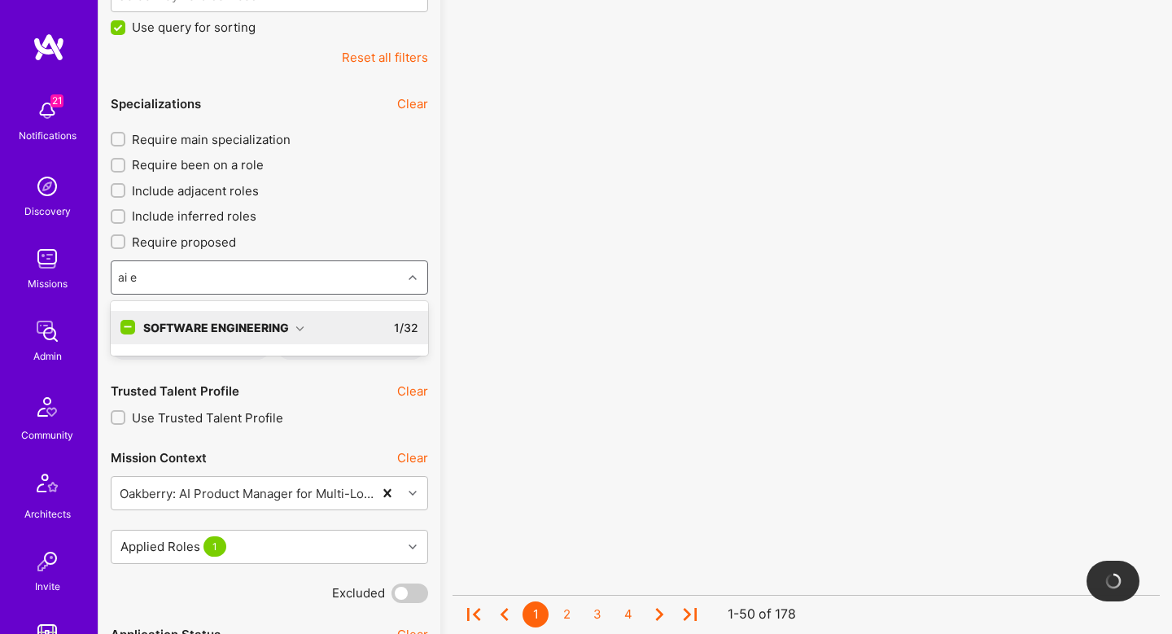
type input "ai en"
click at [221, 329] on div "Software Engineering" at bounding box center [223, 327] width 161 height 17
click at [208, 356] on div "AI Engineer" at bounding box center [269, 361] width 298 height 17
checkbox input "true"
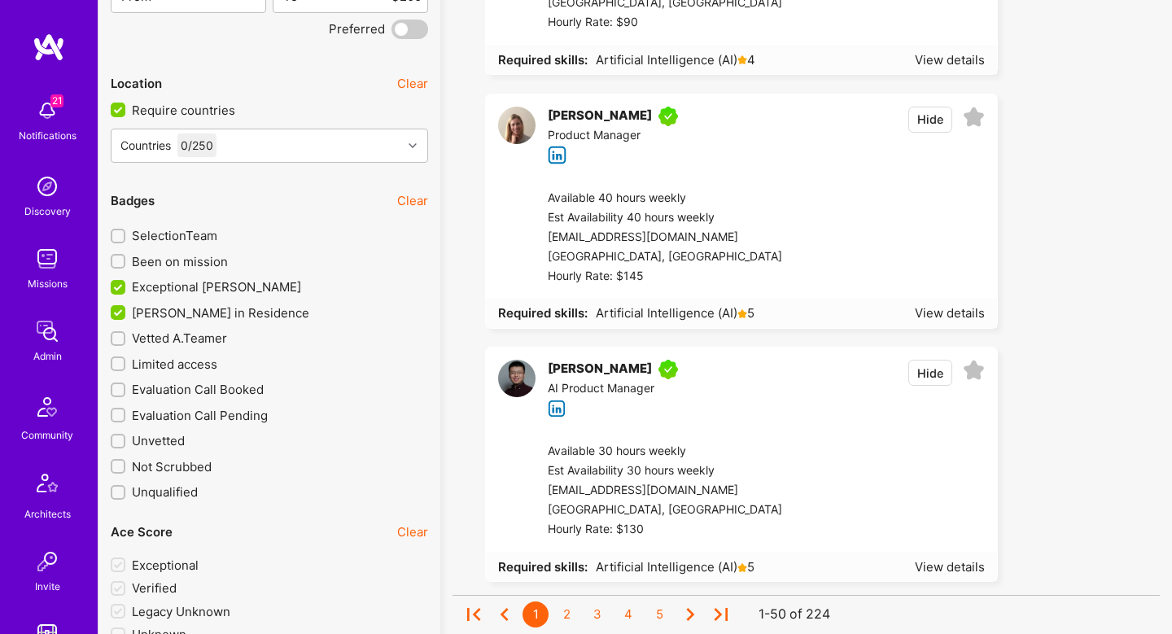
scroll to position [3410, 0]
click at [114, 335] on input "Vetted A.Teamer" at bounding box center [119, 340] width 11 height 11
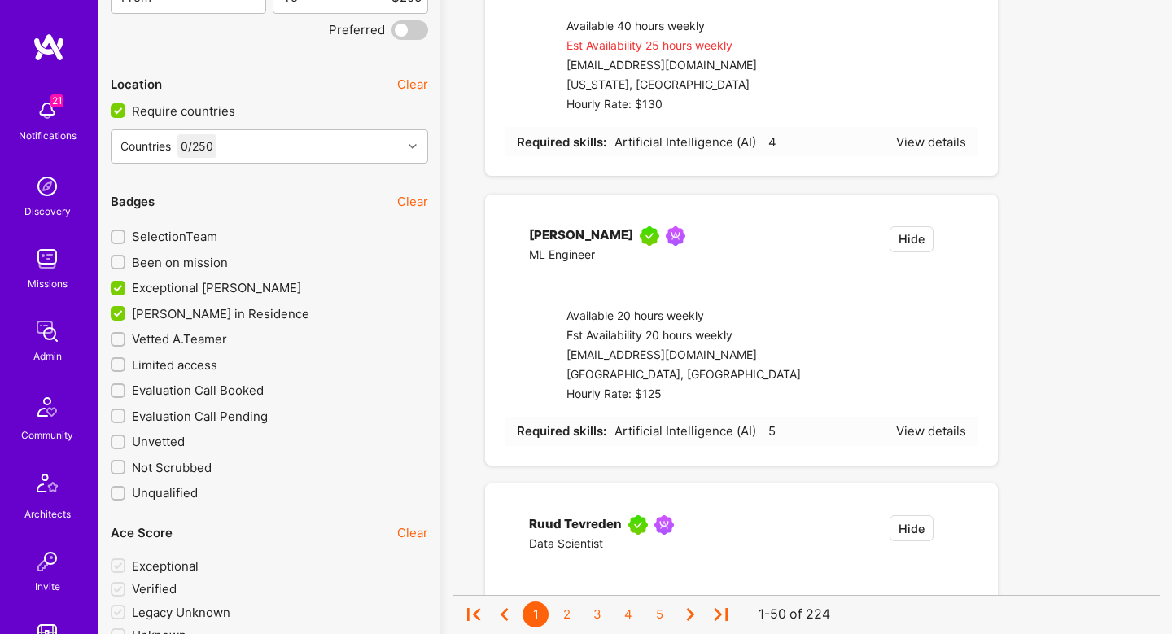
checkbox input "true"
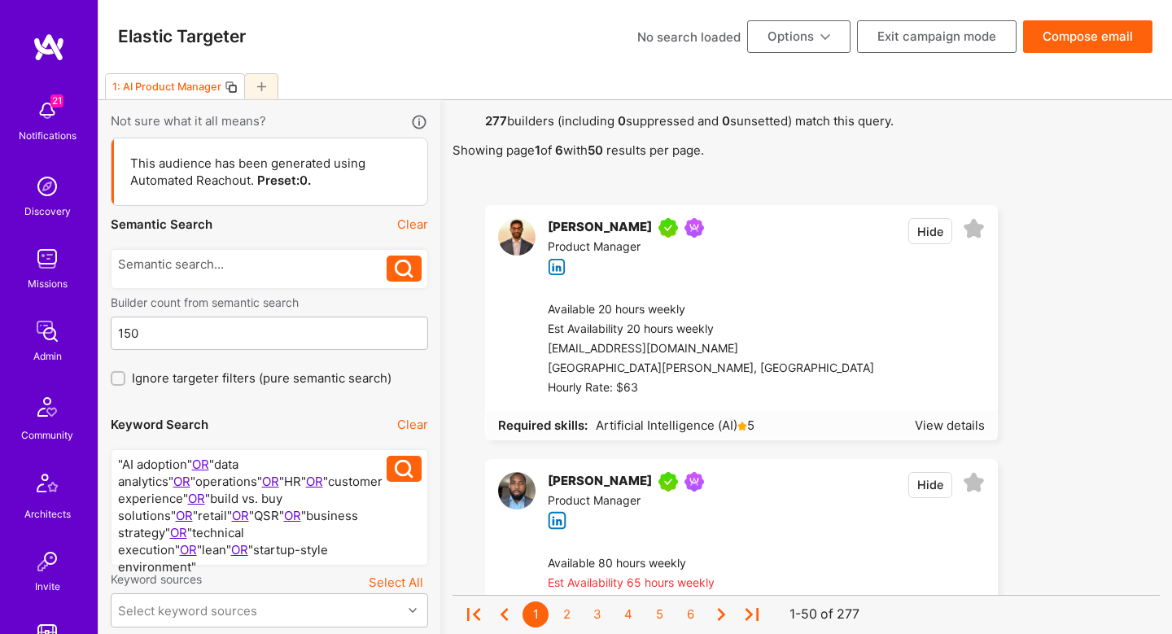
click at [1116, 35] on button "Compose email" at bounding box center [1087, 36] width 129 height 33
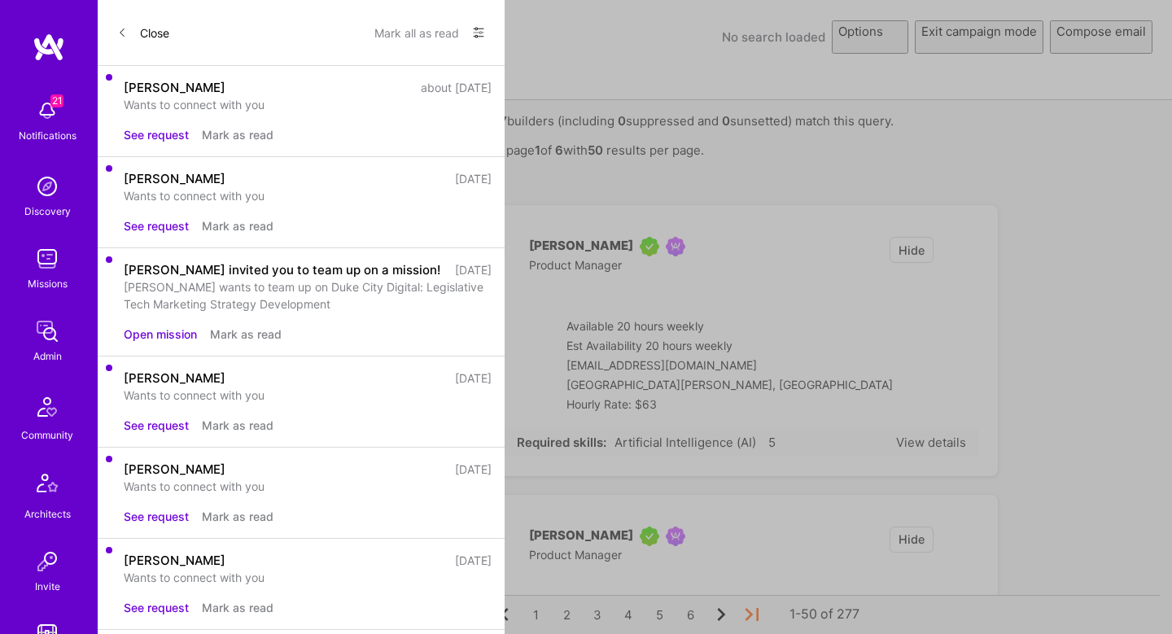
select select "rich-reachout"
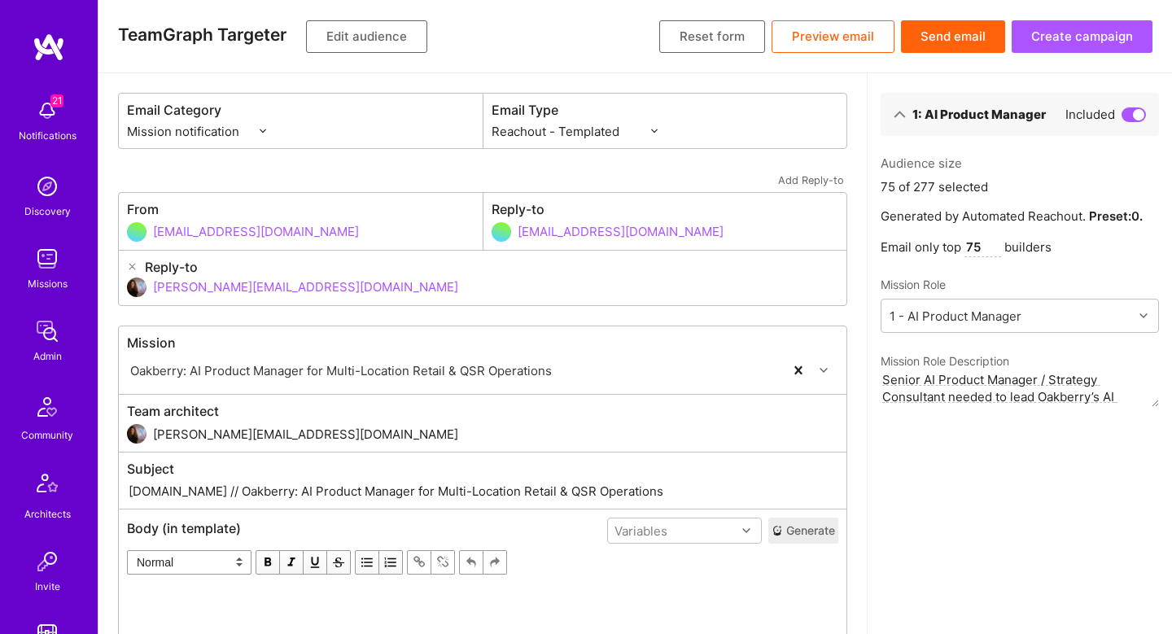
click at [983, 253] on input "75" at bounding box center [983, 248] width 37 height 20
type input "277"
click at [335, 493] on input "A.Team // Oakberry: AI Product Manager for Multi-Location Retail & QSR Operatio…" at bounding box center [483, 491] width 712 height 19
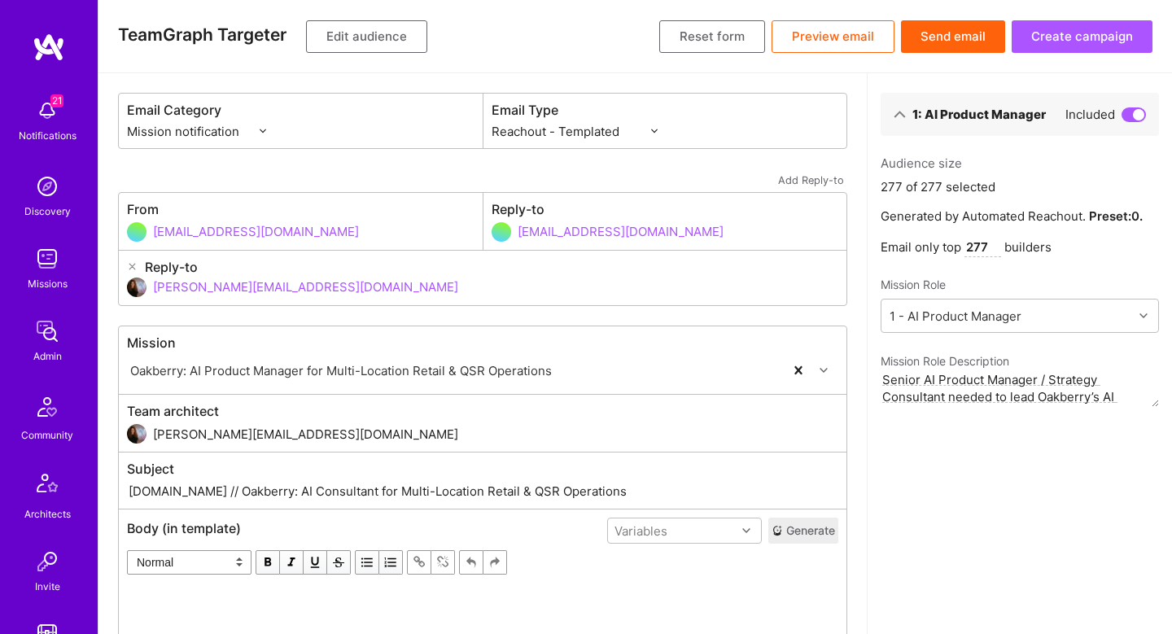
type input "A.Team // Oakberry: AI Consultant for Multi-Location Retail & QSR Operations"
click at [948, 46] on button "Send email" at bounding box center [953, 36] width 104 height 33
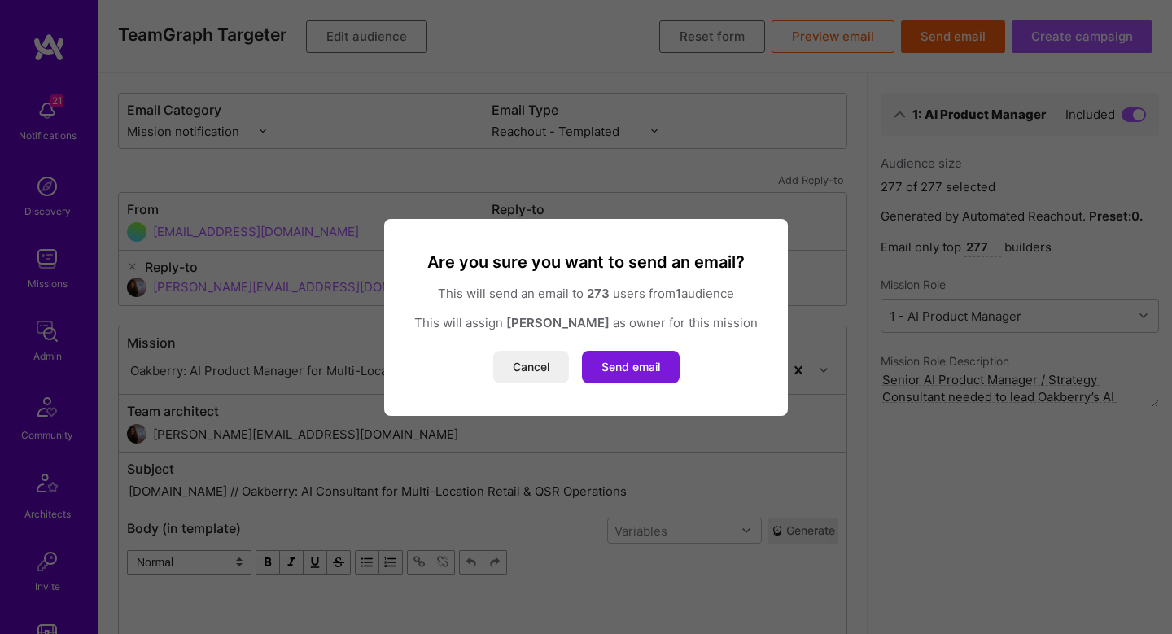
click at [645, 361] on button "Send email" at bounding box center [631, 367] width 98 height 33
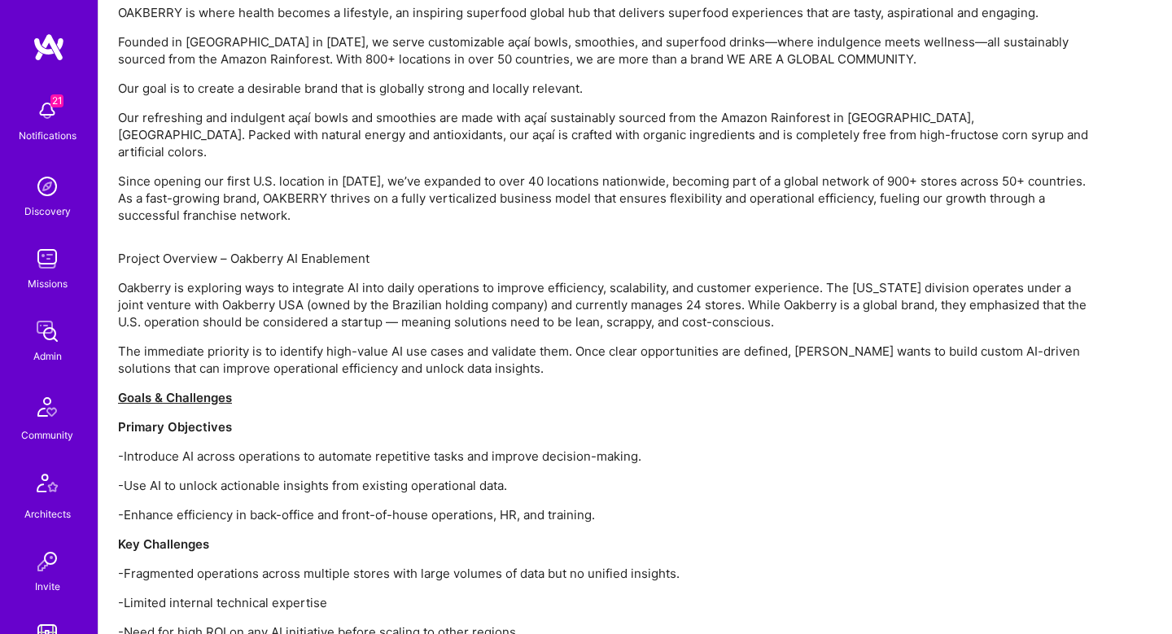
scroll to position [656, 0]
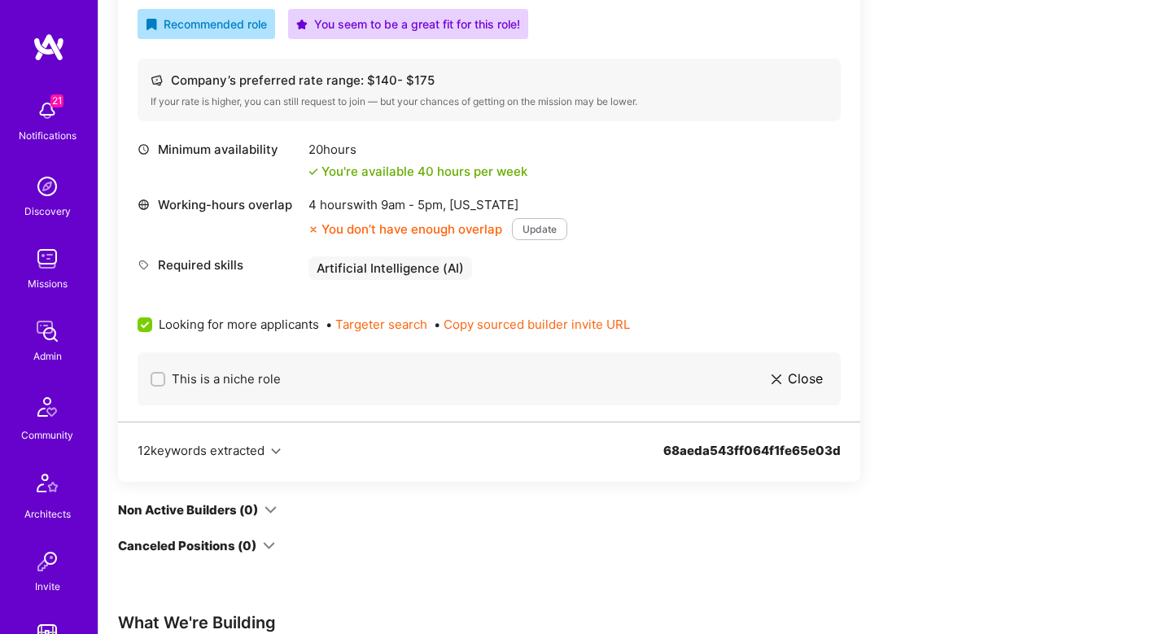
drag, startPoint x: 668, startPoint y: 468, endPoint x: 456, endPoint y: 70, distance: 451.3
click at [665, 463] on div "12 keywords extracted 68aeda543ff064f1fe65e03d" at bounding box center [489, 452] width 742 height 60
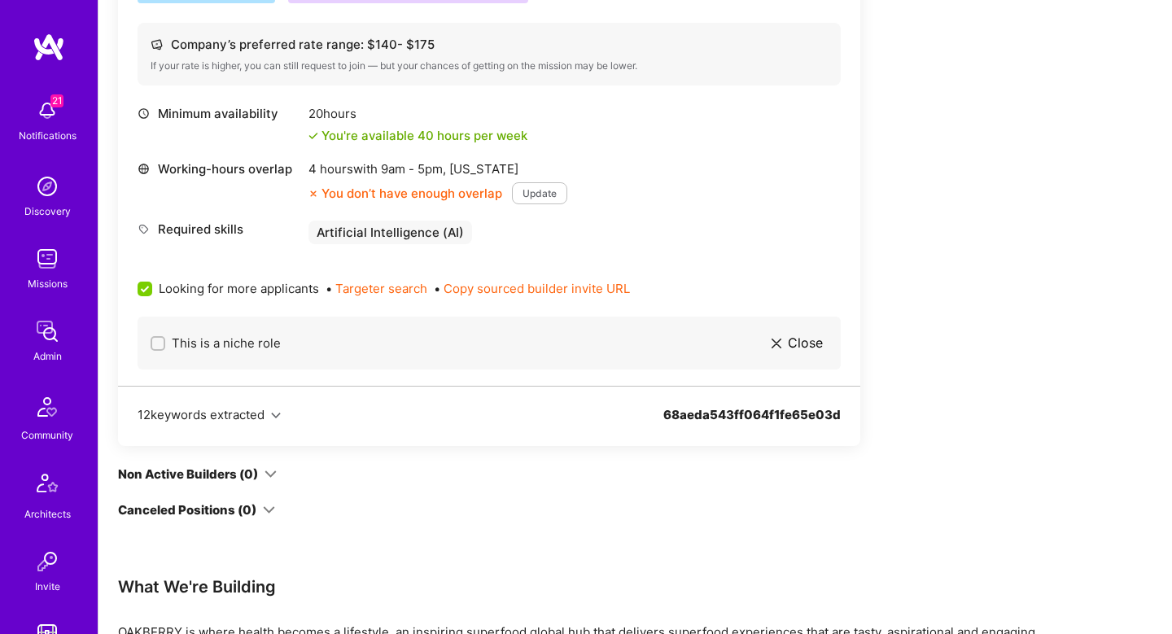
scroll to position [735, 0]
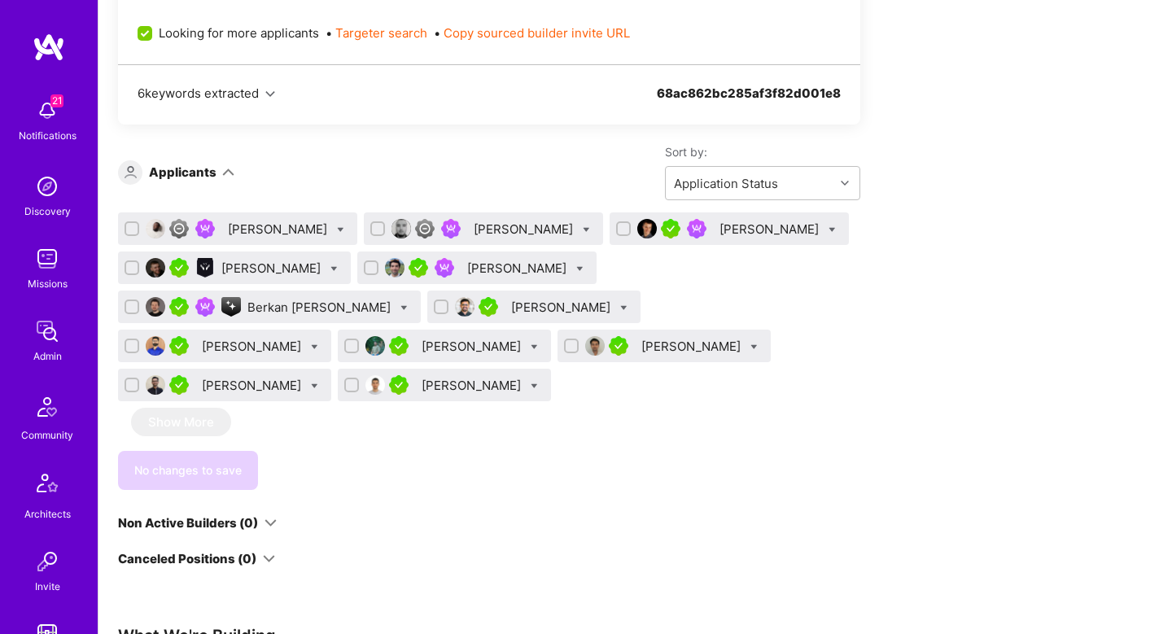
scroll to position [947, 0]
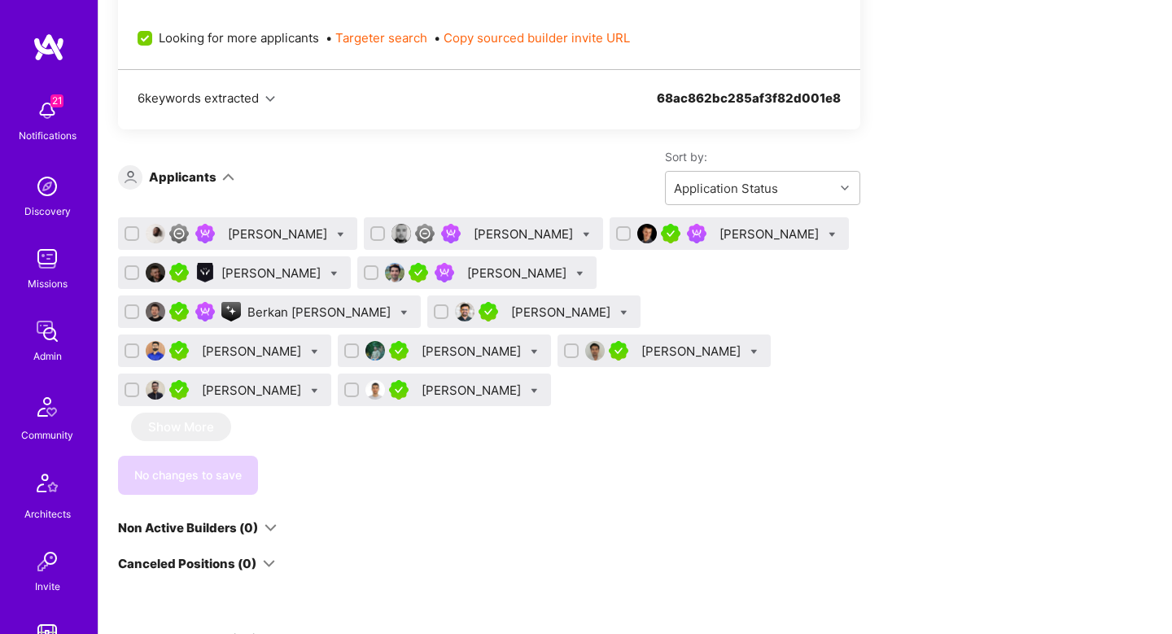
click at [348, 354] on input "checkbox" at bounding box center [353, 351] width 11 height 11
checkbox input "true"
click at [348, 393] on input "checkbox" at bounding box center [353, 390] width 11 height 11
checkbox input "true"
click at [620, 240] on input "checkbox" at bounding box center [625, 234] width 11 height 11
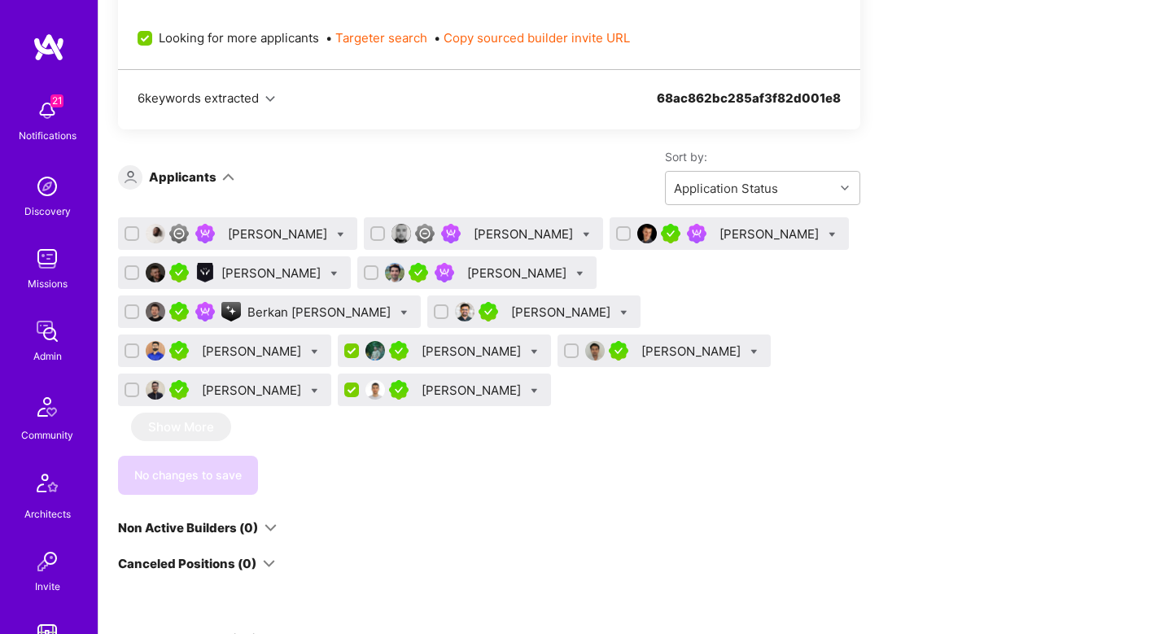
checkbox input "true"
click at [139, 346] on input "checkbox" at bounding box center [133, 351] width 11 height 11
checkbox input "true"
click at [139, 274] on input "checkbox" at bounding box center [133, 273] width 11 height 11
checkbox input "true"
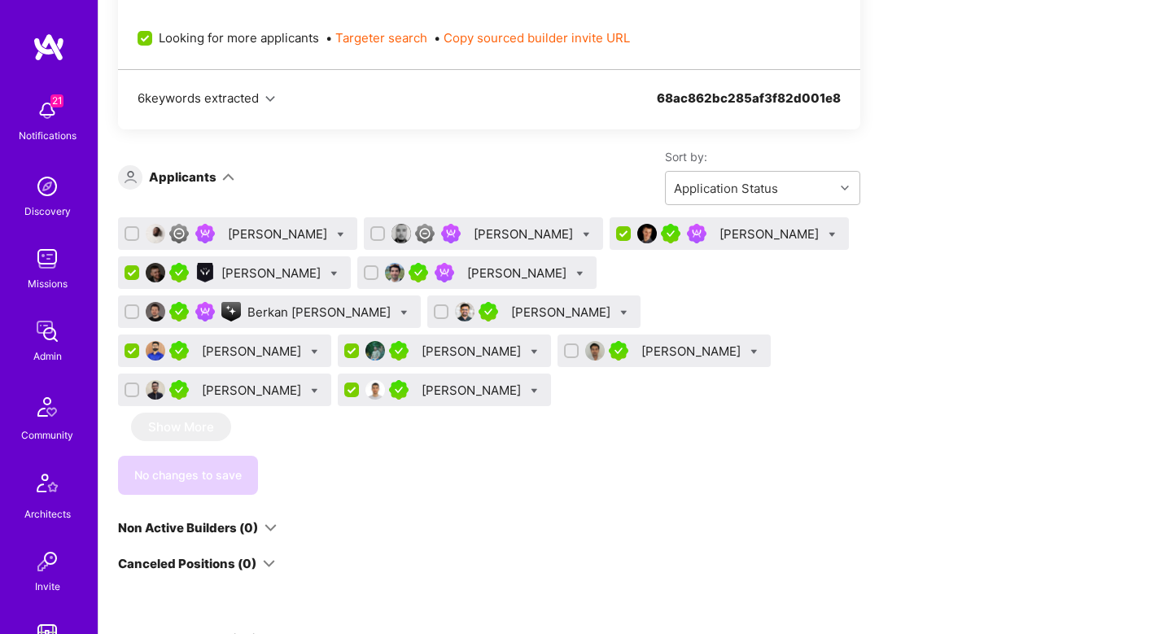
click at [324, 270] on div "Dmitriy Yukhanov" at bounding box center [272, 273] width 103 height 17
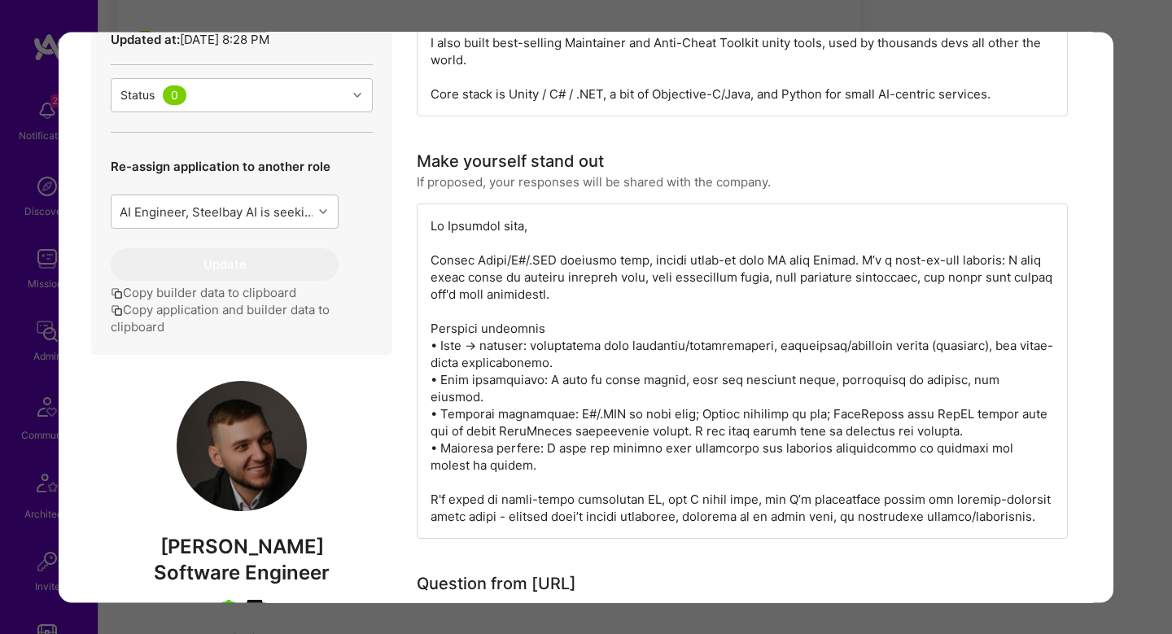
scroll to position [575, 0]
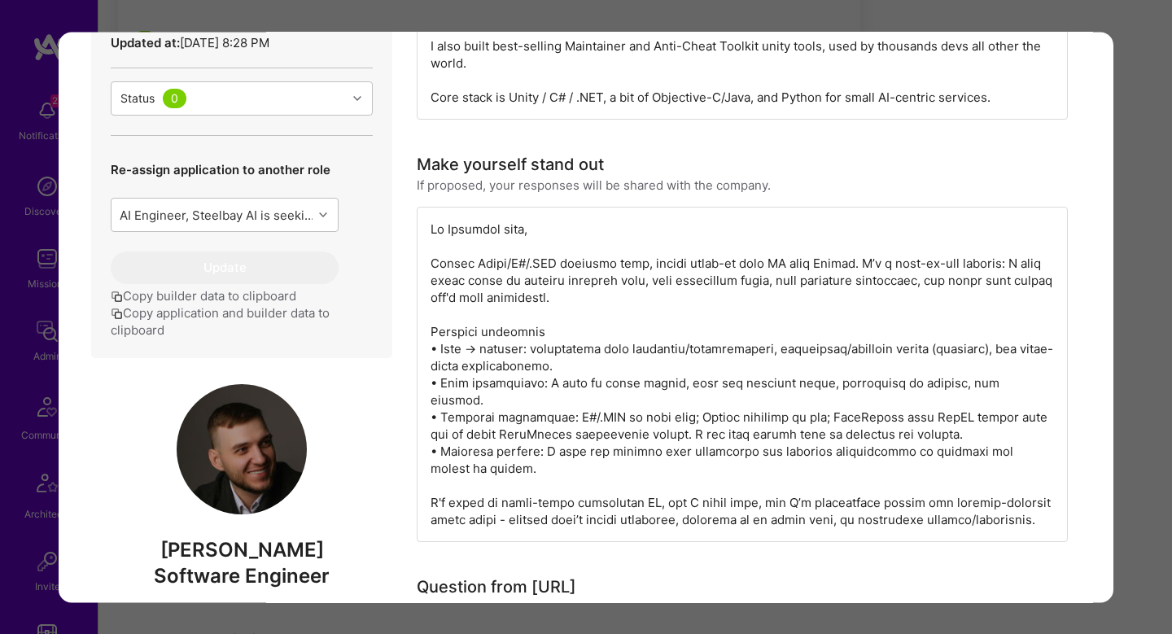
click at [1135, 317] on div "Application 4 of 12 Builder Missing Requirements Required Location See location…" at bounding box center [586, 317] width 1172 height 634
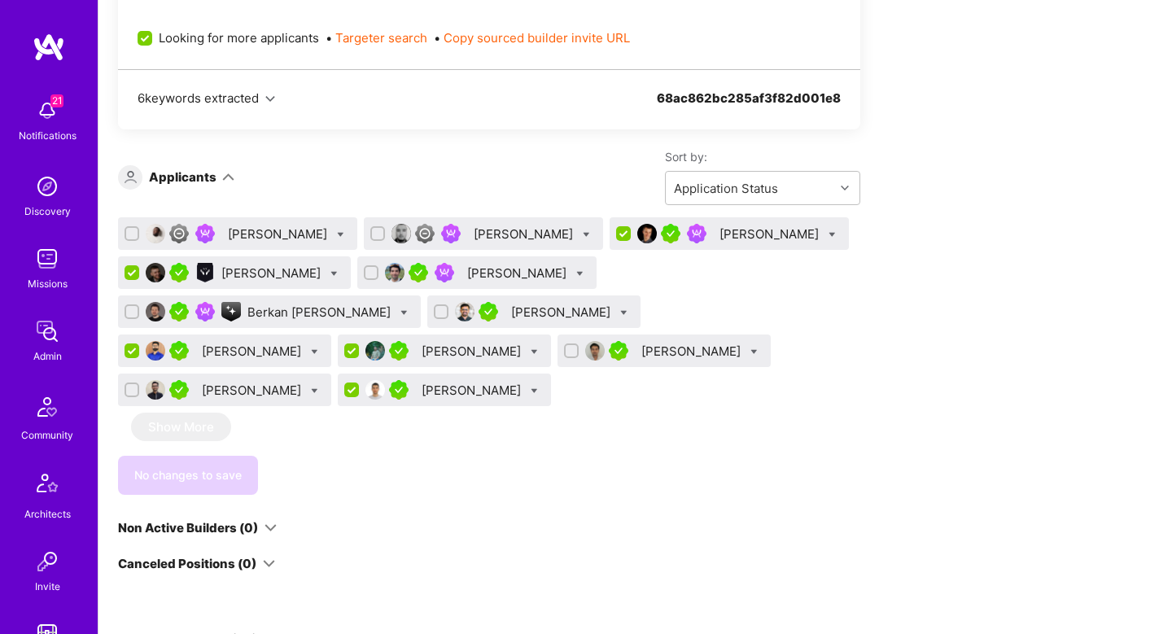
click at [139, 385] on input "checkbox" at bounding box center [133, 390] width 11 height 11
checkbox input "true"
click at [385, 234] on input "checkbox" at bounding box center [379, 234] width 11 height 11
checkbox input "true"
click at [531, 351] on icon at bounding box center [534, 351] width 7 height 7
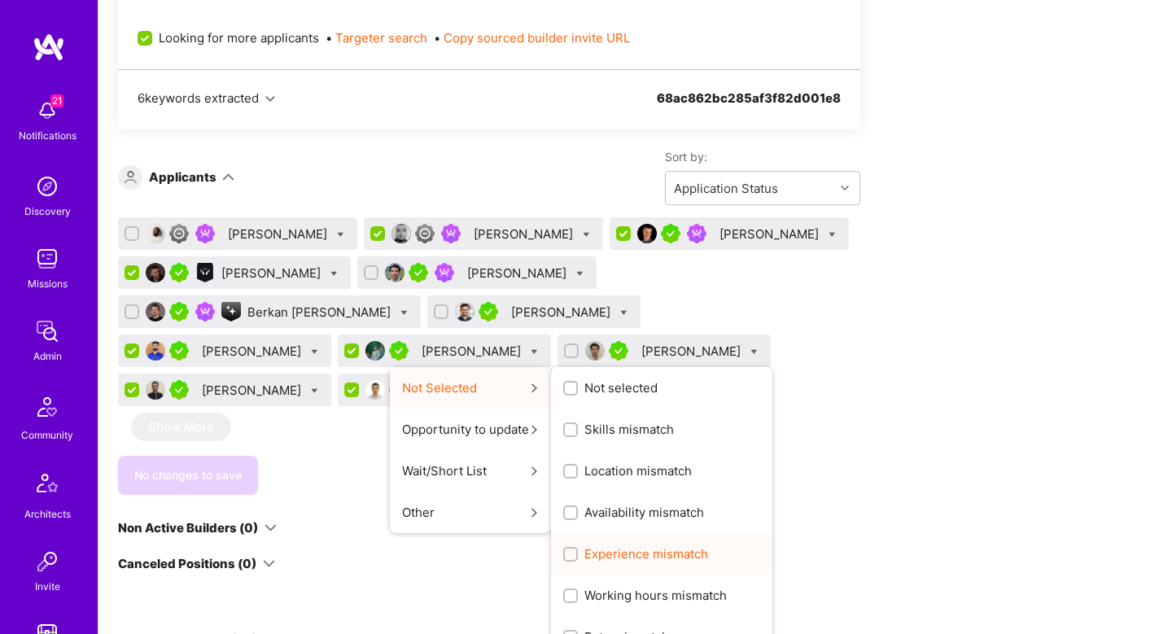
click at [585, 550] on span "Experience mismatch" at bounding box center [647, 553] width 124 height 17
click at [567, 550] on input "Experience mismatch" at bounding box center [572, 555] width 11 height 11
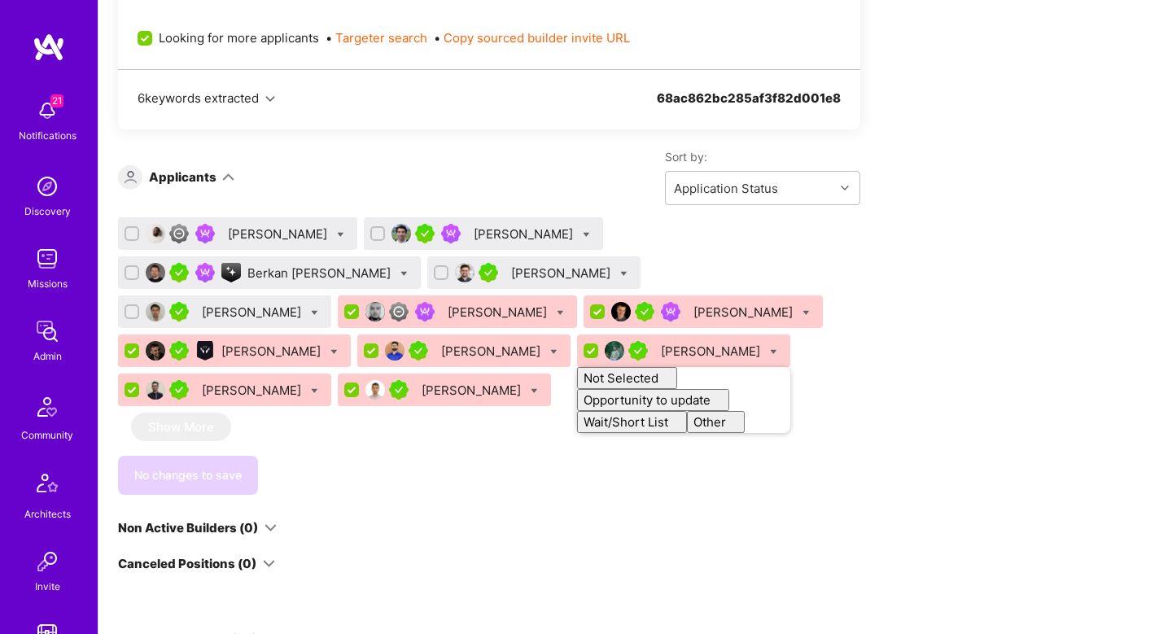
checkbox input "false"
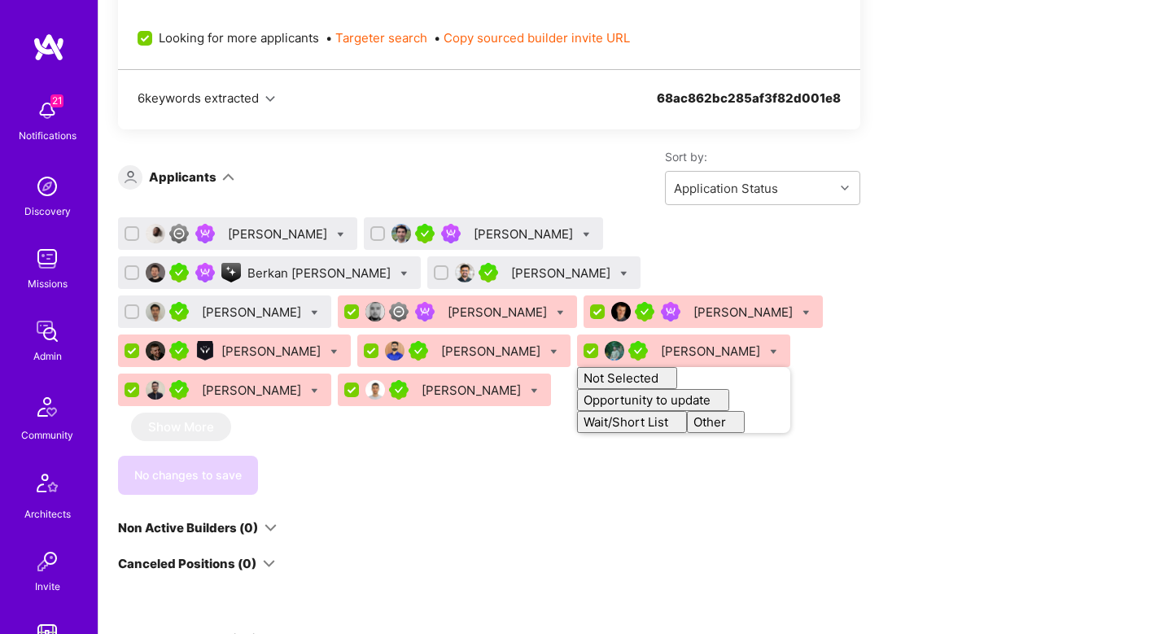
checkbox input "false"
click at [720, 422] on div "Abdulhakeem Omotolani Yaqoob Saneil Suri Berkan Hiziroglu Vatsal Shah Kevin Vo …" at bounding box center [489, 356] width 742 height 278
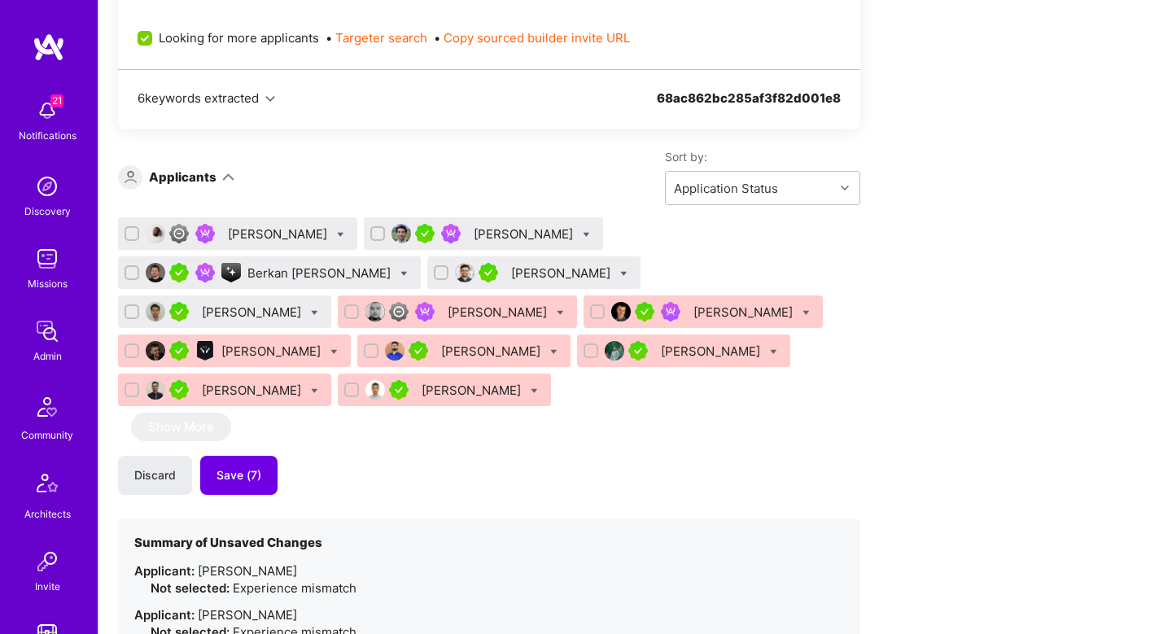
click at [331, 238] on div "Abdulhakeem Omotolani Yaqoob" at bounding box center [279, 234] width 103 height 17
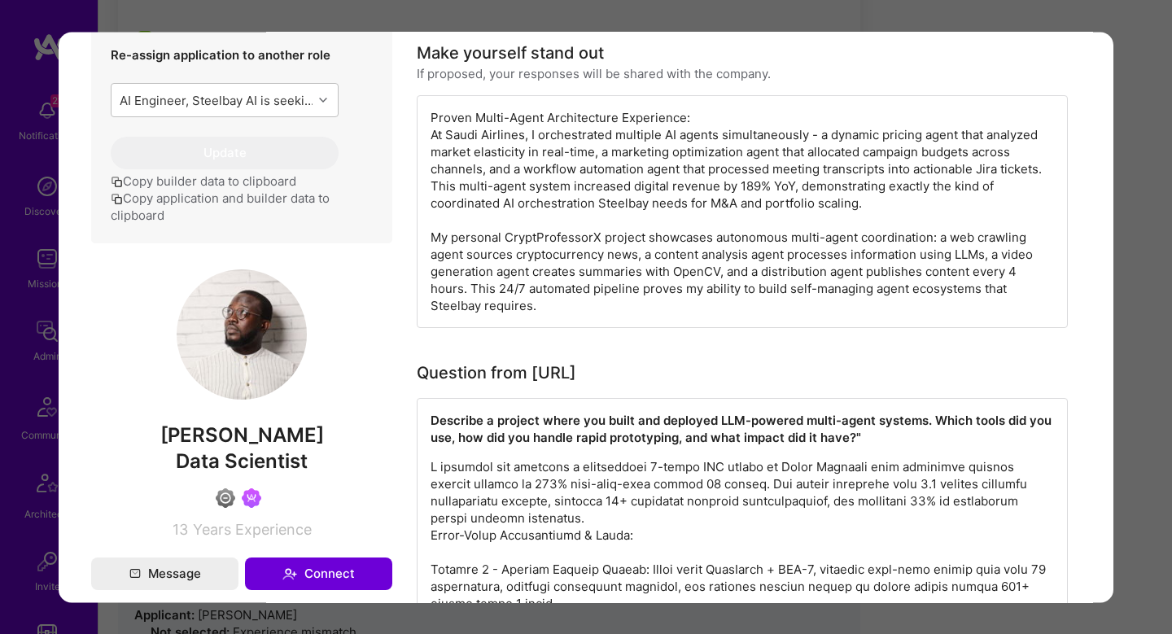
scroll to position [795, 0]
click at [1132, 256] on div "Application 1 of 12 Builder Missing Requirements Required Location See location…" at bounding box center [586, 317] width 1172 height 634
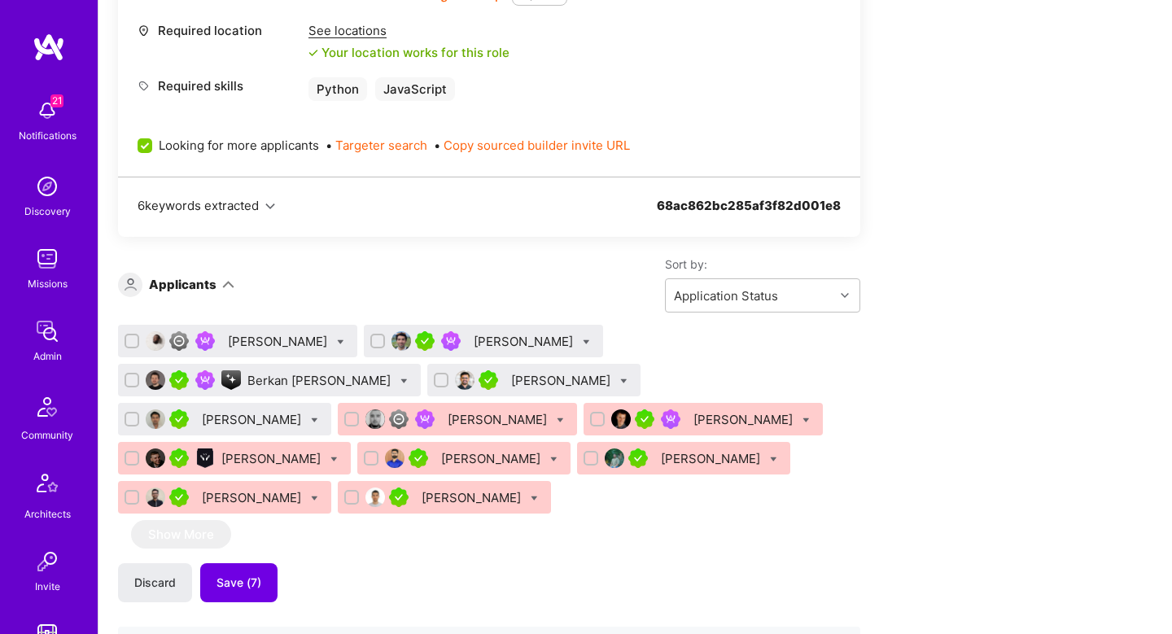
scroll to position [838, 0]
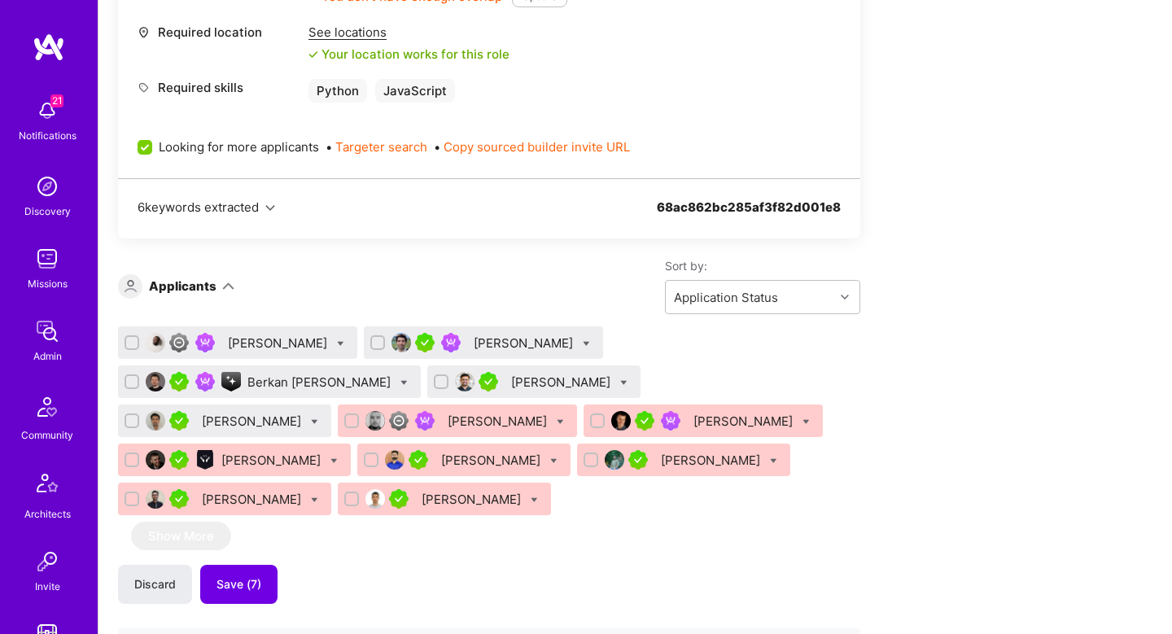
click at [590, 339] on div at bounding box center [586, 343] width 7 height 17
checkbox input "true"
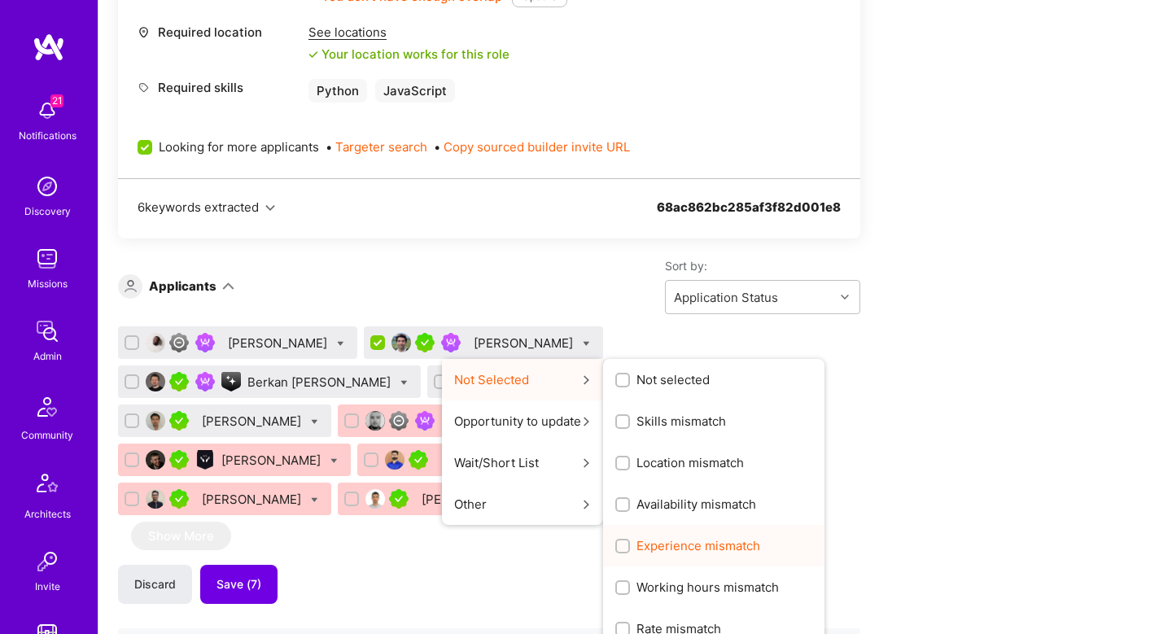
click at [690, 539] on span "Experience mismatch" at bounding box center [699, 545] width 124 height 17
click at [630, 541] on input "Experience mismatch" at bounding box center [624, 546] width 11 height 11
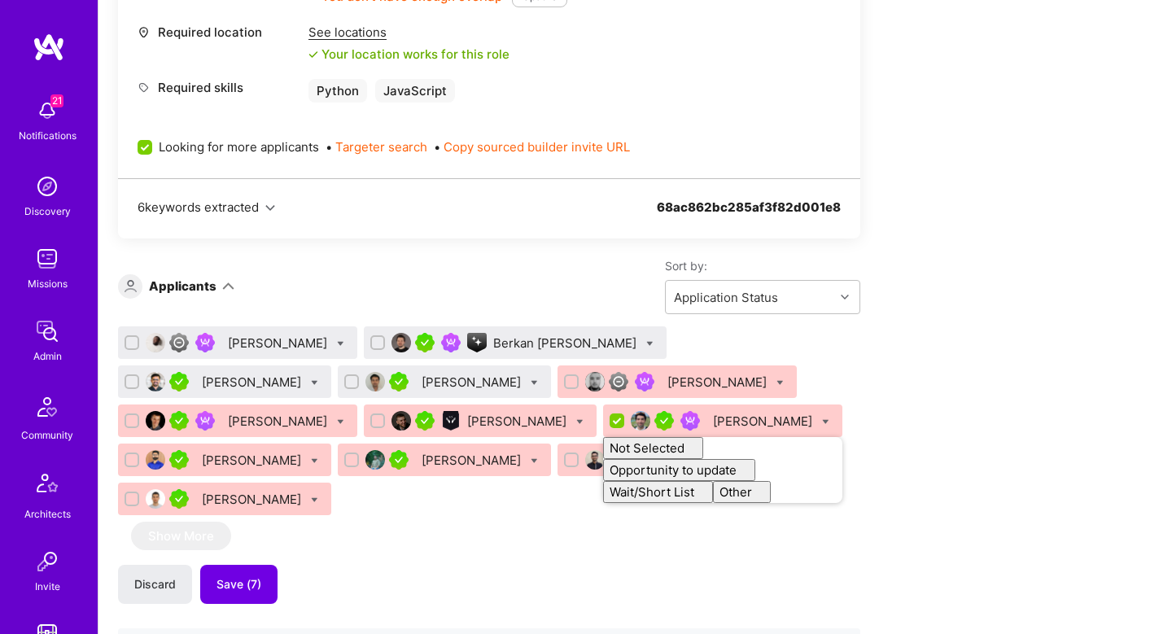
checkbox input "false"
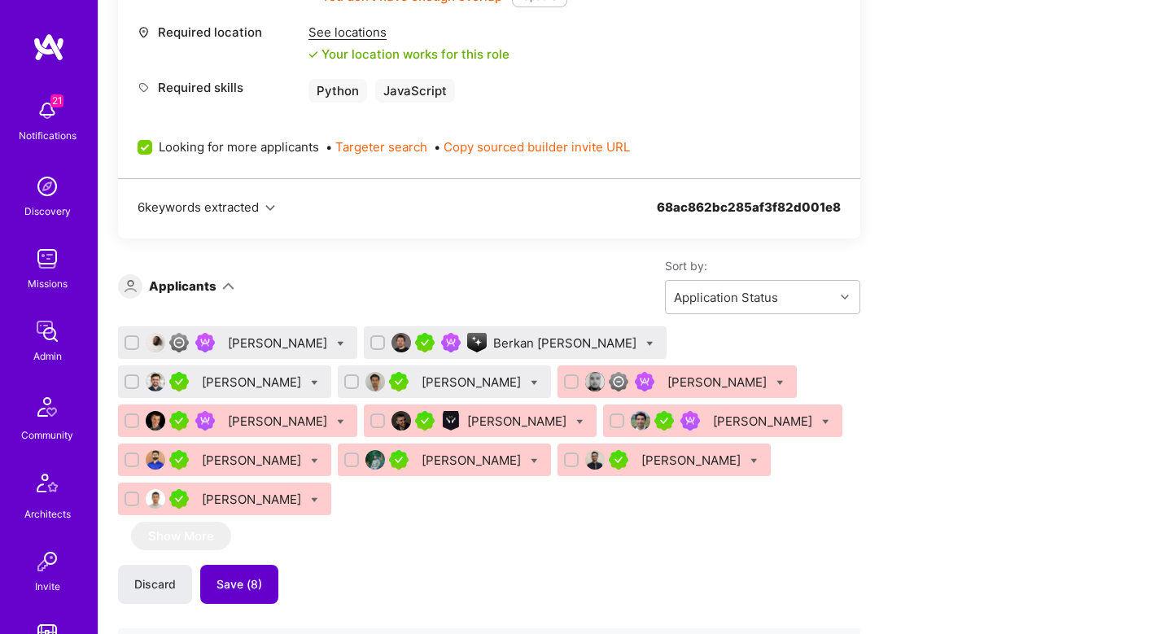
click at [265, 590] on button "Save (8)" at bounding box center [239, 584] width 78 height 39
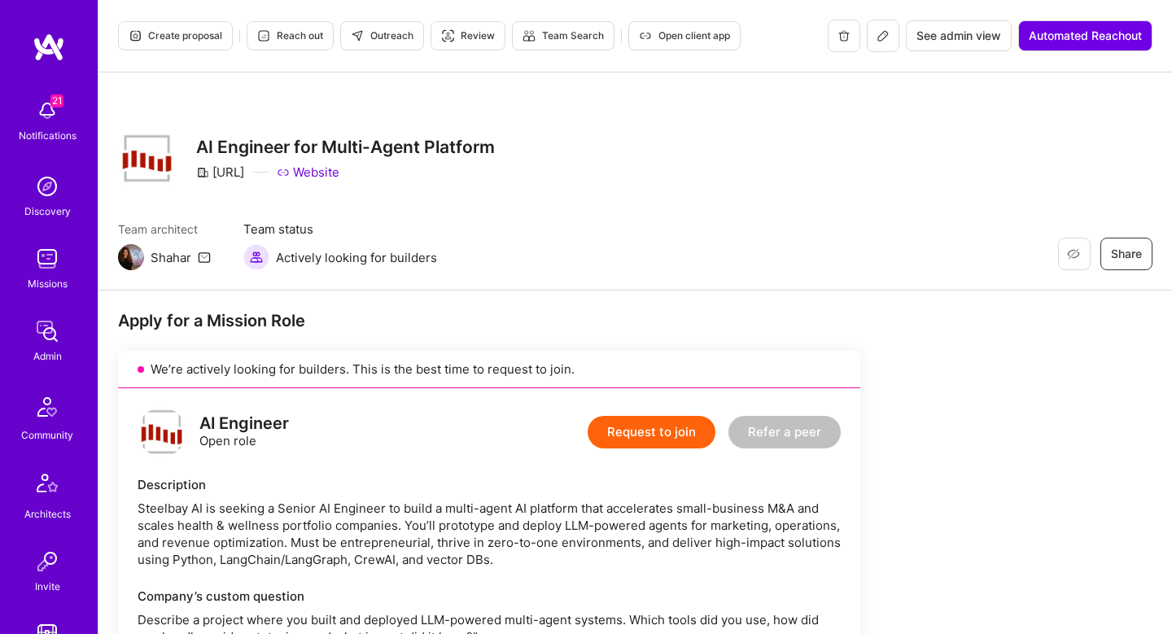
click at [216, 38] on span "Create proposal" at bounding box center [176, 35] width 94 height 15
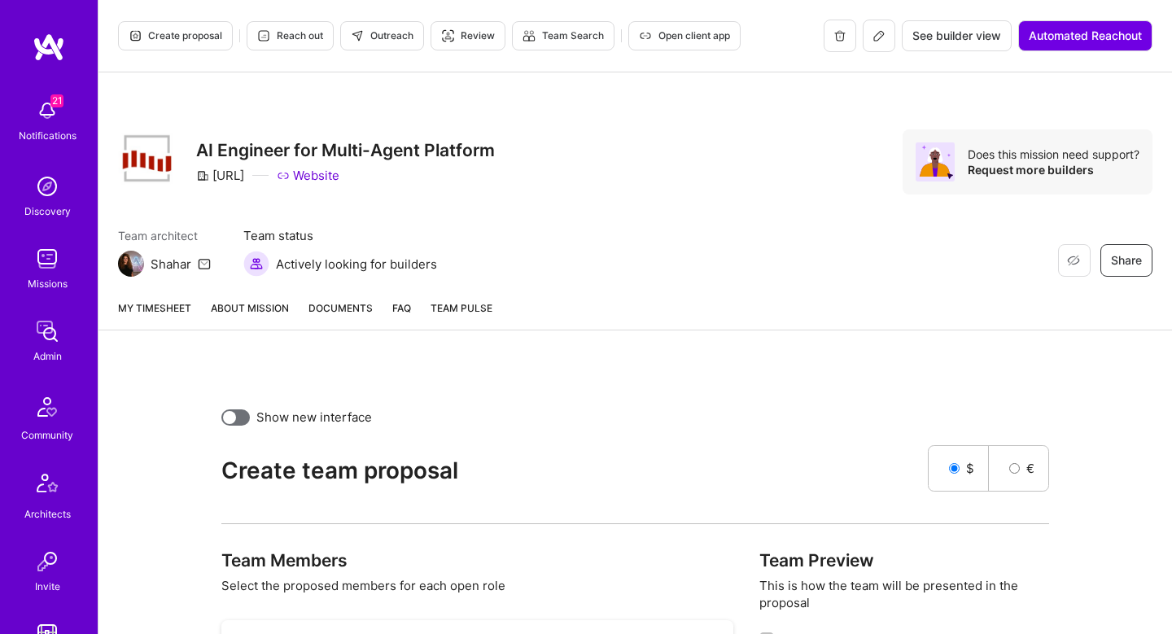
click at [190, 217] on div "Restore Not Interested Share AI Engineer for Multi-Agent Platform Steelbay.ai W…" at bounding box center [636, 179] width 1074 height 214
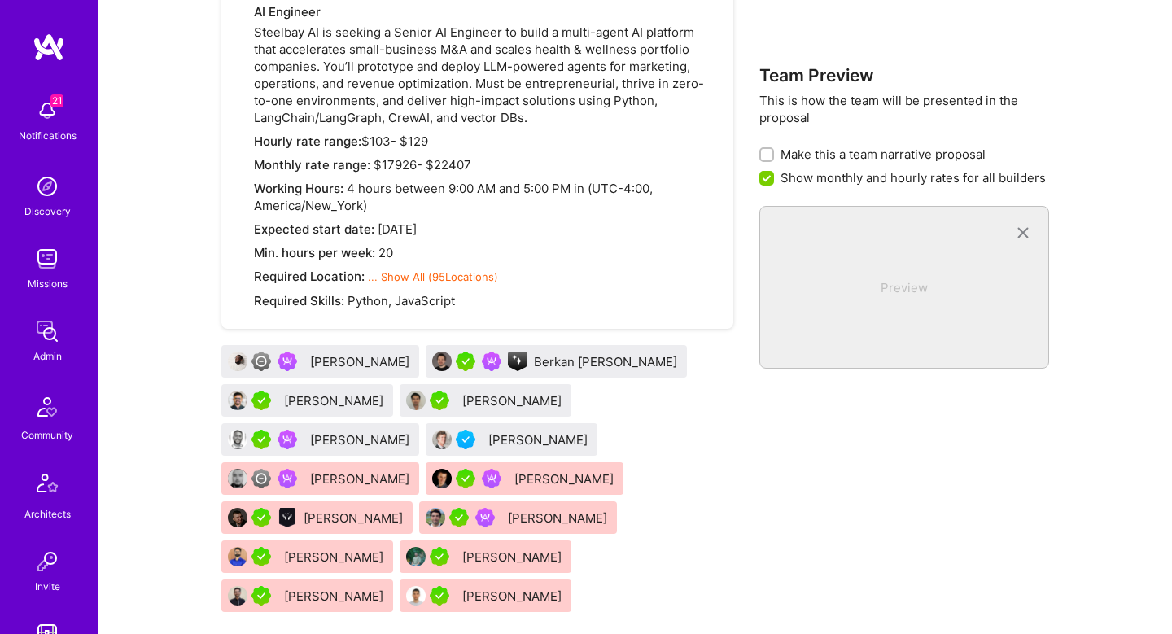
scroll to position [657, 0]
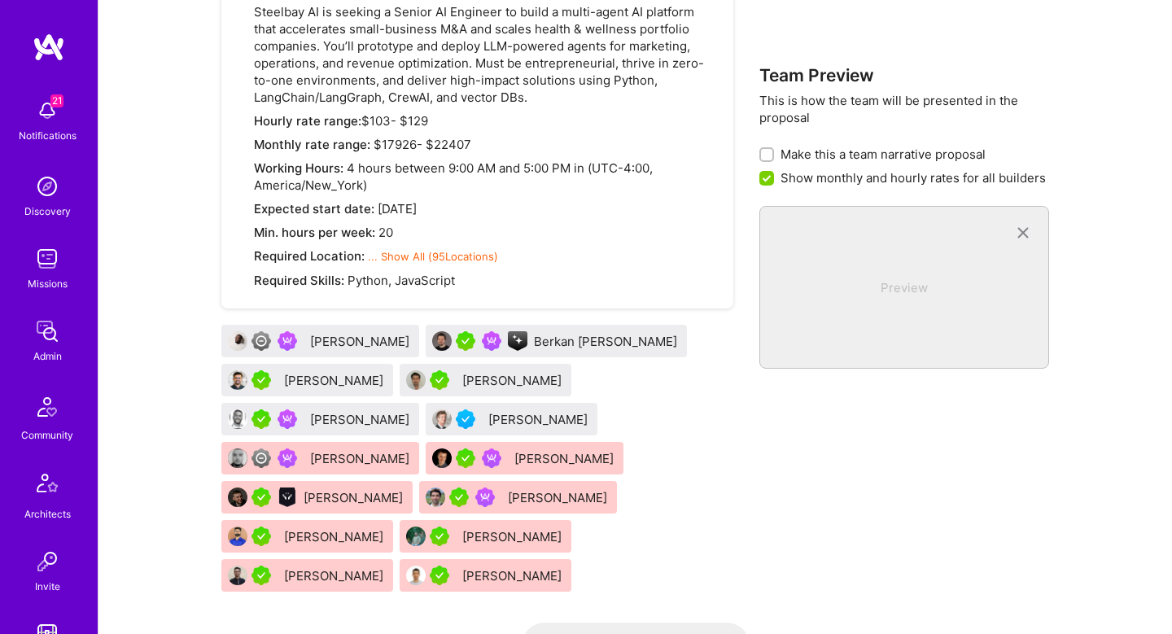
click at [488, 416] on div "Anthony Bull" at bounding box center [539, 419] width 103 height 17
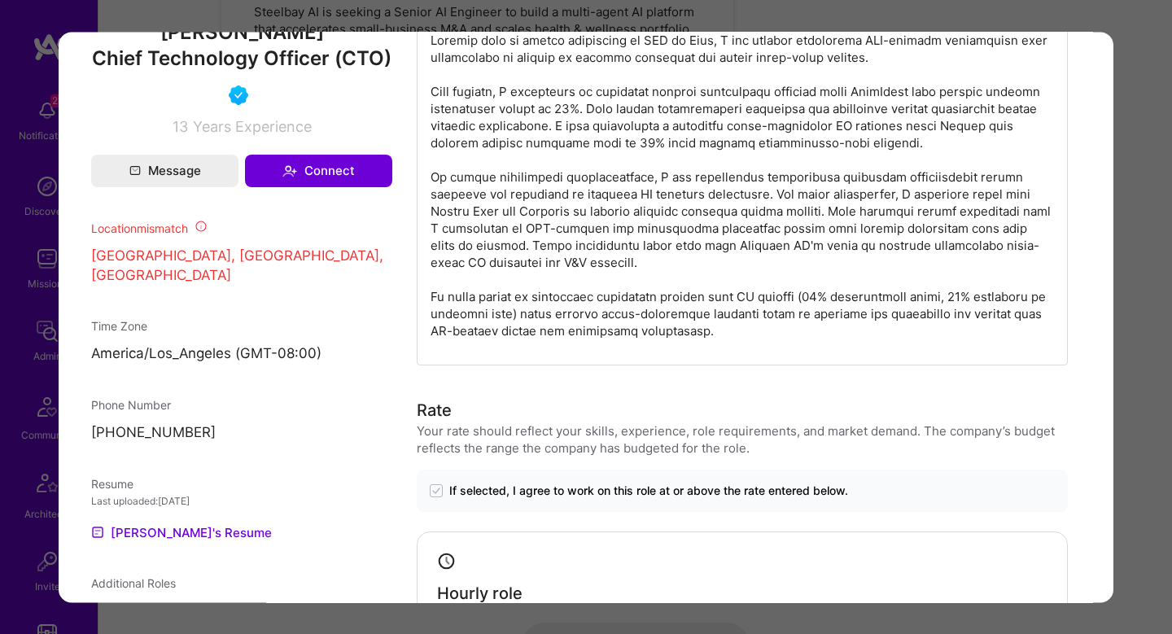
scroll to position [1269, 0]
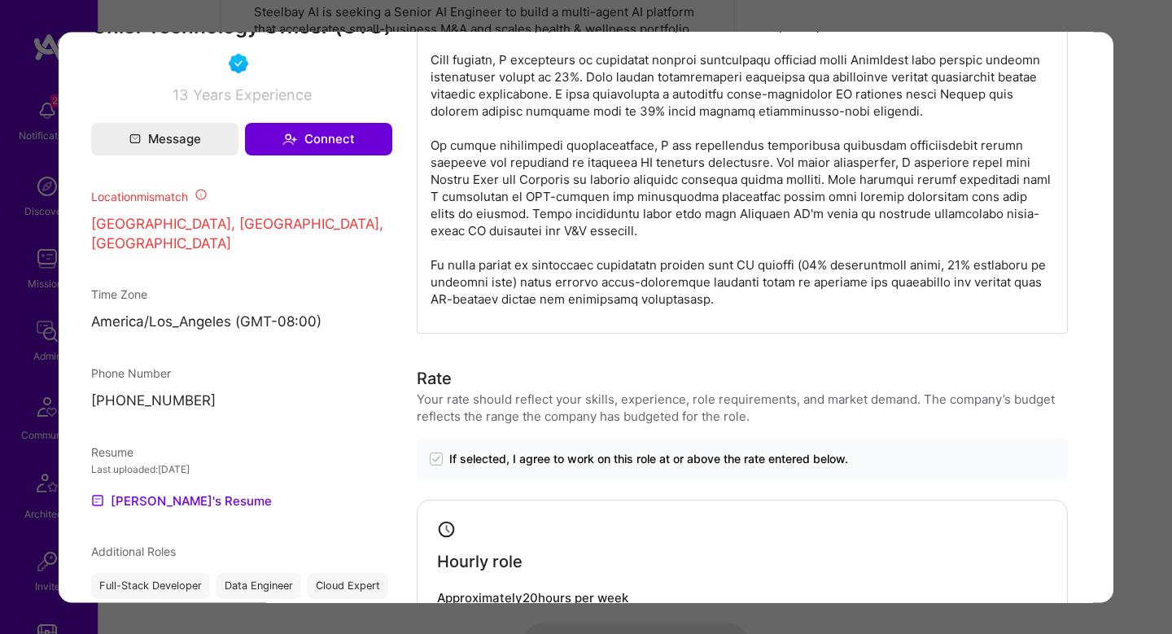
click at [1145, 360] on div "Builder Missing Requirements Required Location See locations Location doesn’t m…" at bounding box center [586, 317] width 1172 height 634
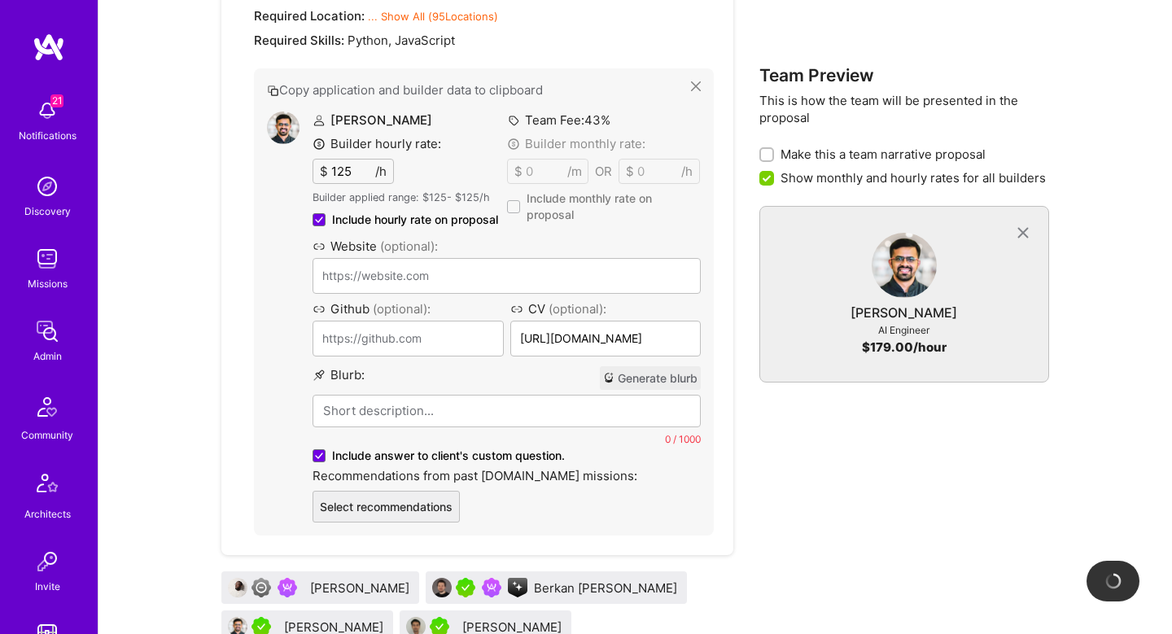
scroll to position [898, 0]
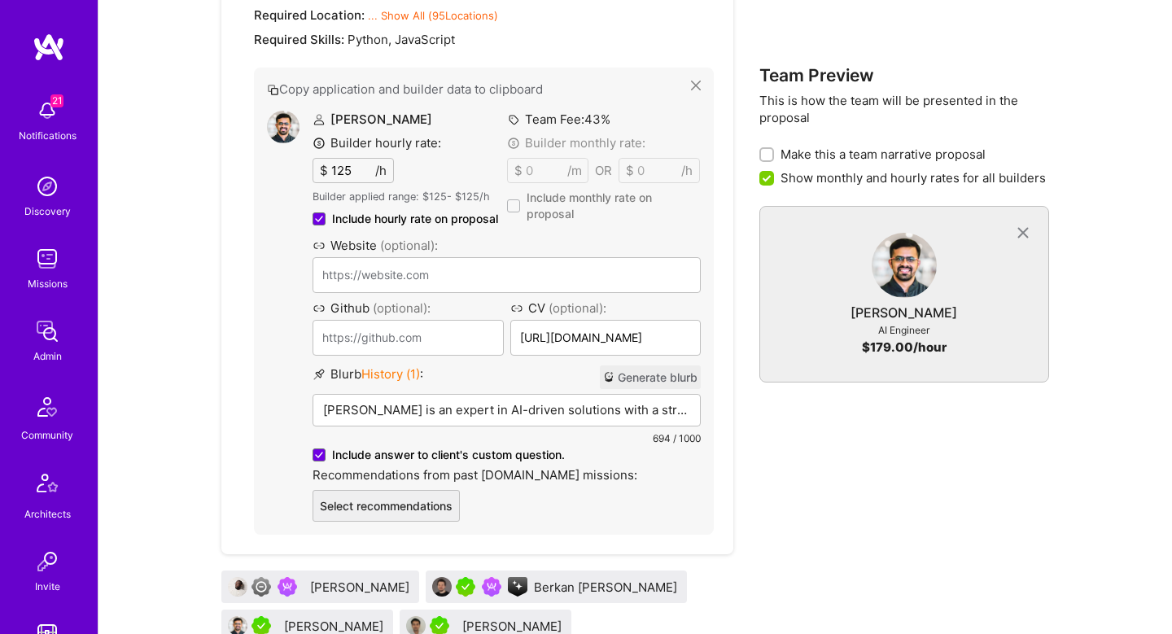
click at [449, 413] on p "Vatsal is an expert in AI-driven solutions with a strong foundation in backend …" at bounding box center [506, 409] width 367 height 17
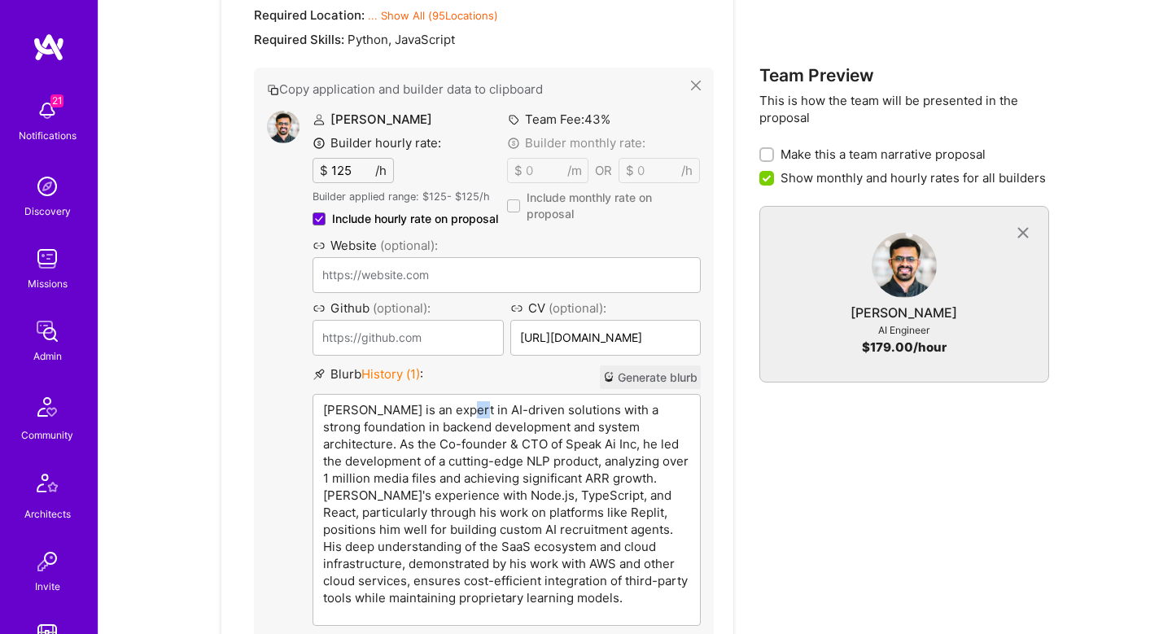
click at [449, 413] on p "Vatsal is an expert in AI-driven solutions with a strong foundation in backend …" at bounding box center [506, 503] width 367 height 205
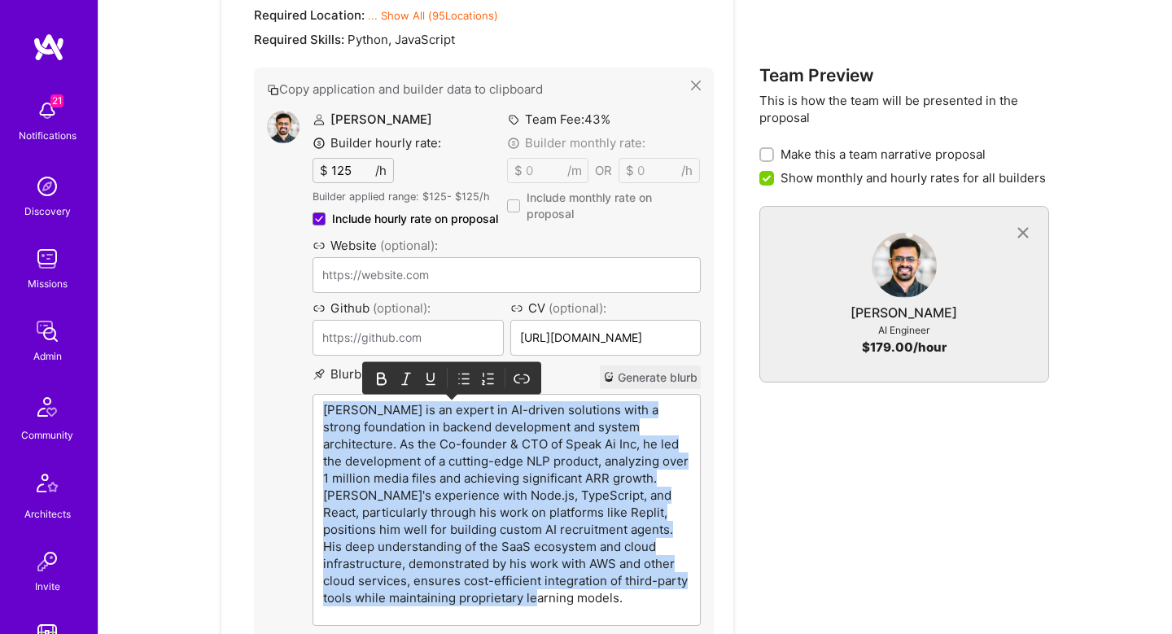
click at [449, 413] on p "Vatsal is an expert in AI-driven solutions with a strong foundation in backend …" at bounding box center [506, 503] width 367 height 205
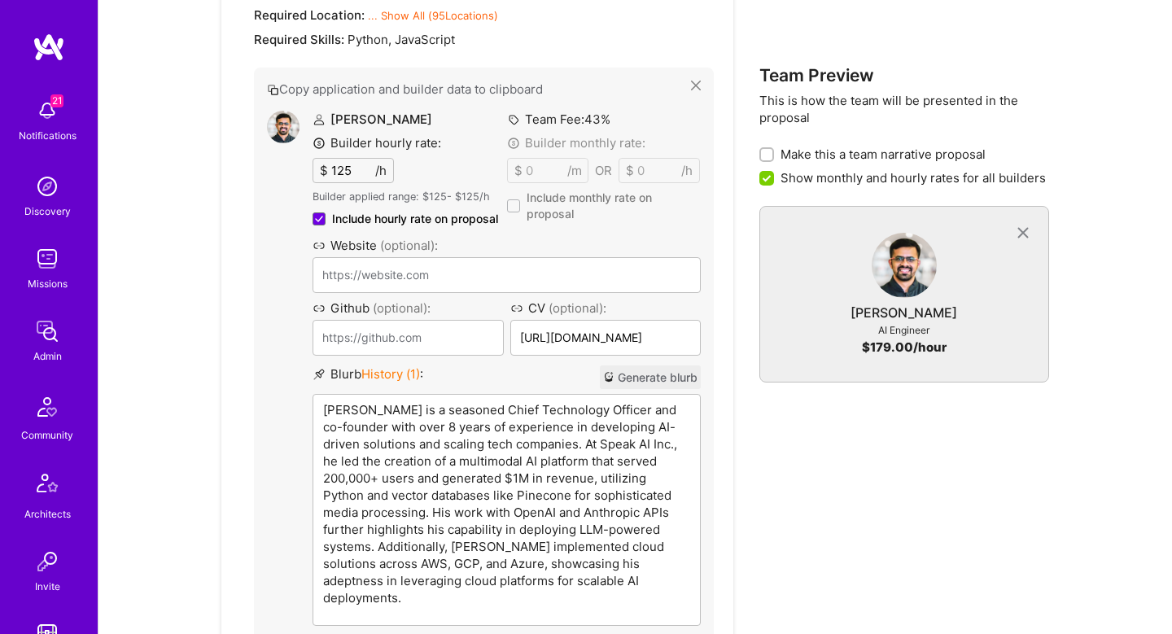
click at [549, 433] on p "Vatsal Shah is a seasoned Chief Technology Officer and co-founder with over 8 y…" at bounding box center [506, 503] width 367 height 205
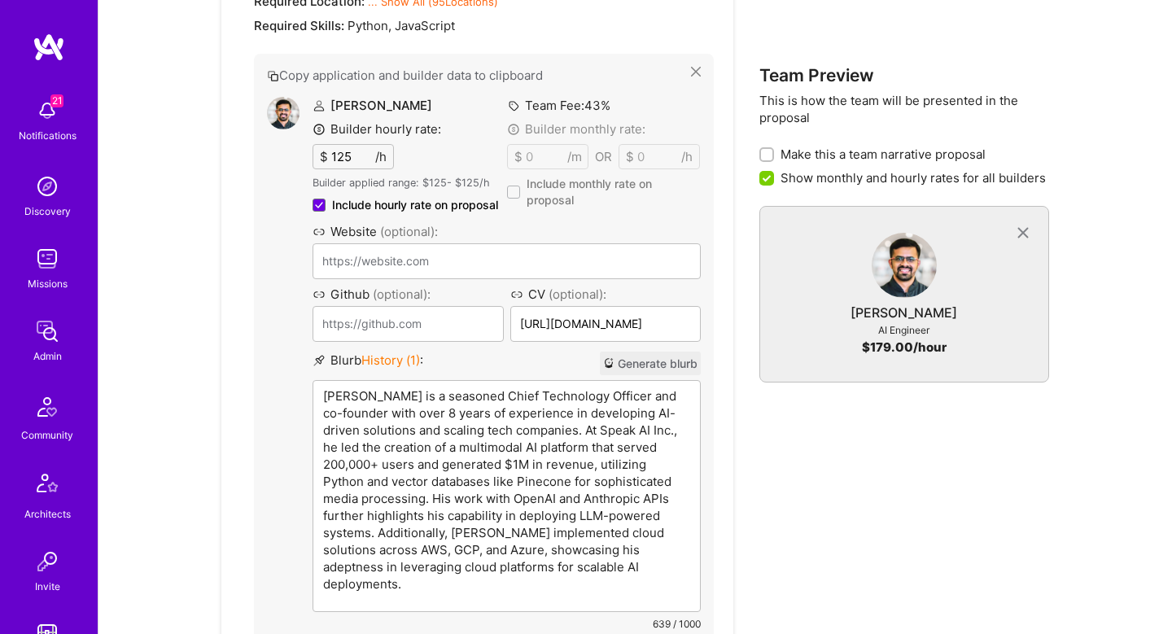
scroll to position [918, 0]
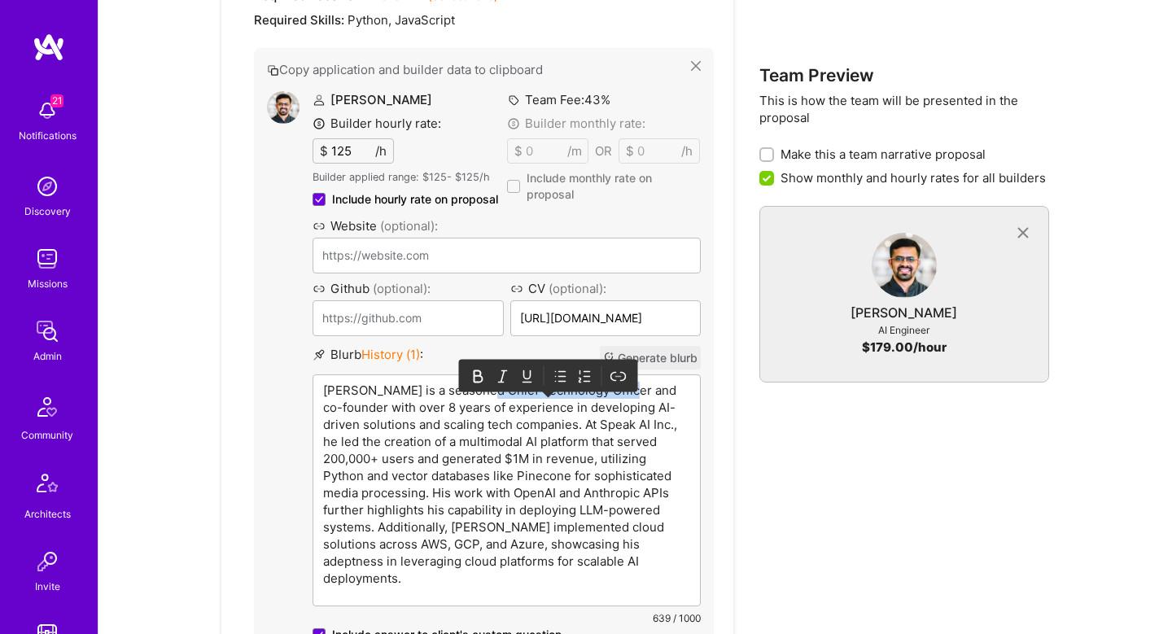
drag, startPoint x: 478, startPoint y: 392, endPoint x: 619, endPoint y: 390, distance: 140.9
click at [620, 390] on p "Vatsal Shah is a seasoned Chief Technology Officer and co-founder with over 8 y…" at bounding box center [506, 484] width 367 height 205
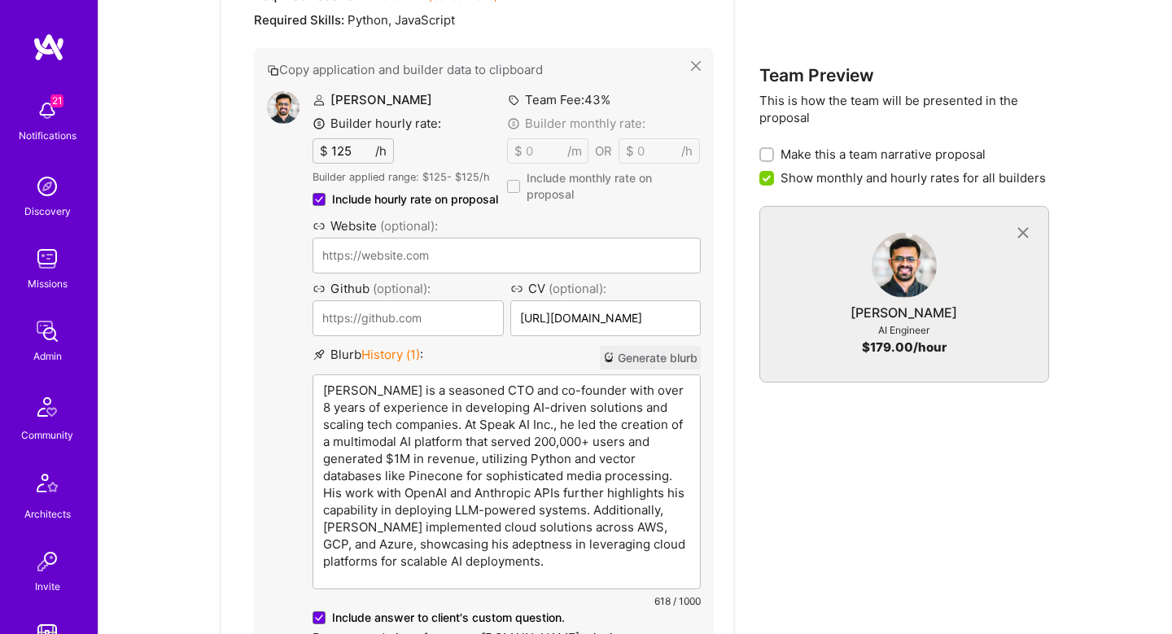
click at [550, 415] on p "Vatsal Shah is a seasoned CTO and co-founder with over 8 years of experience in…" at bounding box center [506, 476] width 367 height 188
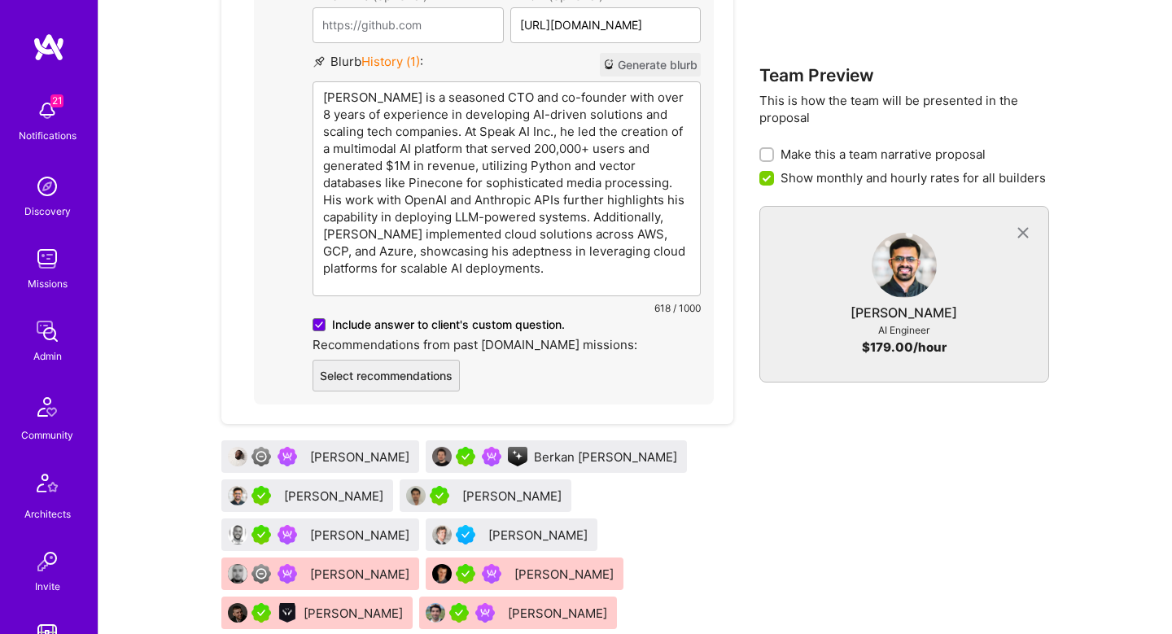
scroll to position [1212, 0]
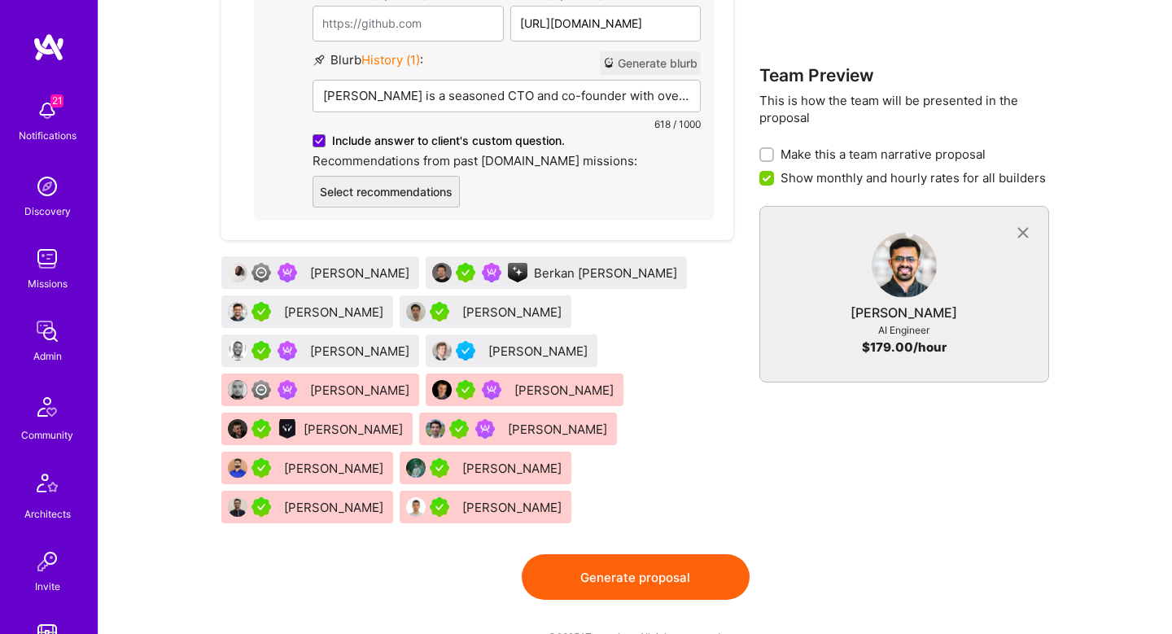
drag, startPoint x: 599, startPoint y: 493, endPoint x: 595, endPoint y: 474, distance: 19.2
click at [595, 473] on div "Abdulhakeem Omotolani Yaqoob Berkan Hiziroglu Vatsal Shah Kevin Vo Tamir Kedmi …" at bounding box center [477, 393] width 512 height 274
drag, startPoint x: 650, startPoint y: 318, endPoint x: 624, endPoint y: 13, distance: 305.6
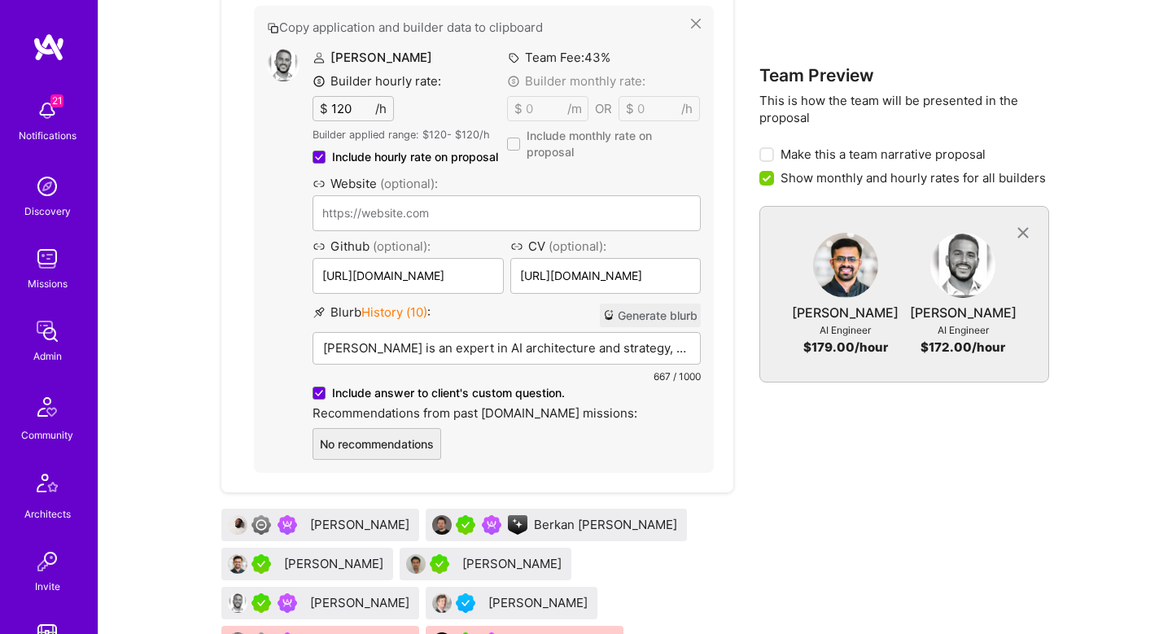
scroll to position [1443, 0]
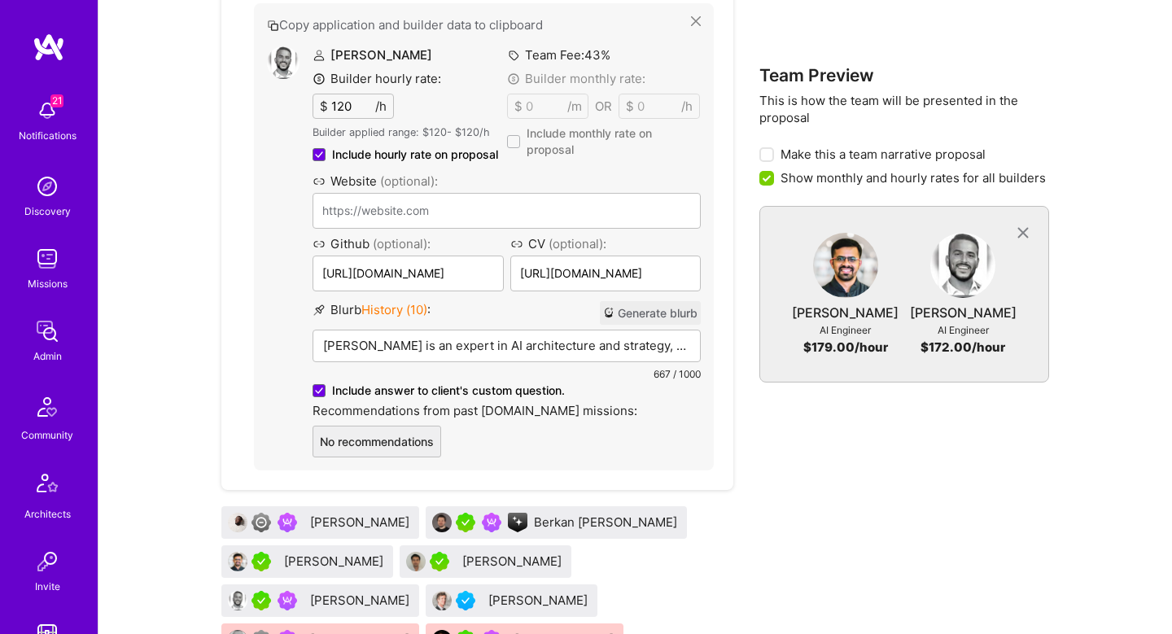
click at [510, 316] on div "Blurb History ( 10 ) : Generate blurb" at bounding box center [507, 313] width 388 height 24
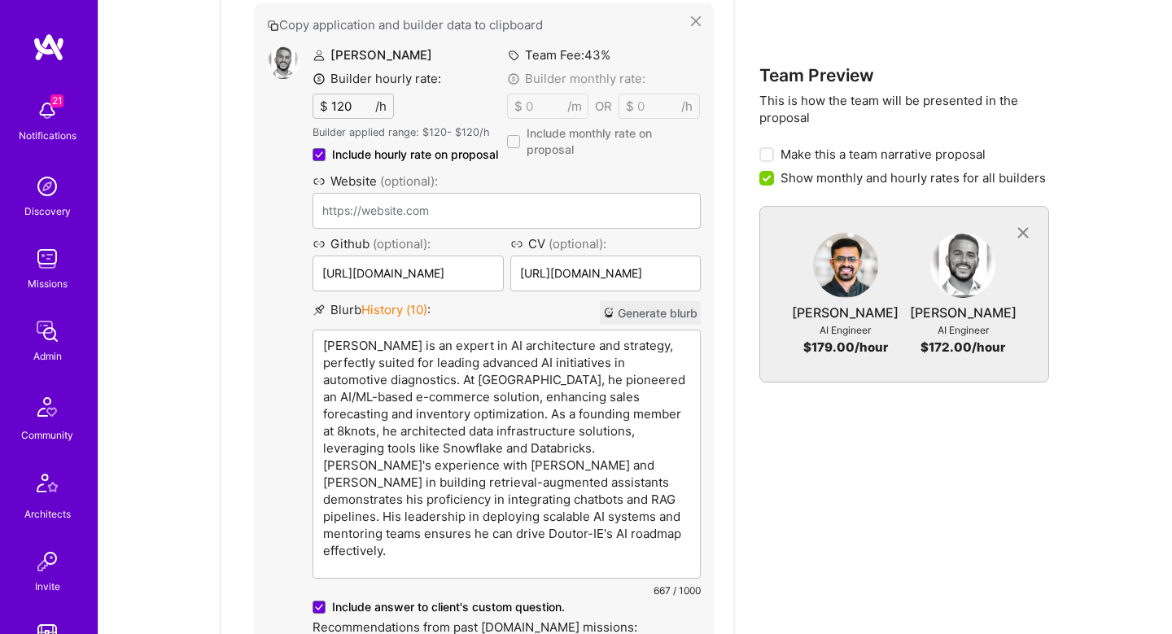
click at [513, 350] on p "Tamir Kedmi is an expert in AI architecture and strategy, perfectly suited for …" at bounding box center [506, 448] width 367 height 222
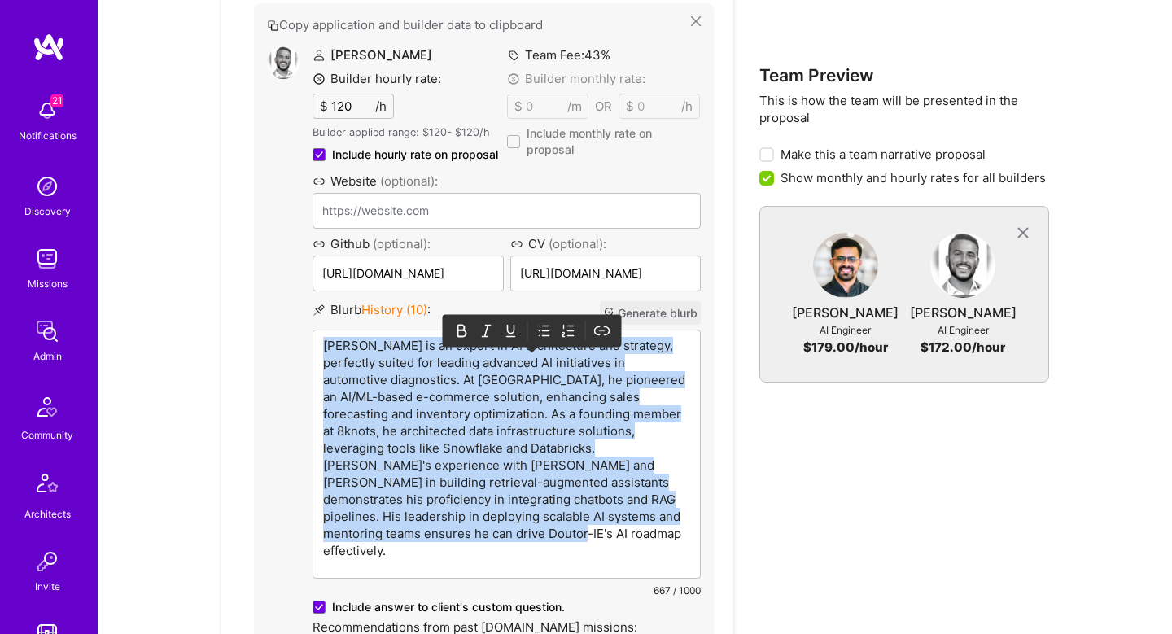
click at [513, 350] on p "Tamir Kedmi is an expert in AI architecture and strategy, perfectly suited for …" at bounding box center [506, 448] width 367 height 222
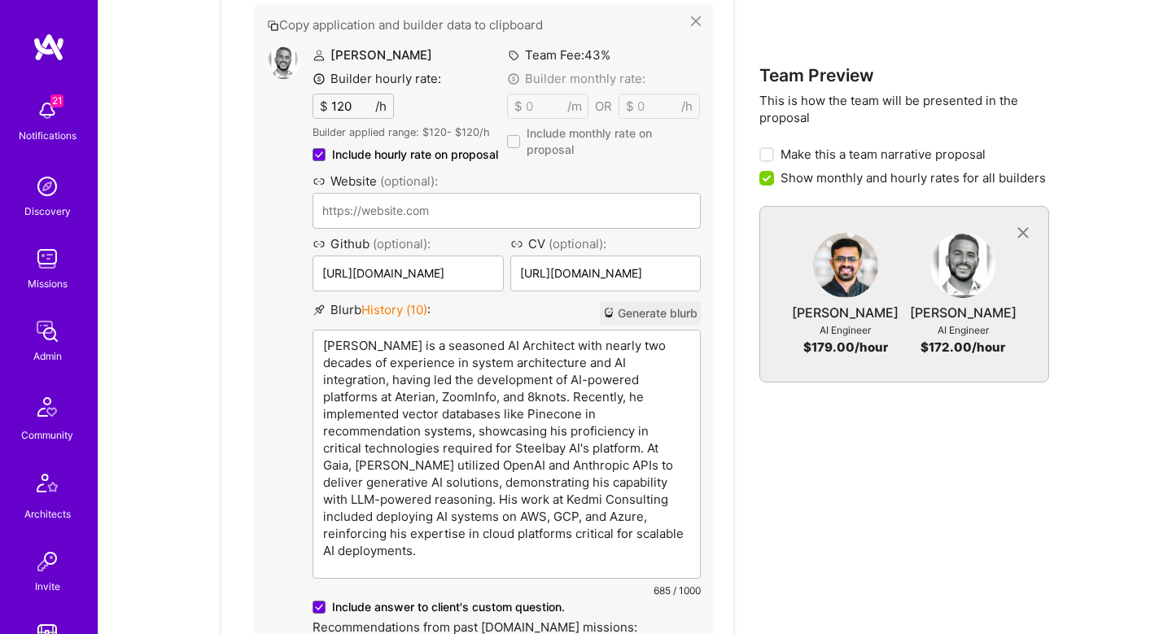
click at [371, 345] on p "Tamir Kedmi is a seasoned AI Architect with nearly two decades of experience in…" at bounding box center [506, 448] width 367 height 222
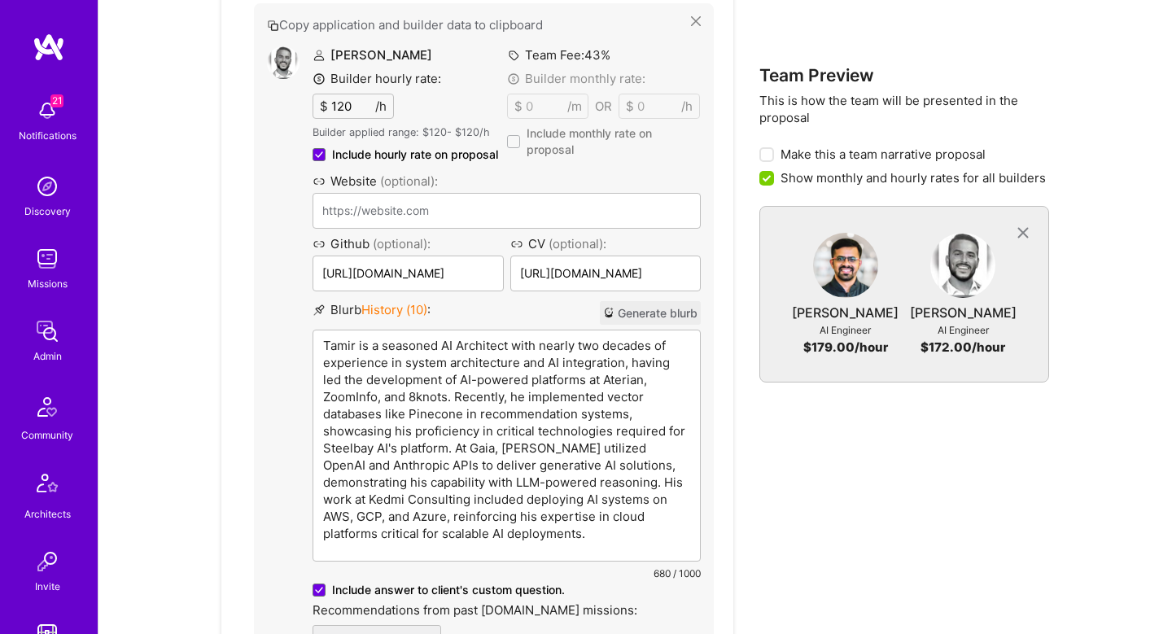
click at [529, 354] on p "Tamir is a seasoned AI Architect with nearly two decades of experience in syste…" at bounding box center [506, 439] width 367 height 205
click at [629, 371] on p "Tamir is a seasoned AI Architect with nearly two decades of experience in syste…" at bounding box center [506, 439] width 367 height 205
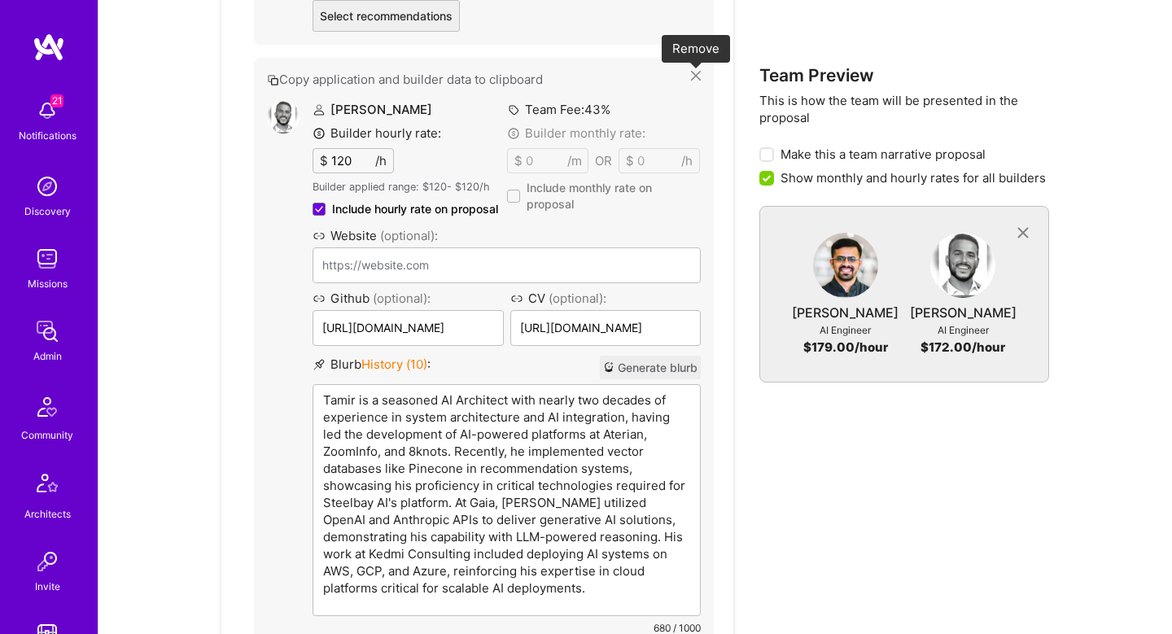
click at [694, 72] on icon at bounding box center [696, 76] width 10 height 10
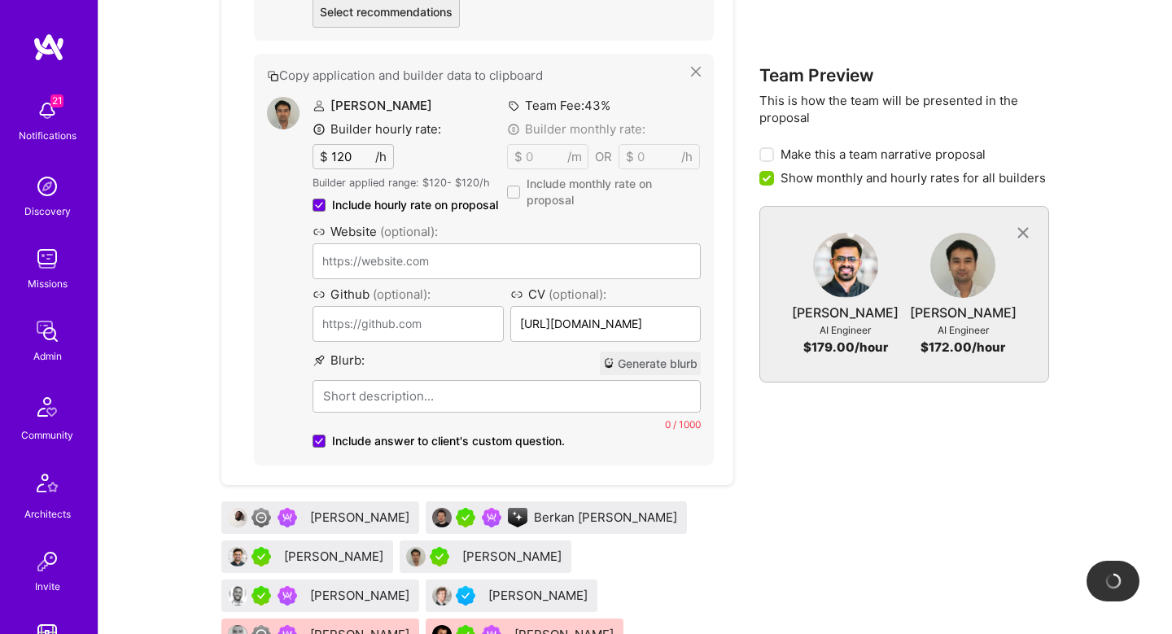
scroll to position [1395, 0]
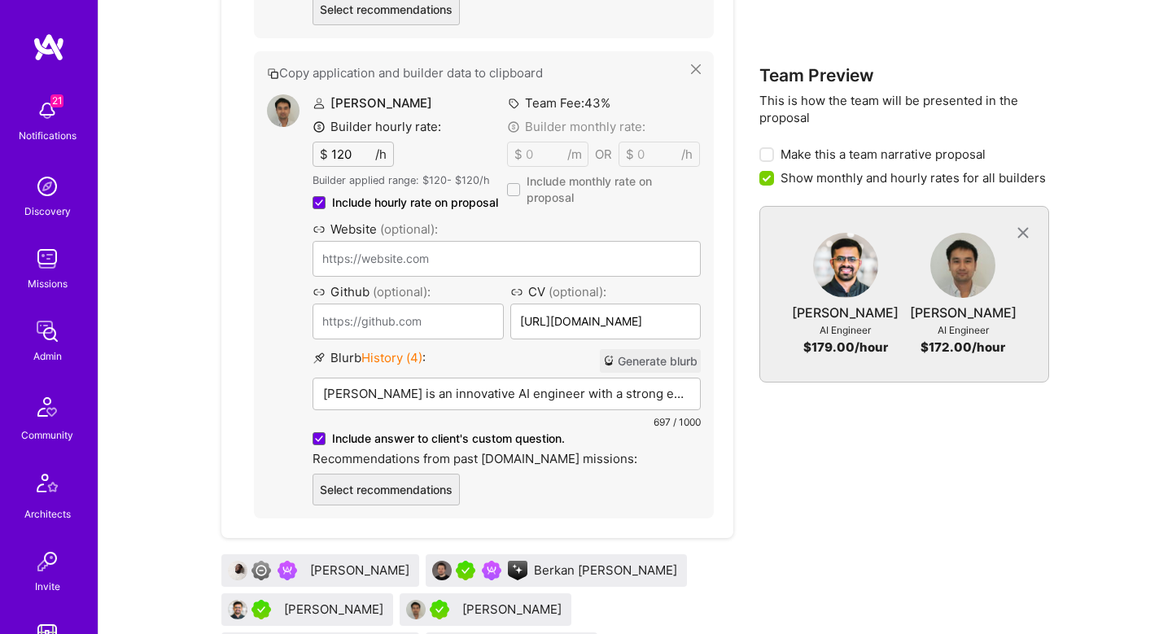
click at [618, 388] on p "Kevin is an innovative AI engineer with a strong entrepreneurial spirit, perfec…" at bounding box center [506, 393] width 367 height 17
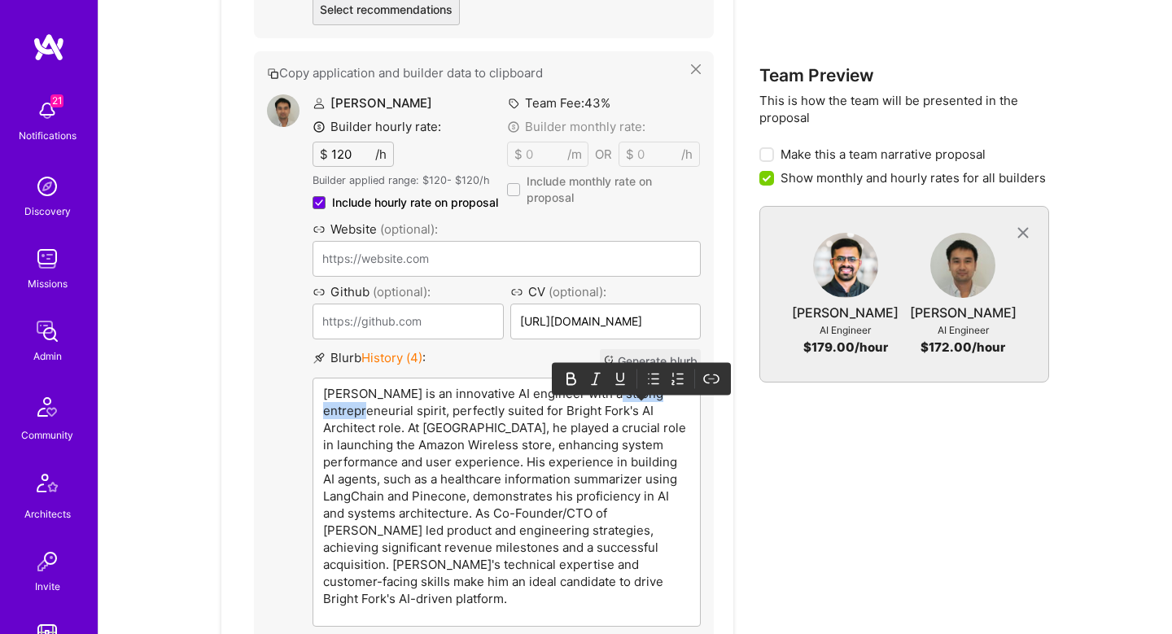
click at [618, 388] on p "Kevin is an innovative AI engineer with a strong entrepreneurial spirit, perfec…" at bounding box center [506, 496] width 367 height 222
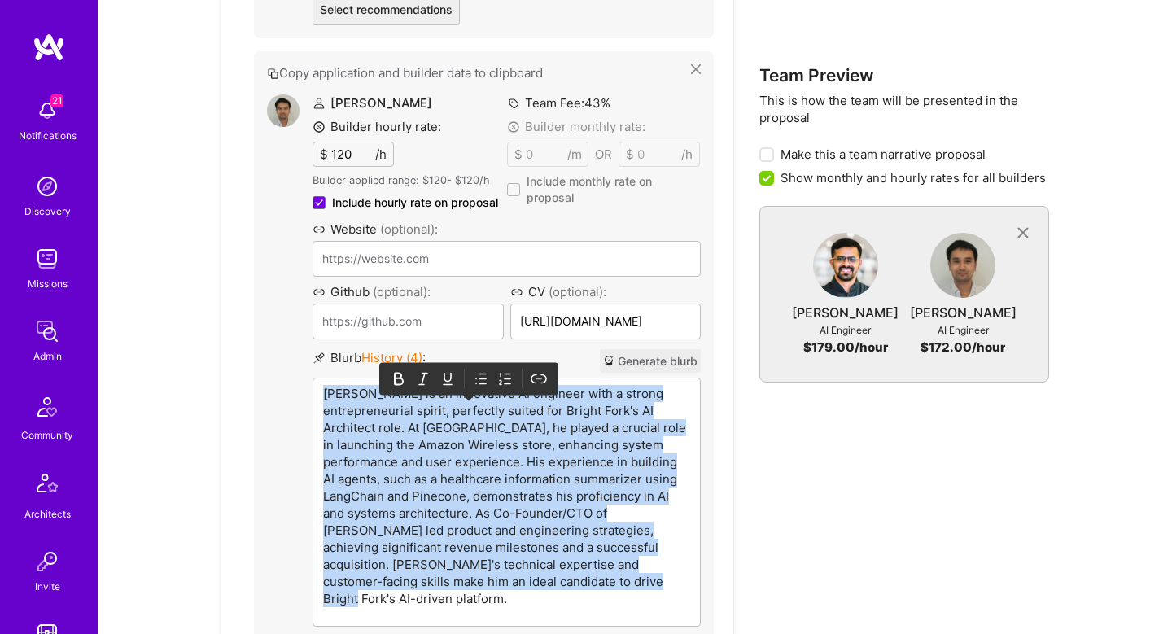
click at [618, 388] on p "Kevin is an innovative AI engineer with a strong entrepreneurial spirit, perfec…" at bounding box center [506, 496] width 367 height 222
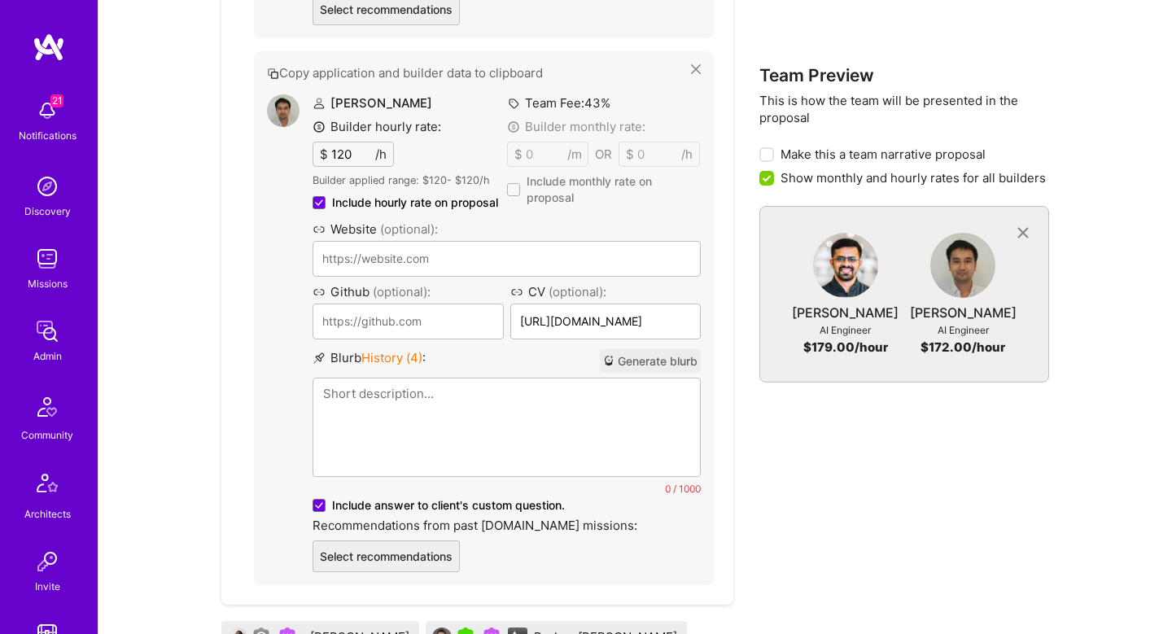
paste div
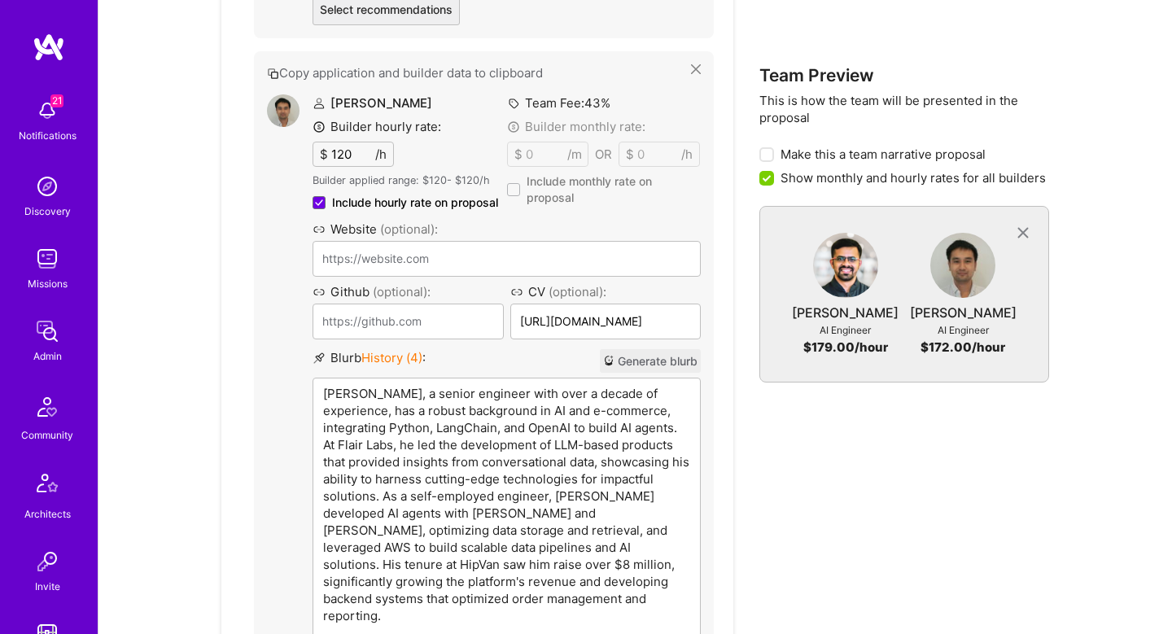
click at [609, 477] on p "Kevin Vo, a senior engineer with over a decade of experience, has a robust back…" at bounding box center [506, 504] width 367 height 239
click at [367, 397] on p "Kevin Vo, a senior engineer with over a decade of experience, has a robust back…" at bounding box center [506, 504] width 367 height 239
click at [550, 456] on p "Kevin, a senior engineer with over a decade of experience, has a robust backgro…" at bounding box center [506, 504] width 367 height 239
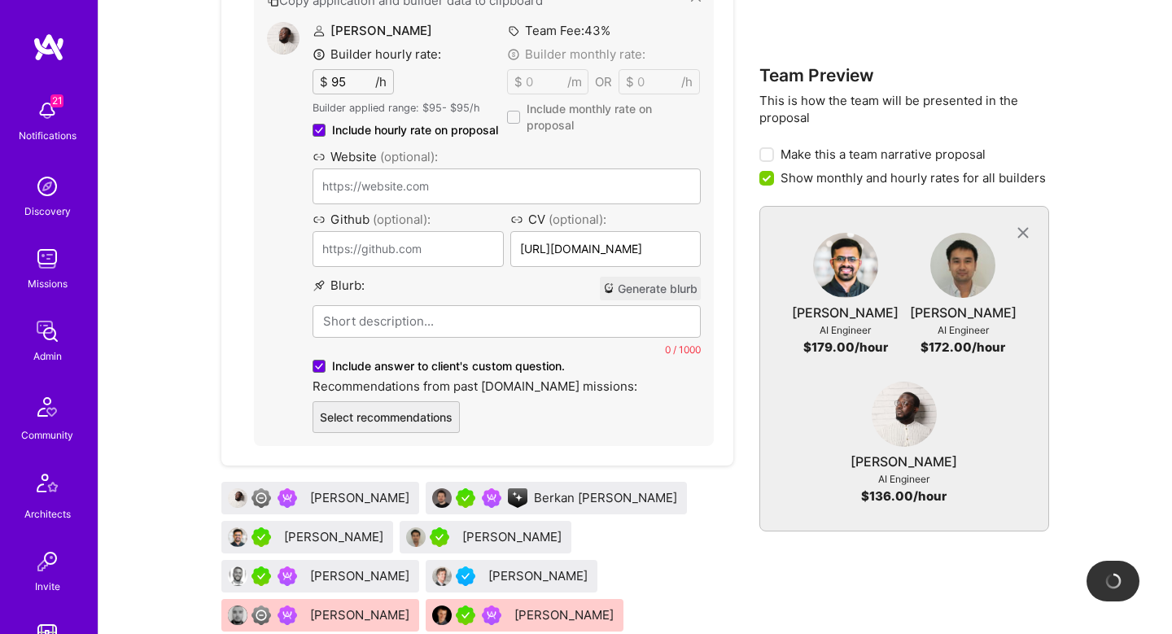
scroll to position [1954, 0]
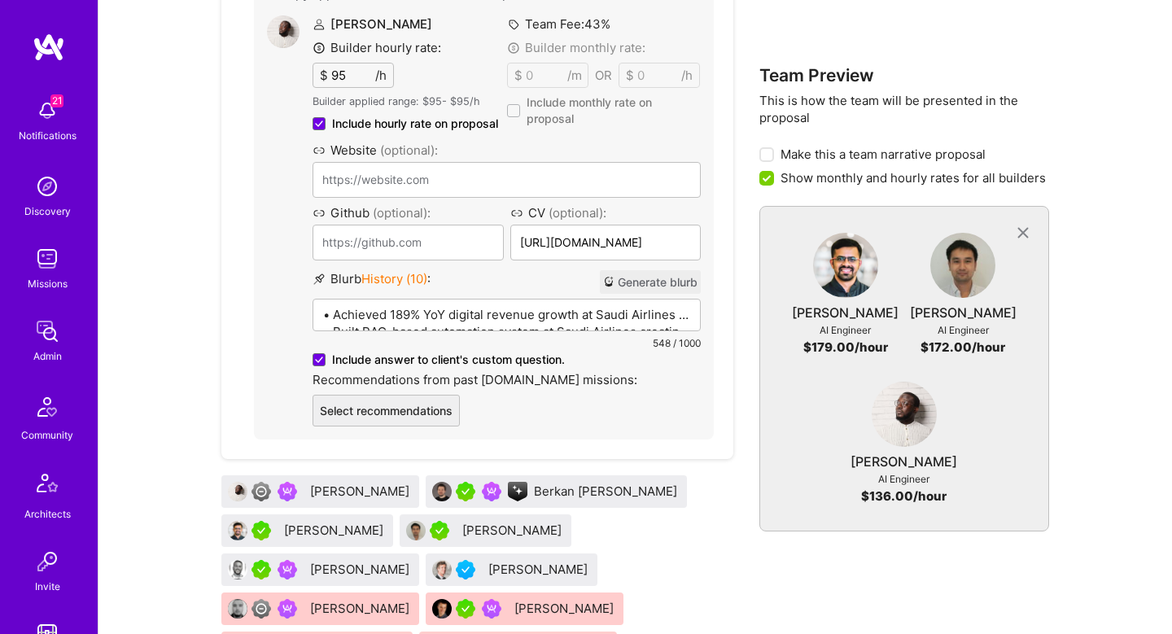
click at [513, 336] on p "• Achieved 189% YoY digital revenue growth at Saudi Airlines through AI-powered…" at bounding box center [506, 340] width 367 height 68
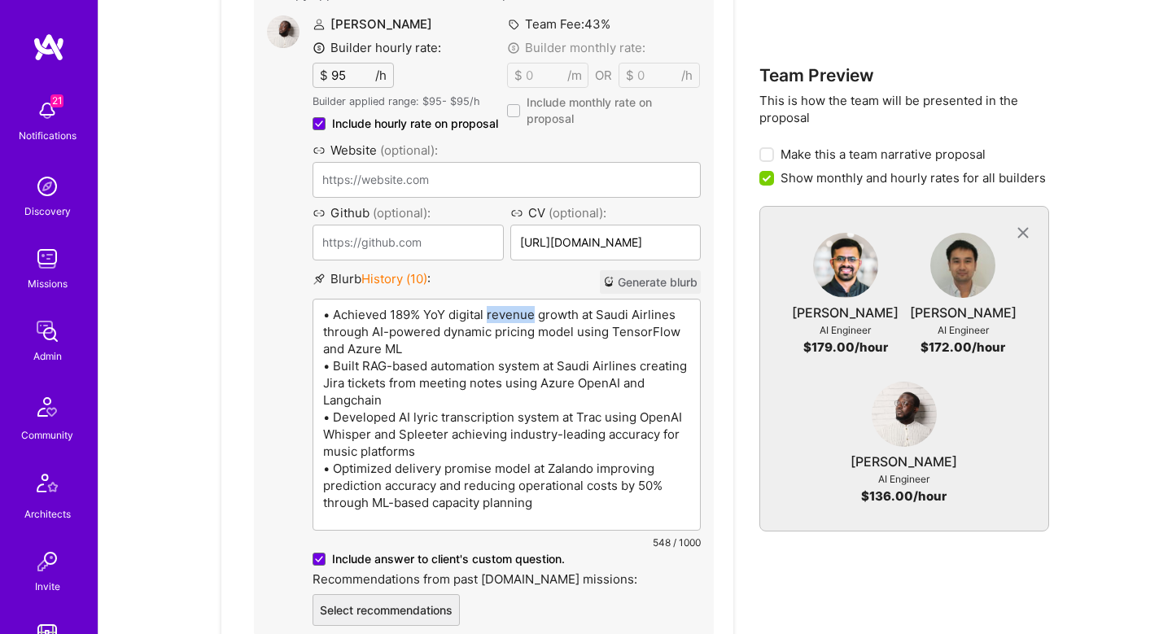
click at [513, 336] on p "• Achieved 189% YoY digital revenue growth at Saudi Airlines through AI-powered…" at bounding box center [506, 408] width 367 height 205
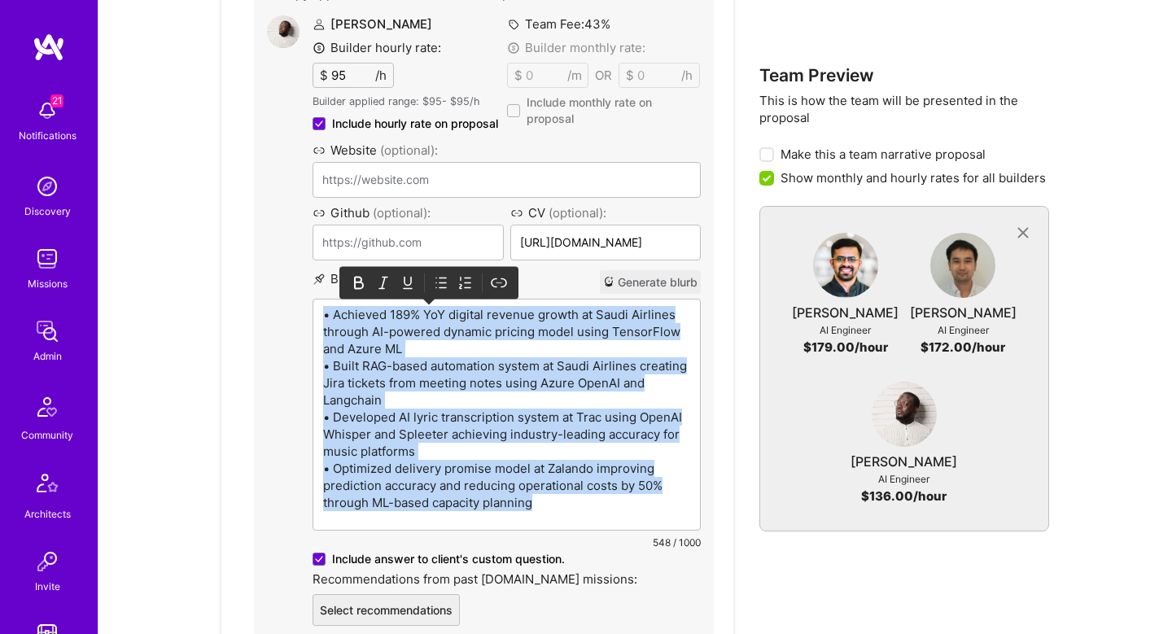
click at [513, 336] on p "• Achieved 189% YoY digital revenue growth at Saudi Airlines through AI-powered…" at bounding box center [506, 408] width 367 height 205
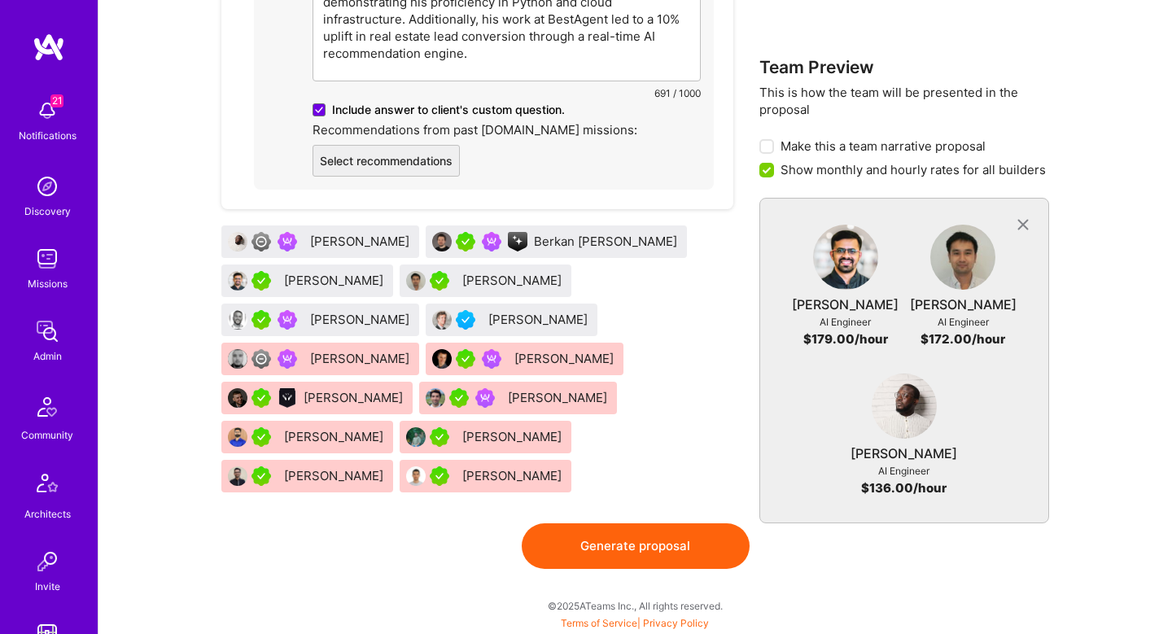
scroll to position [2221, 0]
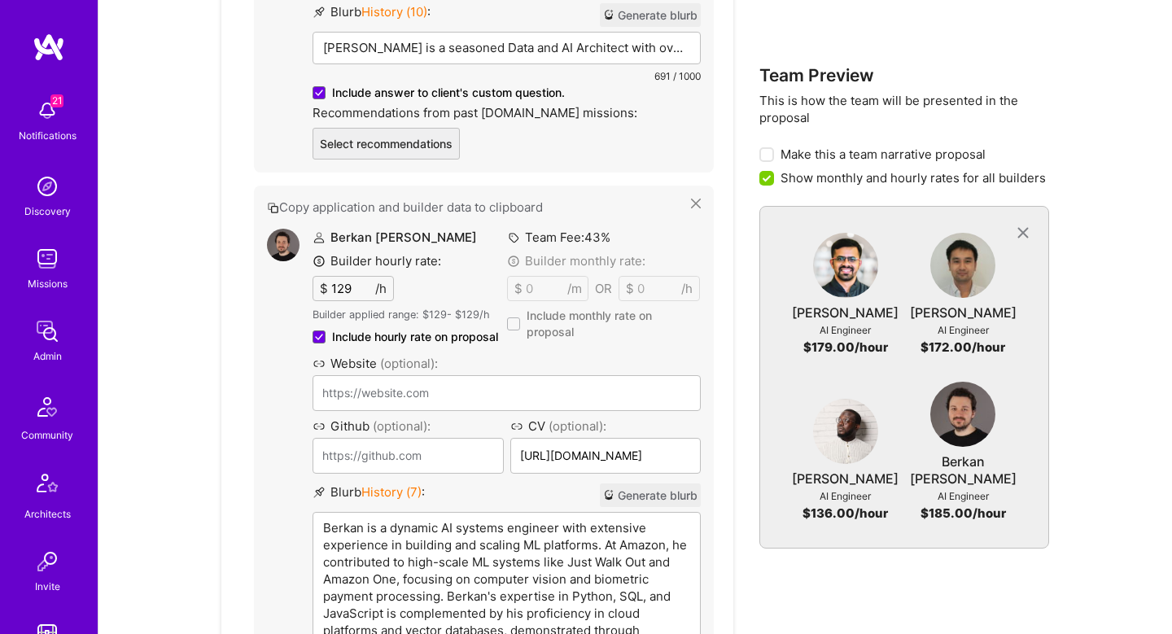
click at [502, 539] on p "Berkan is a dynamic AI systems engineer with extensive experience in building a…" at bounding box center [506, 621] width 367 height 205
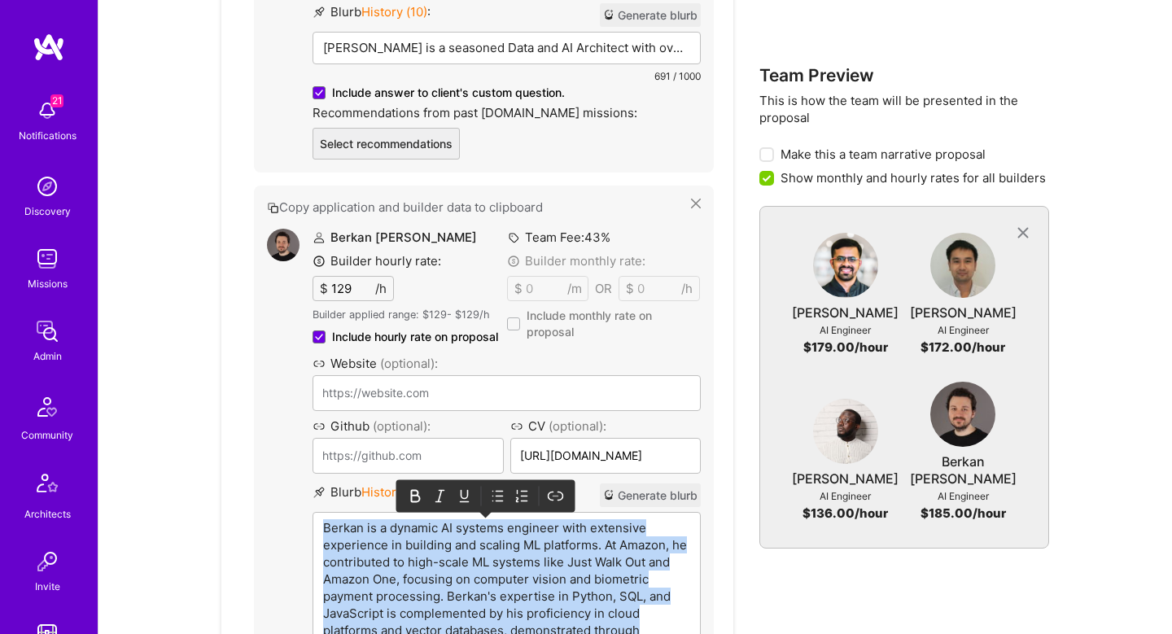
click at [502, 539] on p "Berkan is a dynamic AI systems engineer with extensive experience in building a…" at bounding box center [506, 621] width 367 height 205
paste div
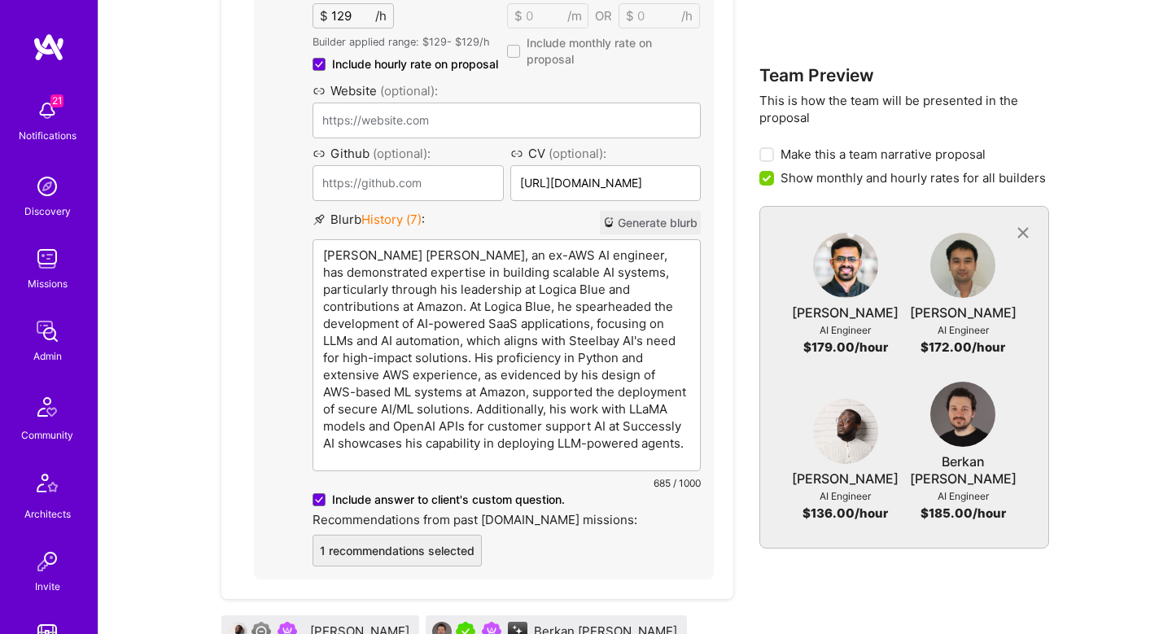
scroll to position [2496, 0]
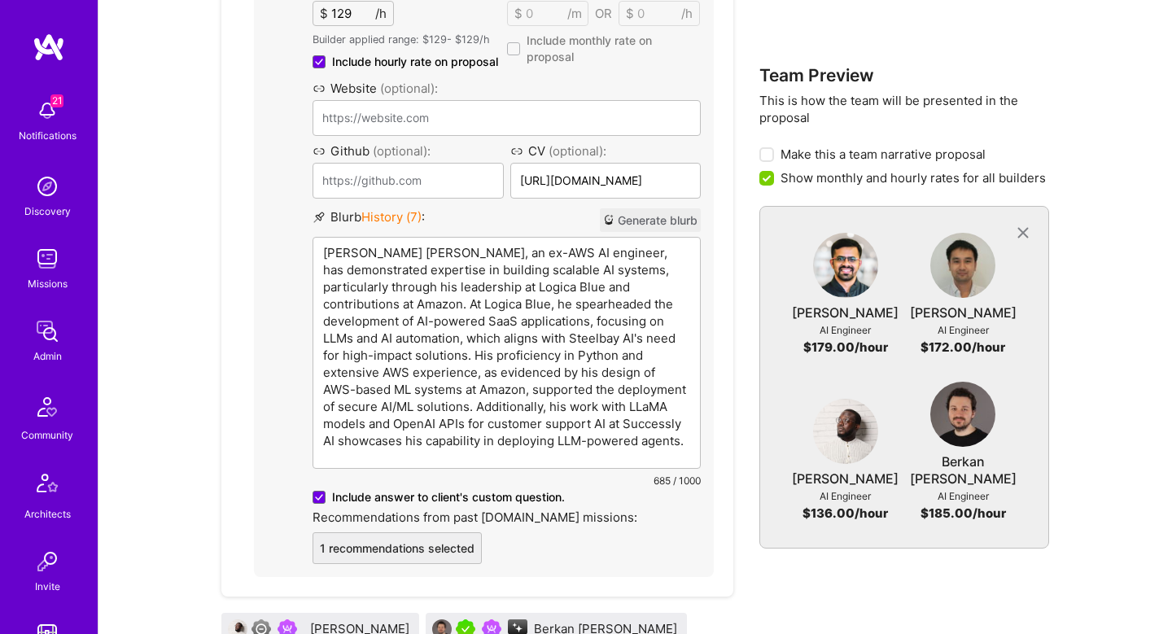
click at [391, 268] on p "Berkan Hiziroglu, an ex-AWS AI engineer, has demonstrated expertise in building…" at bounding box center [506, 346] width 367 height 205
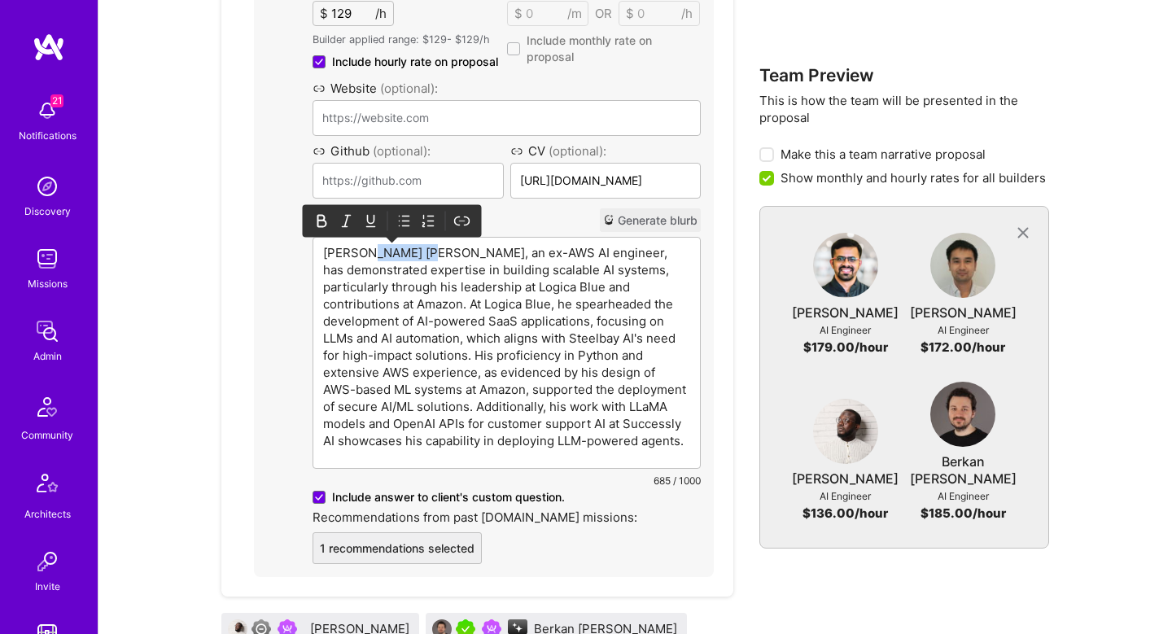
click at [391, 268] on p "Berkan Hiziroglu, an ex-AWS AI engineer, has demonstrated expertise in building…" at bounding box center [506, 346] width 367 height 205
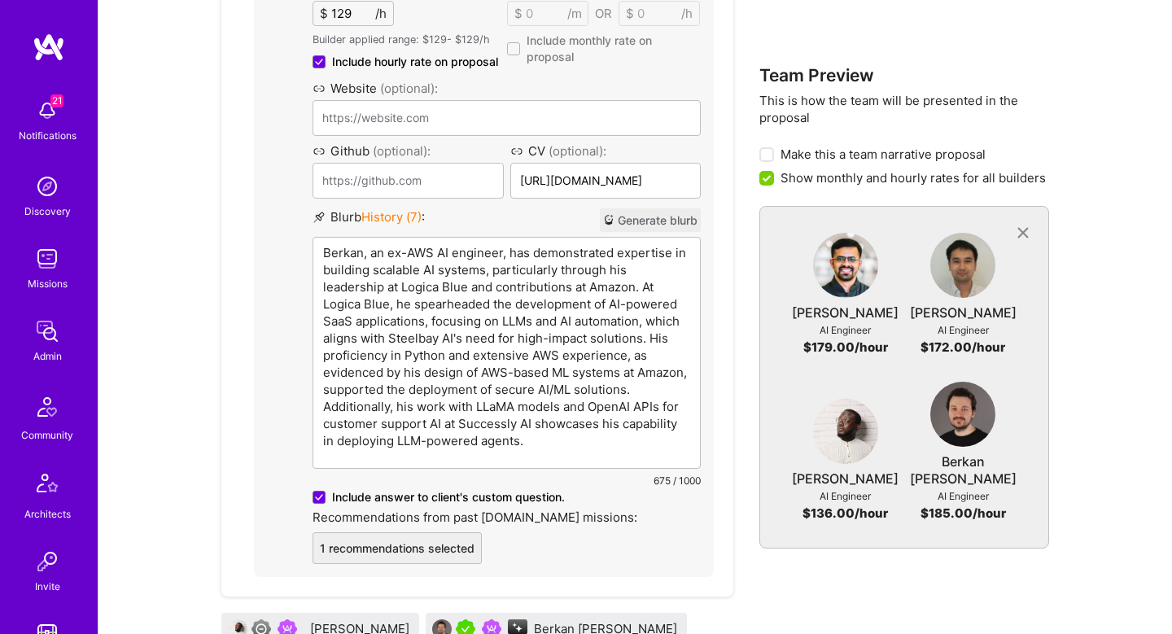
click at [574, 296] on p "Berkan, an ex-AWS AI engineer, has demonstrated expertise in building scalable …" at bounding box center [506, 346] width 367 height 205
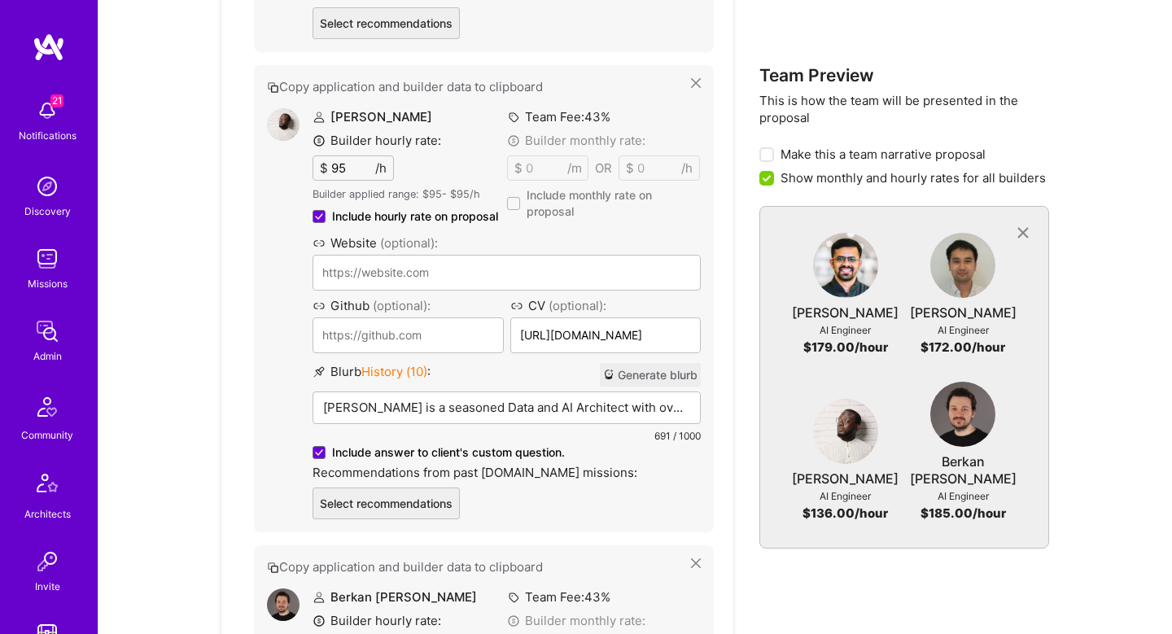
scroll to position [1868, 0]
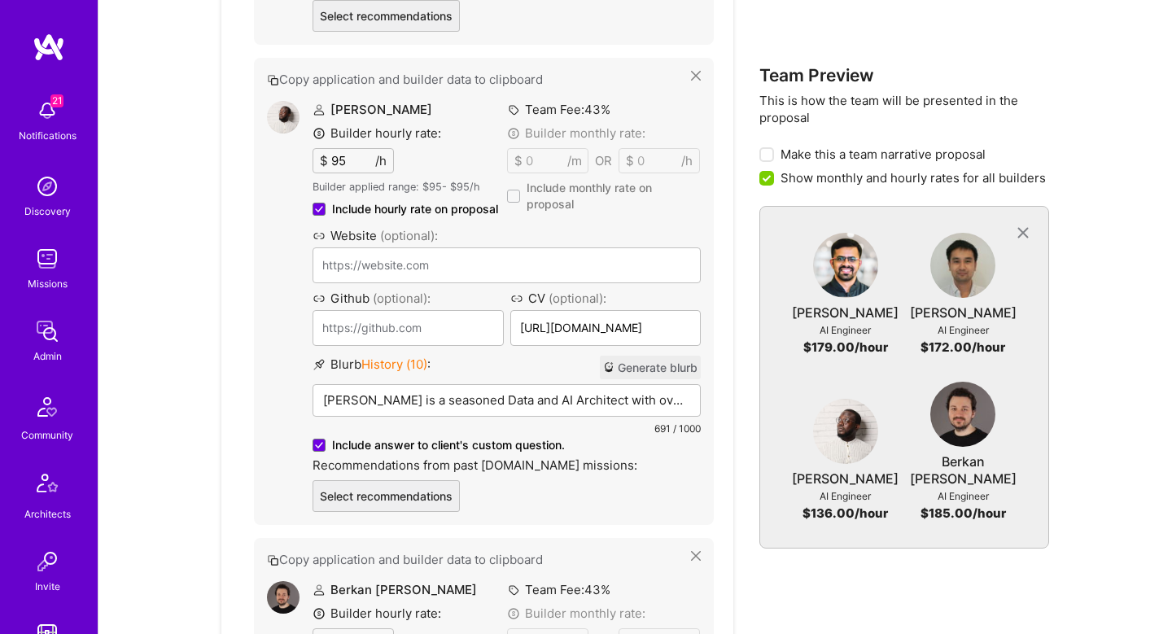
click at [340, 173] on input "95" at bounding box center [351, 161] width 47 height 24
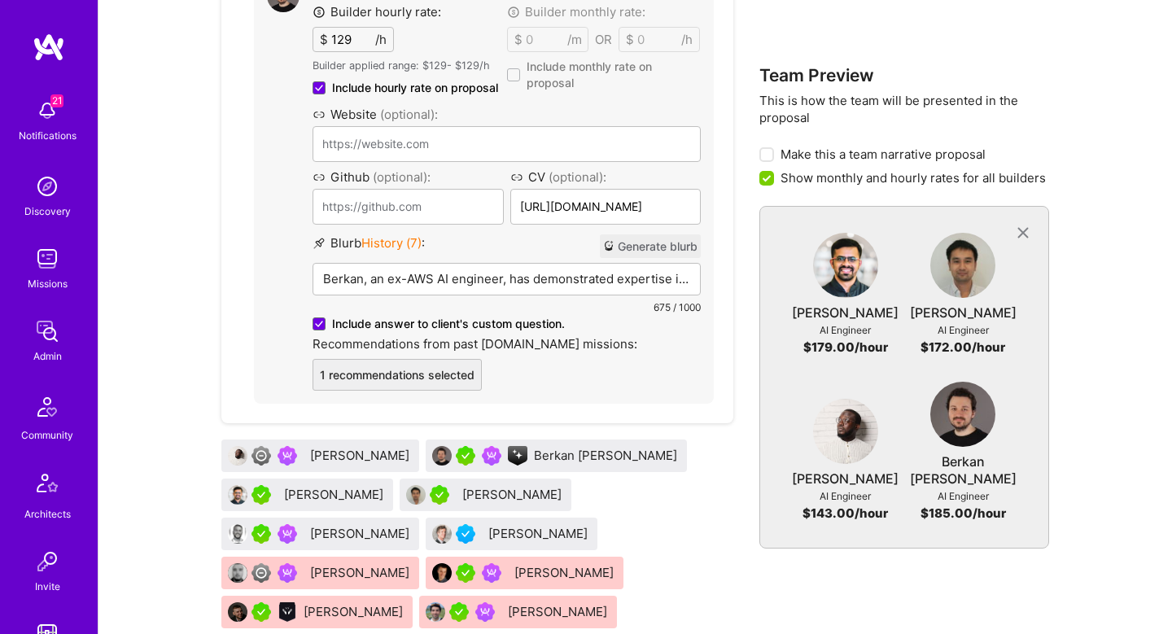
scroll to position [2701, 0]
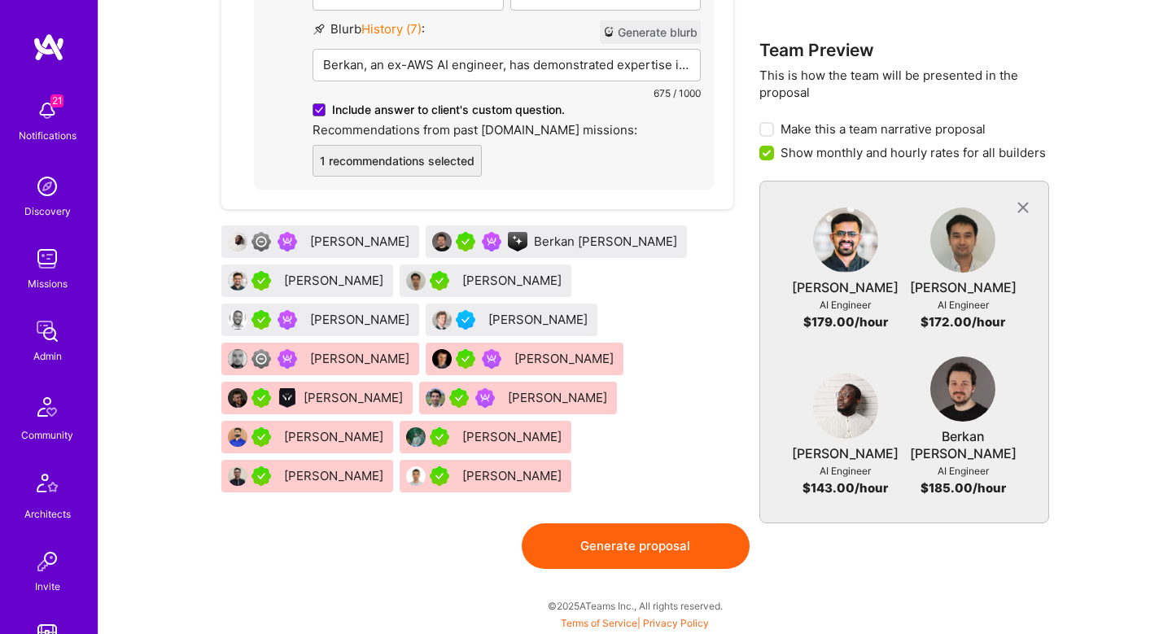
type input "100"
click at [633, 533] on button "Generate proposal" at bounding box center [636, 546] width 228 height 46
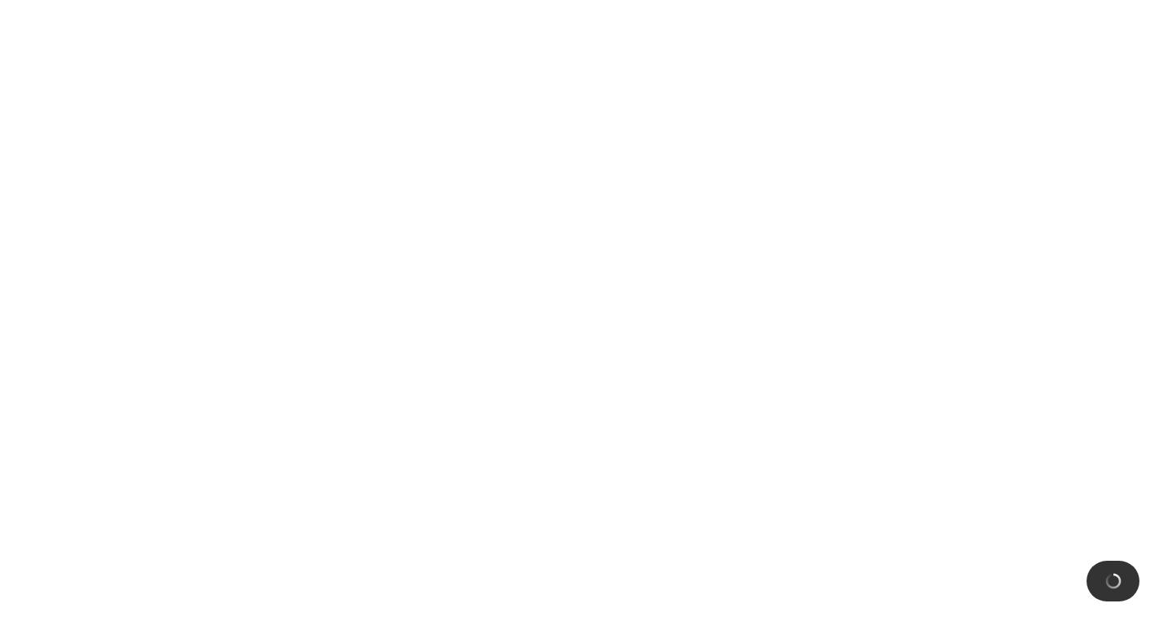
scroll to position [0, 0]
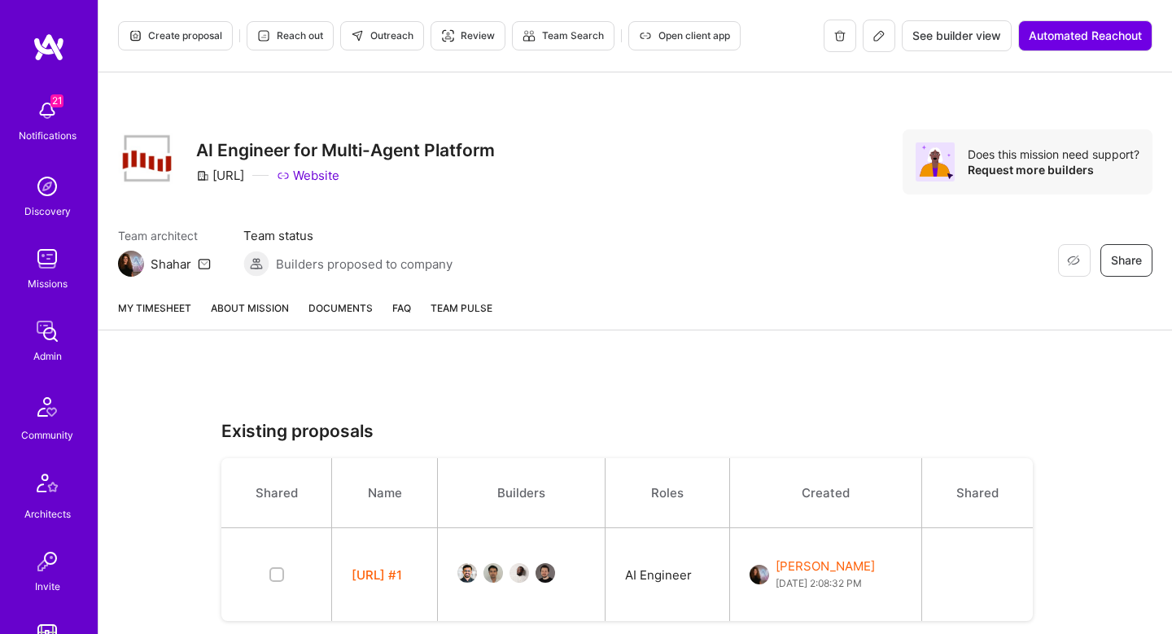
click at [247, 308] on link "About Mission" at bounding box center [250, 315] width 78 height 30
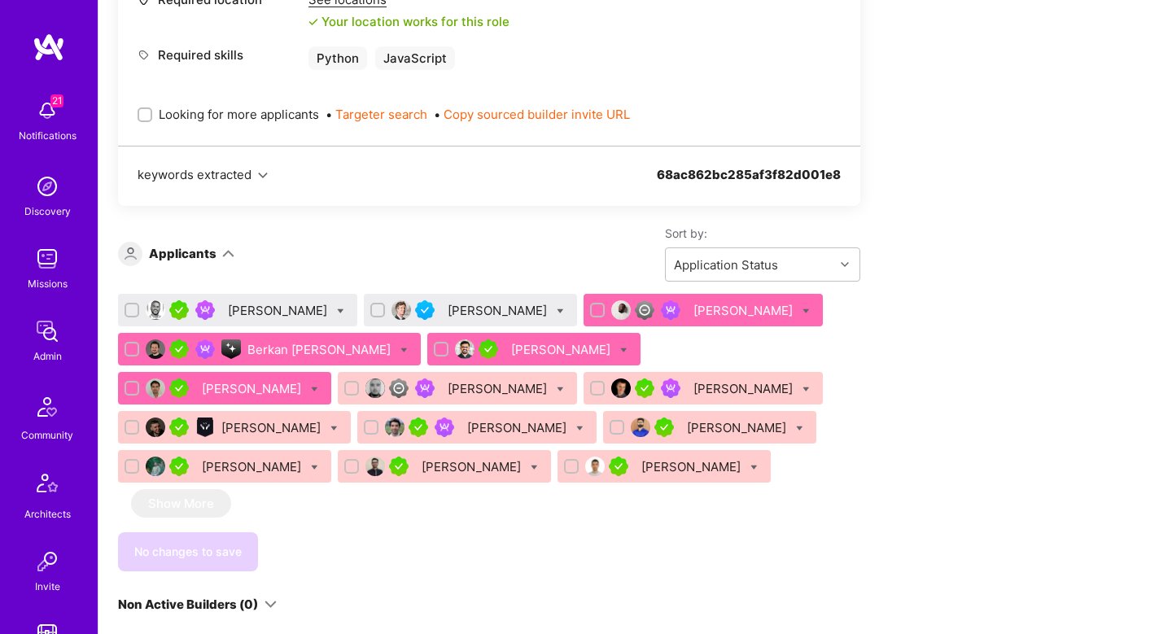
scroll to position [930, 0]
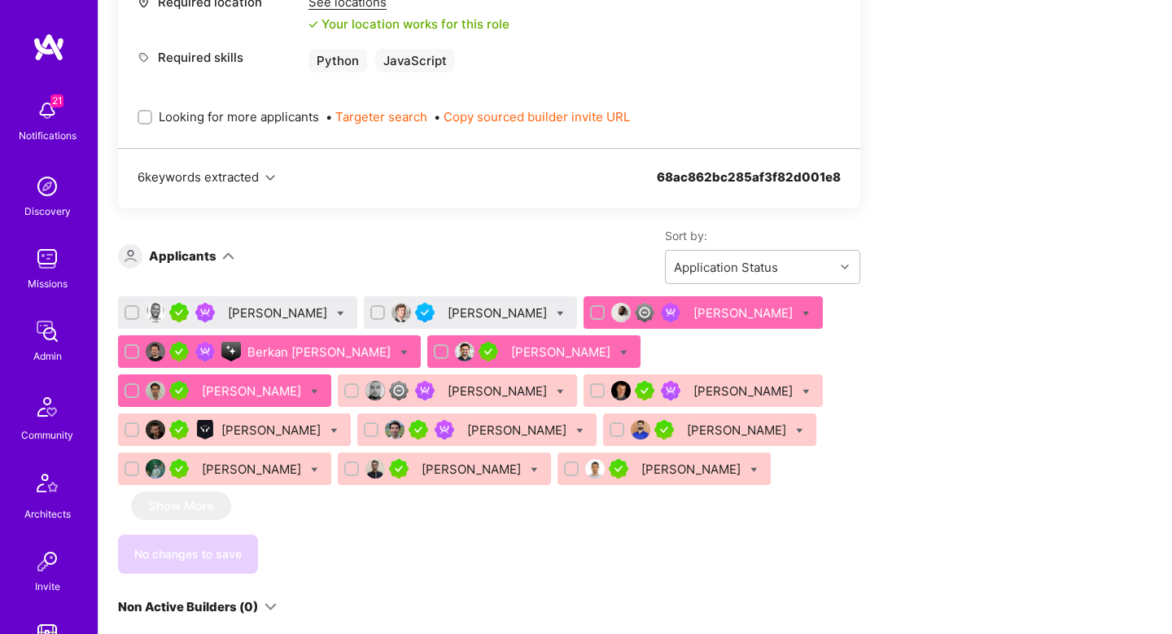
click at [337, 310] on icon at bounding box center [340, 313] width 7 height 7
checkbox input "true"
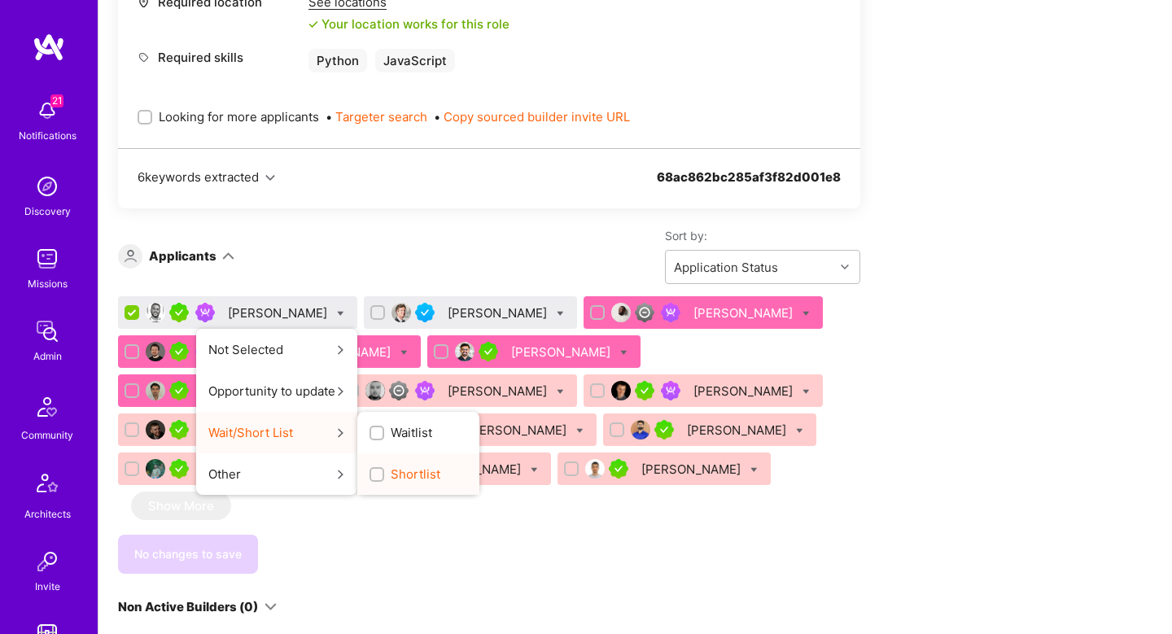
click at [391, 475] on span "Shortlist" at bounding box center [416, 474] width 50 height 17
click at [378, 475] on input "Shortlist" at bounding box center [378, 475] width 11 height 11
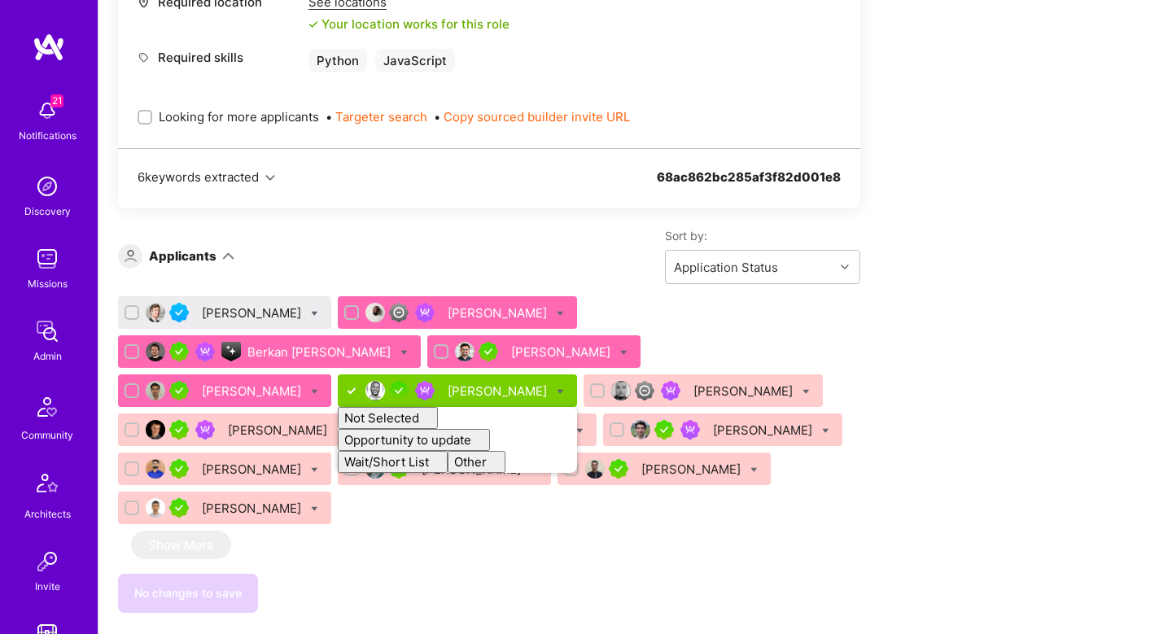
checkbox input "false"
click at [376, 267] on div "Sort by: Application Status" at bounding box center [547, 256] width 626 height 56
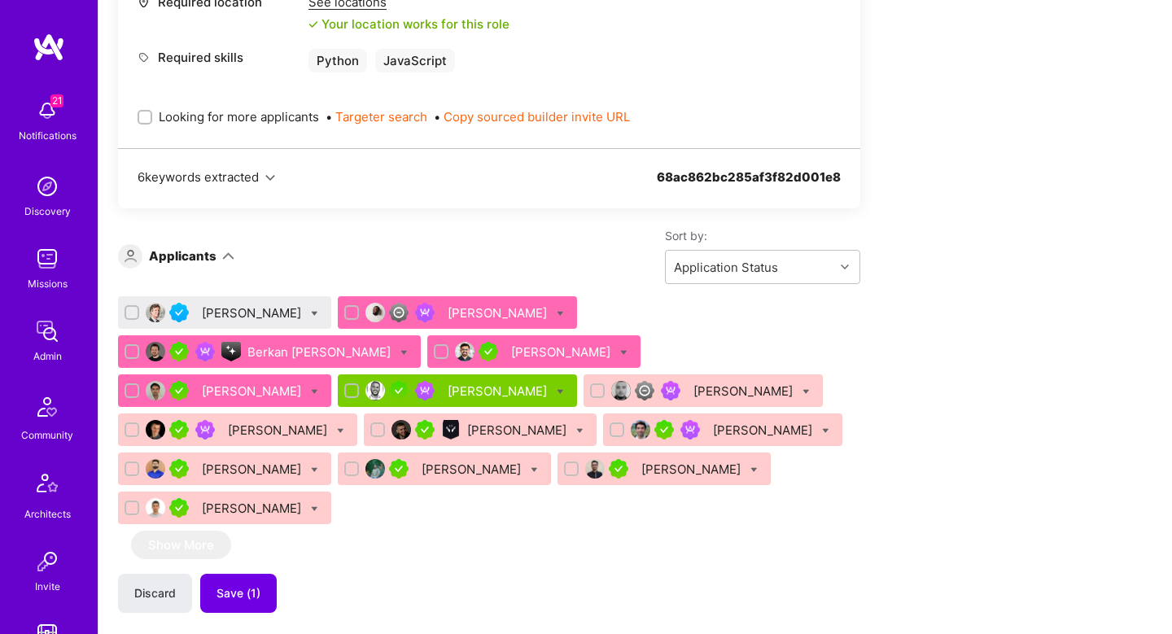
click at [311, 314] on icon at bounding box center [314, 313] width 7 height 7
checkbox input "true"
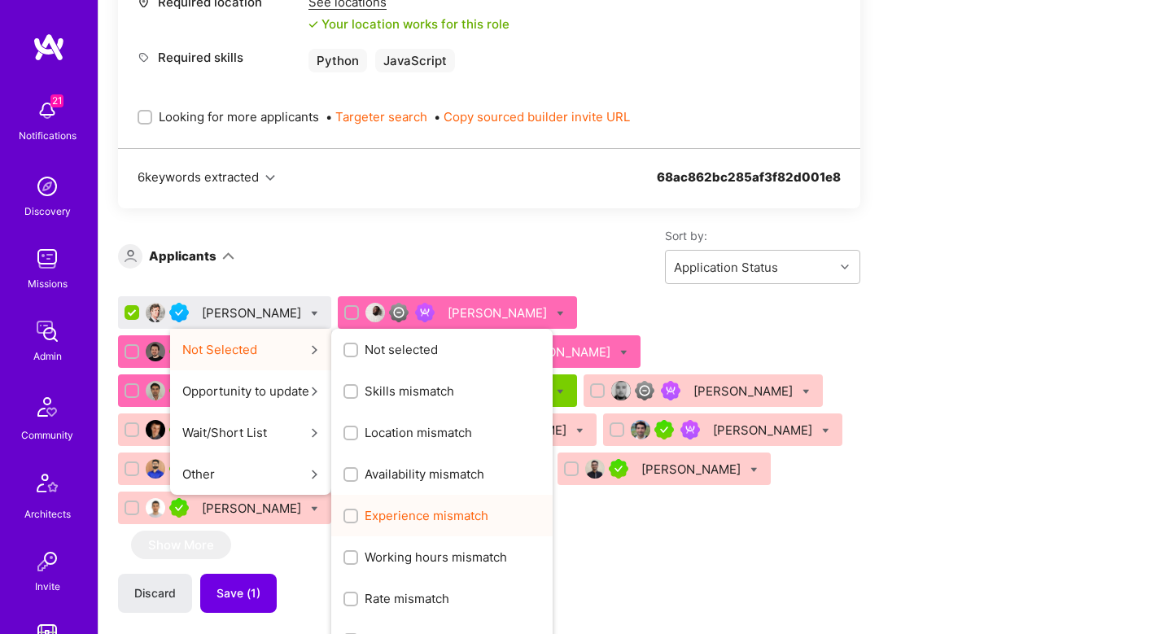
click at [385, 521] on span "Experience mismatch" at bounding box center [427, 515] width 124 height 17
click at [358, 521] on input "Experience mismatch" at bounding box center [352, 516] width 11 height 11
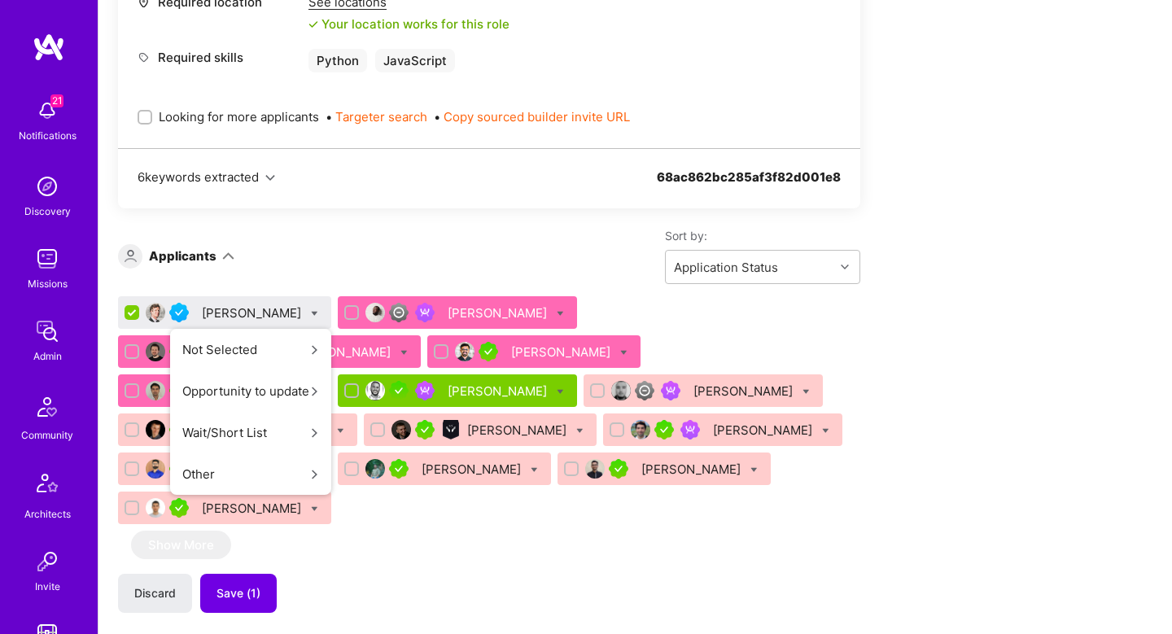
scroll to position [0, 0]
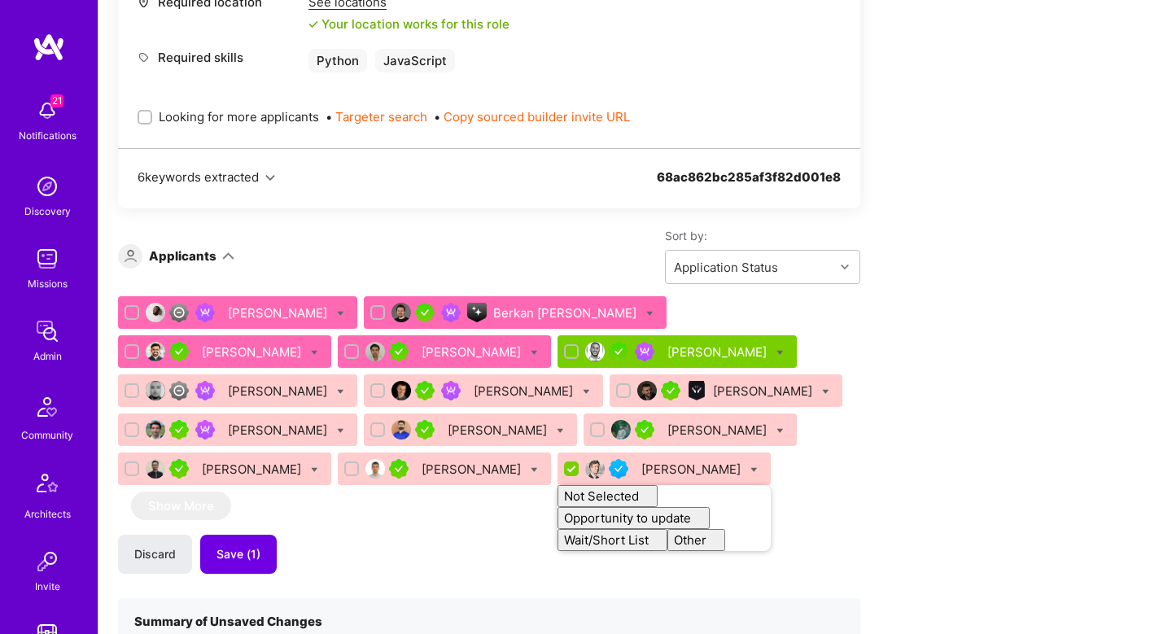
checkbox input "false"
click at [385, 520] on div "Abdulhakeem Omotolani Yaqoob Berkan Hiziroglu Vatsal Shah Kevin Vo Tamir Kedmi …" at bounding box center [489, 509] width 742 height 426
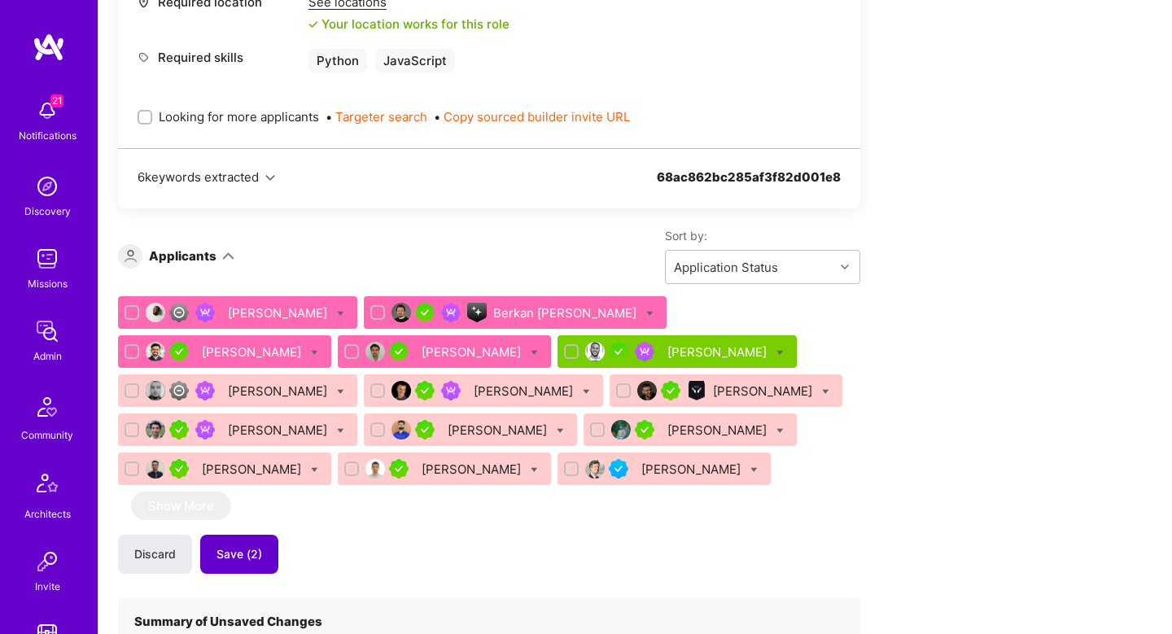
click at [250, 542] on button "Save (2)" at bounding box center [239, 554] width 78 height 39
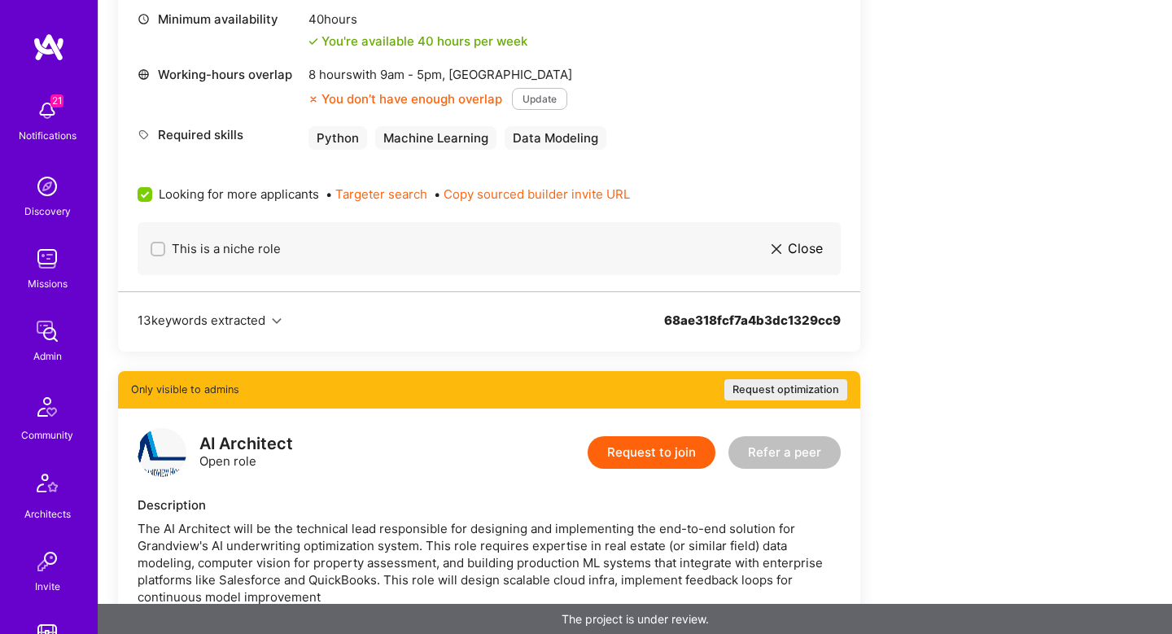
scroll to position [373, 0]
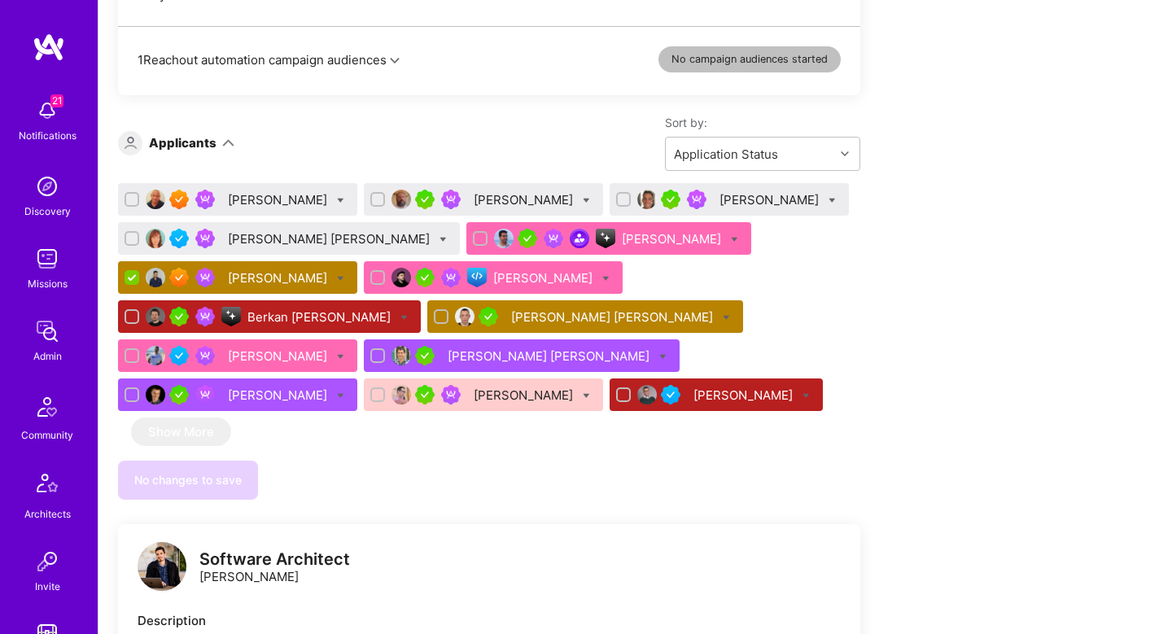
scroll to position [1023, 0]
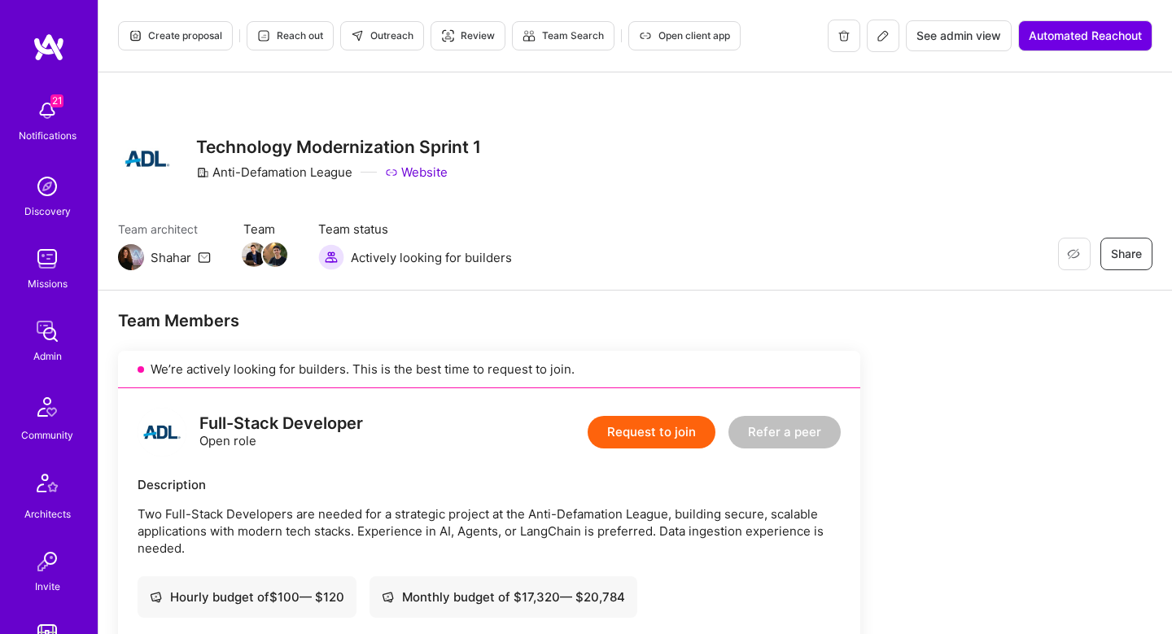
scroll to position [1021, 0]
